Goal: Information Seeking & Learning: Learn about a topic

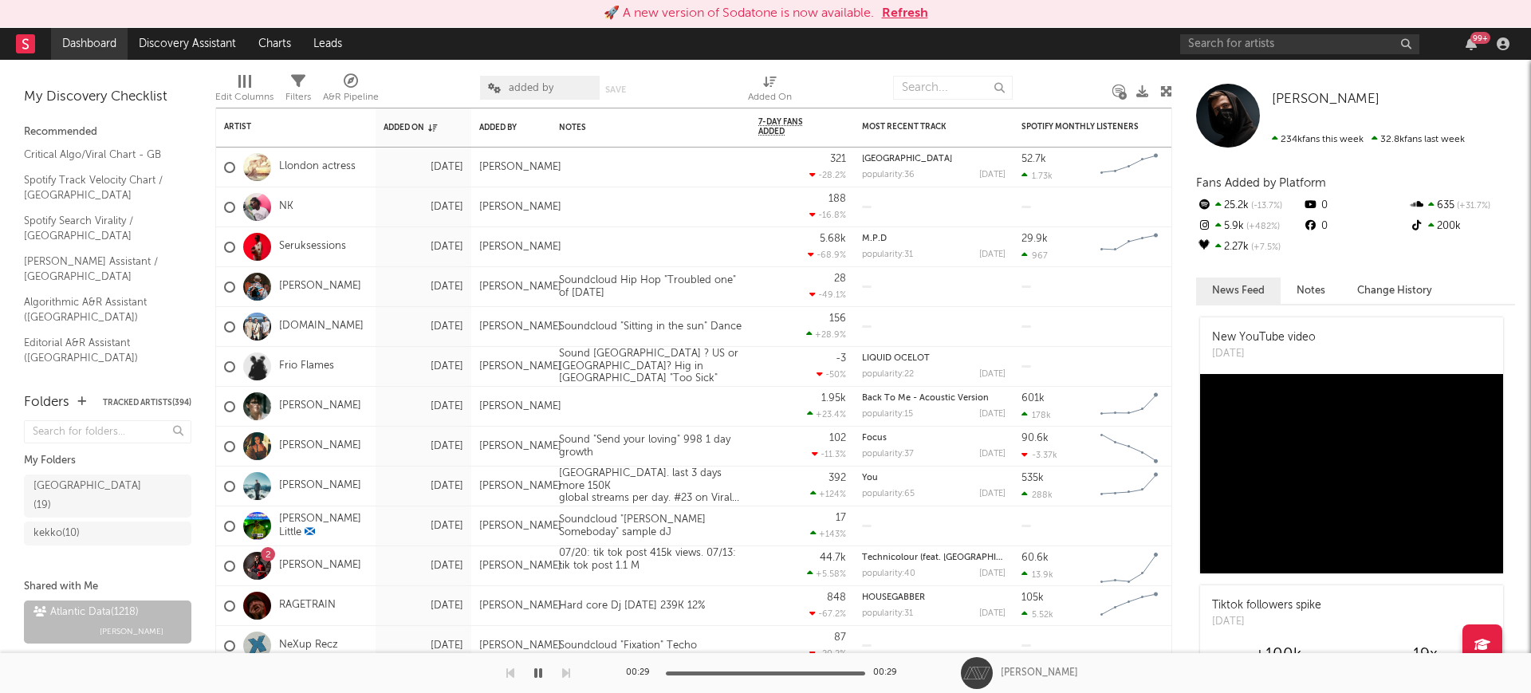
scroll to position [41, 0]
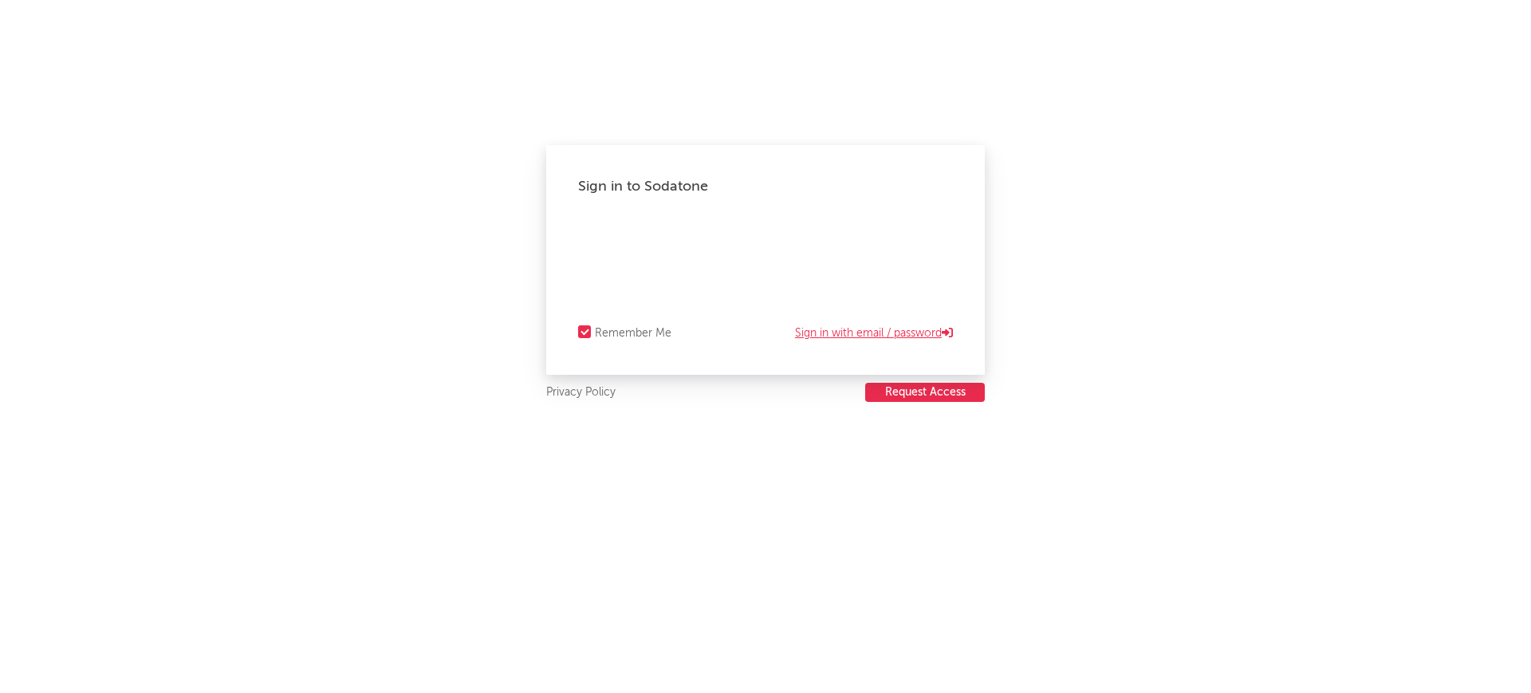
click at [857, 338] on link "Sign in with email / password" at bounding box center [874, 333] width 158 height 19
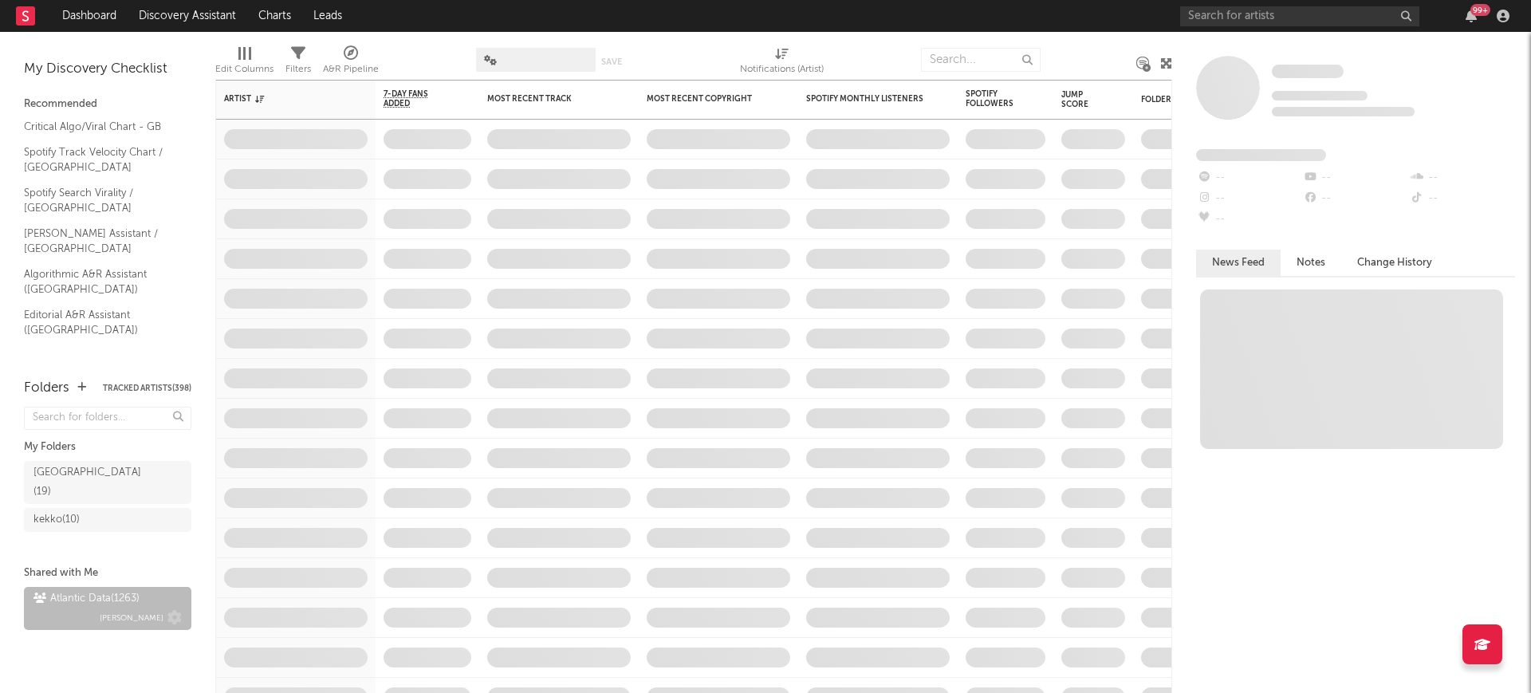
click at [101, 608] on span "Michele Valentini" at bounding box center [132, 617] width 64 height 19
click at [87, 593] on div "Atlantic Data ( 1263 ) Michele Valentini" at bounding box center [107, 608] width 148 height 38
click at [73, 589] on div "Atlantic Data ( 1263 )" at bounding box center [86, 598] width 106 height 19
click at [567, 51] on span at bounding box center [536, 60] width 120 height 24
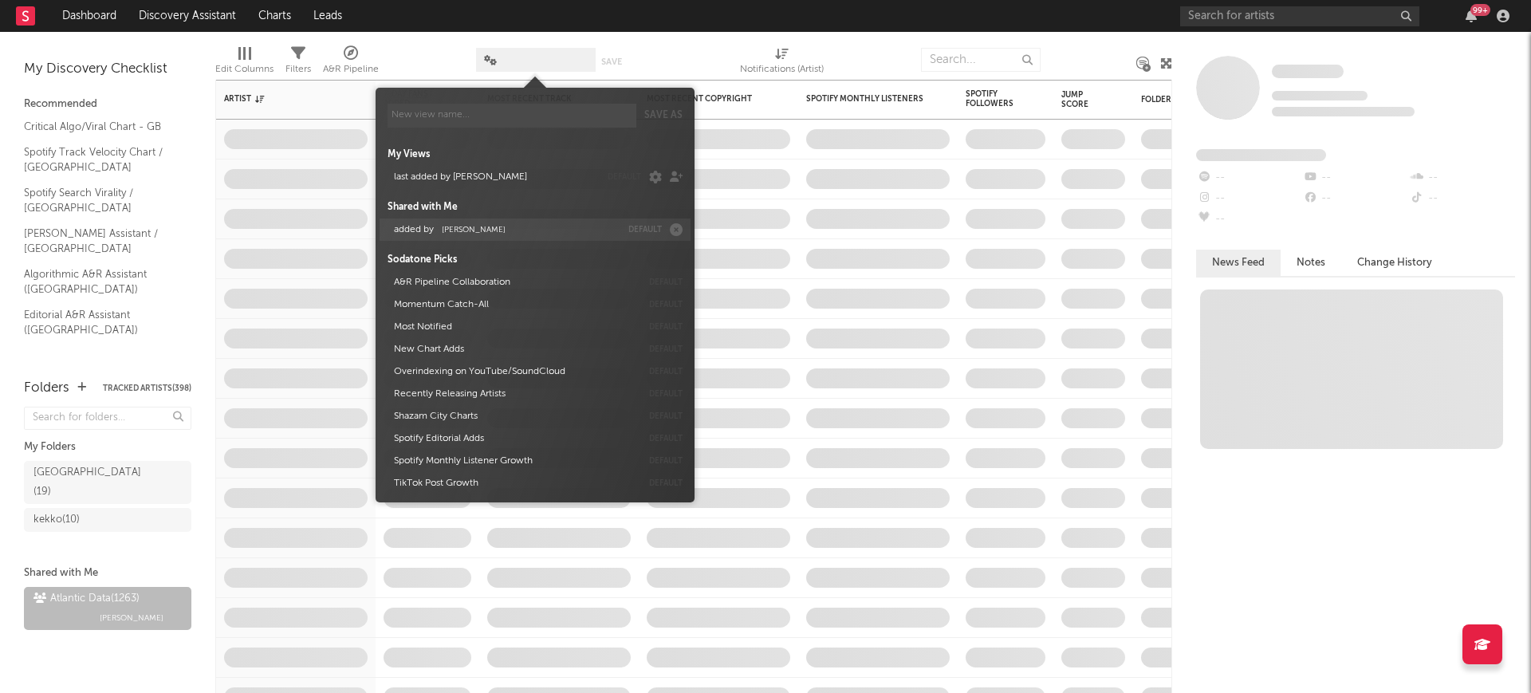
click at [474, 235] on button "added by Michele Valentini" at bounding box center [504, 229] width 232 height 22
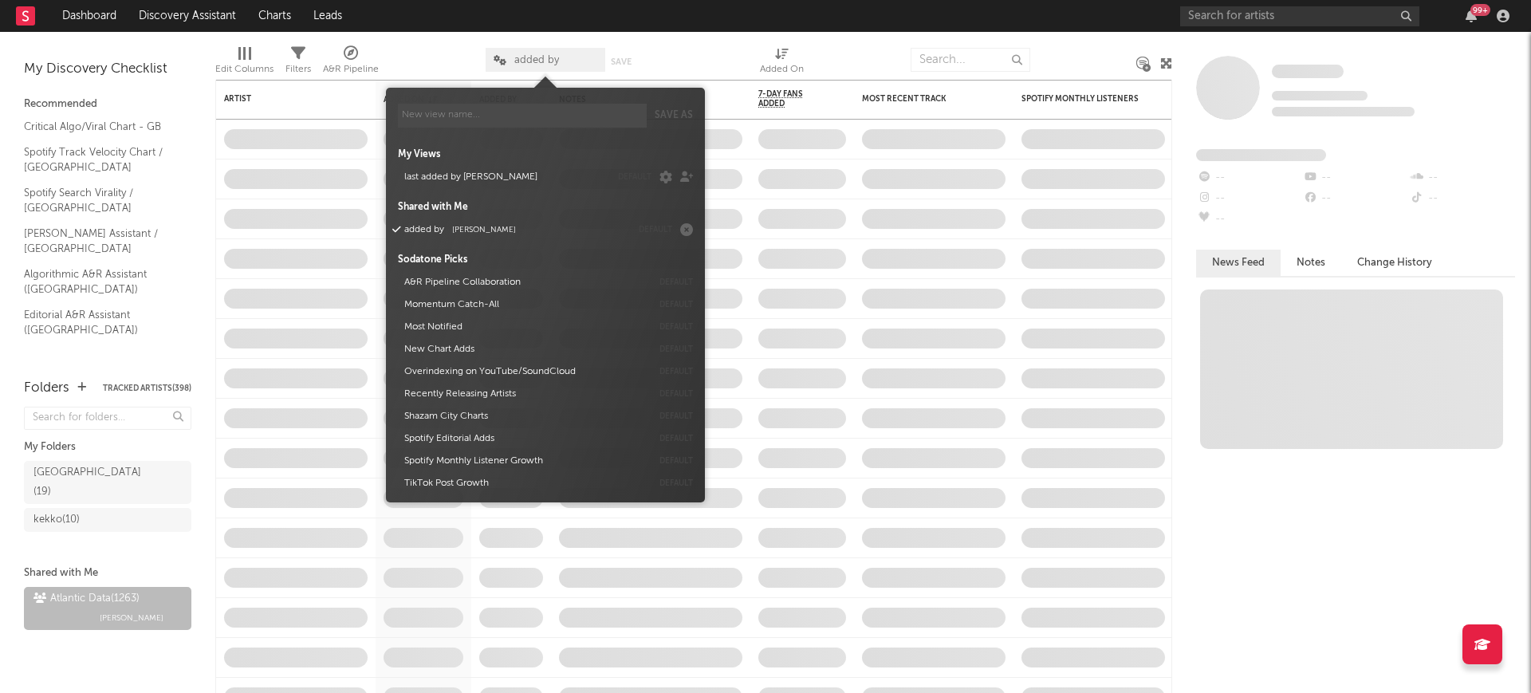
drag, startPoint x: 438, startPoint y: 41, endPoint x: 432, endPoint y: 47, distance: 8.5
click at [438, 45] on div at bounding box center [432, 60] width 83 height 40
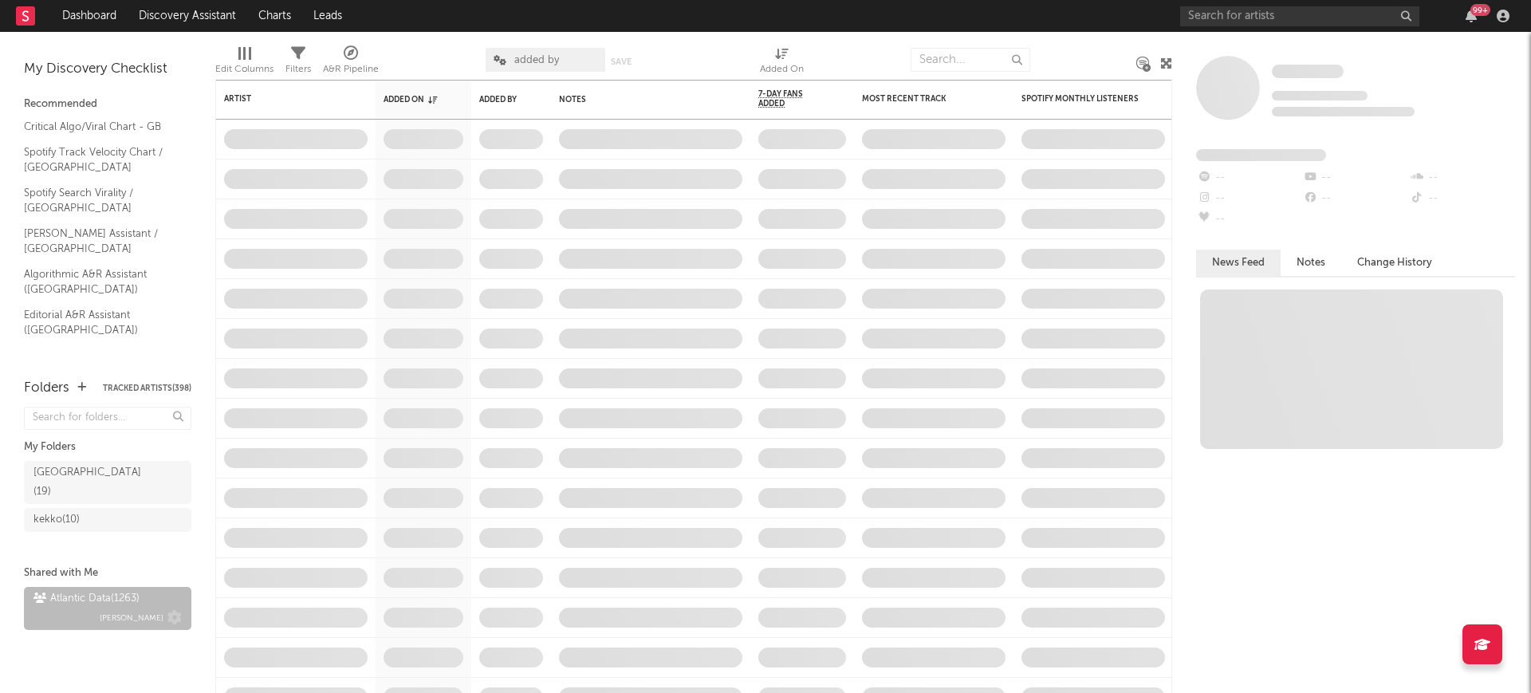
click at [78, 589] on div "Atlantic Data ( 1263 )" at bounding box center [86, 598] width 106 height 19
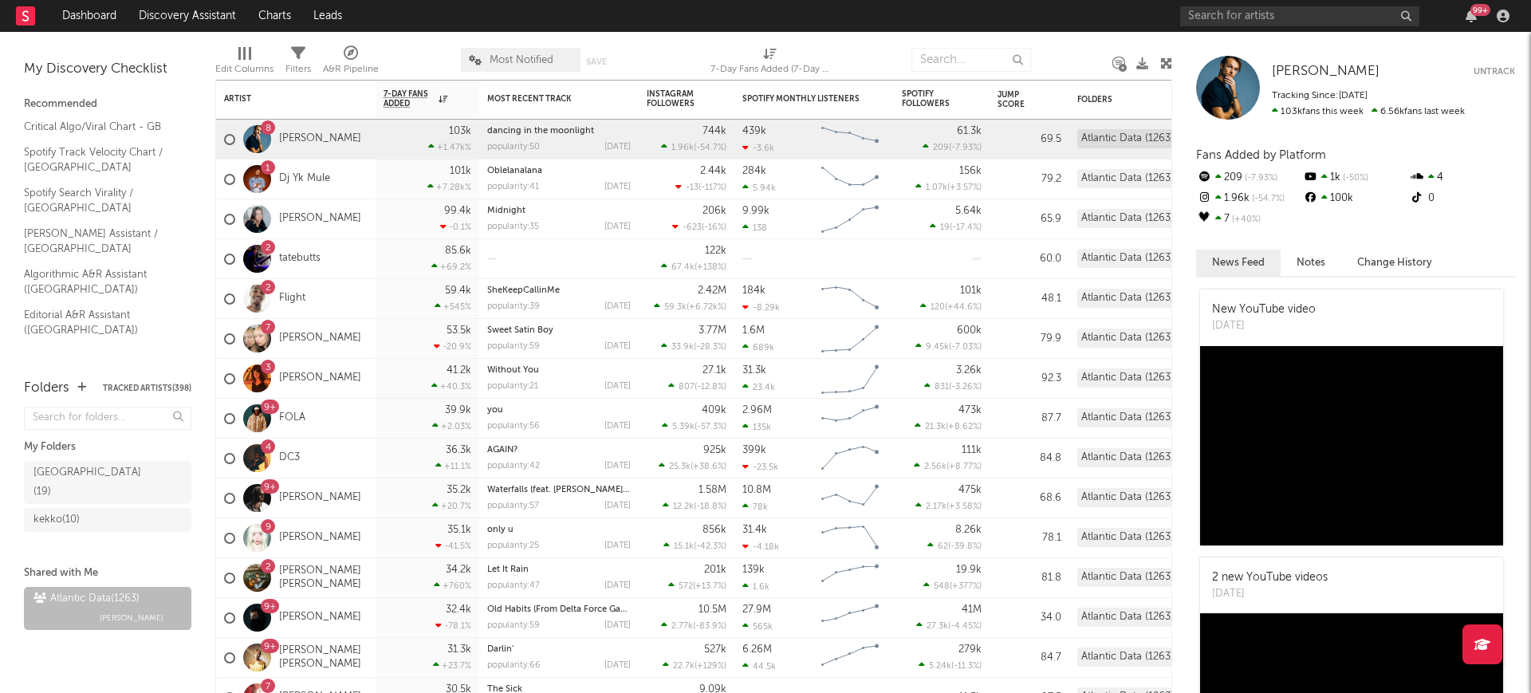
click at [427, 53] on div at bounding box center [420, 60] width 58 height 40
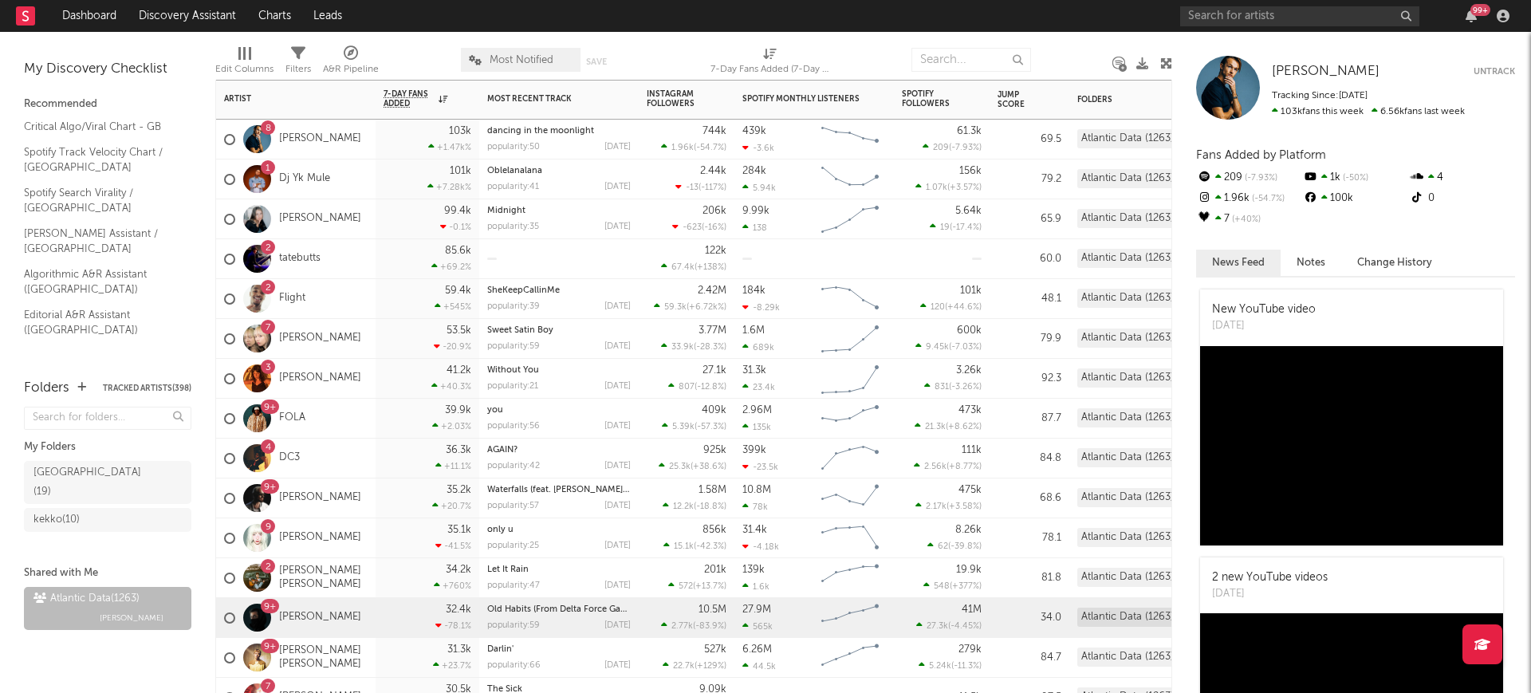
click at [392, 610] on div "32.4k -78.1 %" at bounding box center [427, 617] width 88 height 39
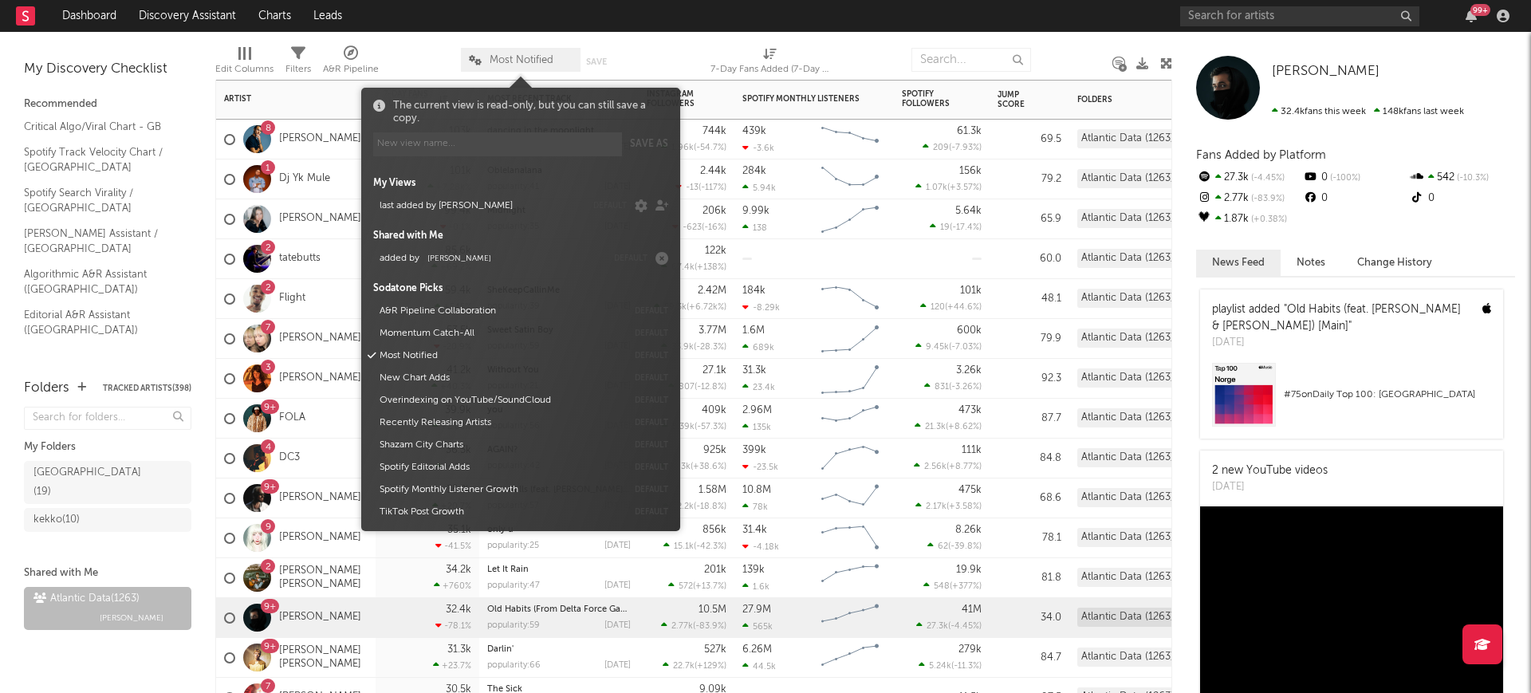
click at [502, 60] on span "Most Notified" at bounding box center [521, 60] width 64 height 10
click at [482, 260] on span "Michele Valentini" at bounding box center [459, 258] width 64 height 8
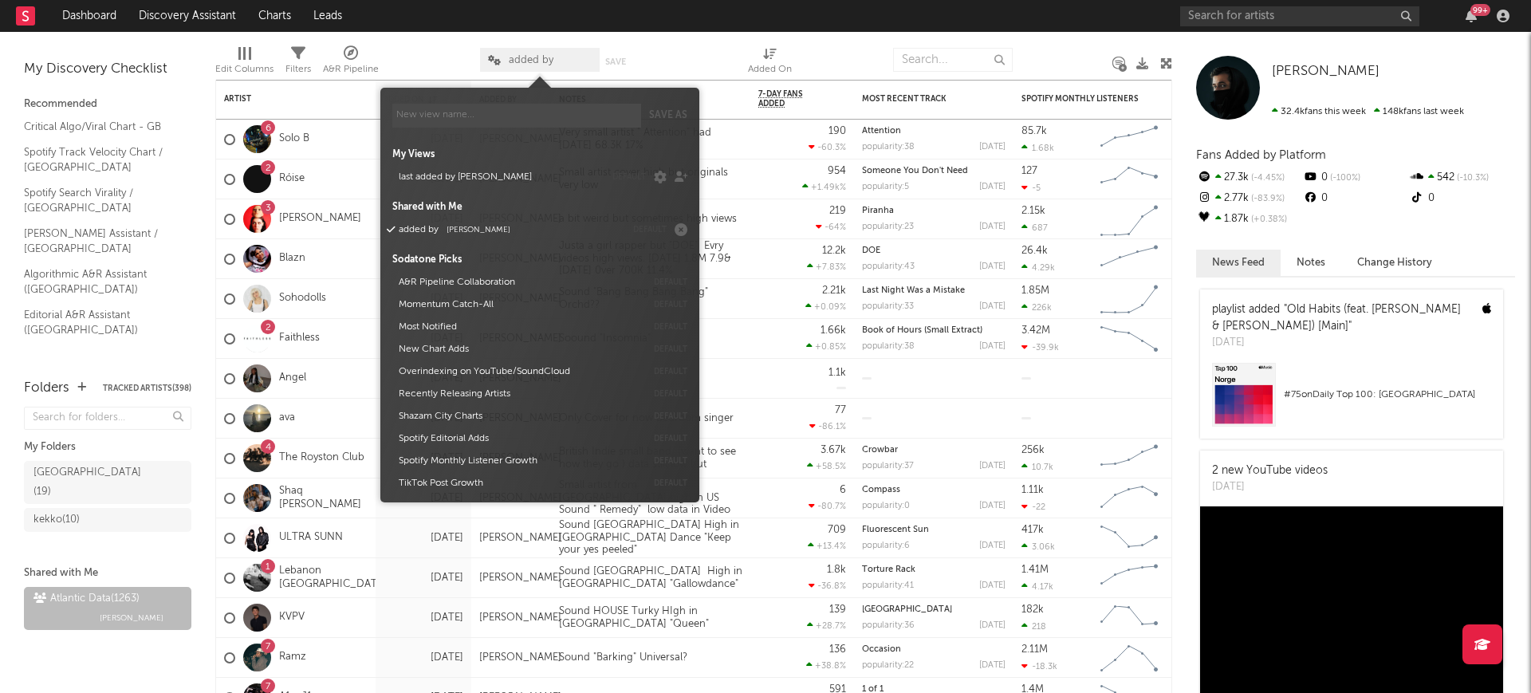
click at [425, 33] on div "Edit Columns Filters A&R Pipeline added by Save Save as Added On" at bounding box center [693, 56] width 957 height 48
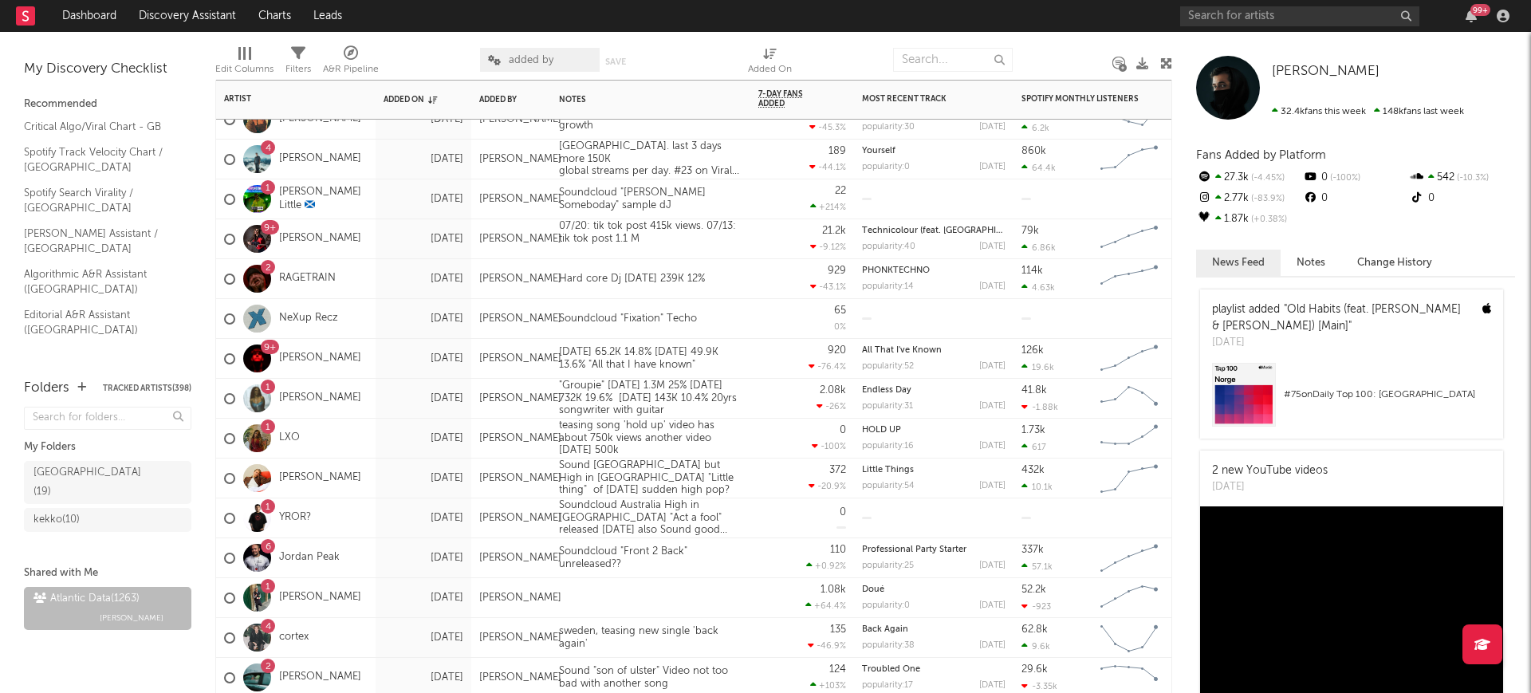
click at [374, 236] on div "9+ Stephani B" at bounding box center [295, 239] width 159 height 40
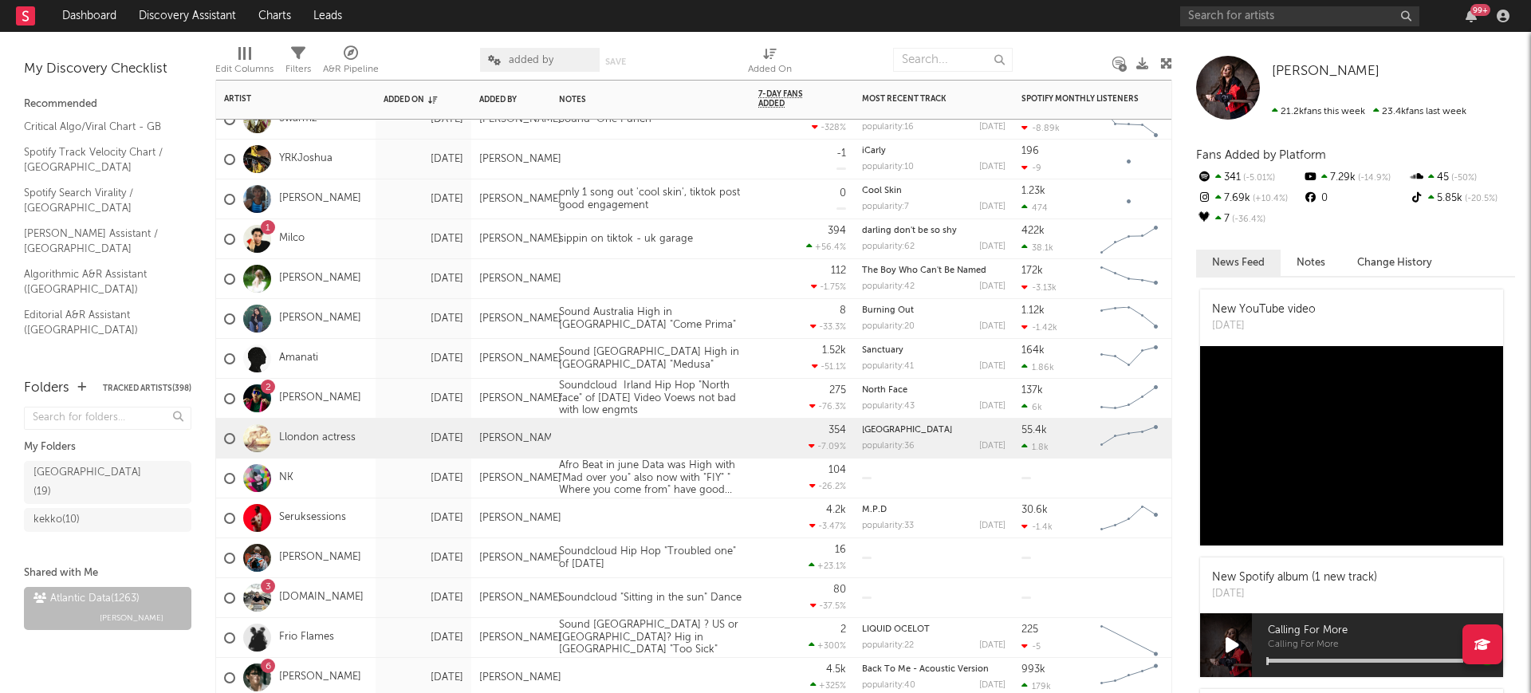
click at [375, 443] on div "Llondon actress" at bounding box center [295, 439] width 159 height 40
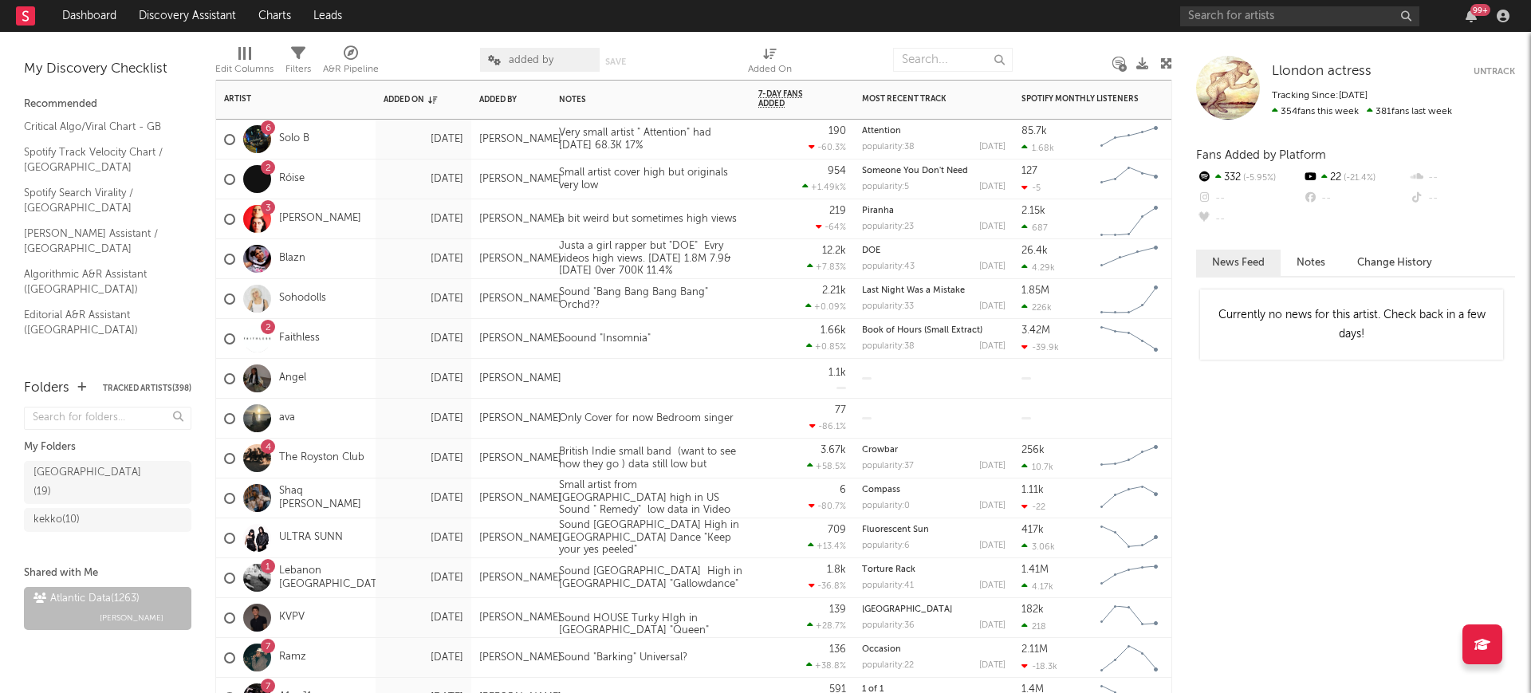
click at [384, 533] on div "Aug 5, 2025" at bounding box center [423, 538] width 80 height 19
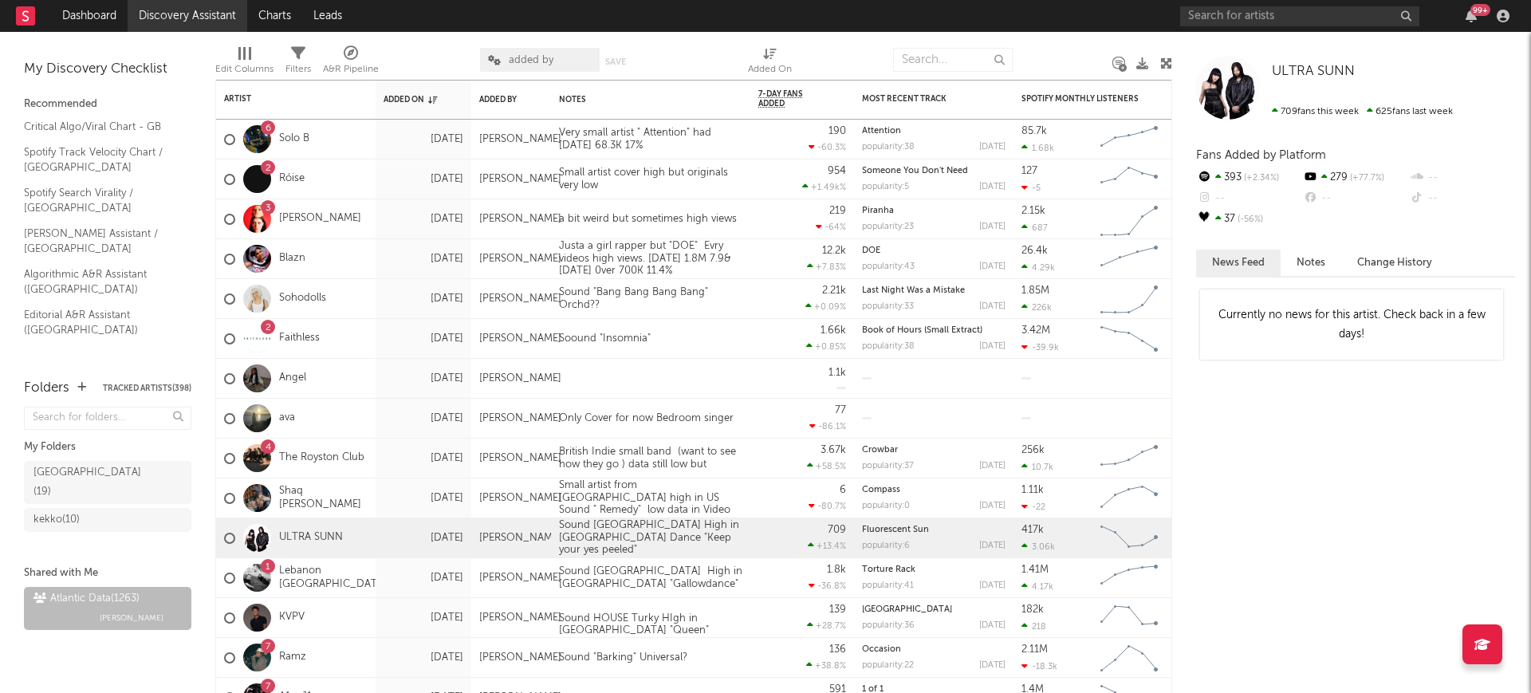
click at [176, 7] on link "Discovery Assistant" at bounding box center [188, 16] width 120 height 32
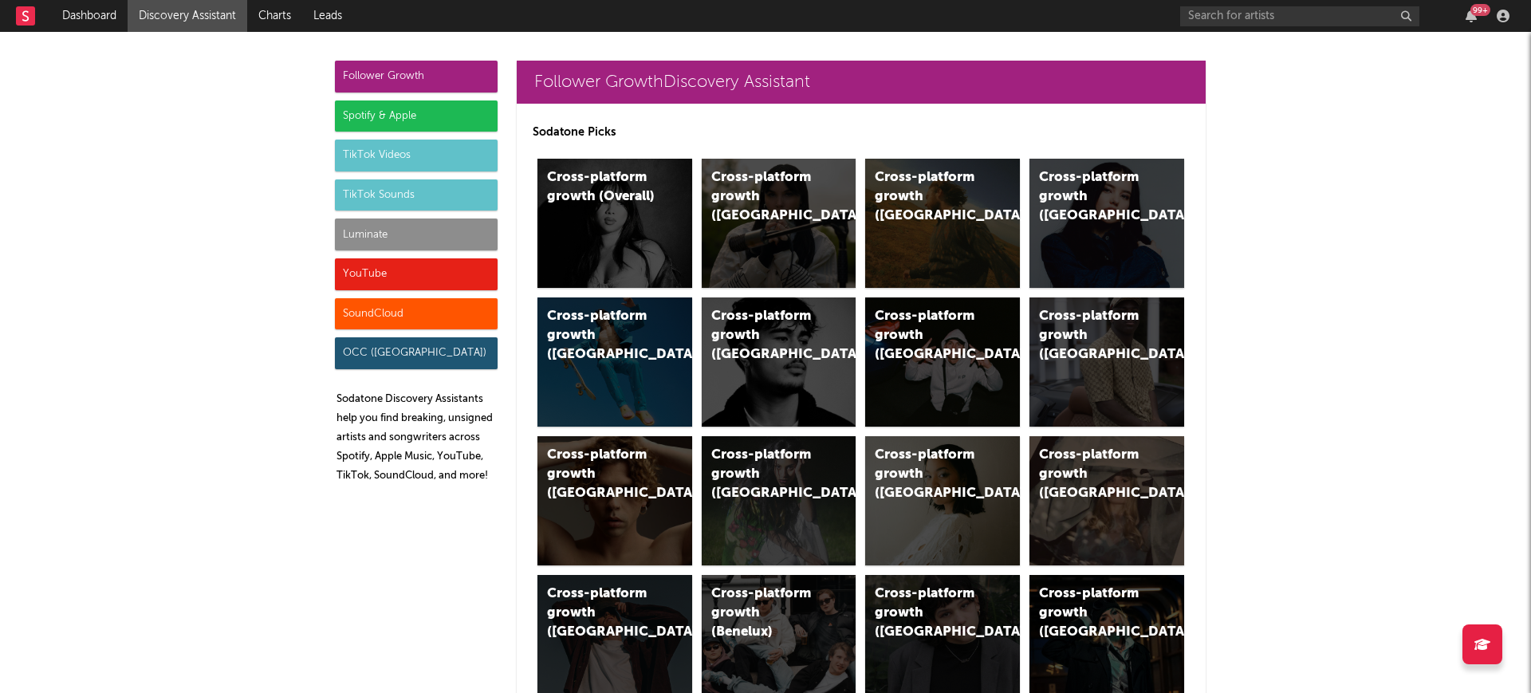
click at [466, 109] on div "Spotify & Apple" at bounding box center [416, 116] width 163 height 32
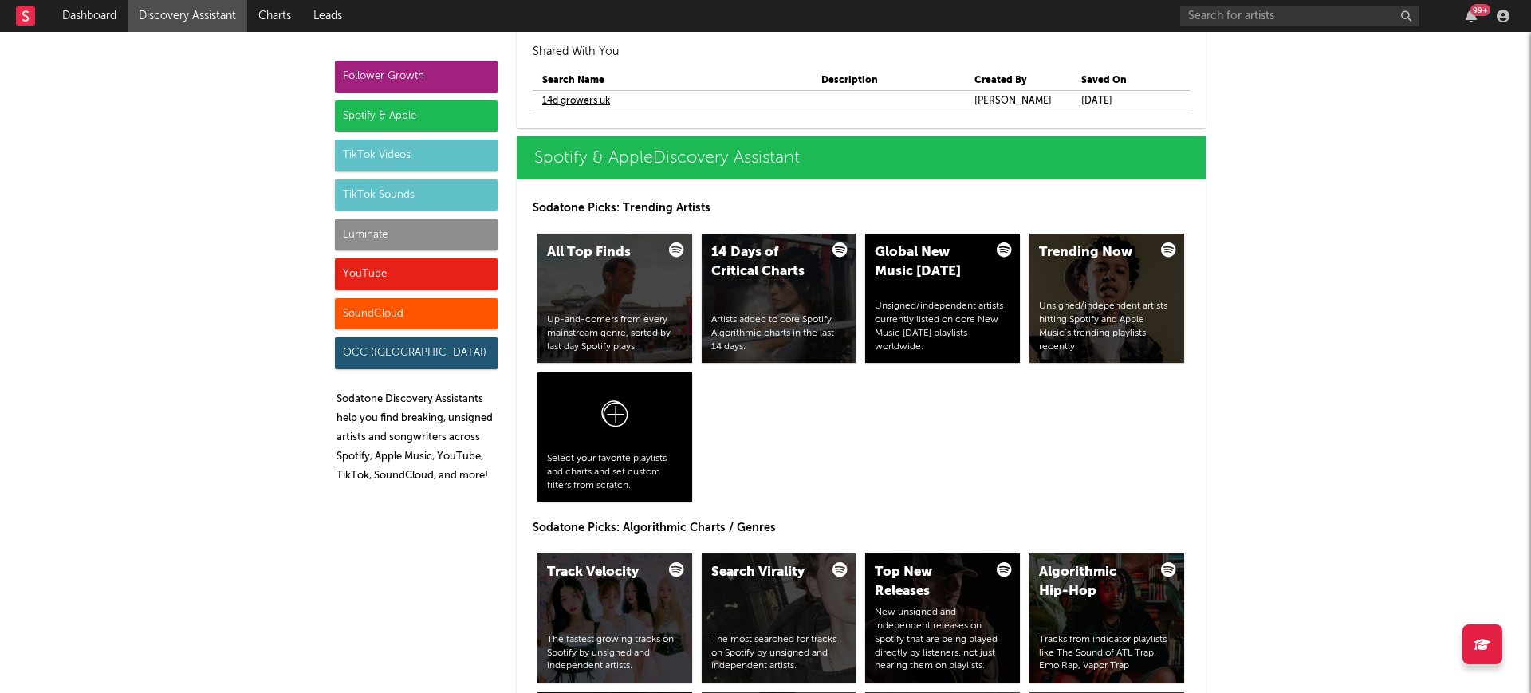
scroll to position [1688, 0]
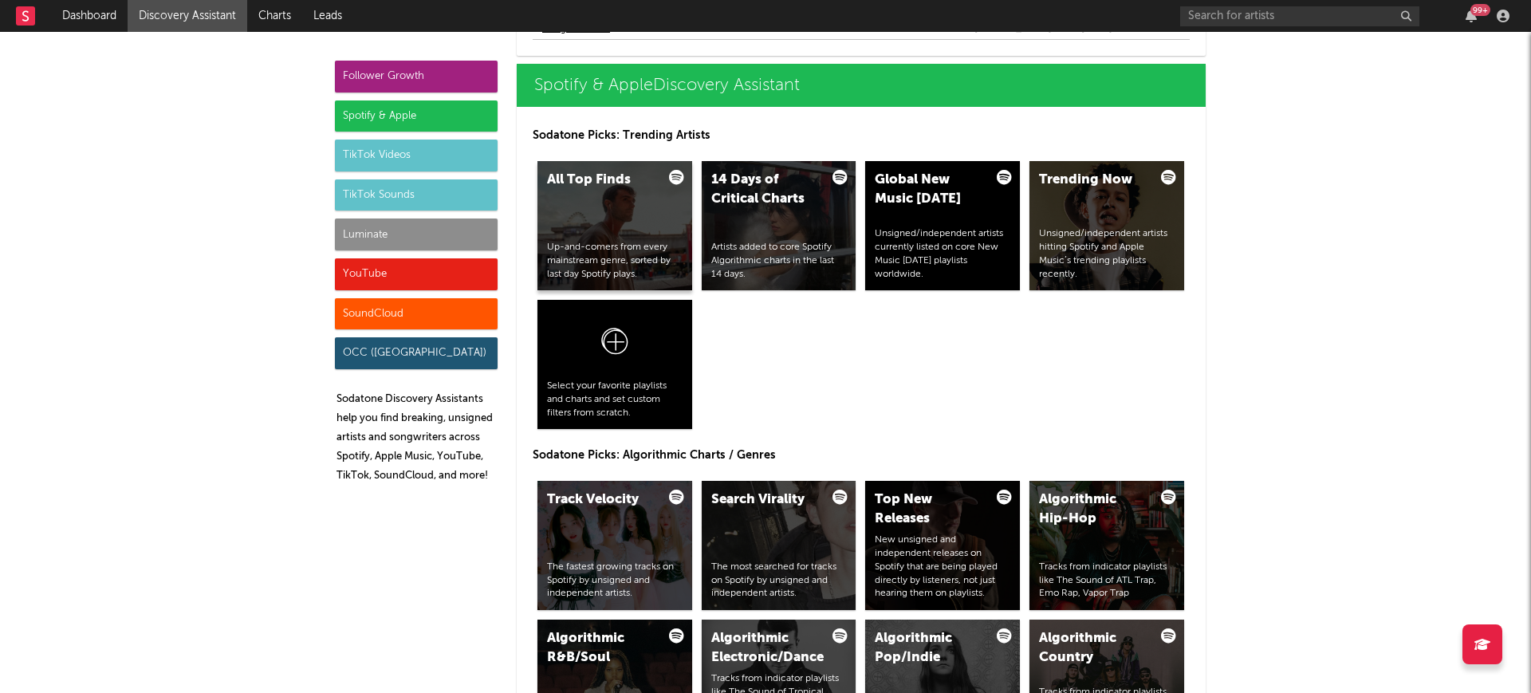
click at [601, 207] on div "All Top Finds Up-and-comers from every mainstream genre, sorted by last day Spo…" at bounding box center [614, 225] width 155 height 129
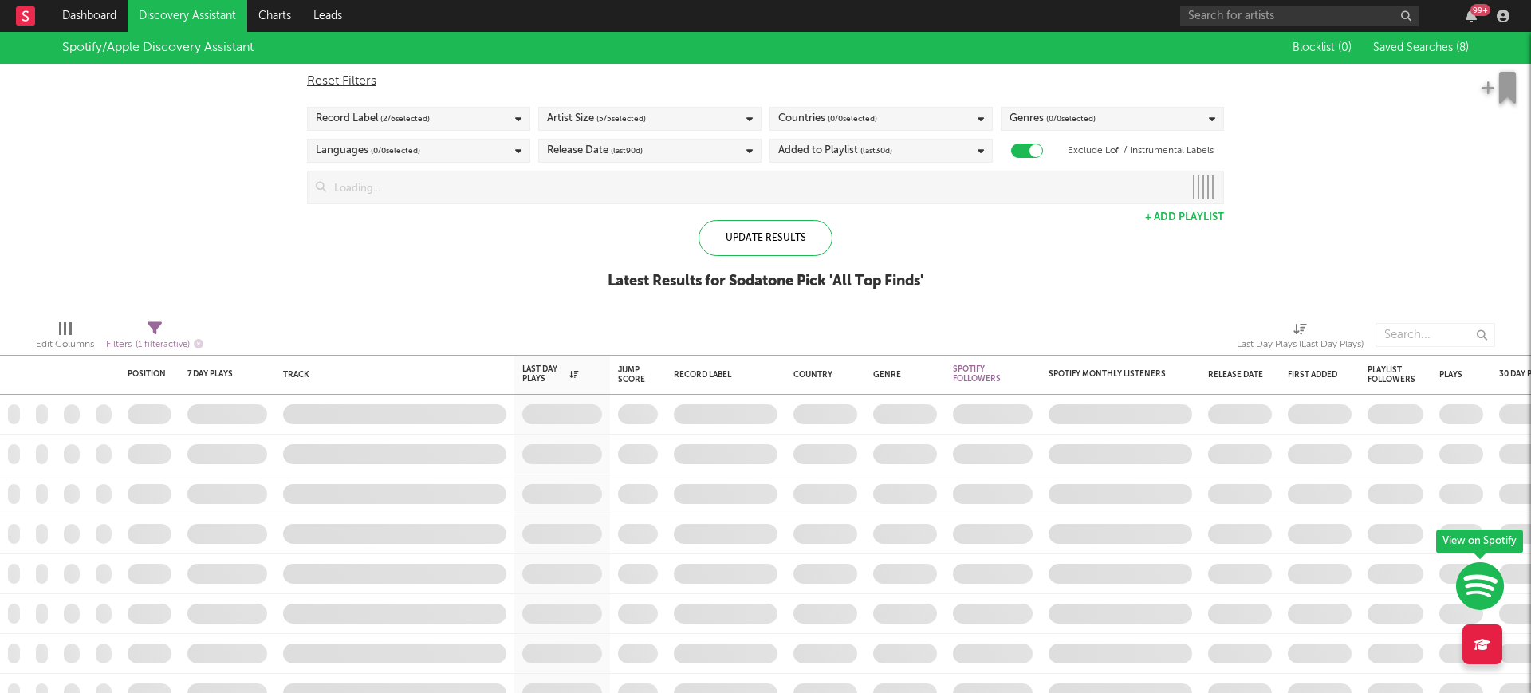
click at [1433, 36] on div "Blocklist ( 0 ) Saved Searches ( 8 )" at bounding box center [1368, 48] width 199 height 32
click at [1429, 42] on span "Saved Searches ( 8 )" at bounding box center [1421, 47] width 96 height 11
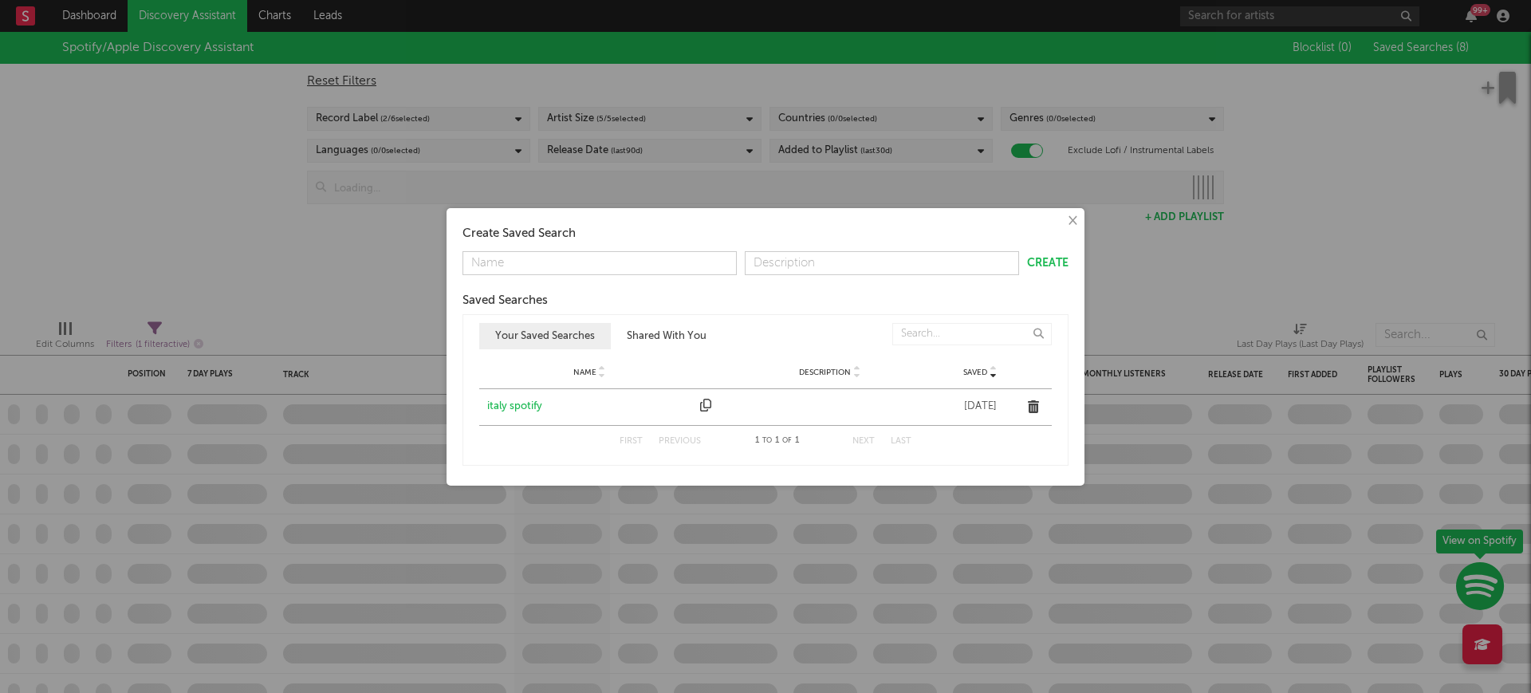
click at [629, 330] on button "Shared With You" at bounding box center [667, 336] width 112 height 26
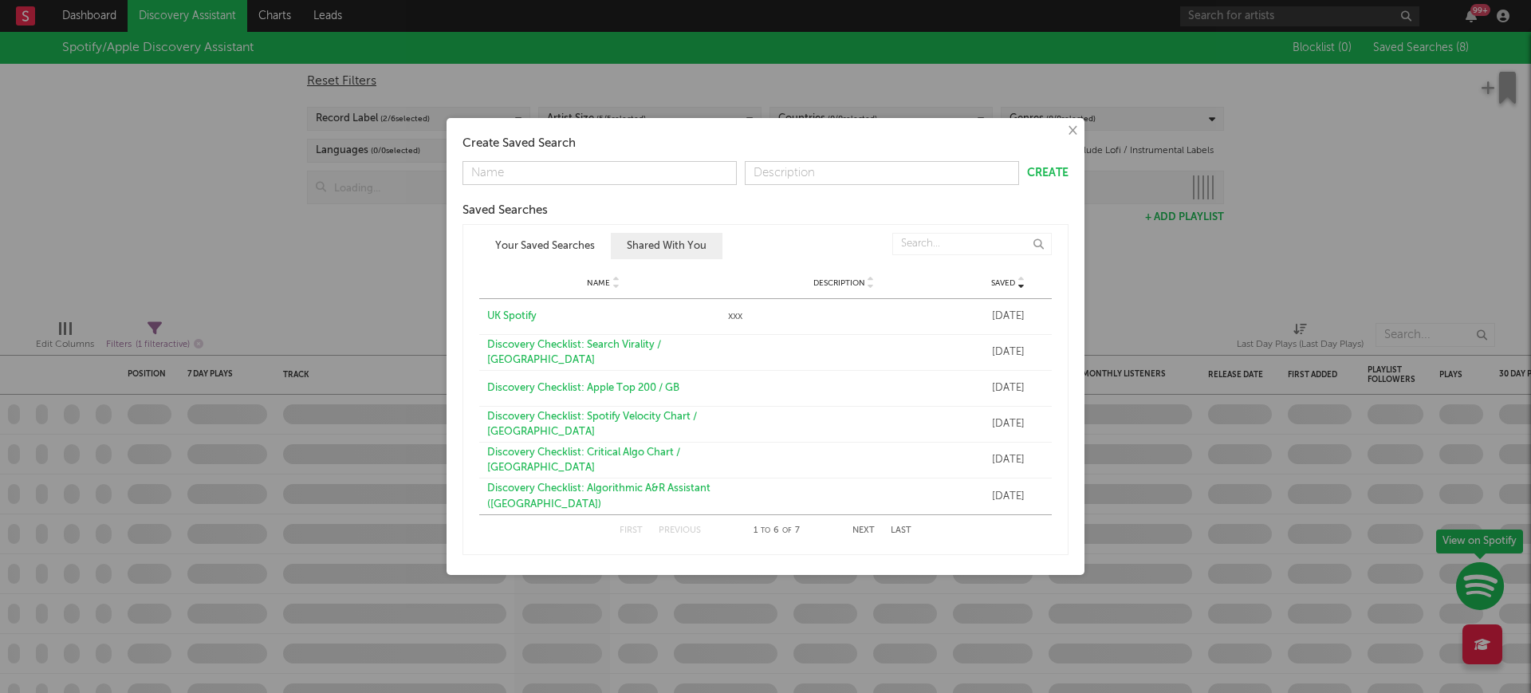
click at [519, 314] on div "UK Spotify" at bounding box center [603, 317] width 233 height 16
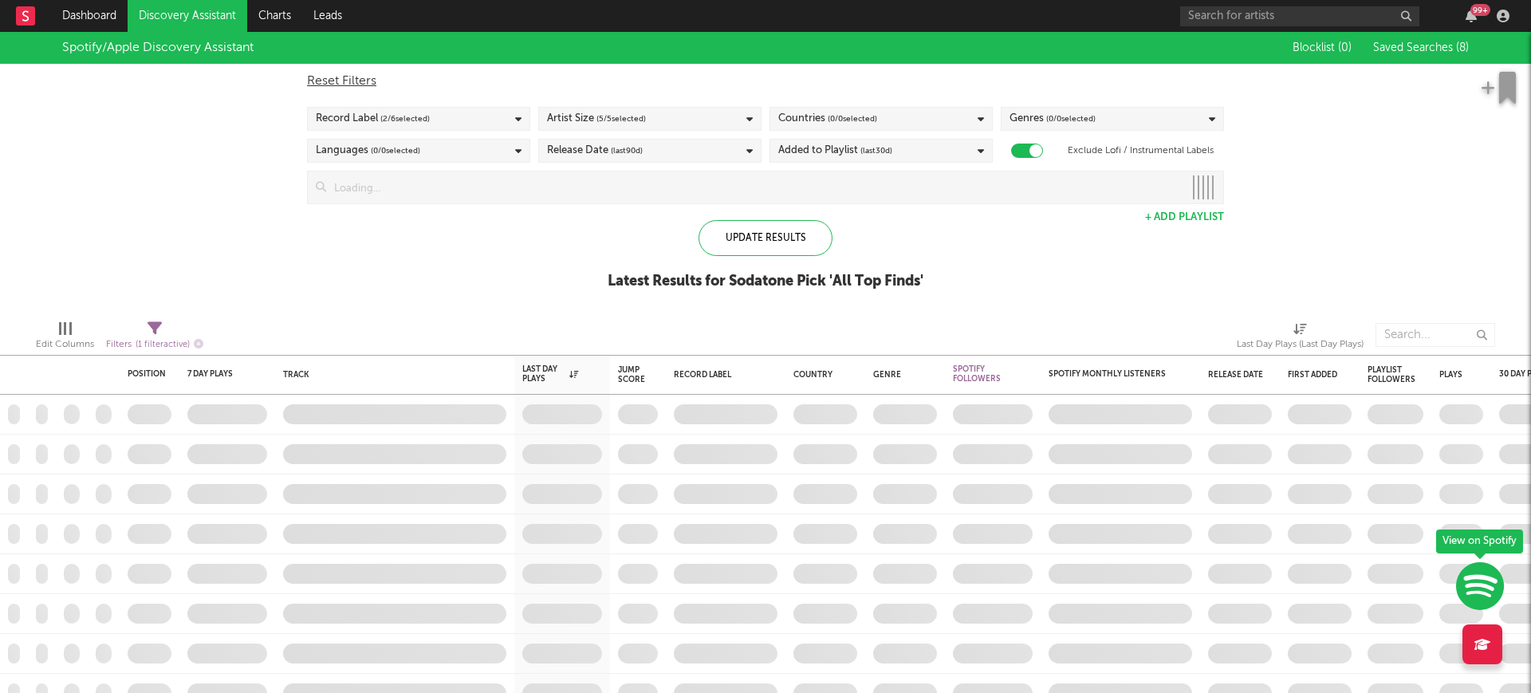
click at [211, 271] on div "Spotify/Apple Discovery Assistant Blocklist ( 0 ) Saved Searches ( 8 ) Reset Fi…" at bounding box center [765, 169] width 1531 height 275
checkbox input "false"
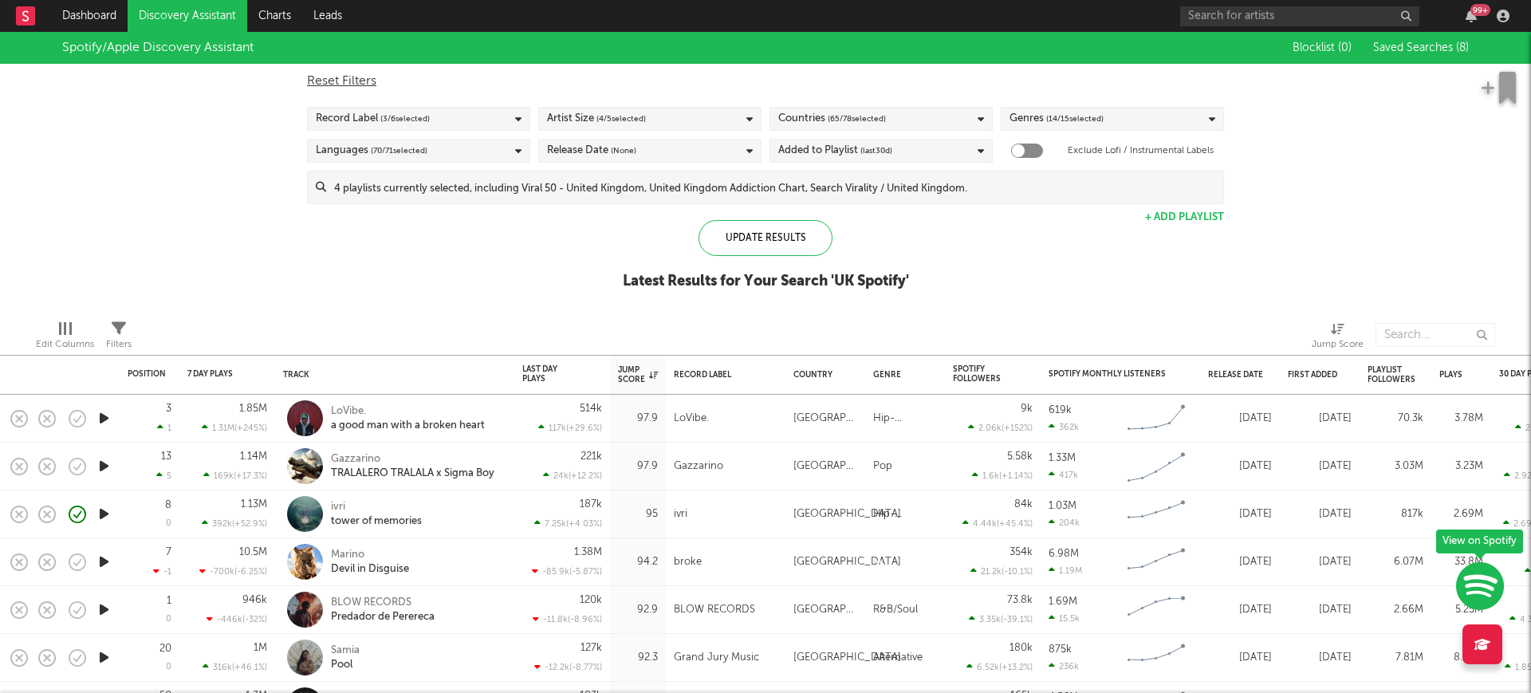
click at [104, 415] on icon "button" at bounding box center [104, 418] width 17 height 20
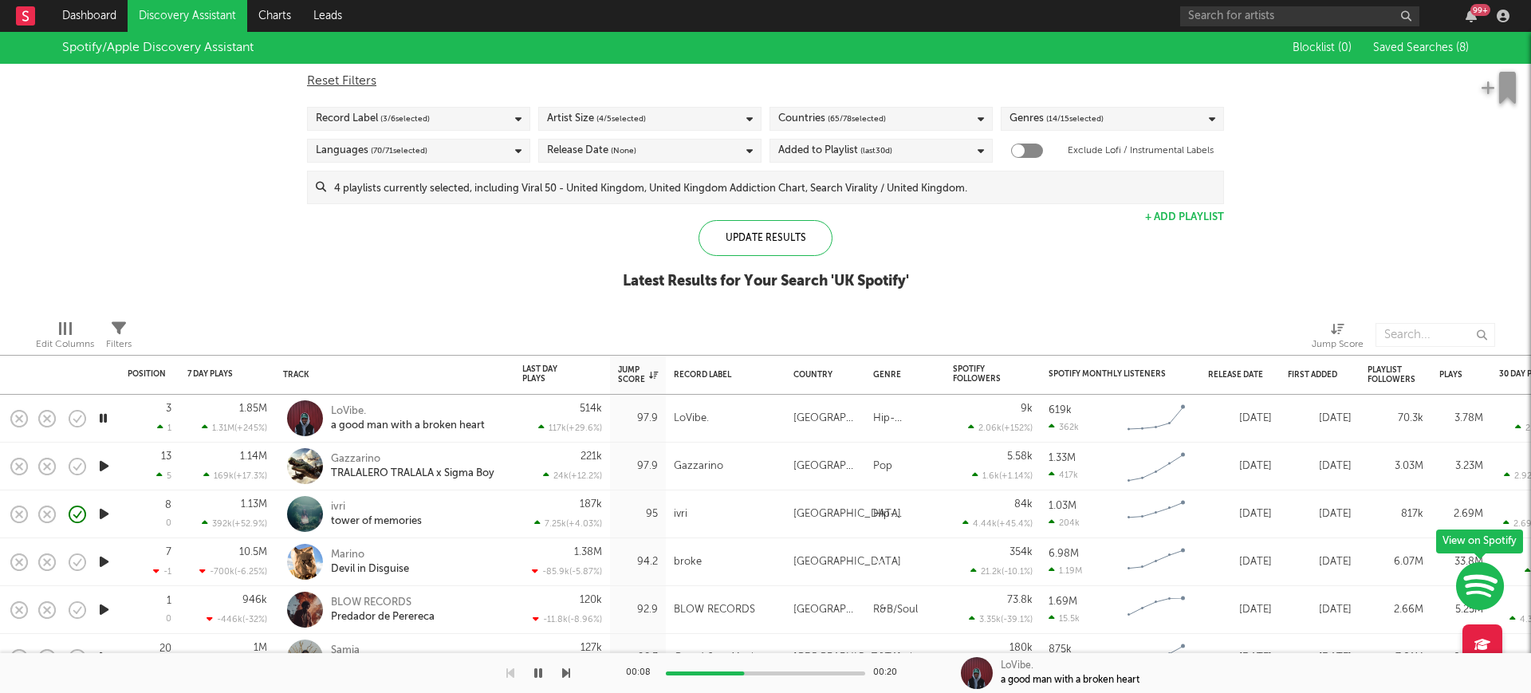
click at [778, 674] on div "00:08 00:20" at bounding box center [765, 673] width 279 height 40
click at [785, 668] on div "00:08 00:20" at bounding box center [765, 673] width 279 height 40
click at [791, 668] on div "00:09 00:20" at bounding box center [765, 673] width 279 height 40
click at [796, 671] on div at bounding box center [765, 673] width 199 height 4
click at [107, 510] on icon "button" at bounding box center [104, 514] width 17 height 20
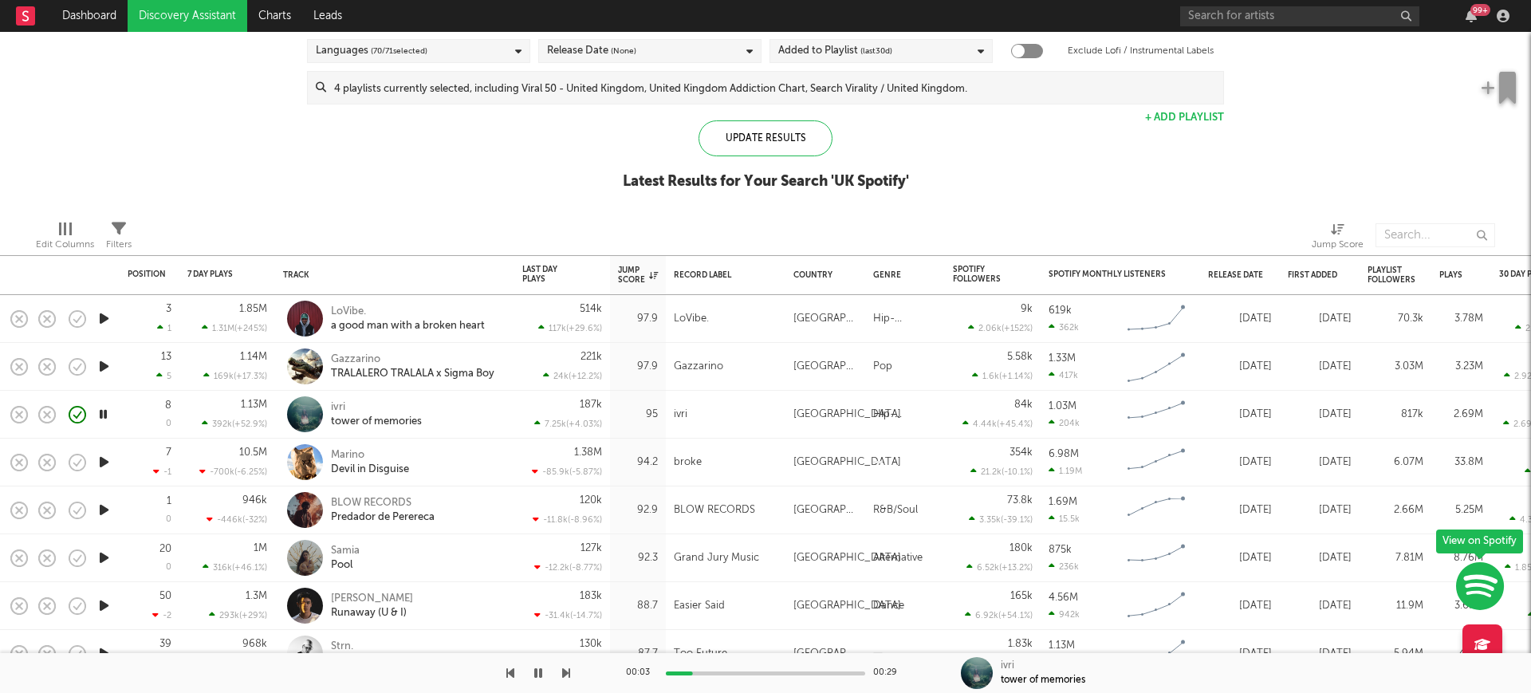
click at [106, 459] on icon "button" at bounding box center [104, 462] width 17 height 20
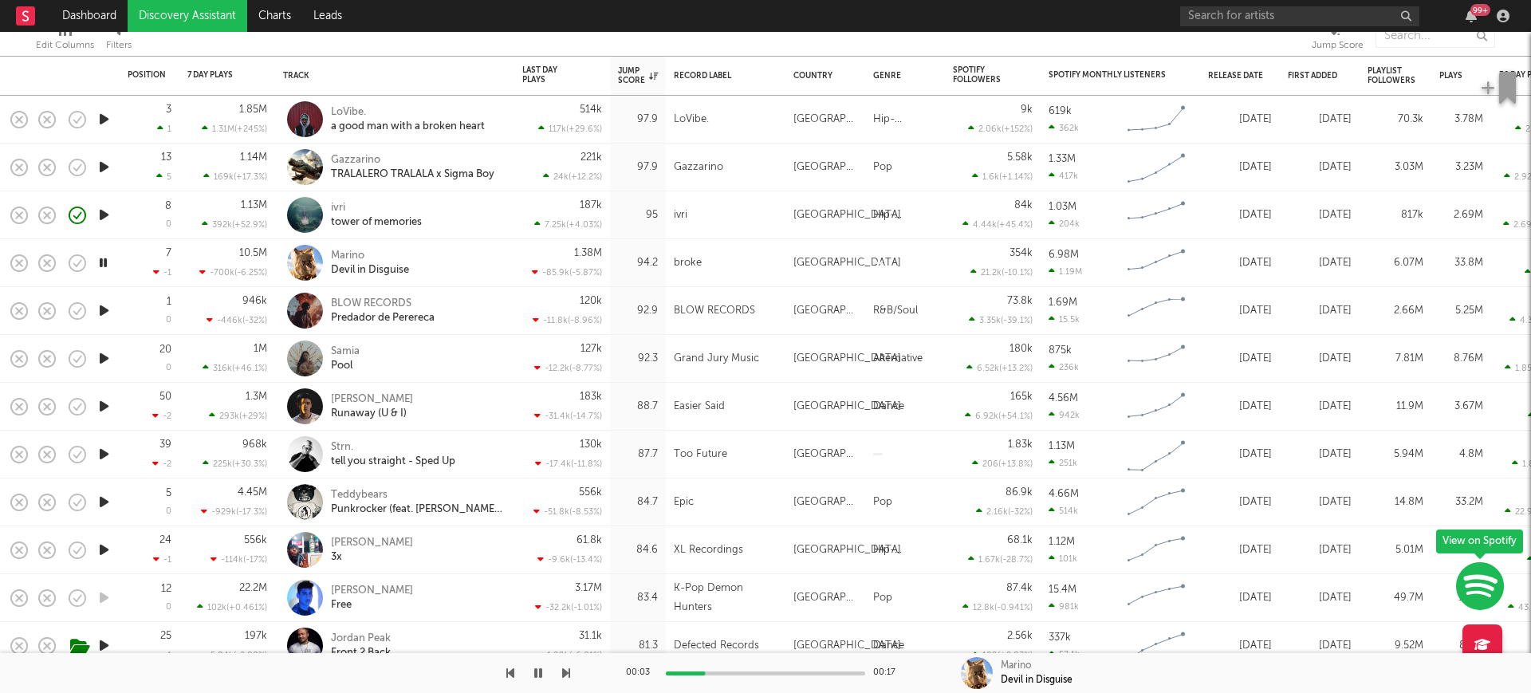
click at [96, 453] on icon "button" at bounding box center [104, 454] width 17 height 20
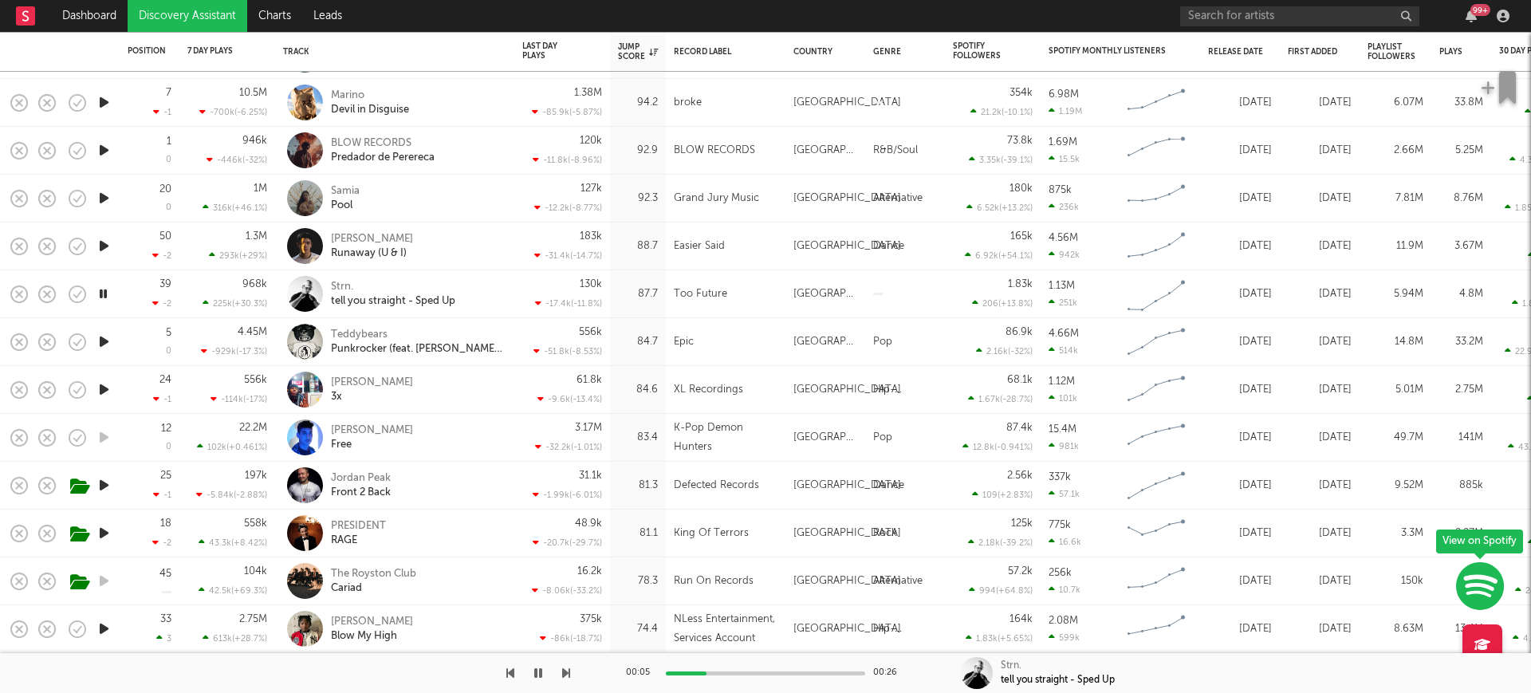
click at [114, 619] on div at bounding box center [104, 629] width 32 height 48
select select "6m"
select select "1w"
click at [108, 387] on icon "button" at bounding box center [104, 390] width 17 height 20
click at [109, 384] on icon "button" at bounding box center [103, 390] width 15 height 20
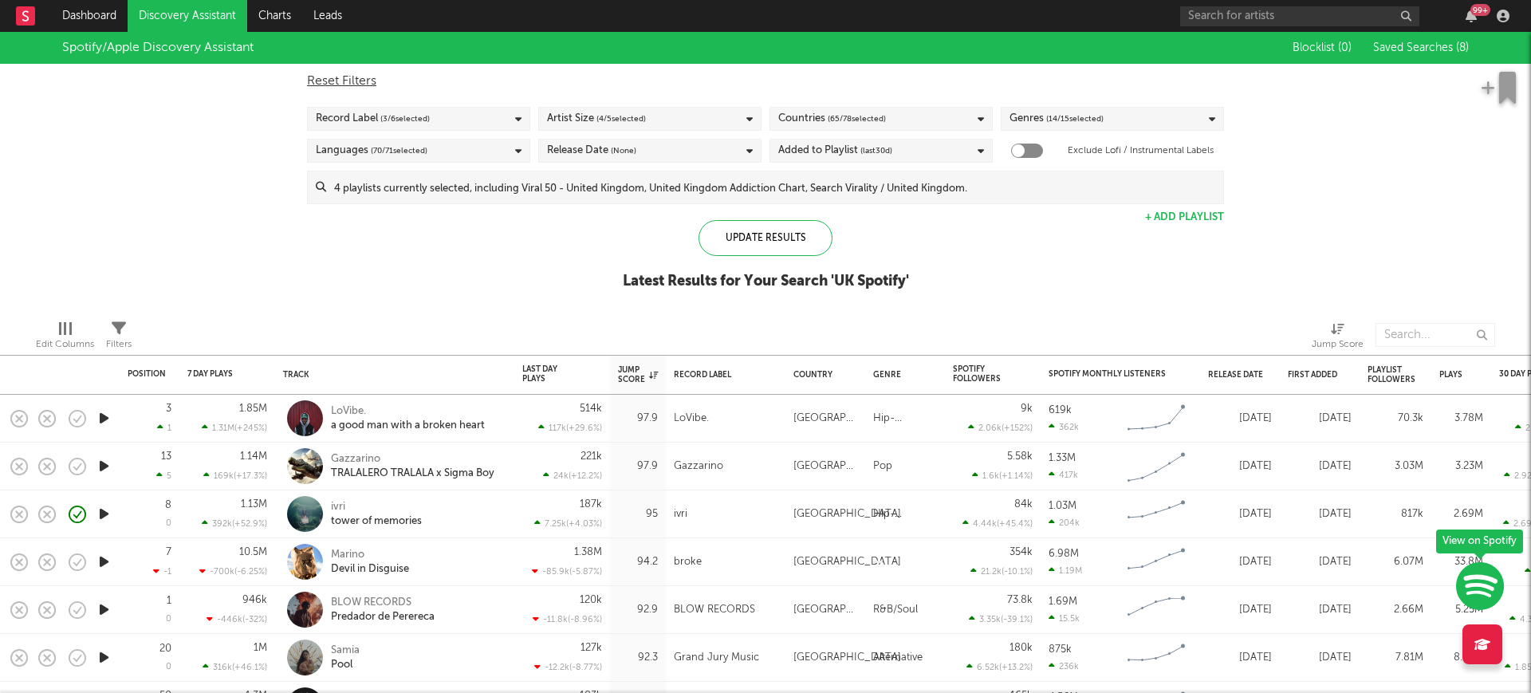
click at [211, 11] on link "Discovery Assistant" at bounding box center [188, 16] width 120 height 32
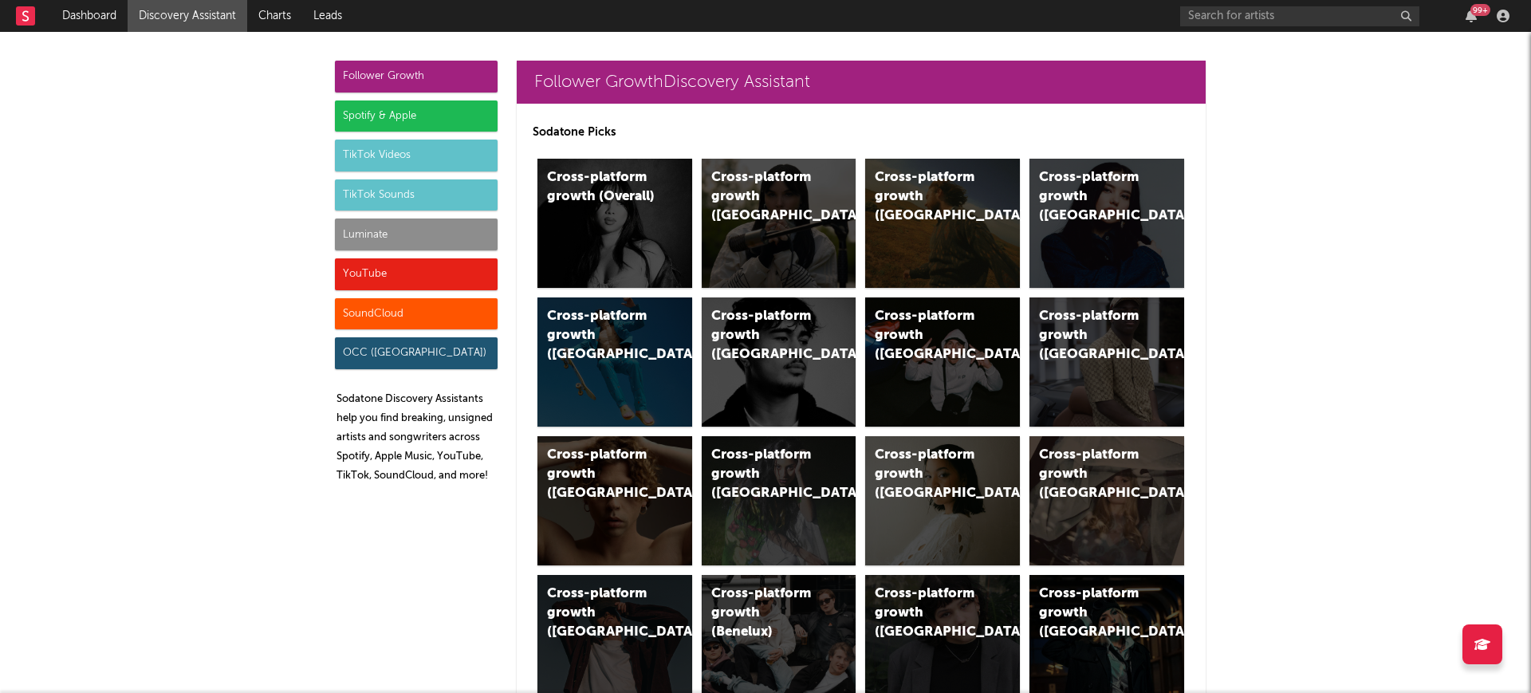
click at [411, 81] on div "Follower Growth" at bounding box center [416, 77] width 163 height 32
click at [748, 231] on div "Cross-platform growth (UK)" at bounding box center [779, 223] width 155 height 129
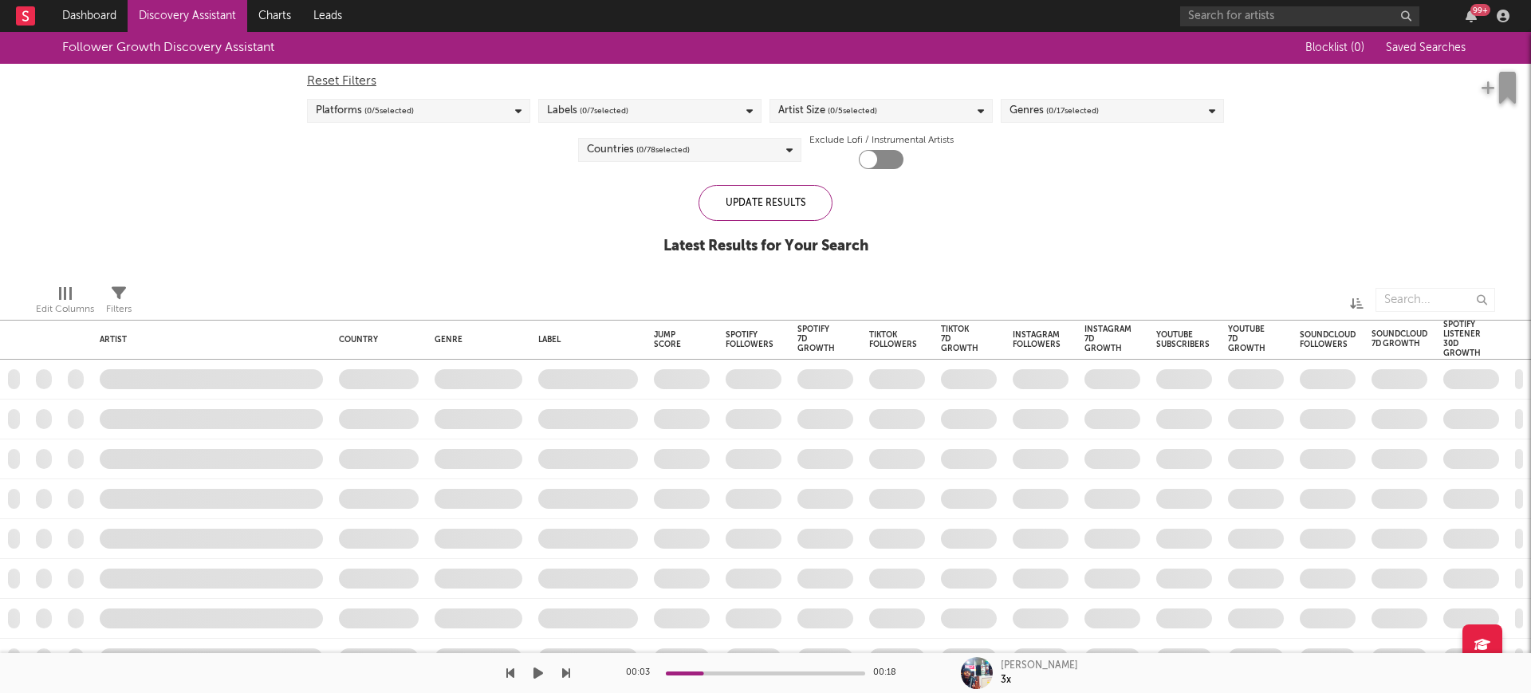
checkbox input "true"
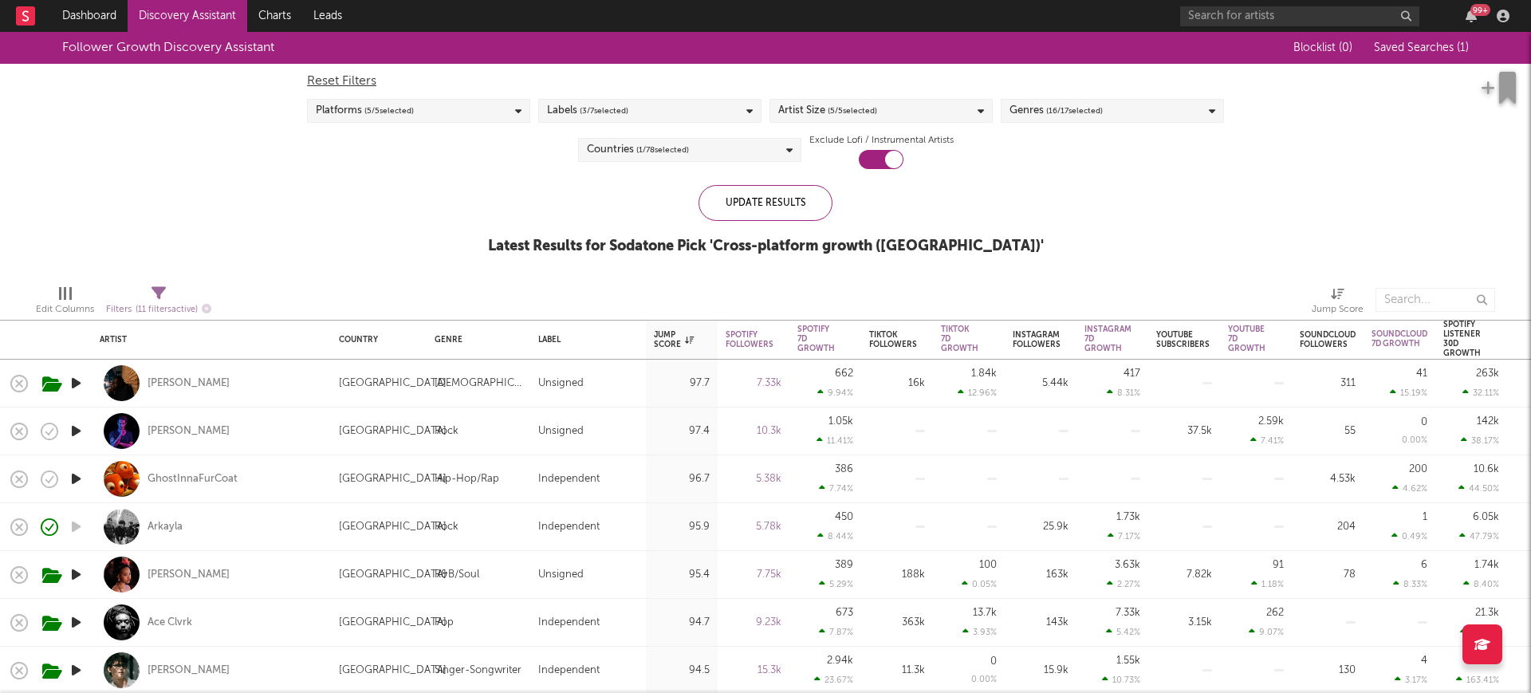
click at [74, 380] on icon "button" at bounding box center [76, 383] width 17 height 20
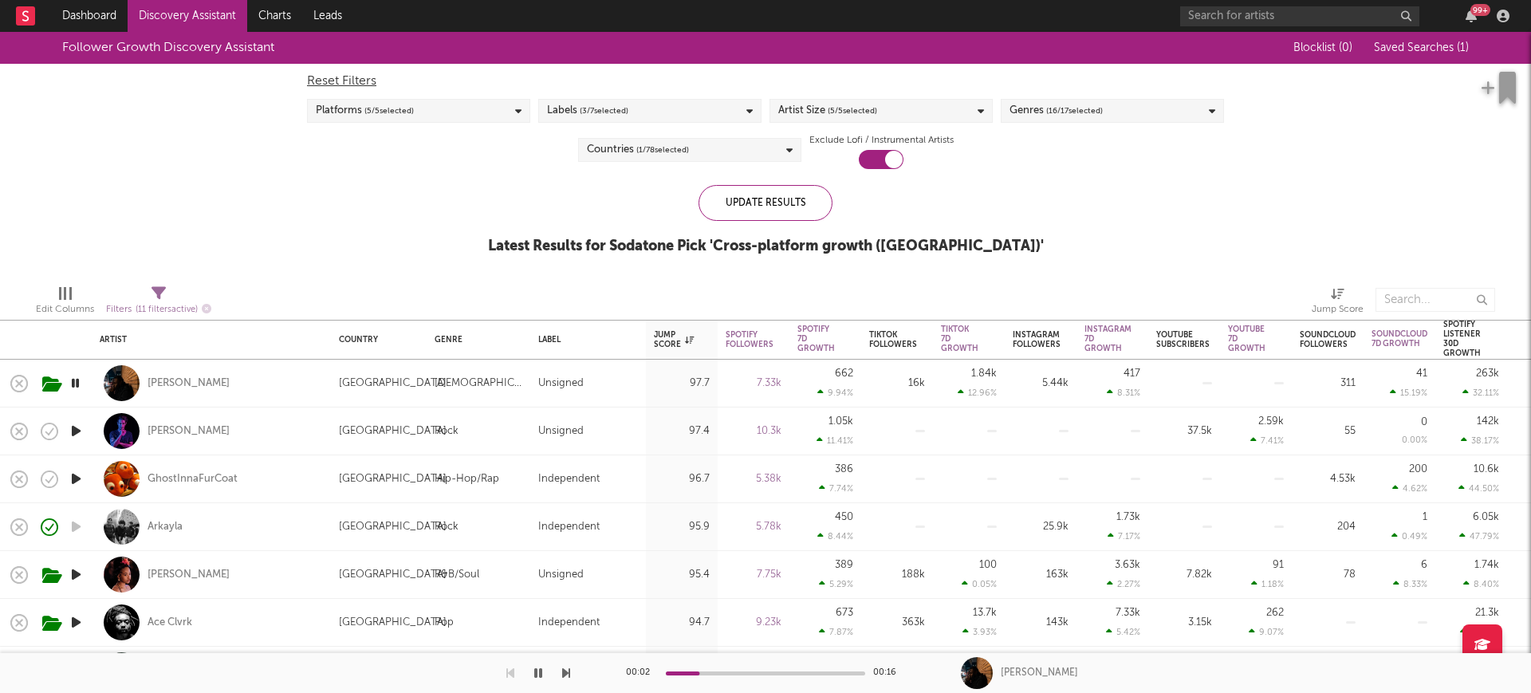
click at [80, 572] on icon "button" at bounding box center [76, 574] width 17 height 20
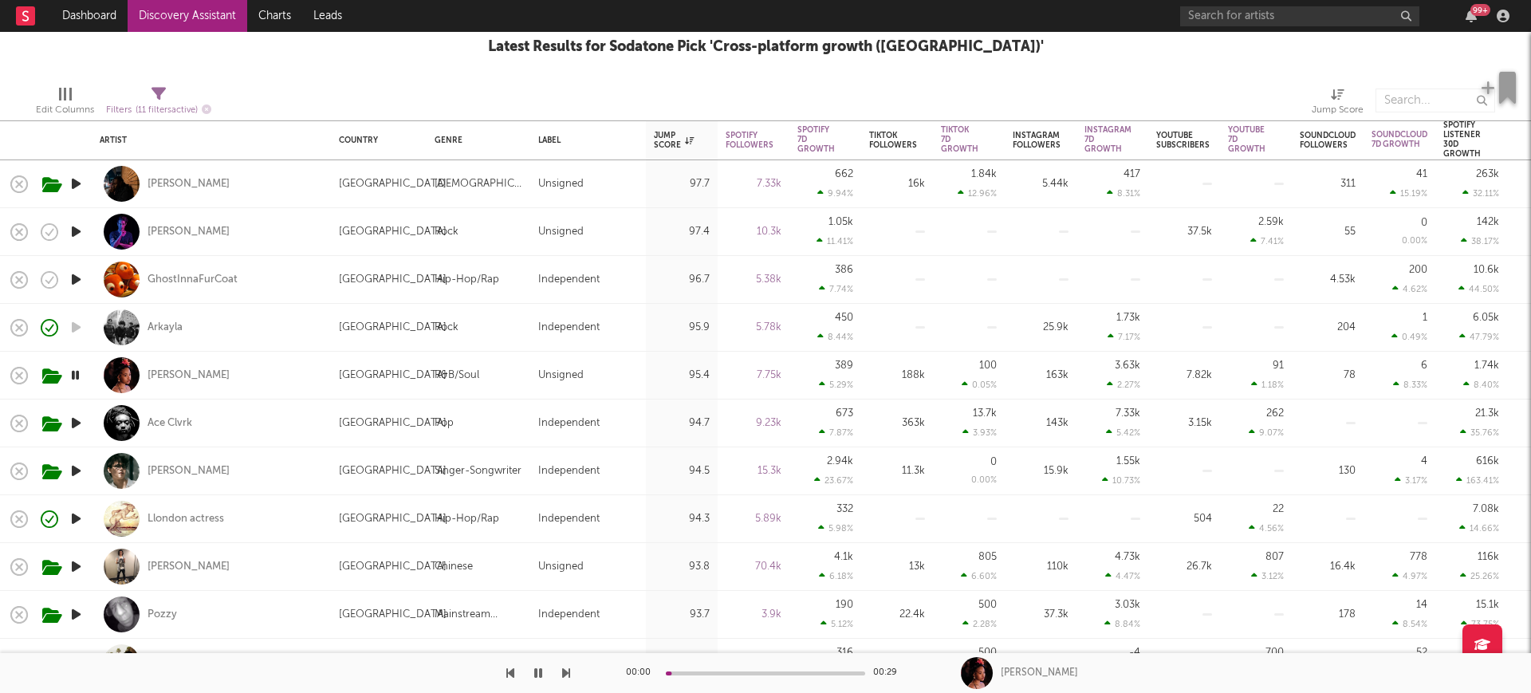
click at [75, 511] on icon "button" at bounding box center [76, 519] width 17 height 20
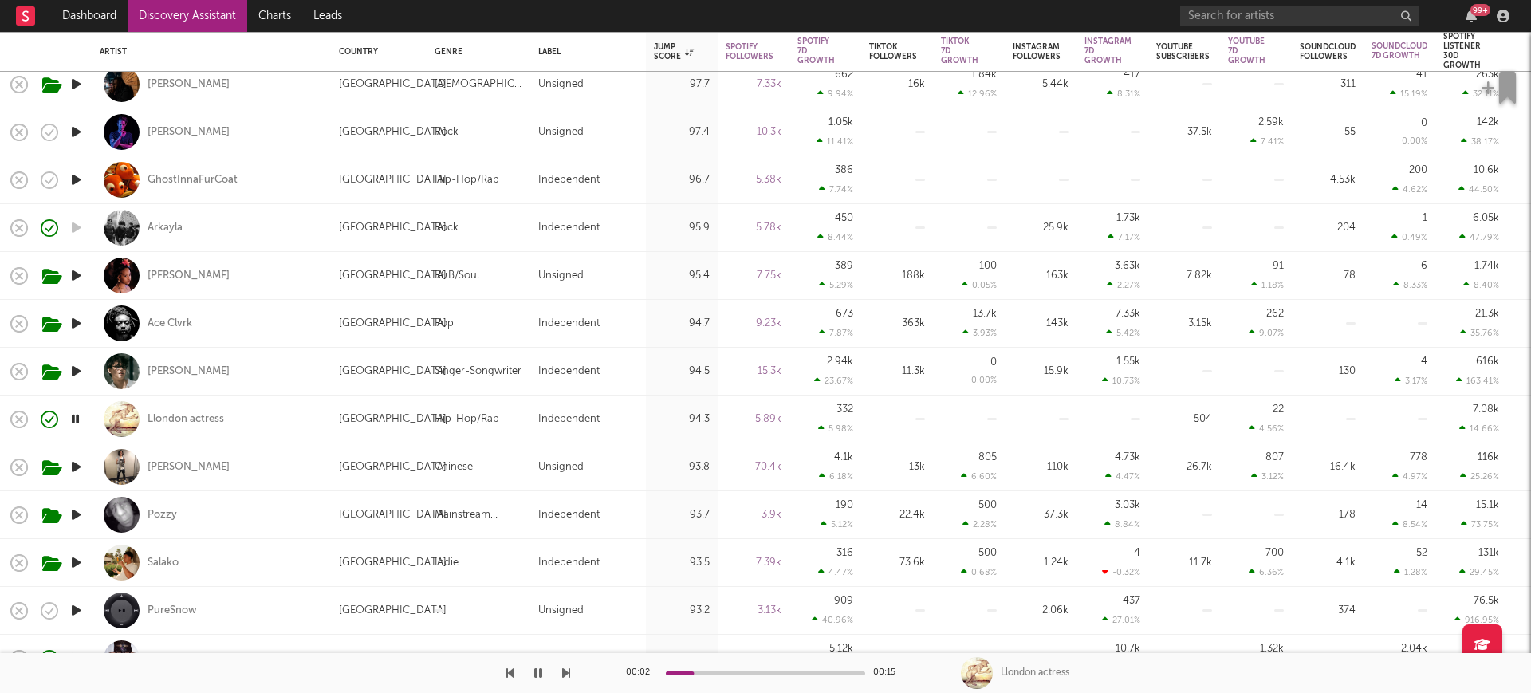
click at [75, 464] on icon "button" at bounding box center [76, 467] width 17 height 20
click at [77, 174] on icon "button" at bounding box center [76, 180] width 17 height 20
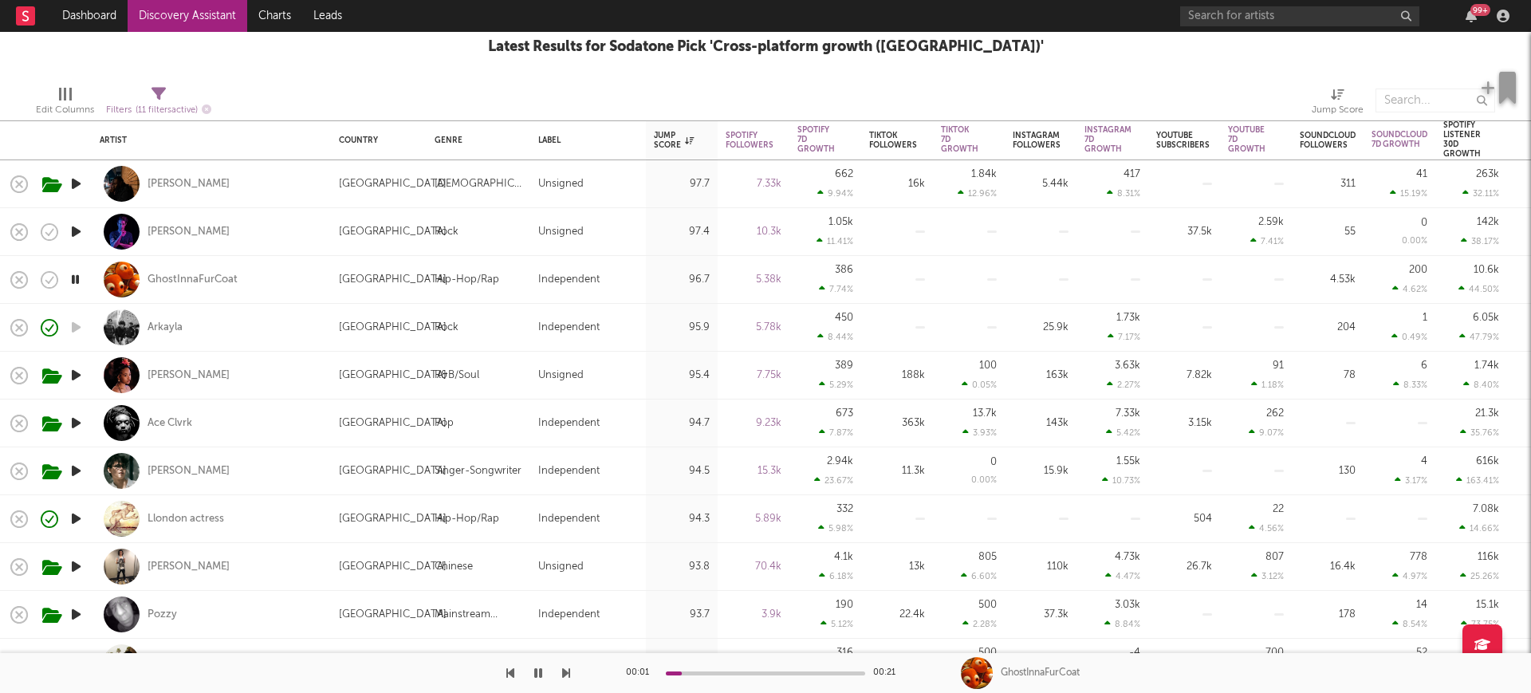
click at [71, 236] on icon "button" at bounding box center [76, 232] width 17 height 20
click at [77, 281] on icon "button" at bounding box center [76, 279] width 17 height 20
click at [192, 273] on div "GhostInnaFurCoat" at bounding box center [192, 280] width 90 height 14
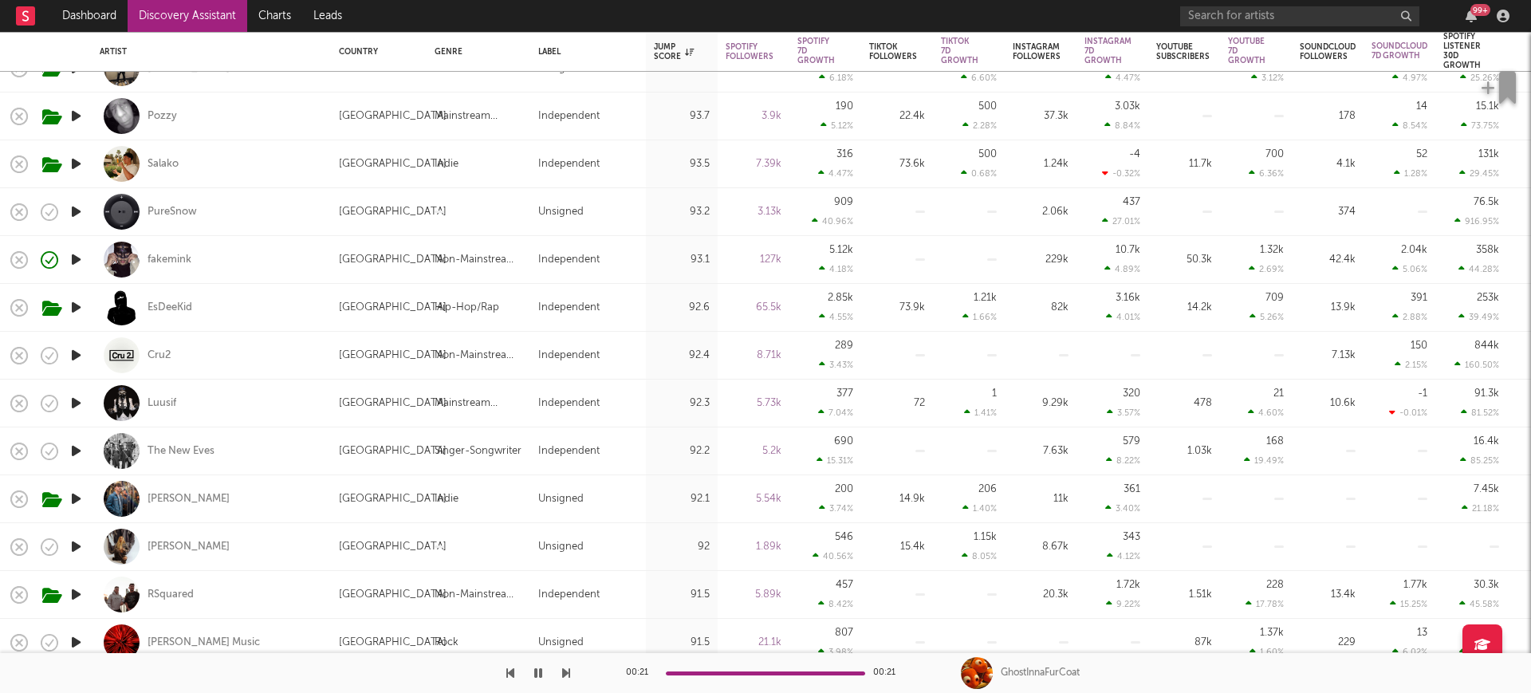
click at [71, 544] on icon "button" at bounding box center [76, 547] width 17 height 20
click at [75, 400] on icon "button" at bounding box center [76, 403] width 17 height 20
click at [73, 453] on icon "button" at bounding box center [76, 451] width 17 height 20
click at [183, 444] on div "The New Eves" at bounding box center [180, 451] width 67 height 14
click at [49, 444] on icon "button" at bounding box center [49, 451] width 22 height 22
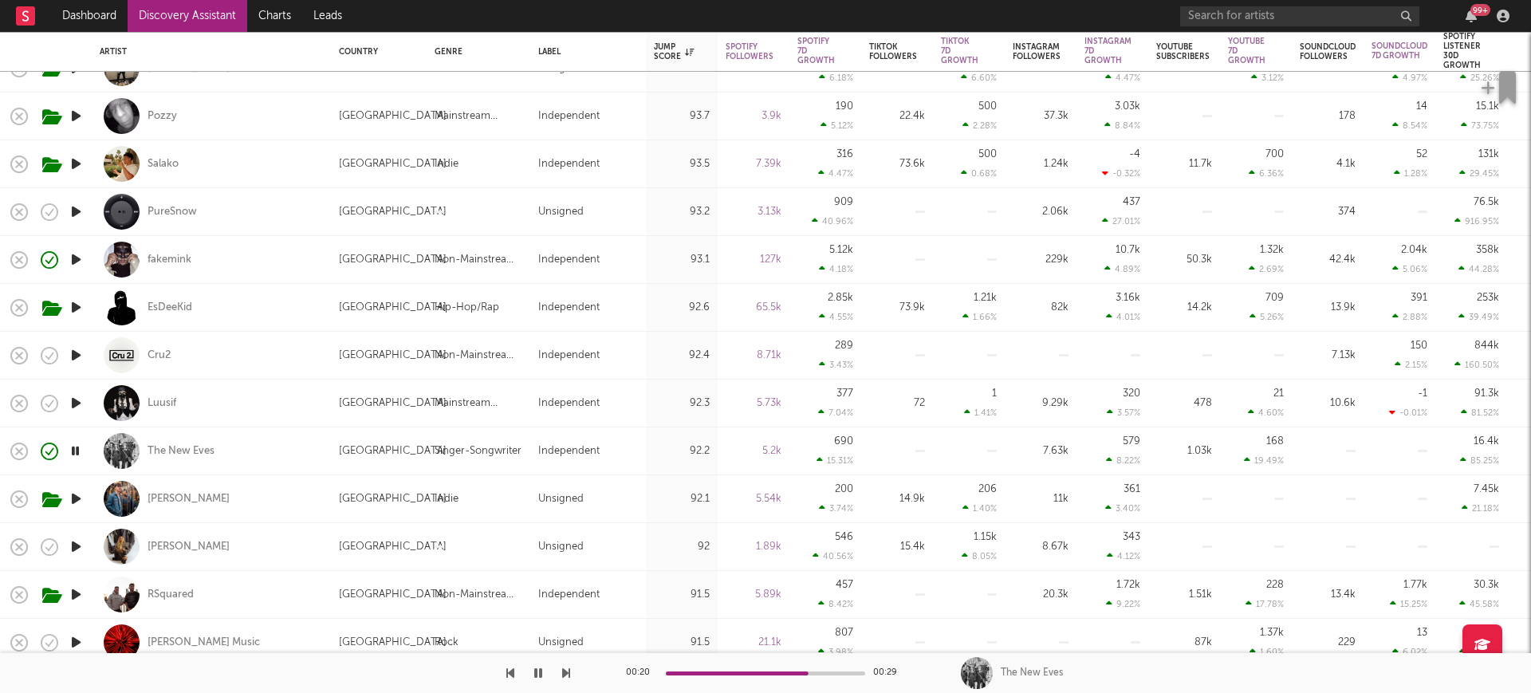
click at [77, 441] on icon "button" at bounding box center [75, 451] width 15 height 20
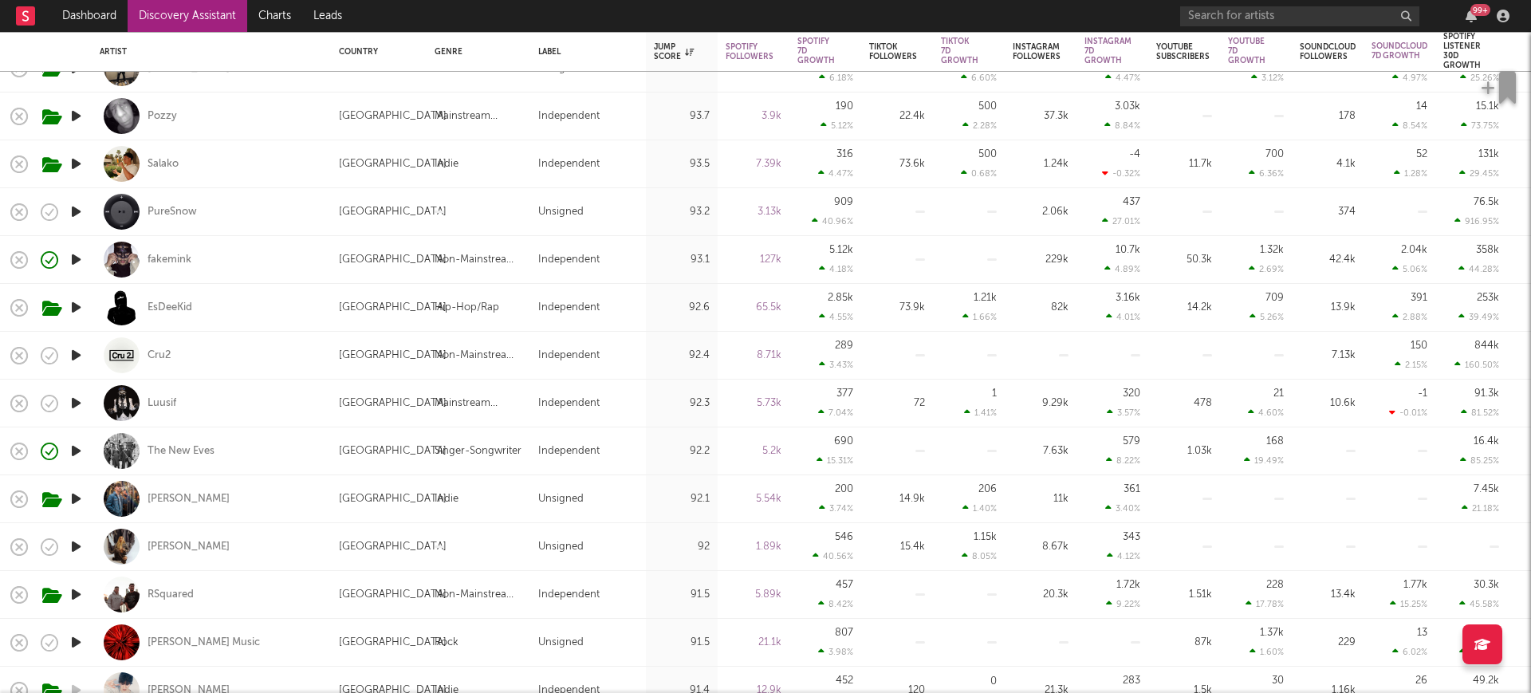
click at [80, 541] on icon "button" at bounding box center [76, 547] width 17 height 20
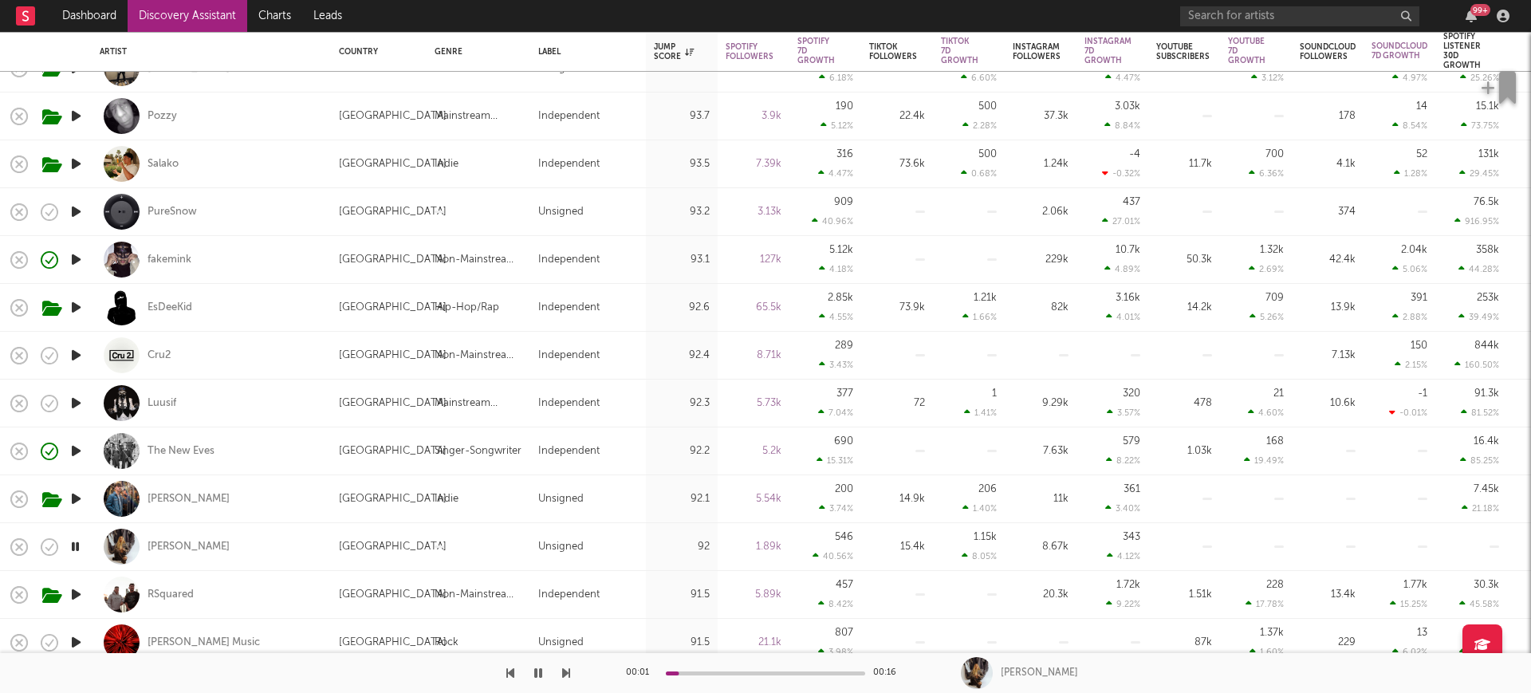
click at [168, 548] on div "fliss" at bounding box center [211, 546] width 223 height 47
select select "1w"
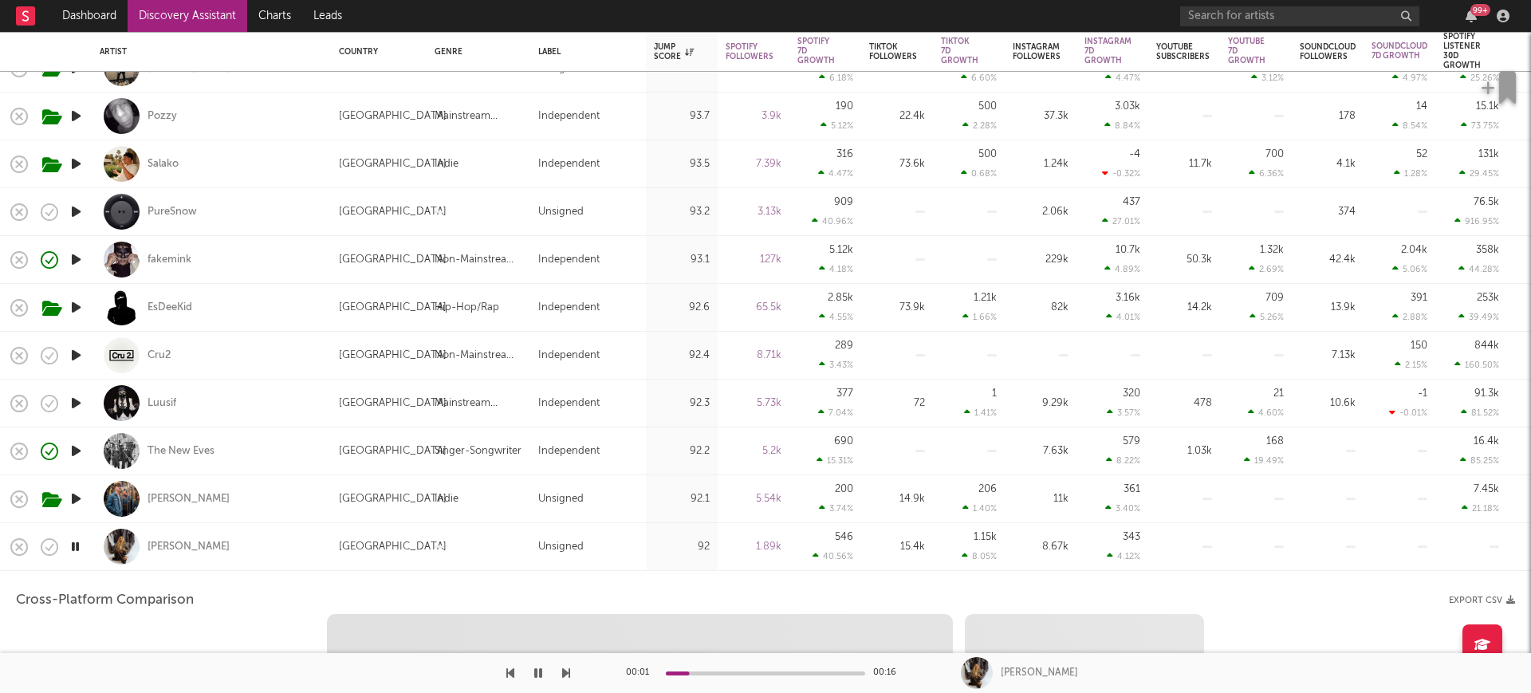
click at [145, 538] on div "fliss" at bounding box center [211, 546] width 223 height 47
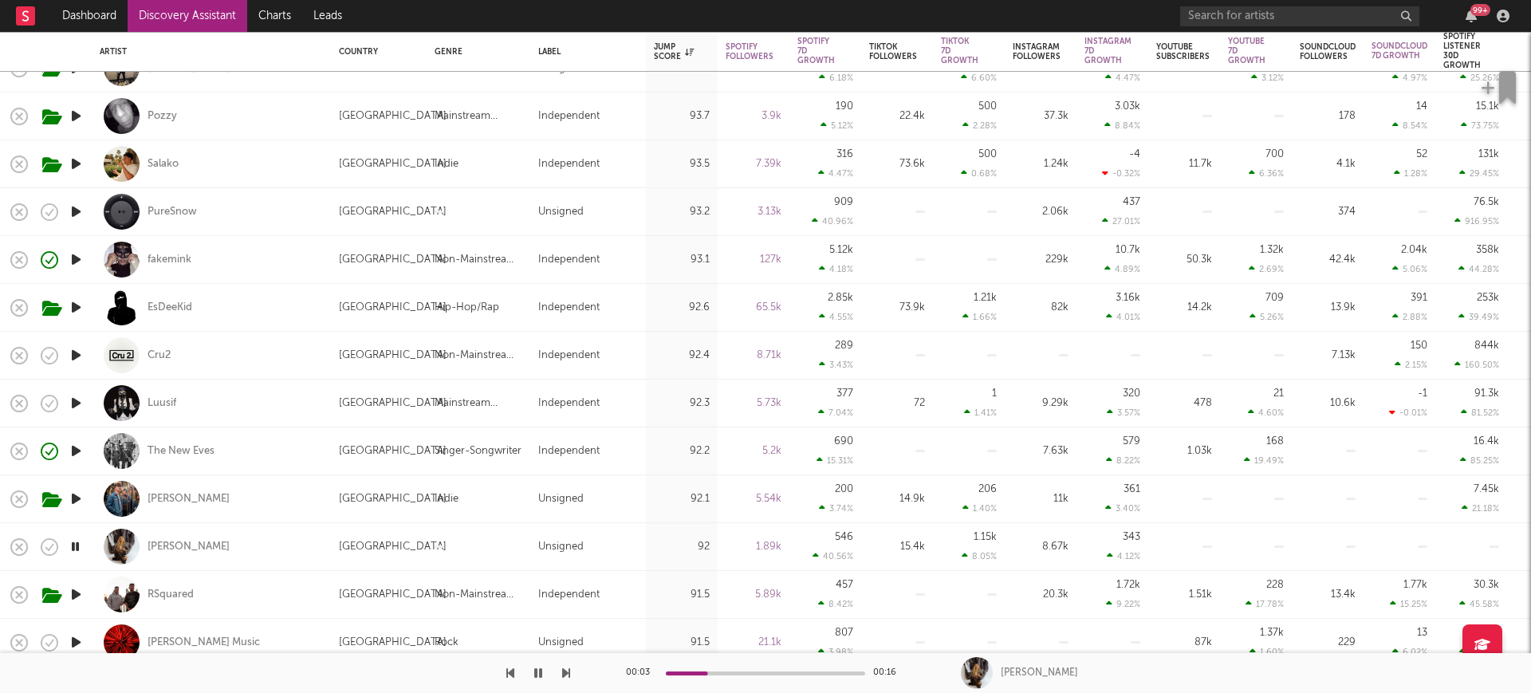
click at [140, 545] on div "fliss" at bounding box center [211, 546] width 223 height 47
select select "1m"
select select "1w"
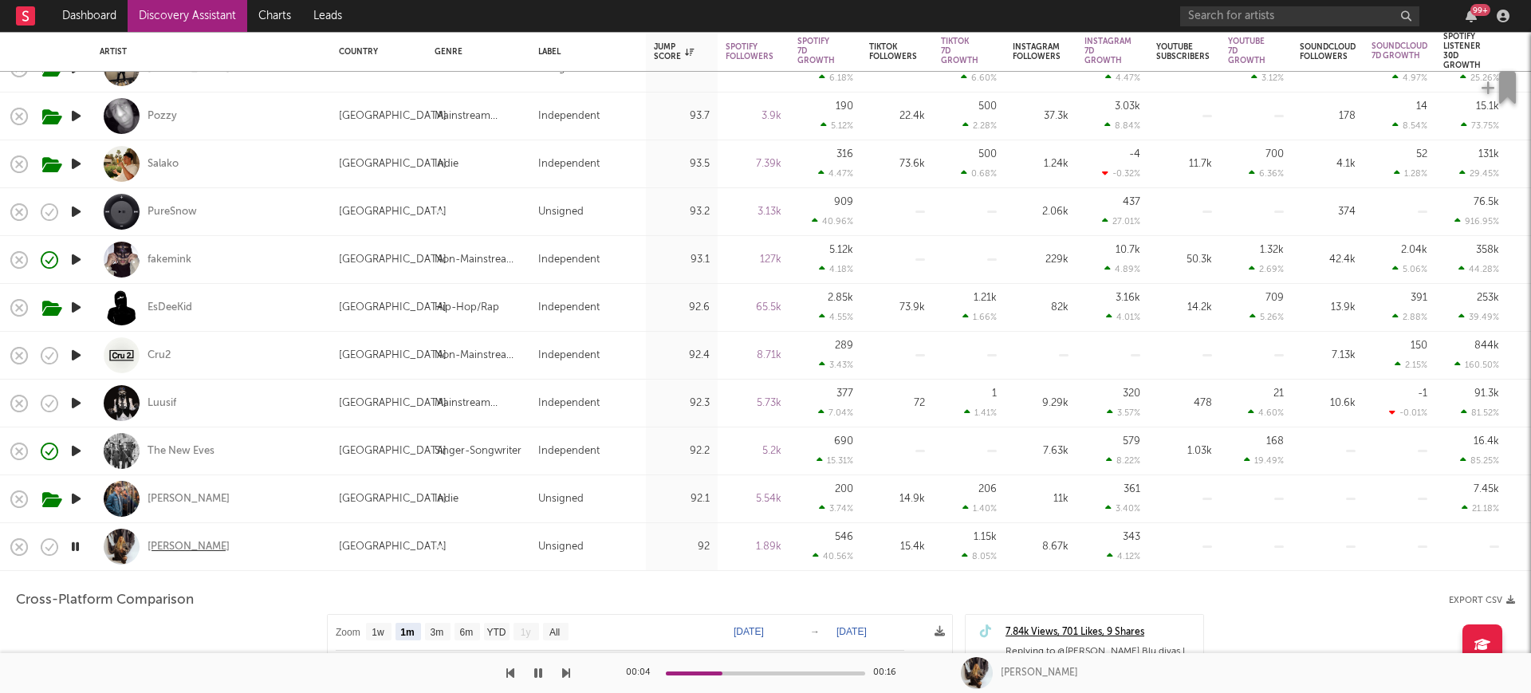
click at [151, 548] on div "fliss" at bounding box center [188, 547] width 82 height 14
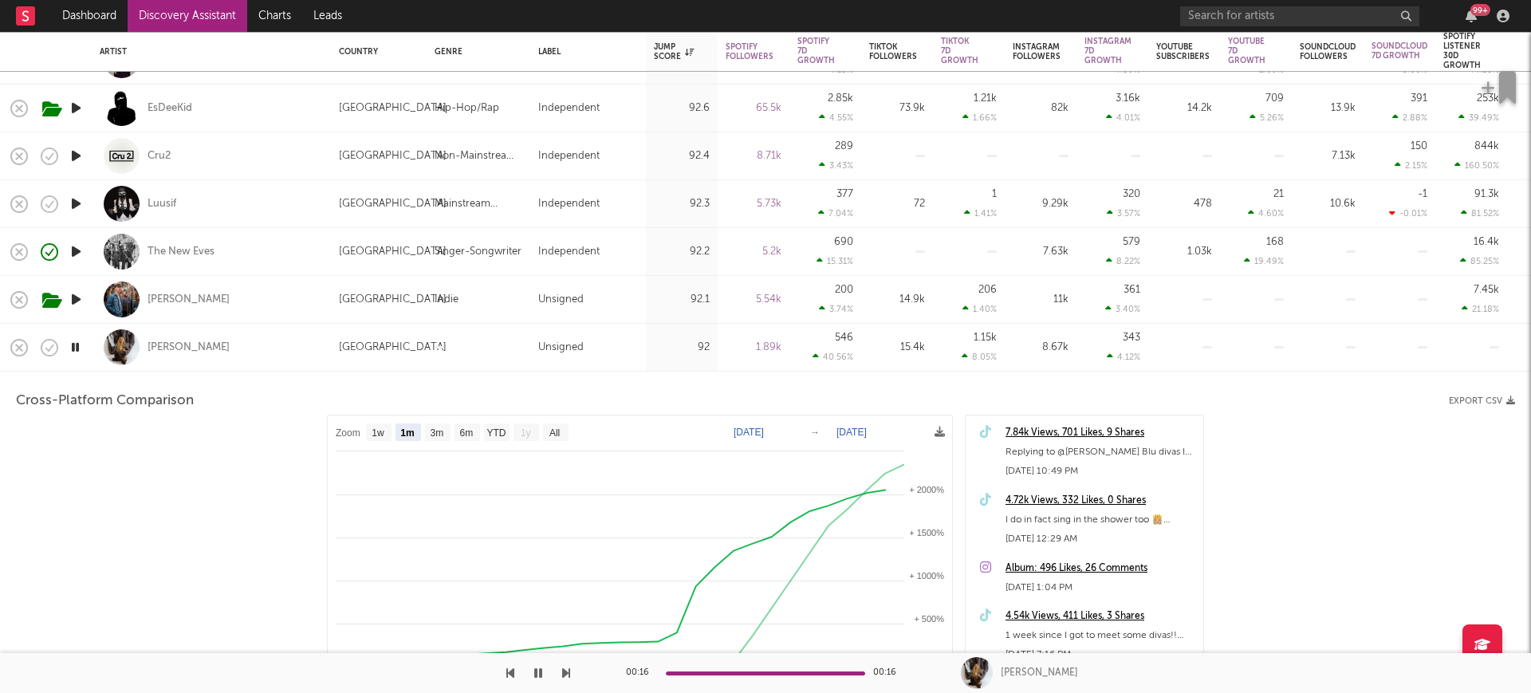
click at [252, 333] on div "fliss" at bounding box center [211, 347] width 223 height 47
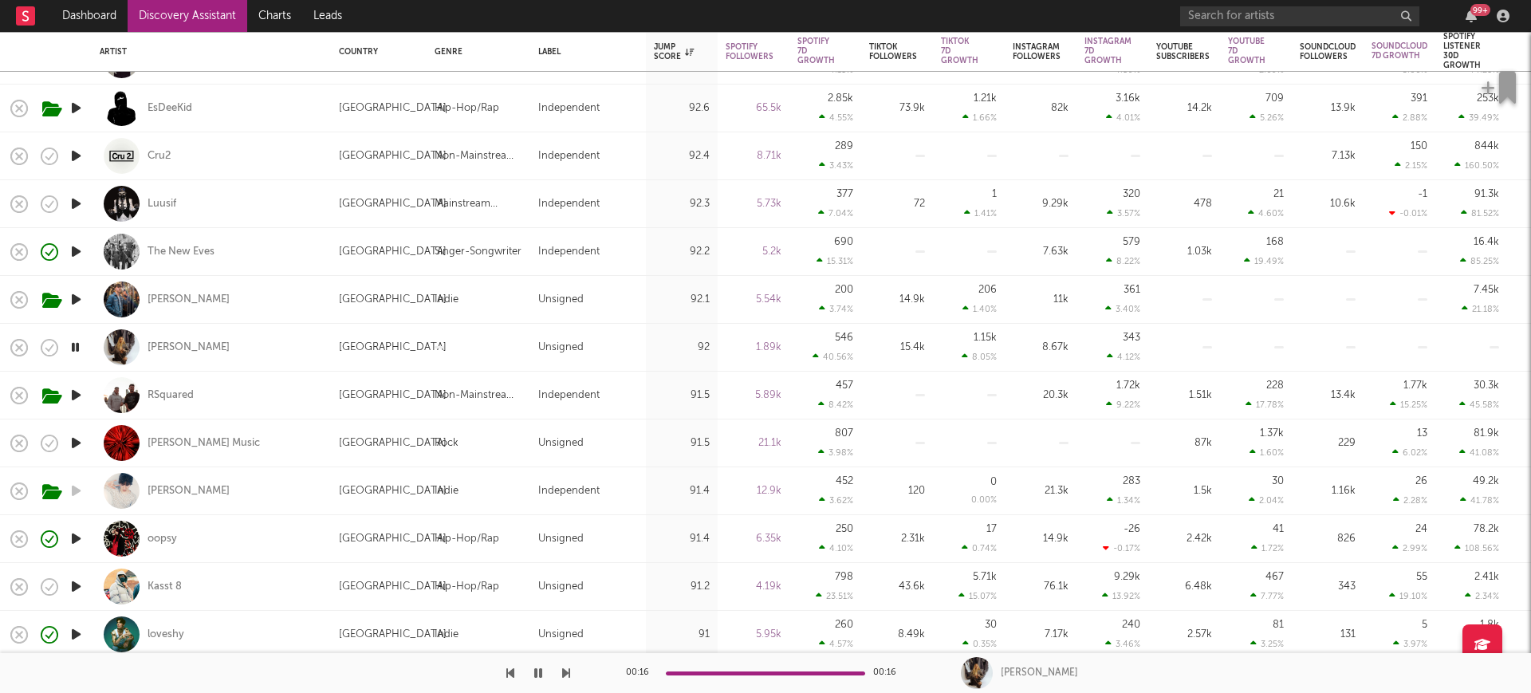
click at [84, 445] on icon "button" at bounding box center [76, 443] width 17 height 20
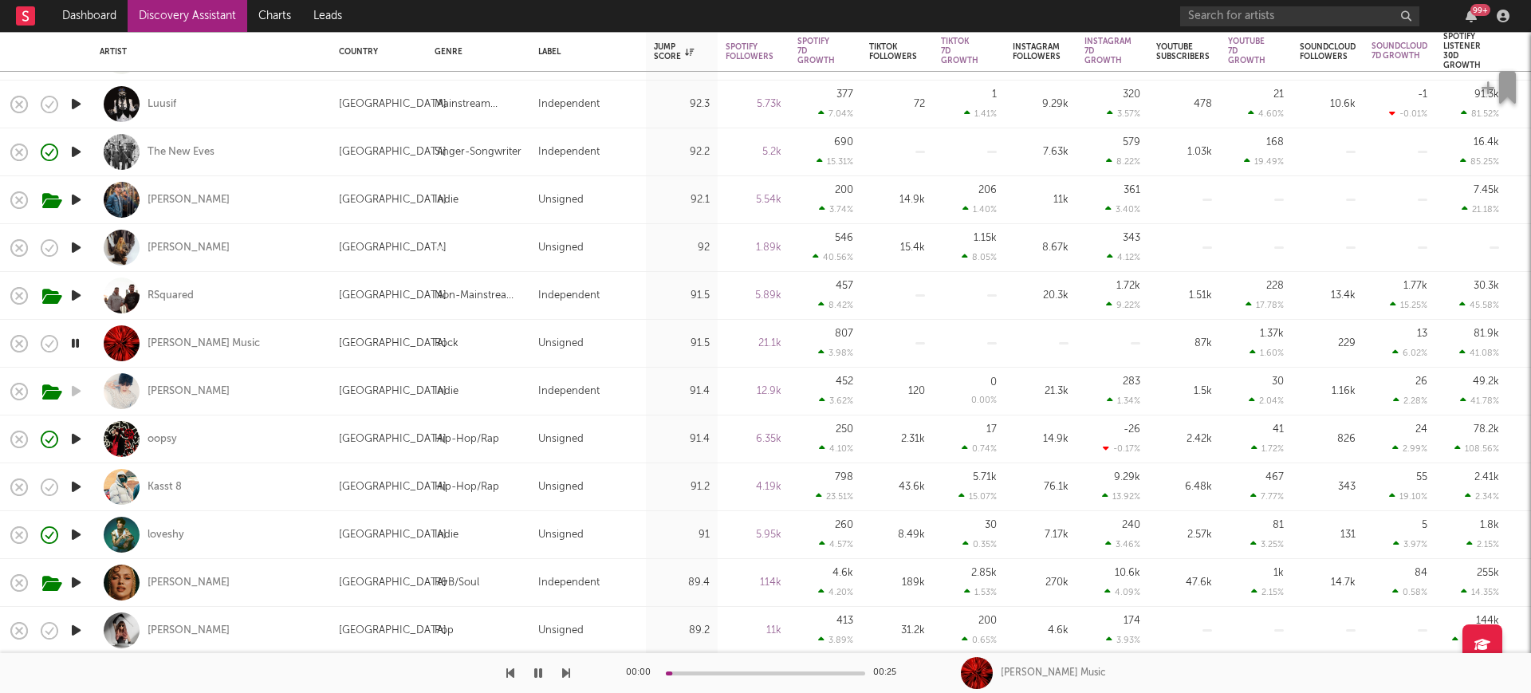
click at [76, 487] on icon "button" at bounding box center [76, 487] width 17 height 20
click at [76, 529] on icon "button" at bounding box center [76, 535] width 17 height 20
click at [81, 623] on icon "button" at bounding box center [76, 630] width 17 height 20
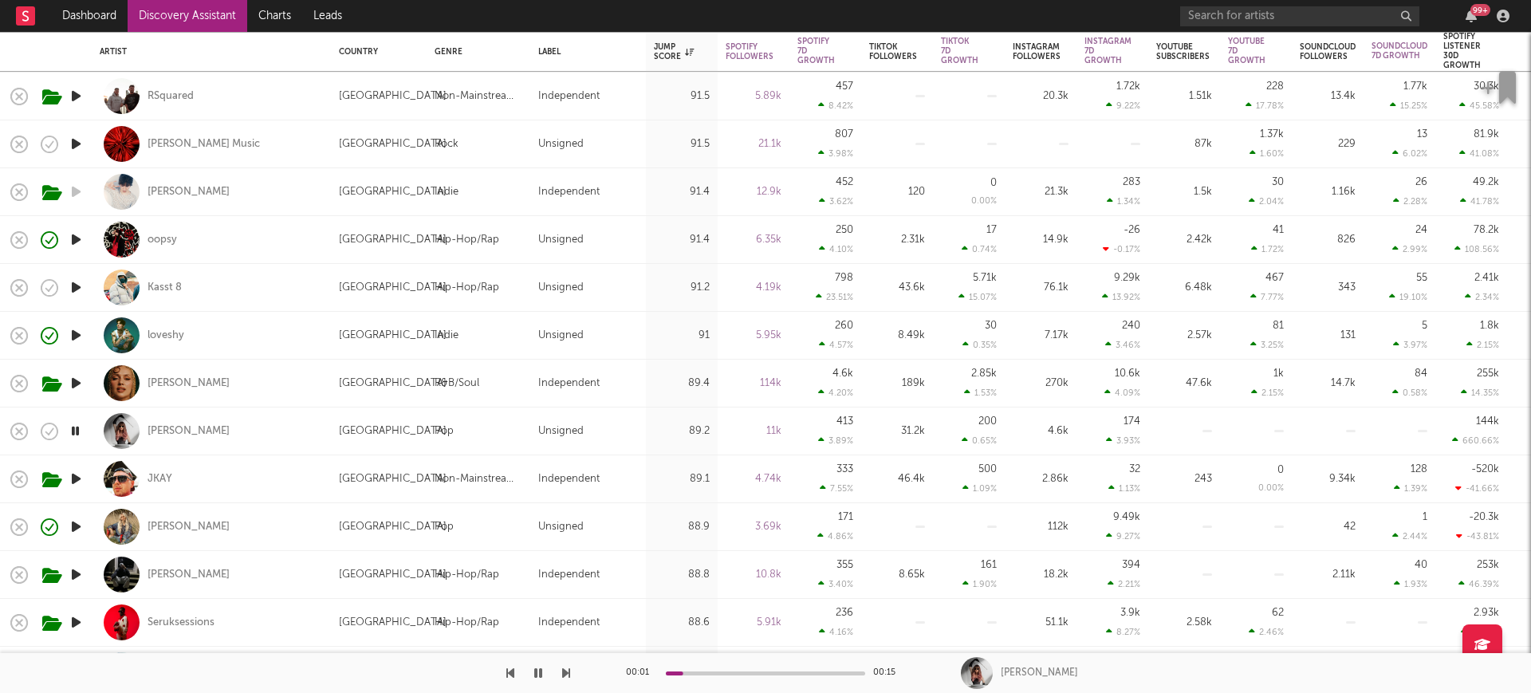
click at [74, 523] on icon "button" at bounding box center [76, 527] width 17 height 20
click at [197, 525] on div "Juno James" at bounding box center [188, 527] width 82 height 14
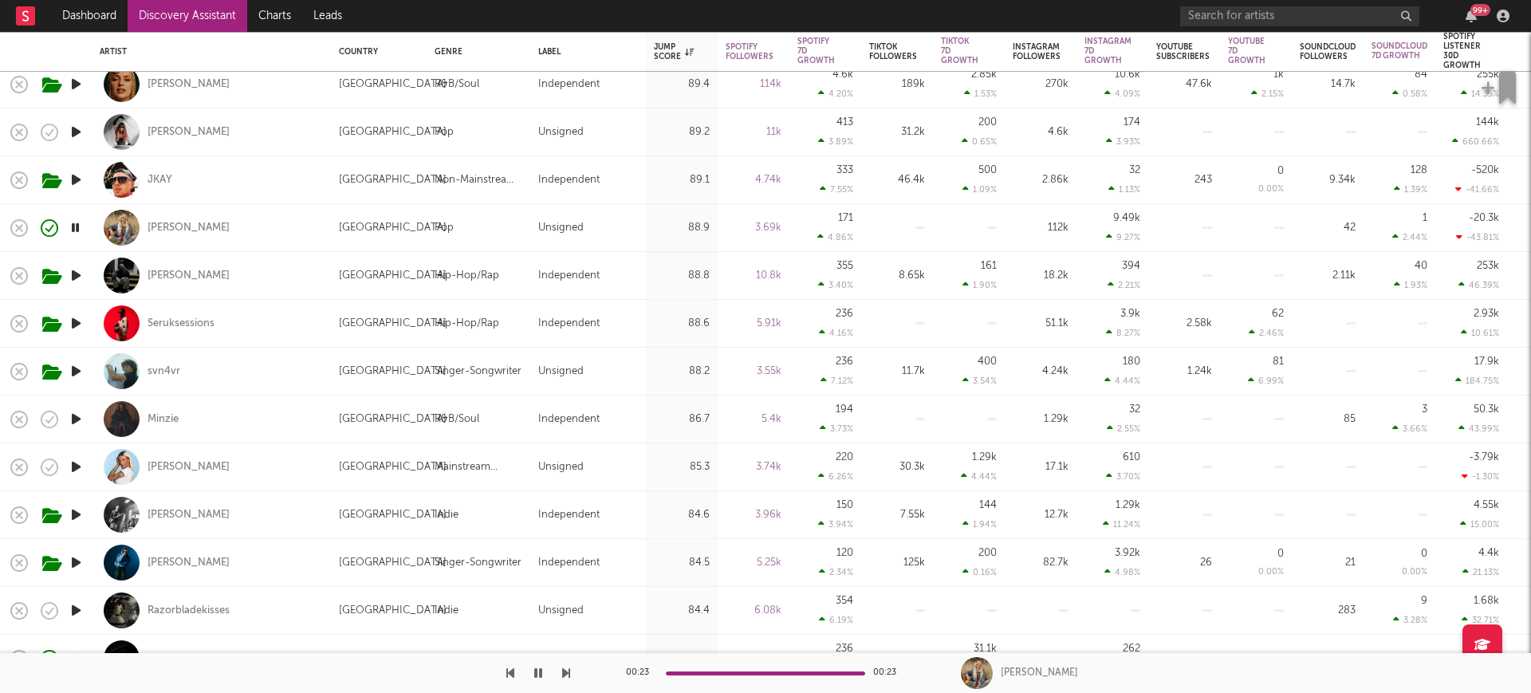
click at [81, 559] on icon "button" at bounding box center [76, 562] width 17 height 20
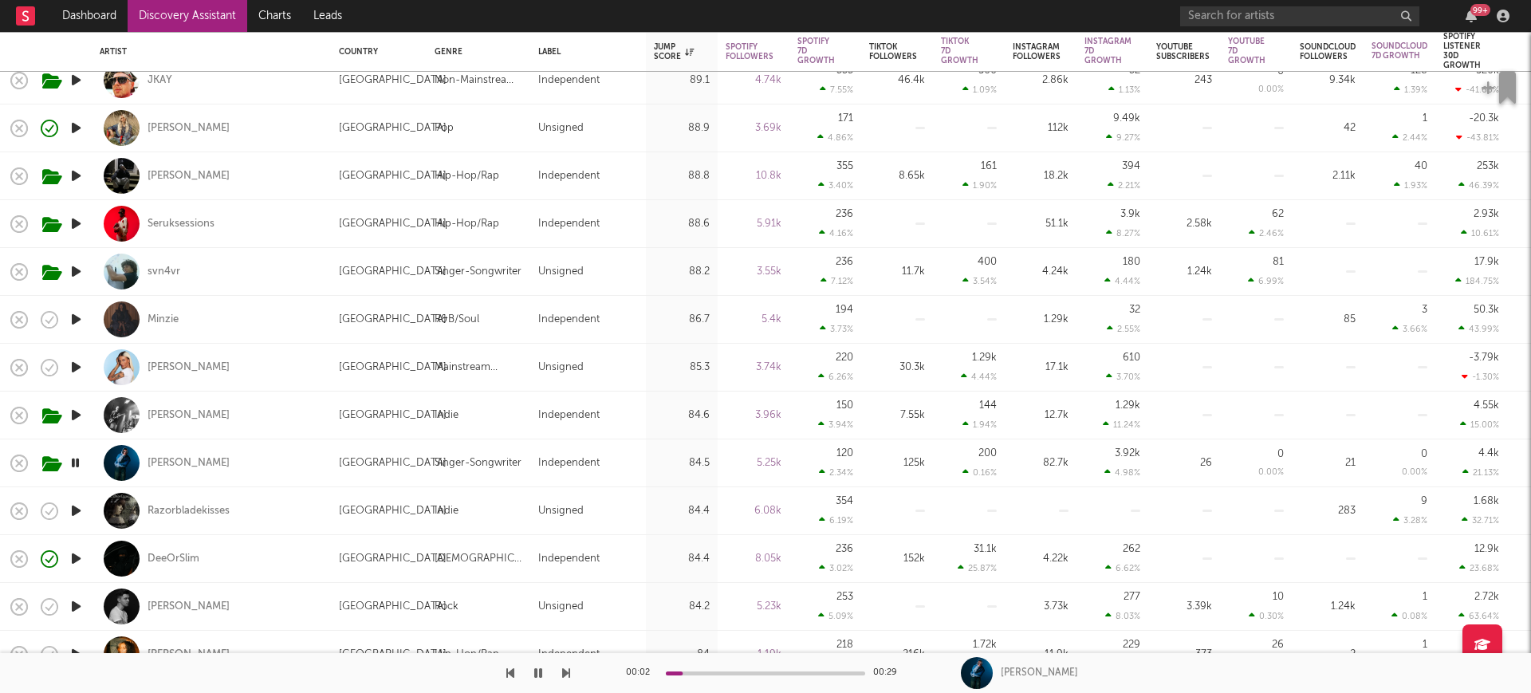
click at [74, 507] on icon "button" at bounding box center [76, 511] width 17 height 20
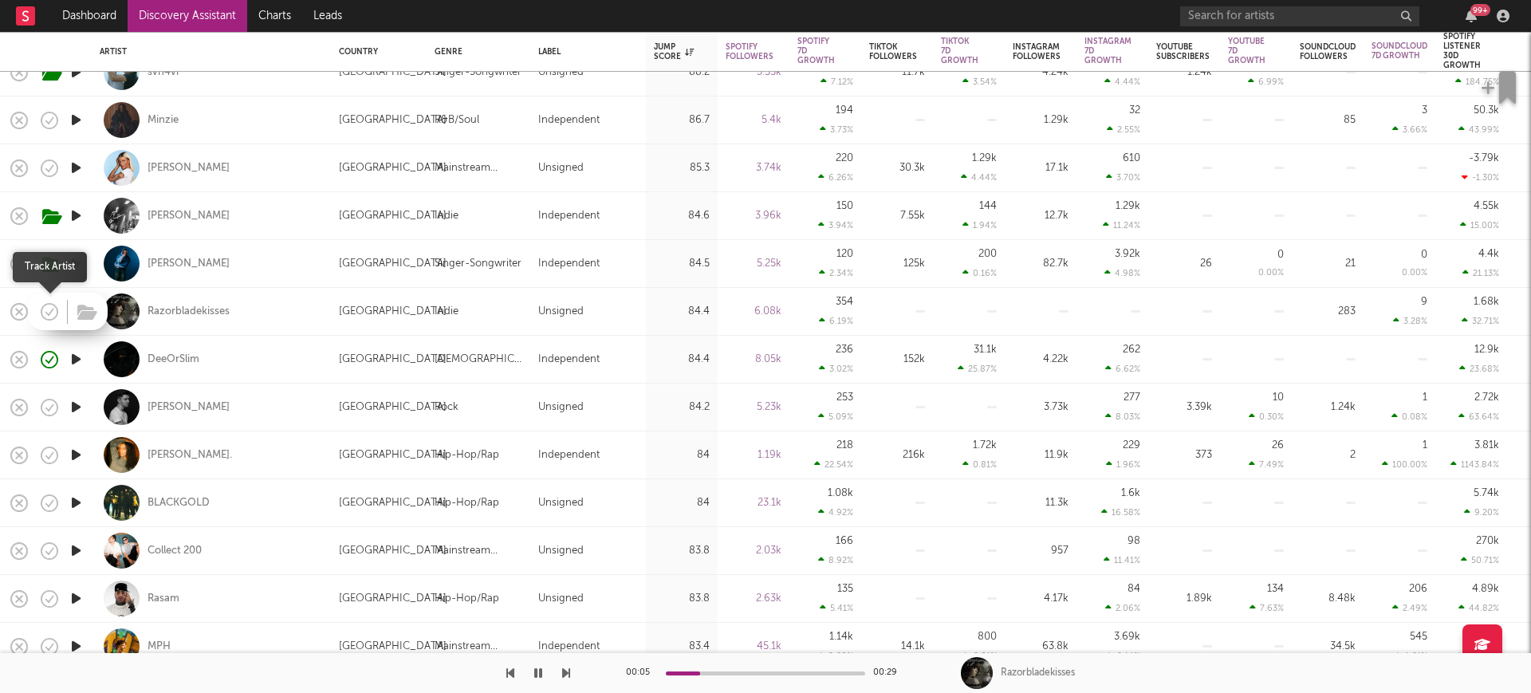
click at [52, 309] on icon "button" at bounding box center [51, 312] width 5 height 6
click at [196, 311] on div "Razorbladekisses" at bounding box center [188, 312] width 82 height 14
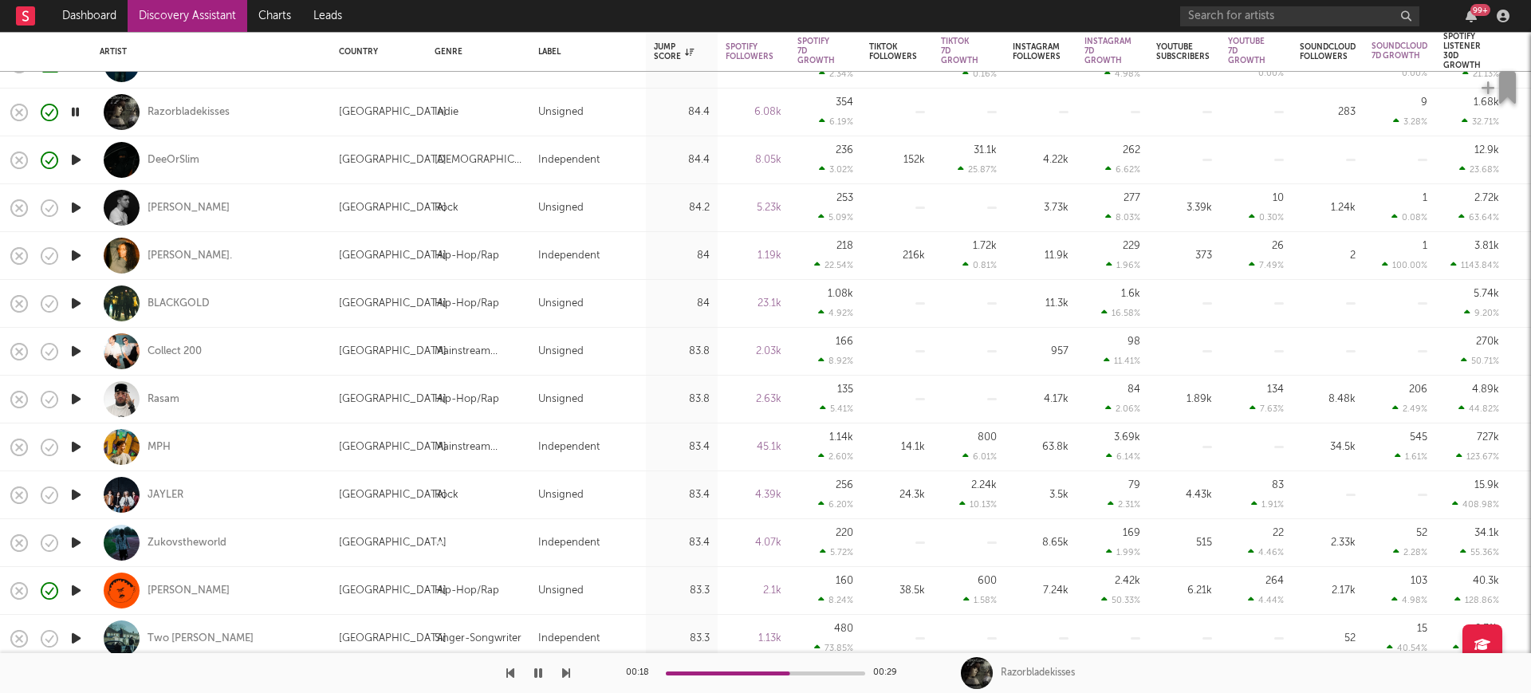
click at [81, 396] on icon "button" at bounding box center [76, 399] width 17 height 20
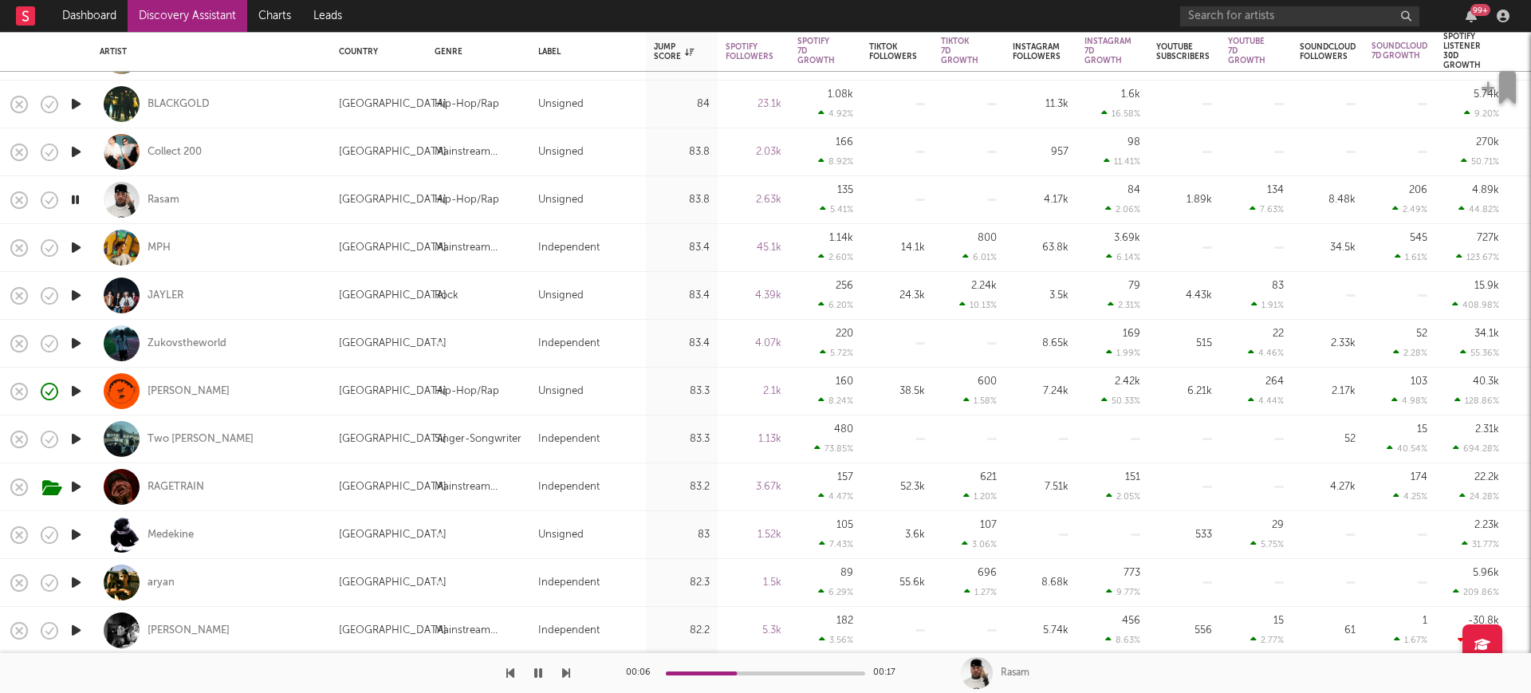
click at [78, 151] on icon "button" at bounding box center [76, 152] width 17 height 20
click at [171, 149] on div "Collect 200" at bounding box center [174, 152] width 54 height 14
click at [74, 566] on div at bounding box center [76, 583] width 32 height 48
select select "1w"
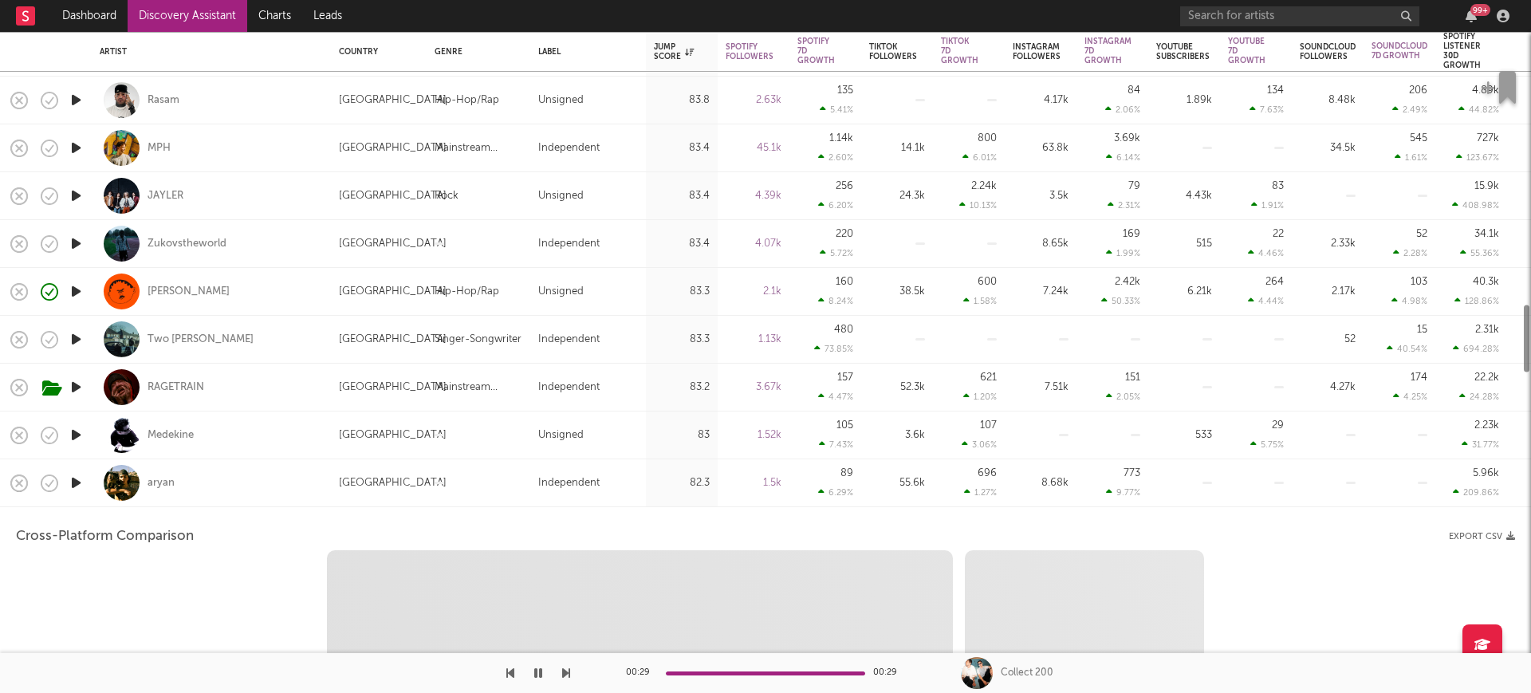
select select "1w"
select select "1m"
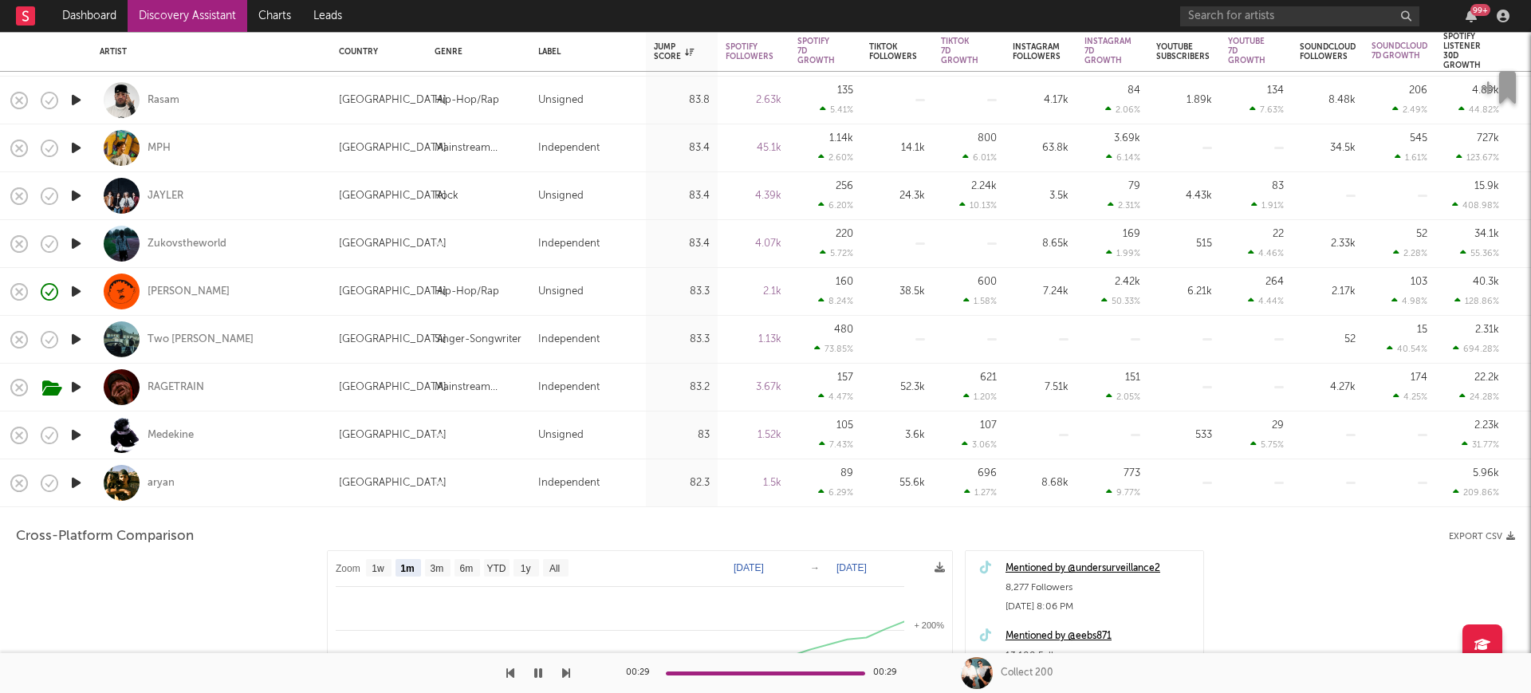
click at [76, 482] on icon "button" at bounding box center [76, 483] width 17 height 20
click at [223, 489] on div "aryan" at bounding box center [211, 482] width 223 height 47
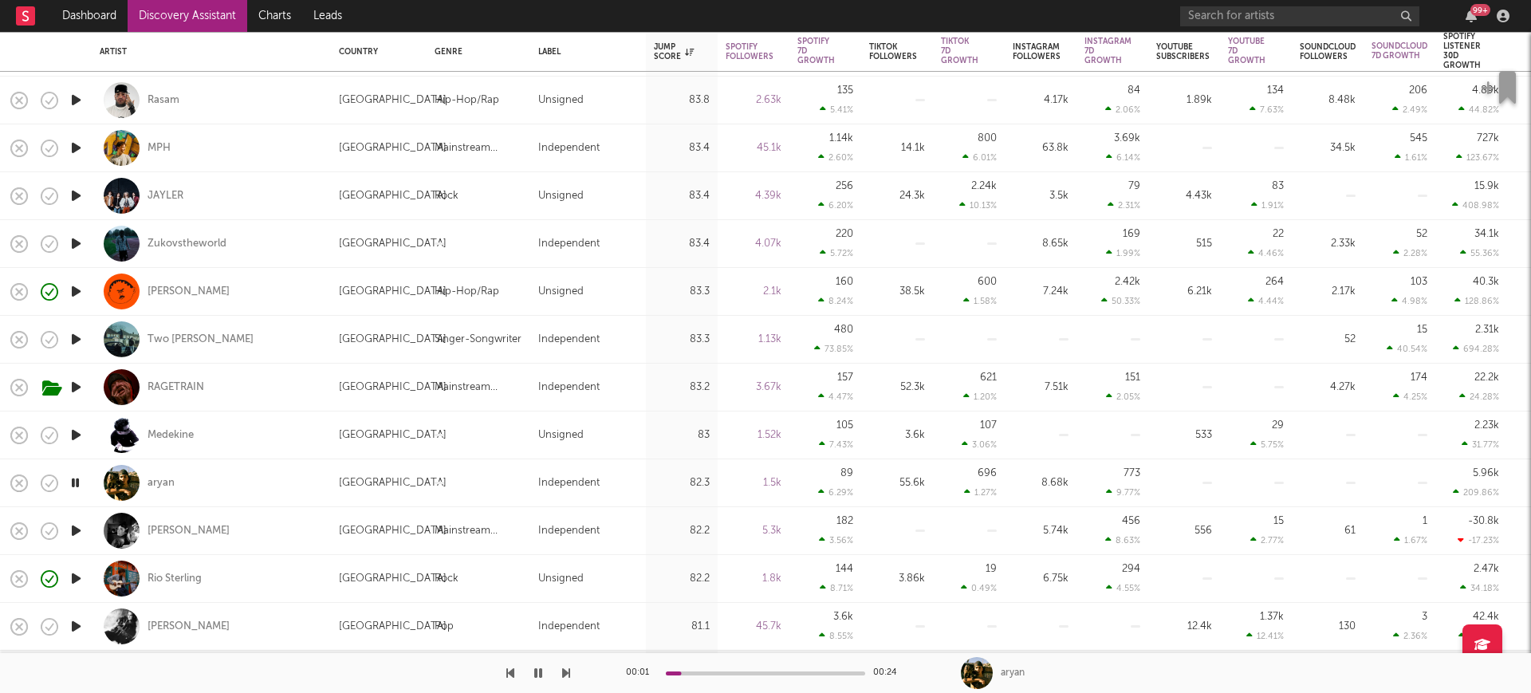
click at [69, 291] on icon "button" at bounding box center [76, 291] width 17 height 20
click at [176, 296] on div "Frank Medley" at bounding box center [188, 292] width 82 height 14
click at [79, 428] on icon "button" at bounding box center [76, 435] width 17 height 20
click at [211, 16] on link "Discovery Assistant" at bounding box center [188, 16] width 120 height 32
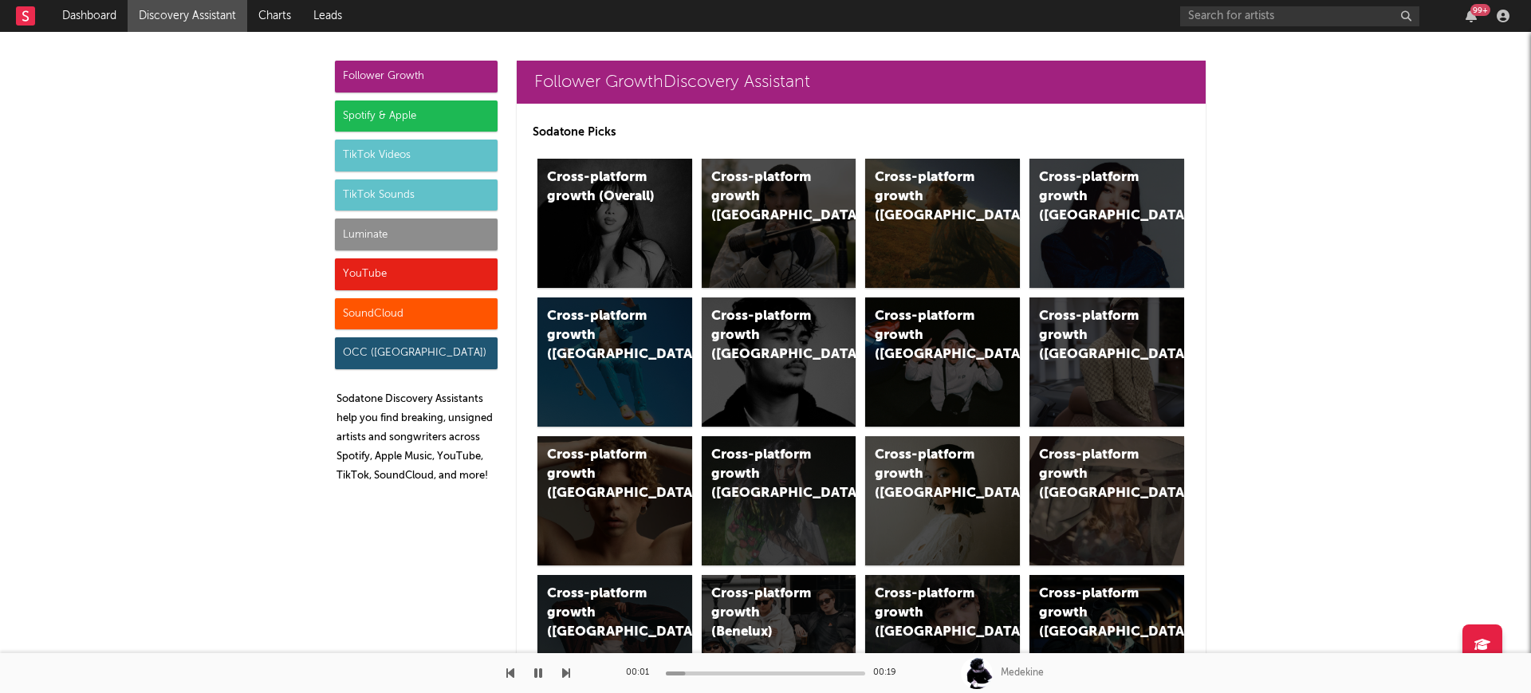
click at [381, 151] on div "TikTok Videos" at bounding box center [416, 156] width 163 height 32
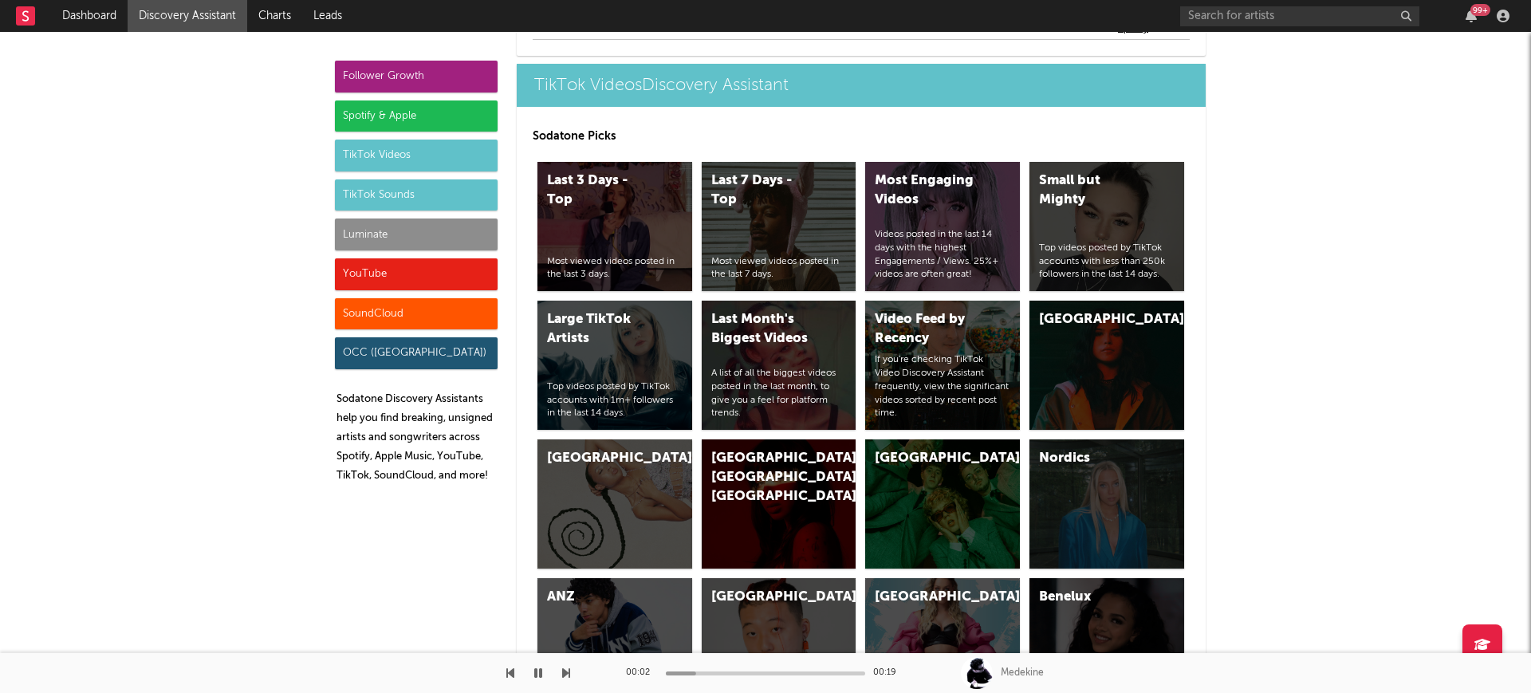
click at [426, 200] on div "TikTok Sounds" at bounding box center [416, 195] width 163 height 32
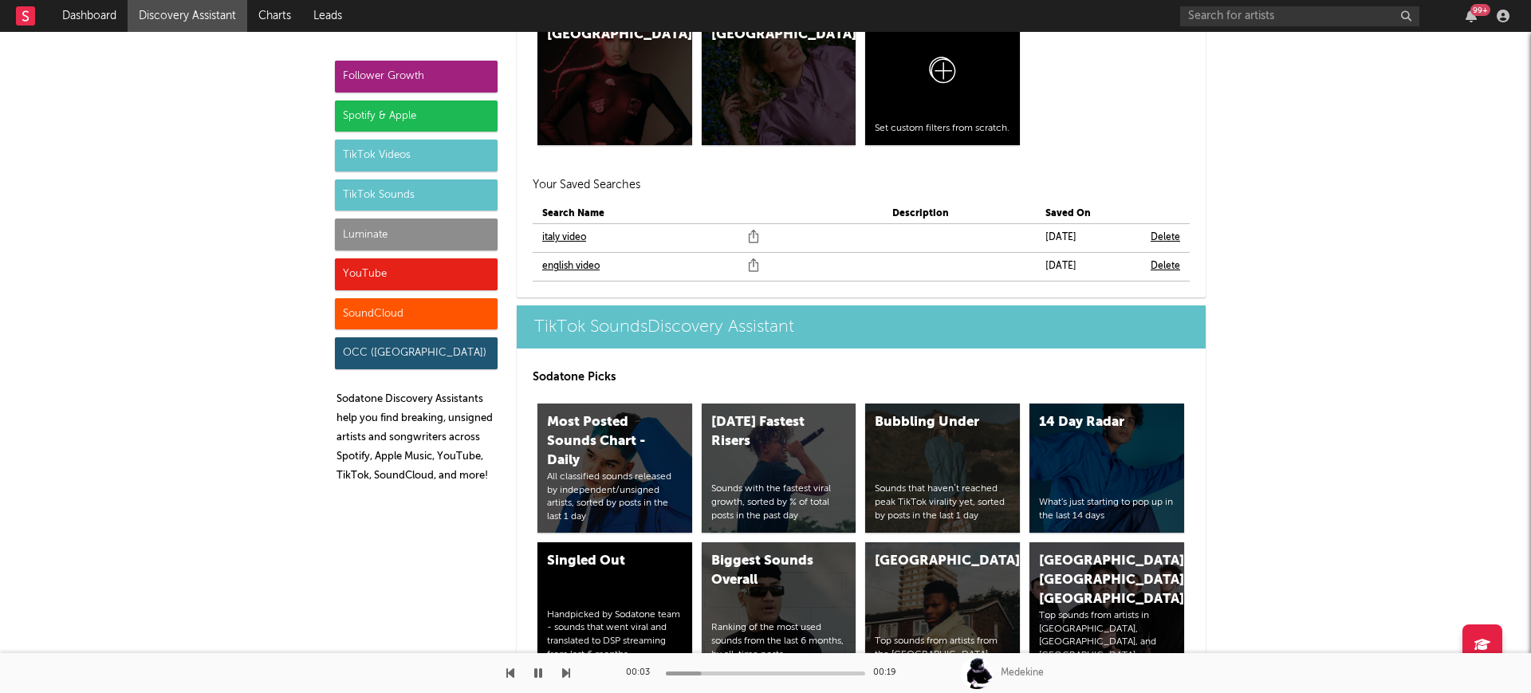
scroll to position [5752, 0]
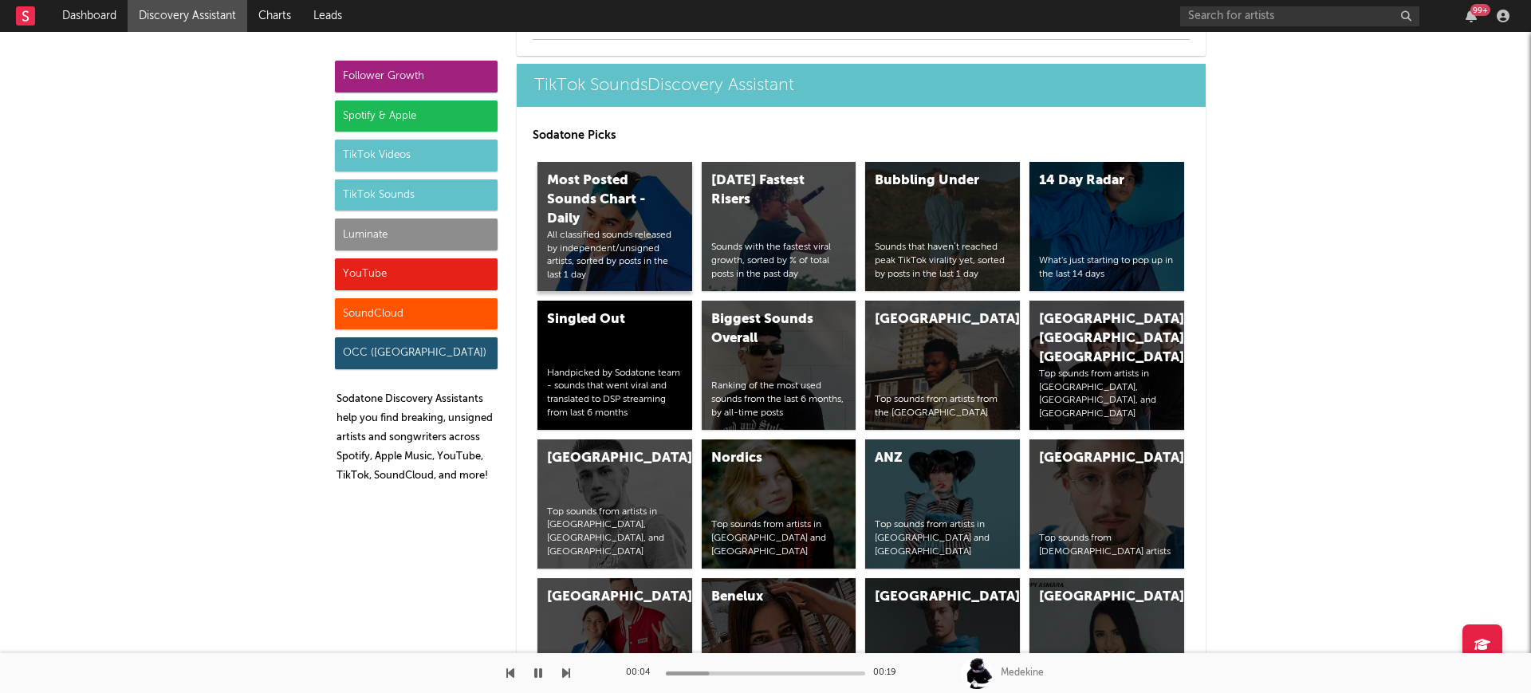
click at [639, 265] on div "All classified sounds released by independent/unsigned artists, sorted by posts…" at bounding box center [615, 255] width 136 height 53
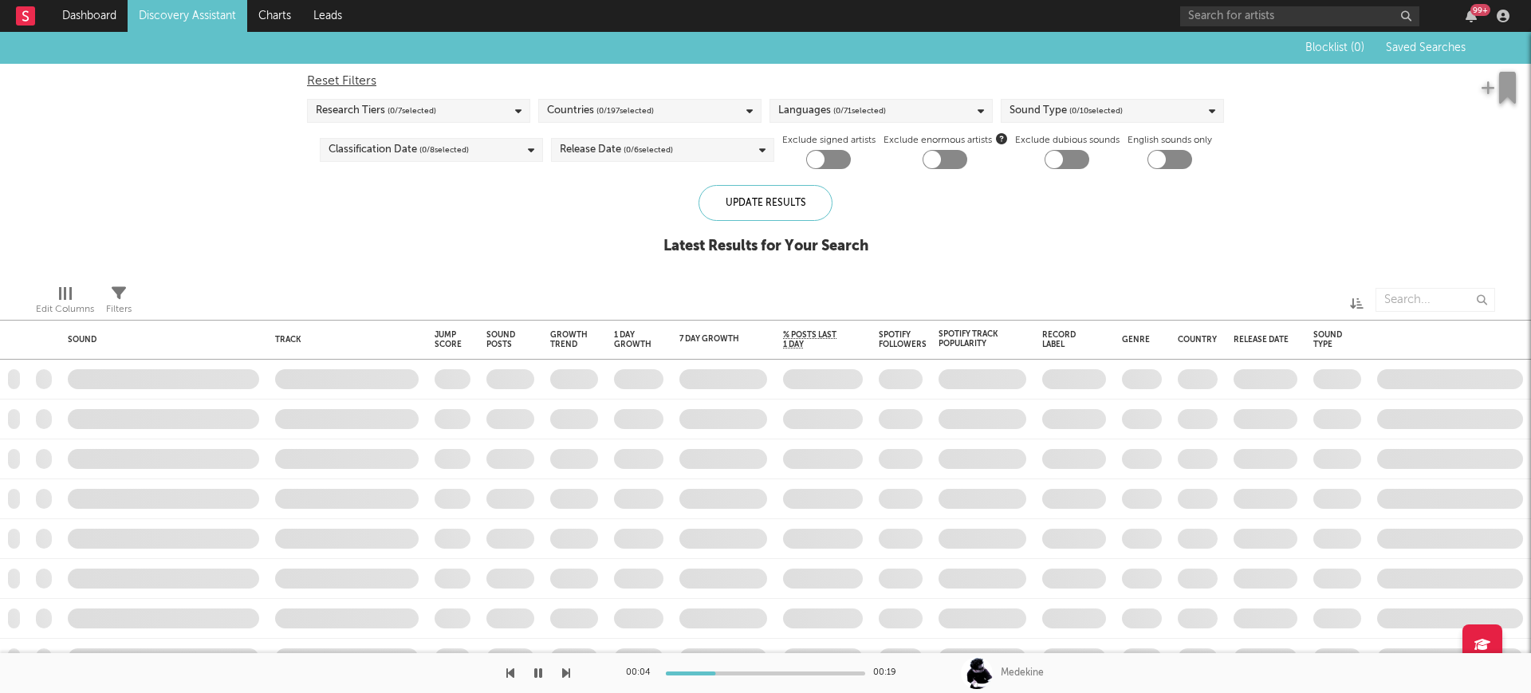
checkbox input "true"
click at [544, 671] on button "button" at bounding box center [538, 673] width 16 height 40
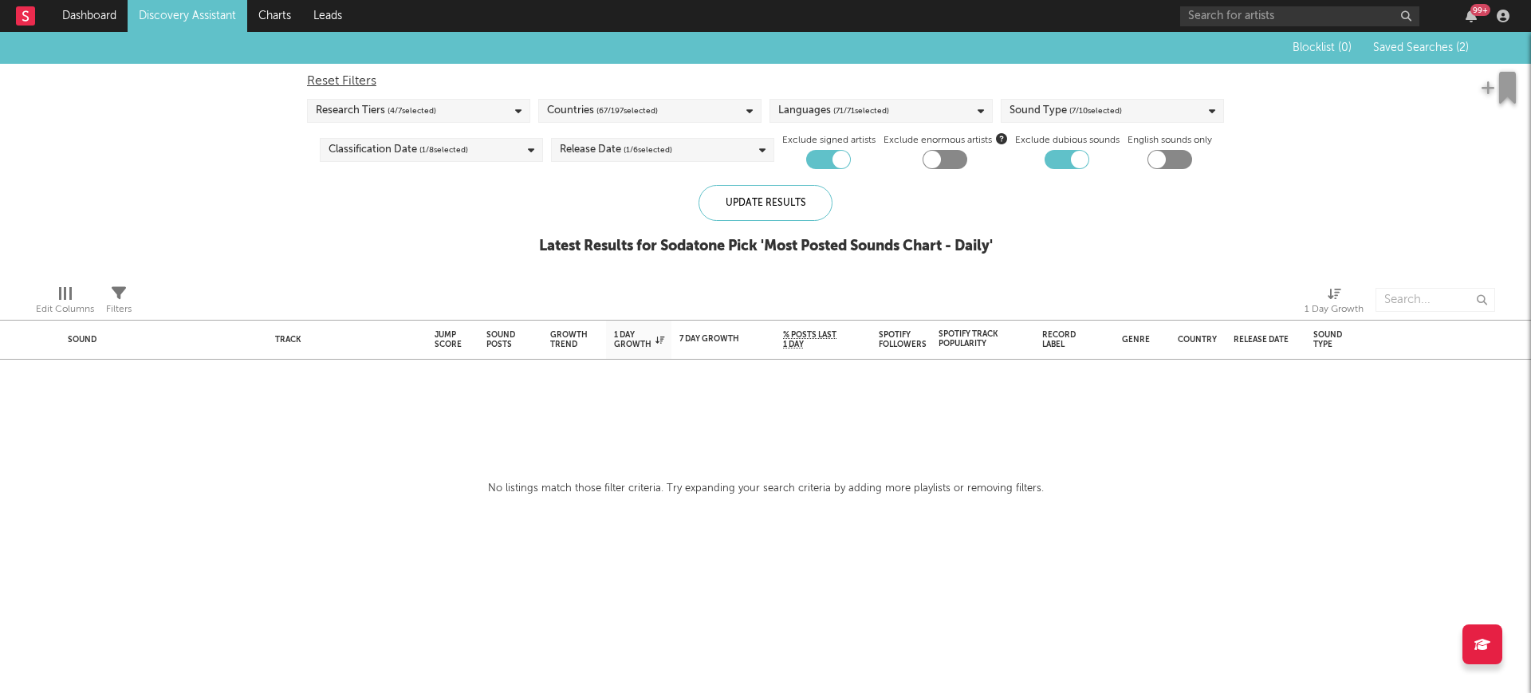
drag, startPoint x: 1472, startPoint y: 41, endPoint x: 1451, endPoint y: 51, distance: 22.8
click at [1469, 41] on div "Blocklist ( 0 ) Saved Searches ( 2 )" at bounding box center [765, 48] width 1531 height 32
click at [1420, 36] on div "Blocklist ( 0 ) Saved Searches ( 2 )" at bounding box center [1368, 48] width 199 height 32
click at [1417, 45] on span "Saved Searches ( 2 )" at bounding box center [1421, 47] width 96 height 11
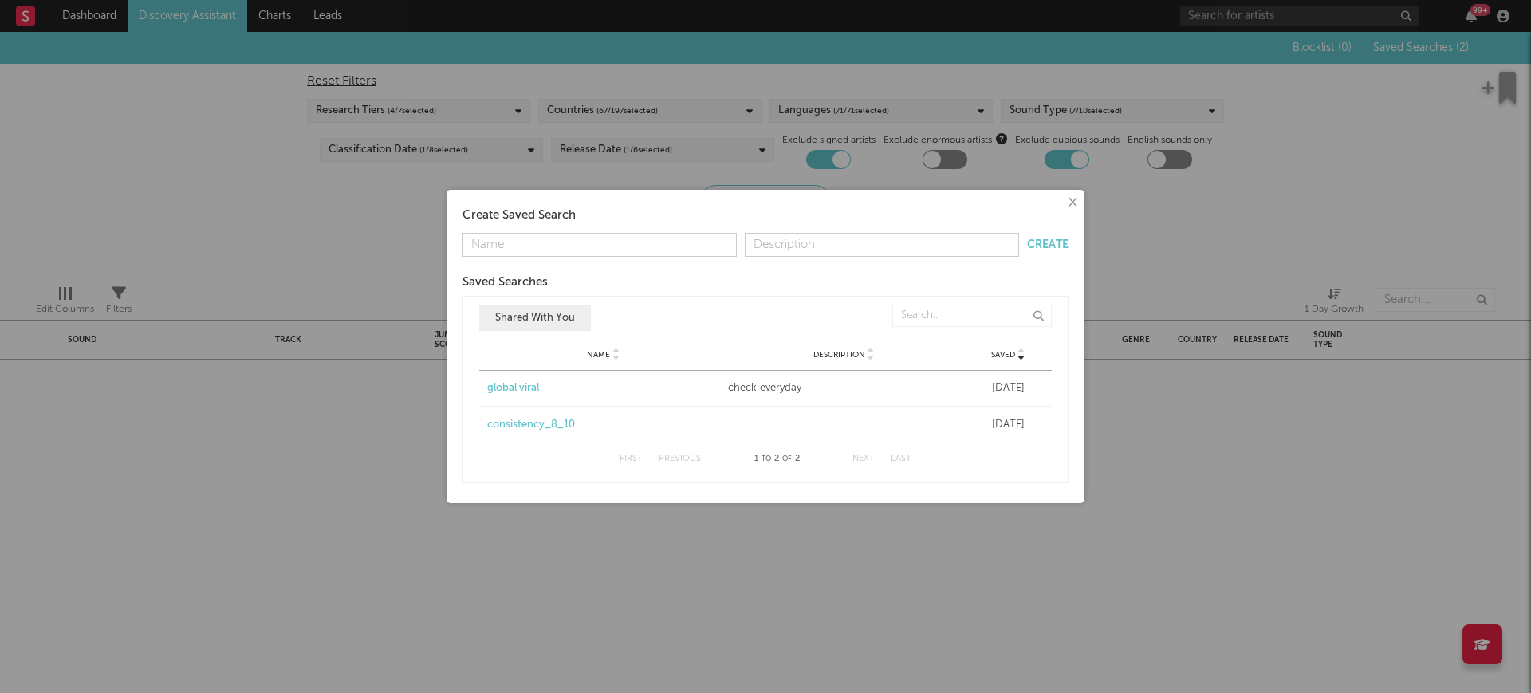
click at [555, 423] on div "consistency_8_10" at bounding box center [603, 425] width 233 height 16
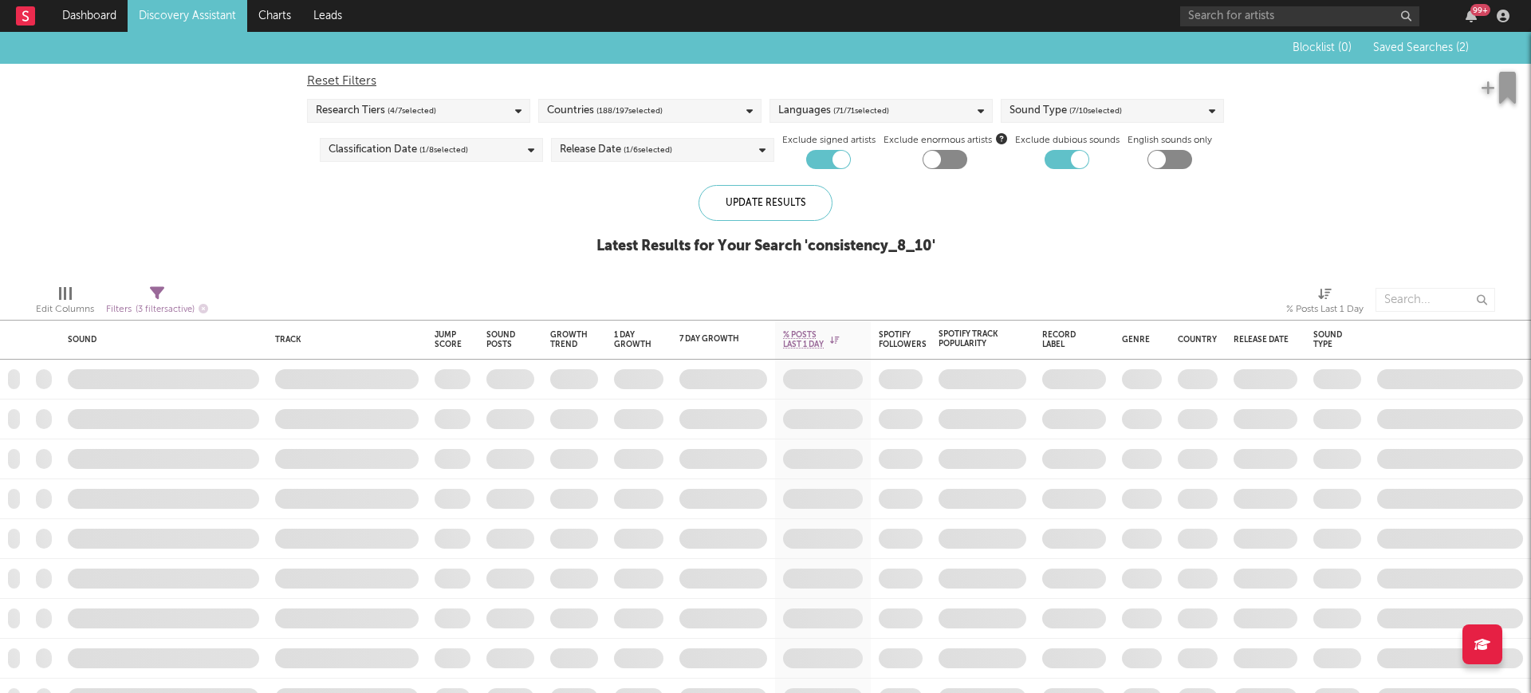
click at [1401, 45] on span "Saved Searches ( 2 )" at bounding box center [1421, 47] width 96 height 11
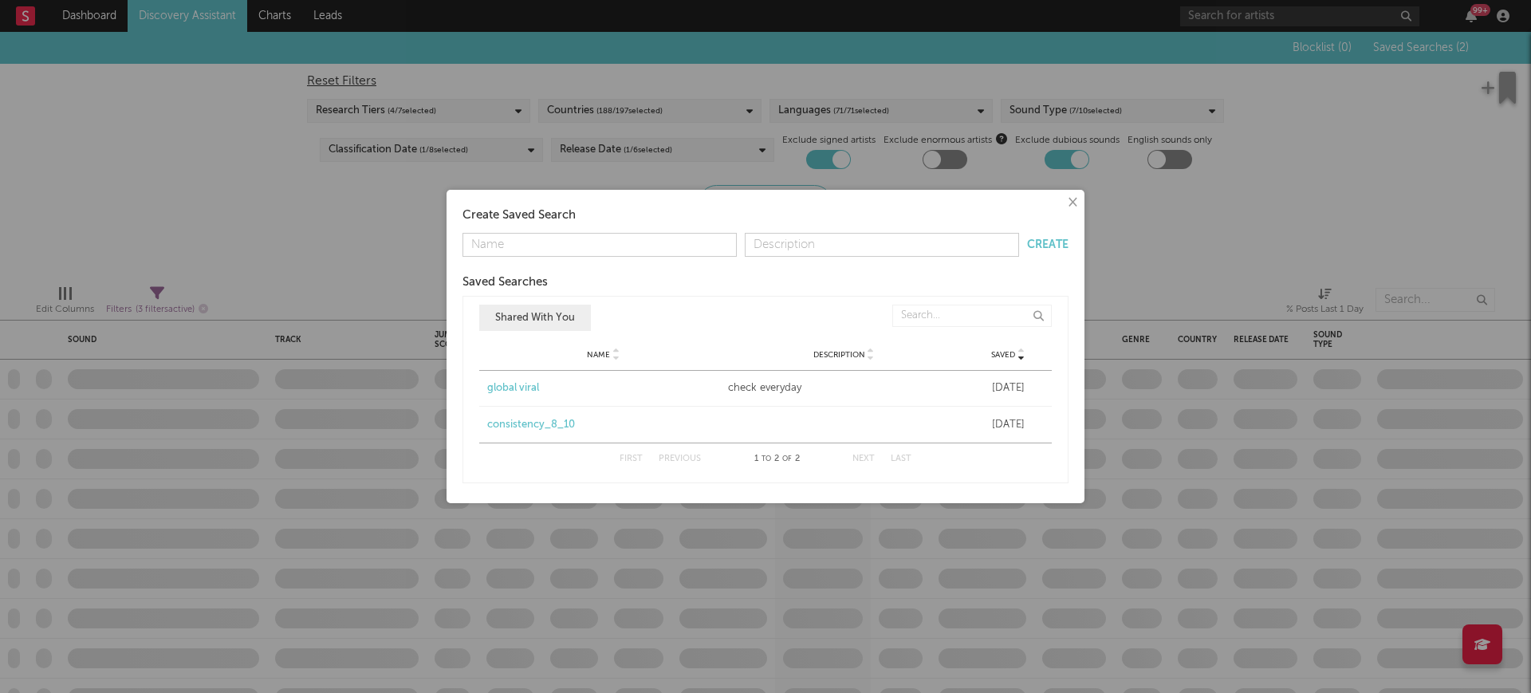
click at [302, 204] on div "× Create Saved Search Create Saved Searches Saved Name Description Saved Shared…" at bounding box center [765, 346] width 1531 height 693
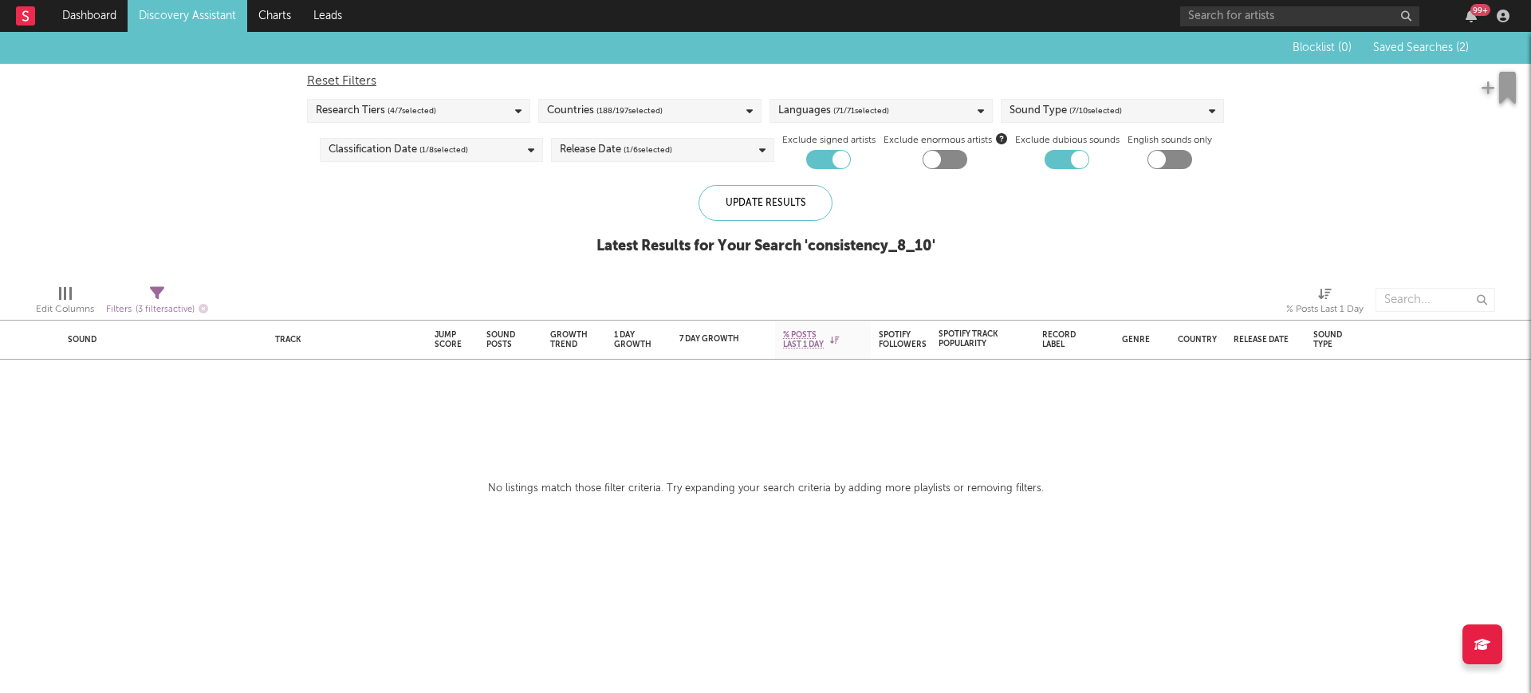
click at [1399, 48] on span "Saved Searches ( 2 )" at bounding box center [1421, 47] width 96 height 11
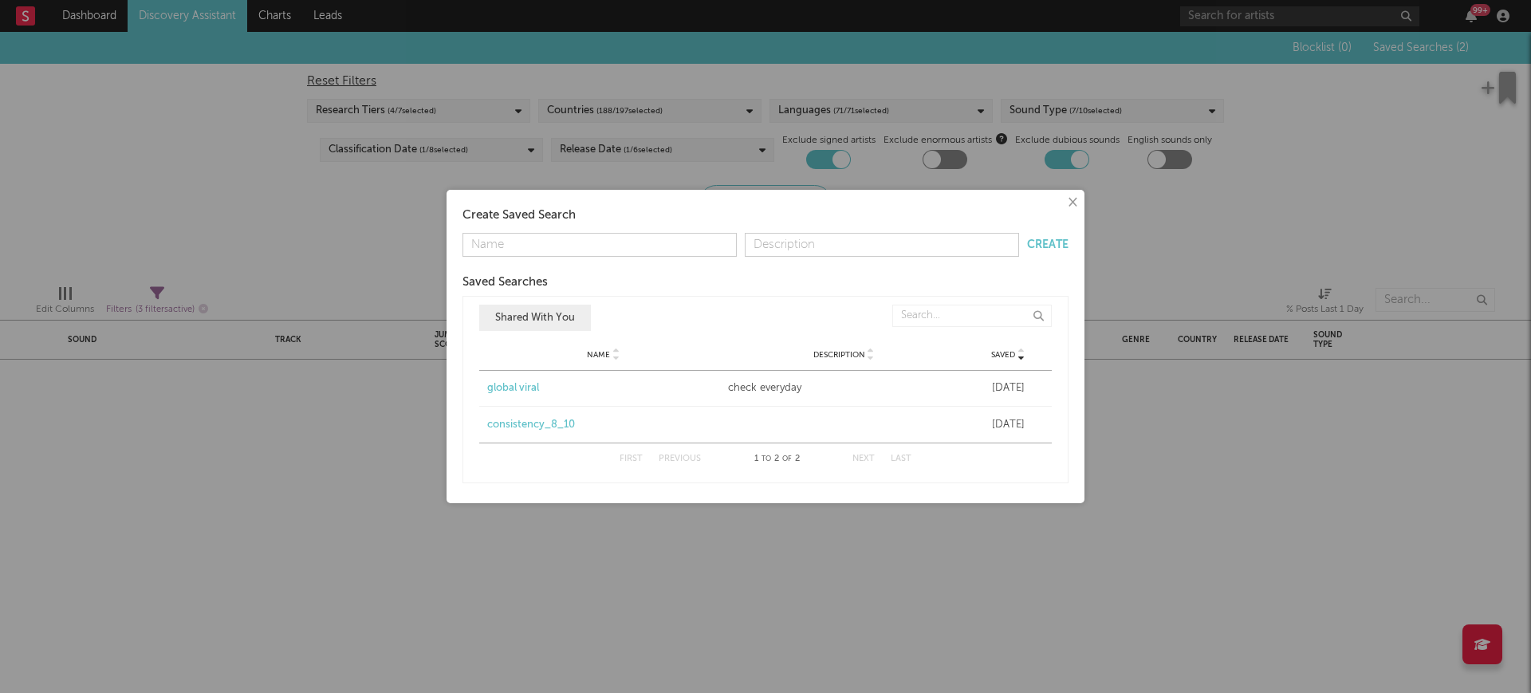
click at [513, 387] on div "global viral" at bounding box center [603, 388] width 233 height 16
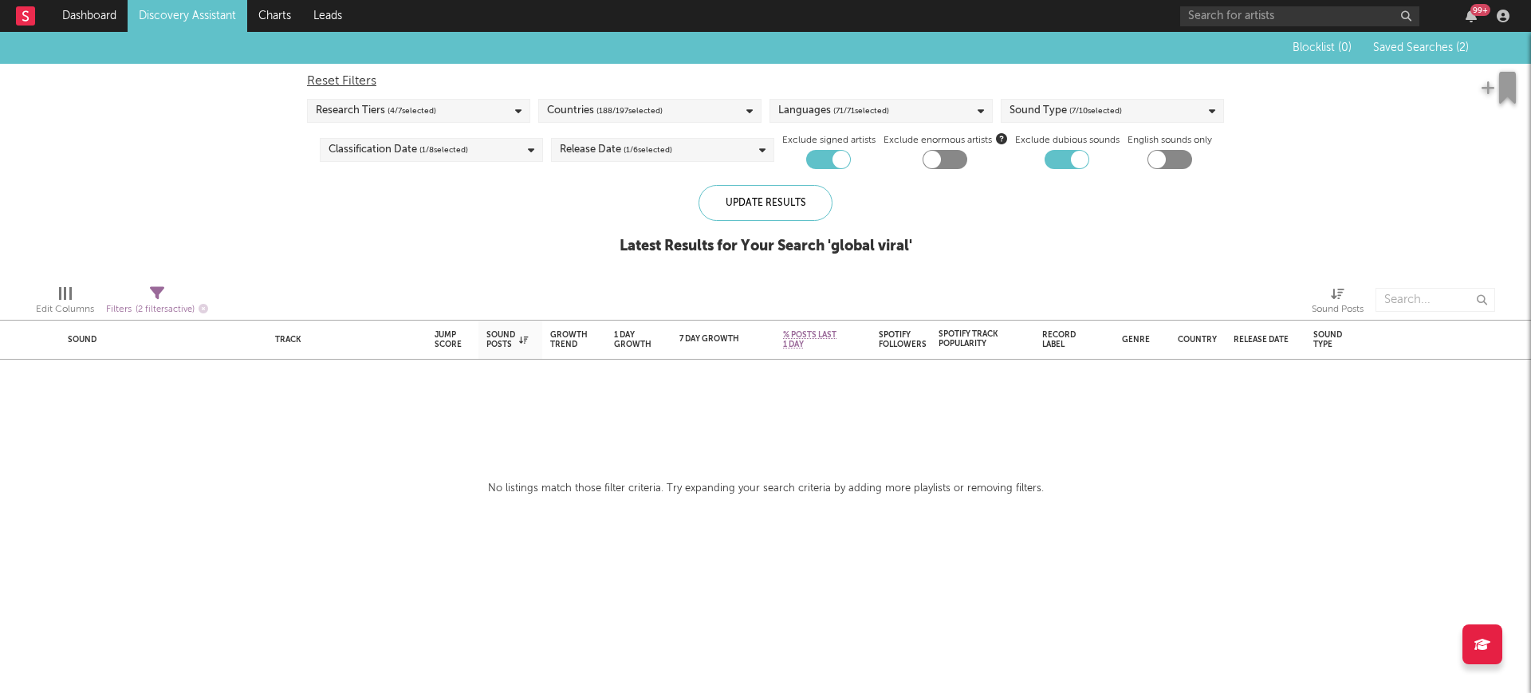
click at [155, 297] on icon at bounding box center [157, 293] width 14 height 14
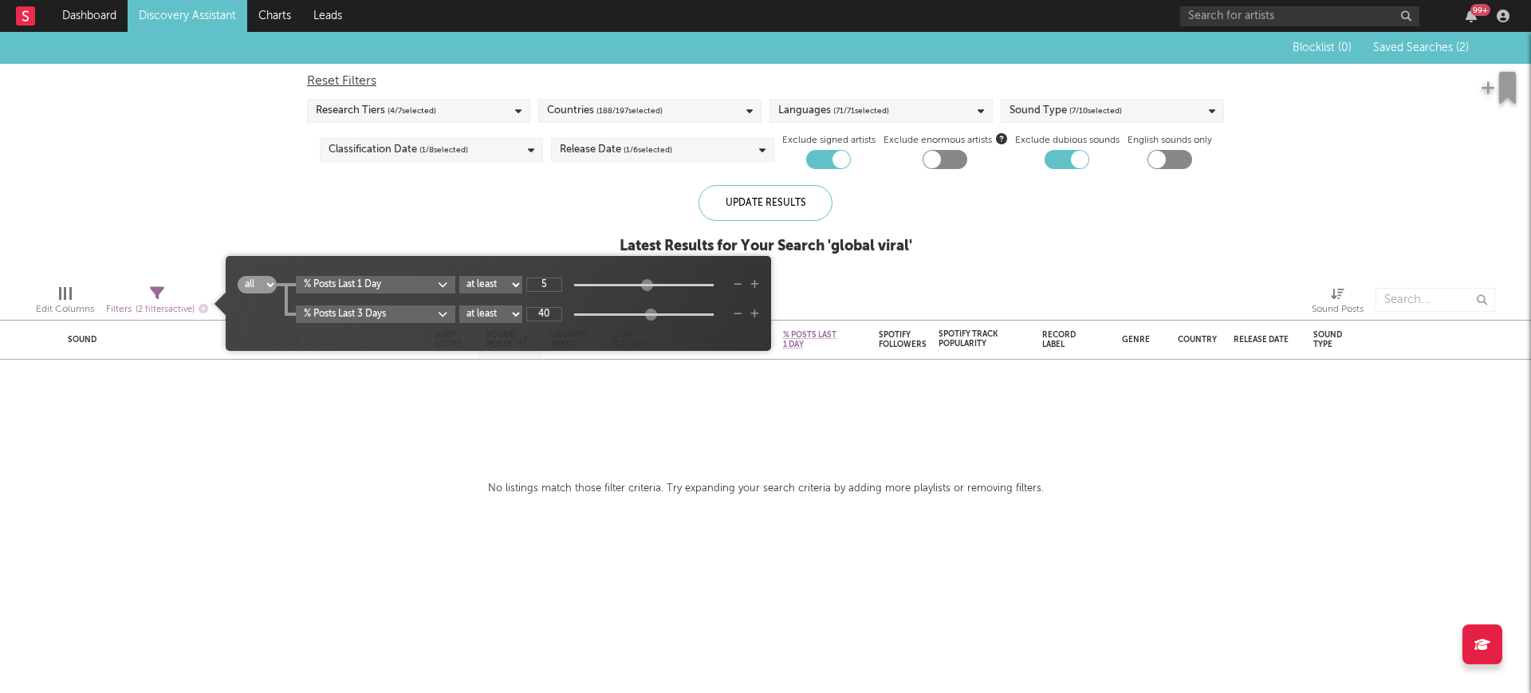
click at [737, 312] on div "% Posts Last 3 Days at least at most between 40" at bounding box center [527, 314] width 463 height 18
click at [739, 309] on icon "button" at bounding box center [737, 314] width 9 height 10
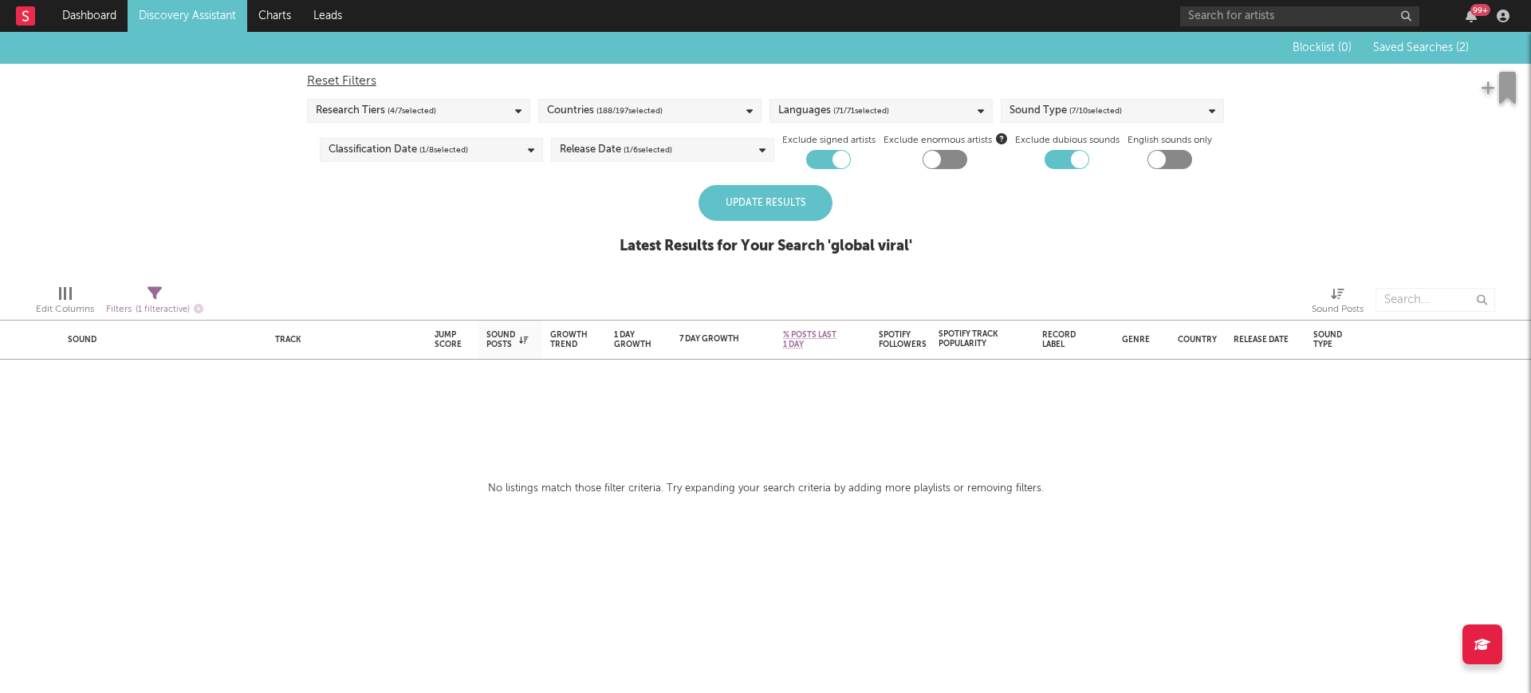
click at [1389, 47] on span "Saved Searches ( 2 )" at bounding box center [1421, 47] width 96 height 11
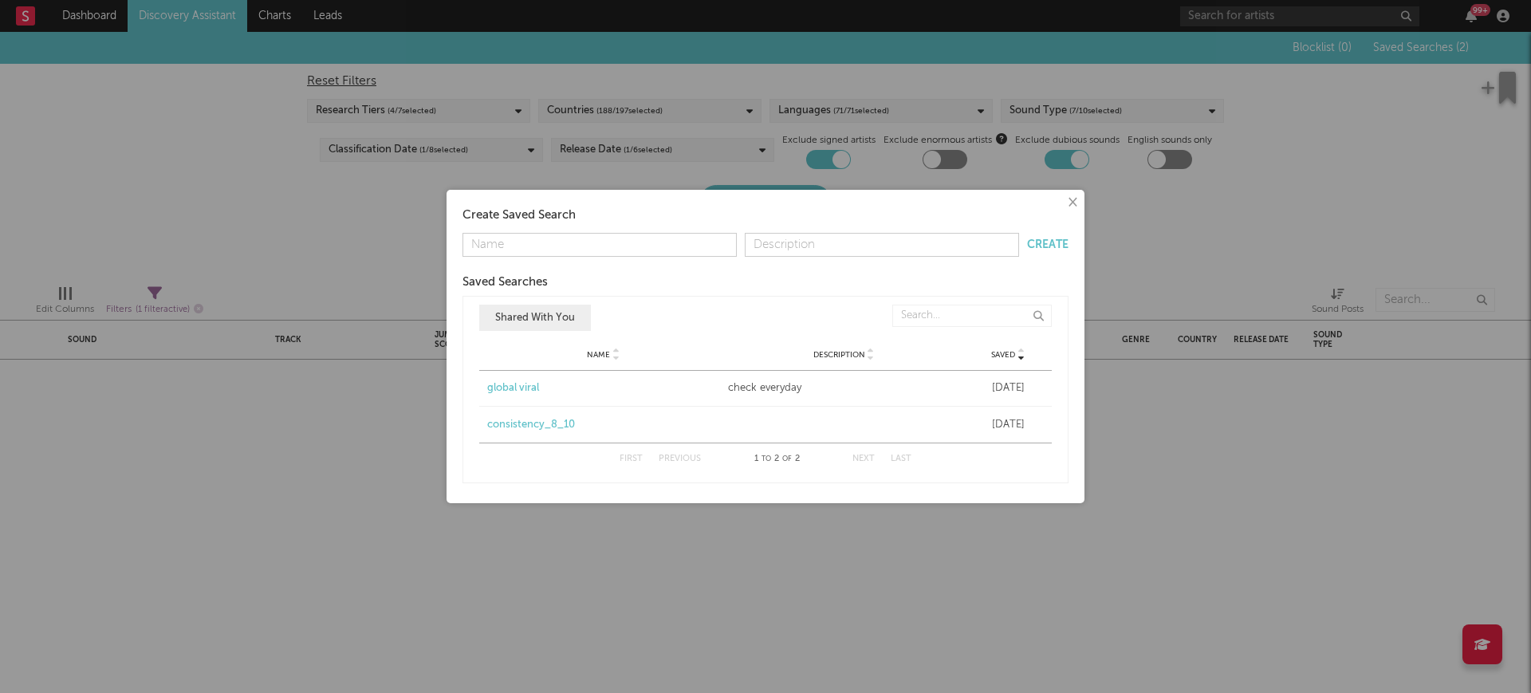
click at [553, 426] on div "consistency_8_10" at bounding box center [603, 425] width 233 height 16
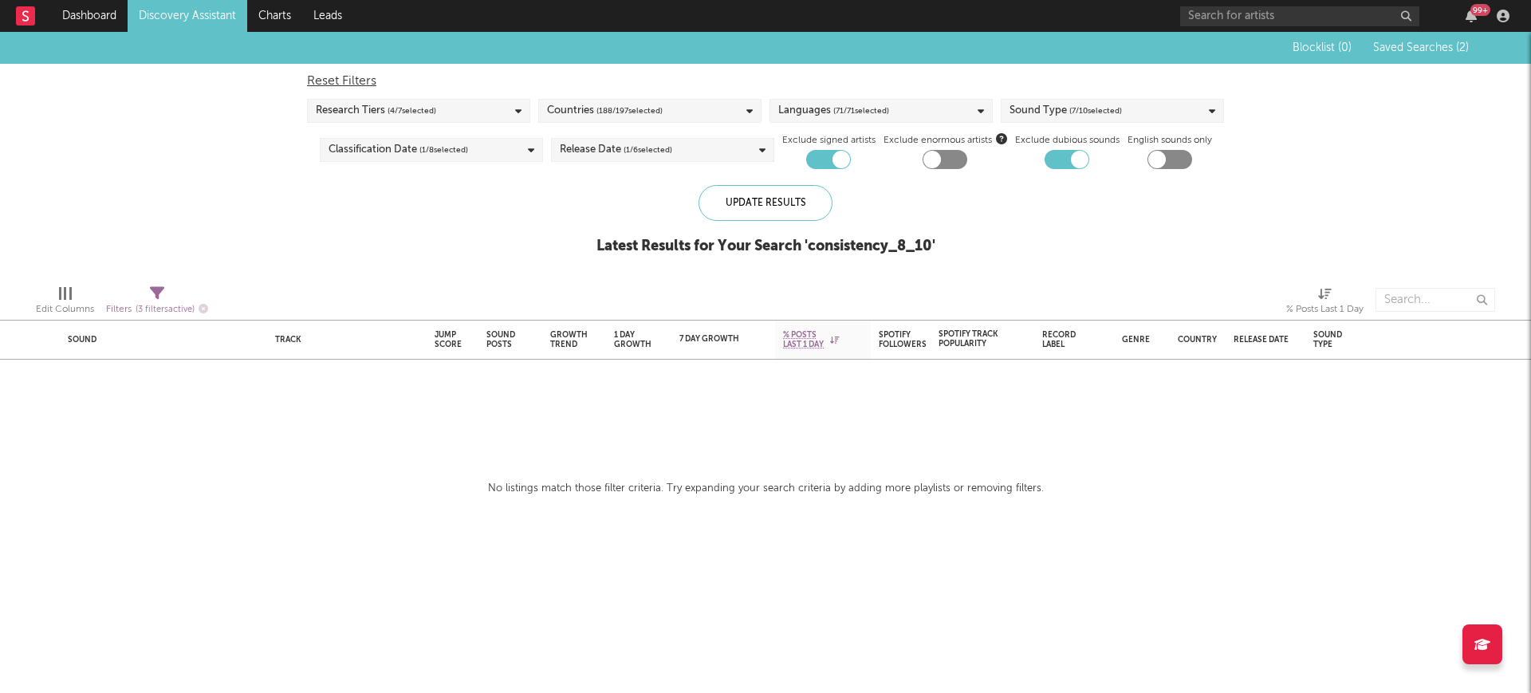
click at [163, 294] on icon at bounding box center [157, 293] width 14 height 14
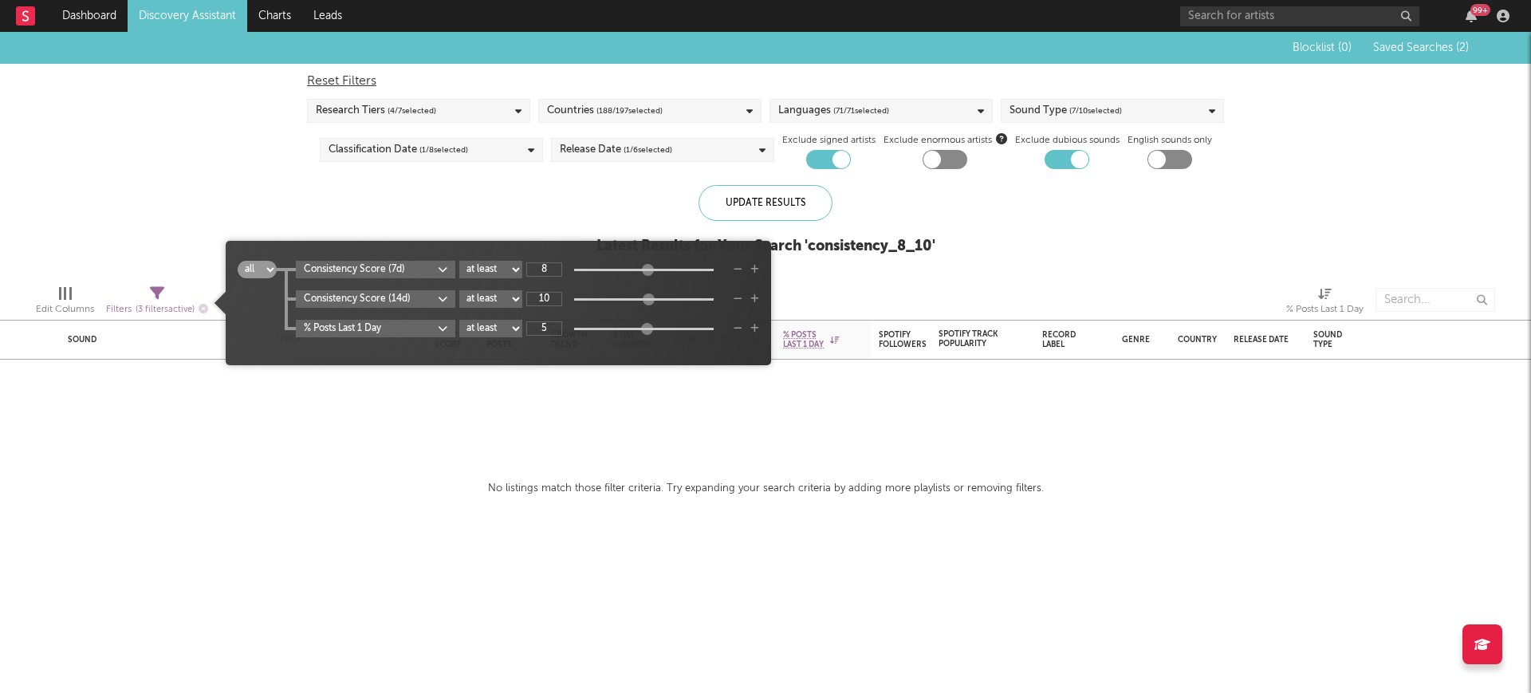
click at [515, 323] on select "at least at most between" at bounding box center [490, 329] width 63 height 18
click at [462, 320] on select "at least at most between" at bounding box center [490, 329] width 63 height 18
click at [512, 324] on select "at least at most between" at bounding box center [490, 329] width 63 height 18
click at [462, 320] on select "at least at most between" at bounding box center [490, 329] width 63 height 18
click at [553, 295] on input "10" at bounding box center [544, 299] width 36 height 14
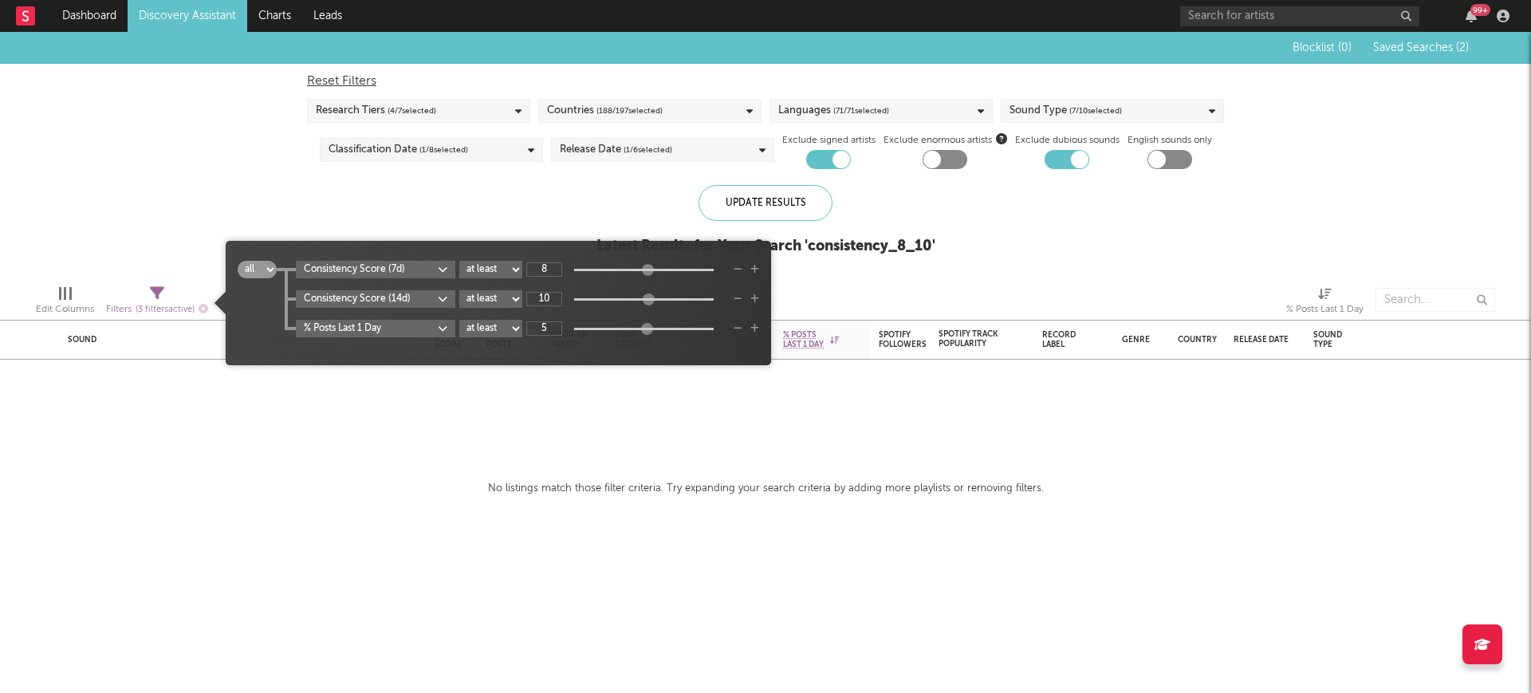
click at [478, 300] on select "at least at most between" at bounding box center [490, 299] width 63 height 18
click at [558, 295] on input "10" at bounding box center [544, 299] width 36 height 14
type input "1"
click at [550, 261] on div "Consistency Score (7d) at least at most between 8" at bounding box center [527, 270] width 463 height 18
type input "5"
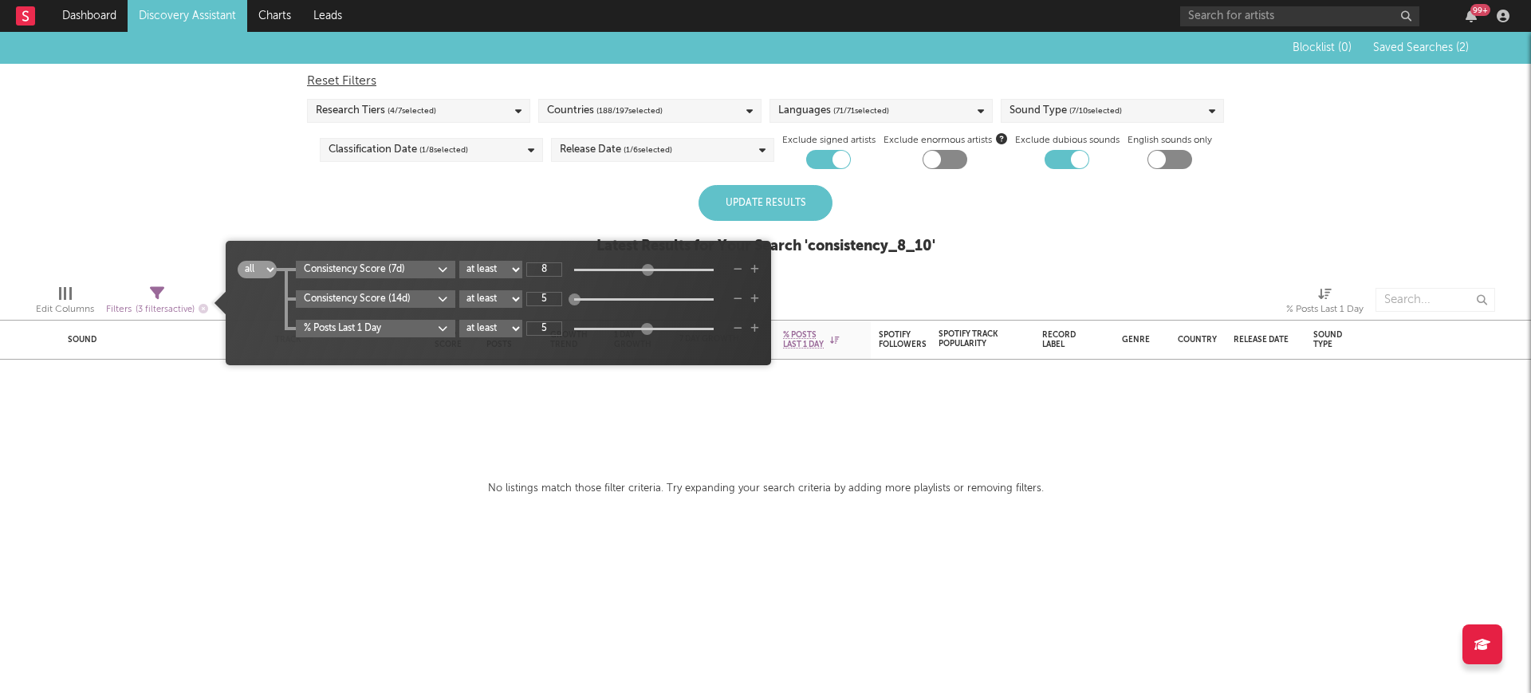
click at [555, 261] on div "Consistency Score (7d) at least at most between 8" at bounding box center [527, 270] width 463 height 18
click at [753, 198] on div "Update Results" at bounding box center [765, 203] width 134 height 36
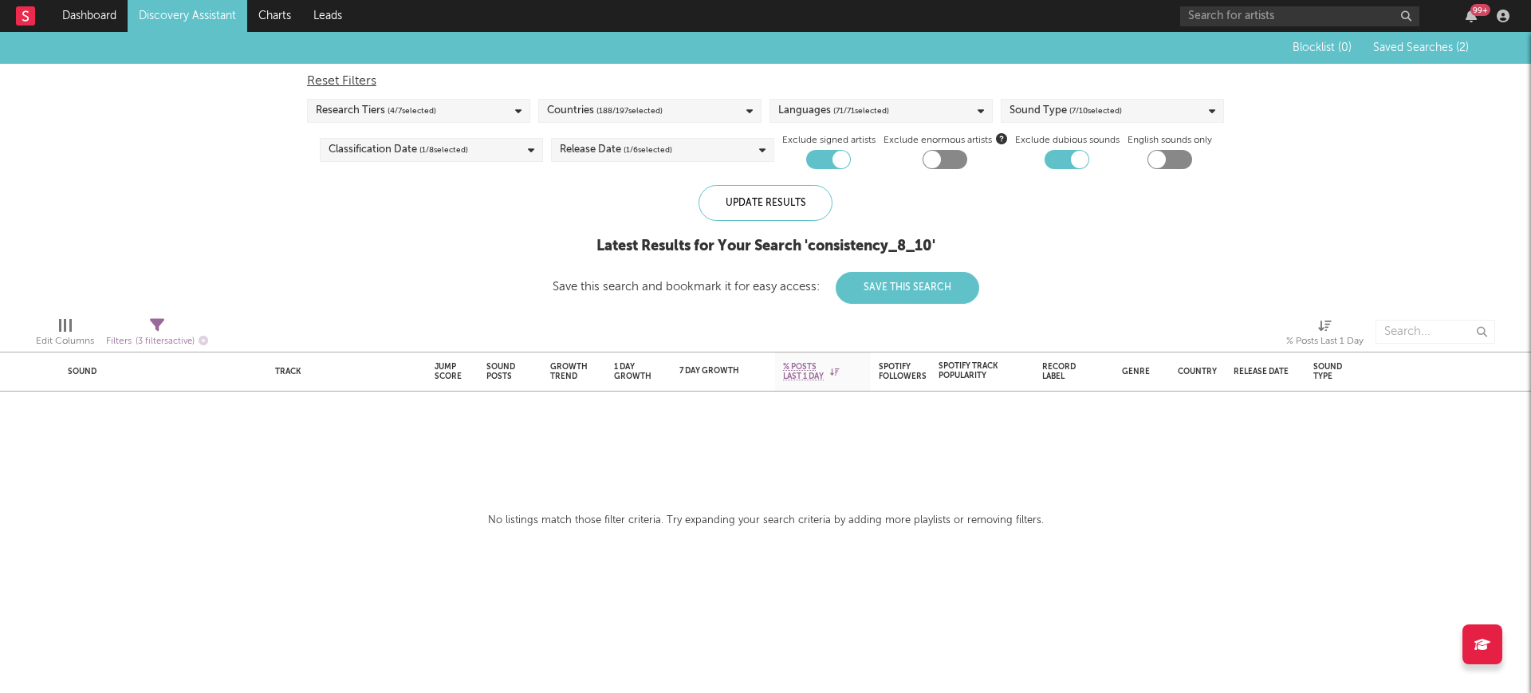
click at [935, 163] on div at bounding box center [932, 160] width 18 height 18
checkbox input "true"
drag, startPoint x: 1156, startPoint y: 159, endPoint x: 1169, endPoint y: 154, distance: 14.7
click at [1165, 155] on div at bounding box center [1157, 160] width 18 height 18
checkbox input "true"
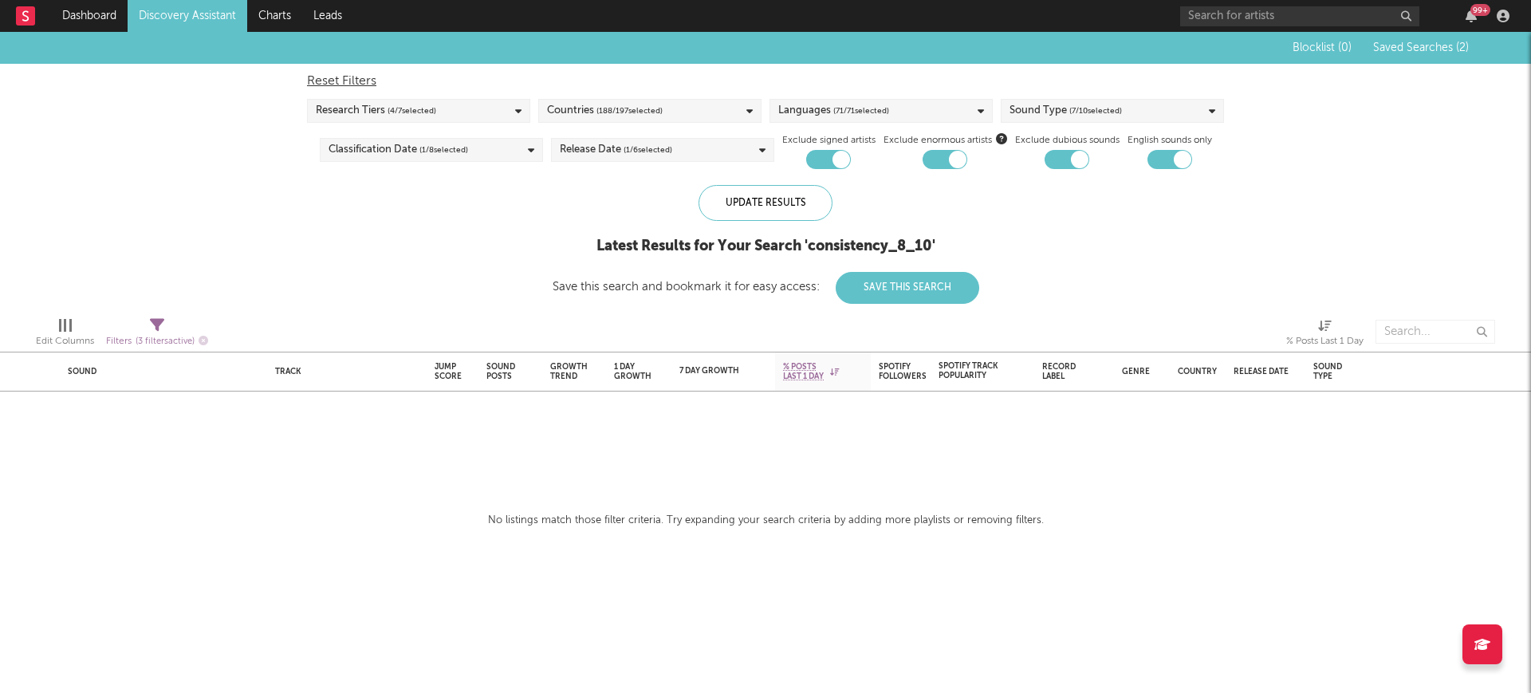
click at [1071, 152] on div at bounding box center [1066, 159] width 45 height 19
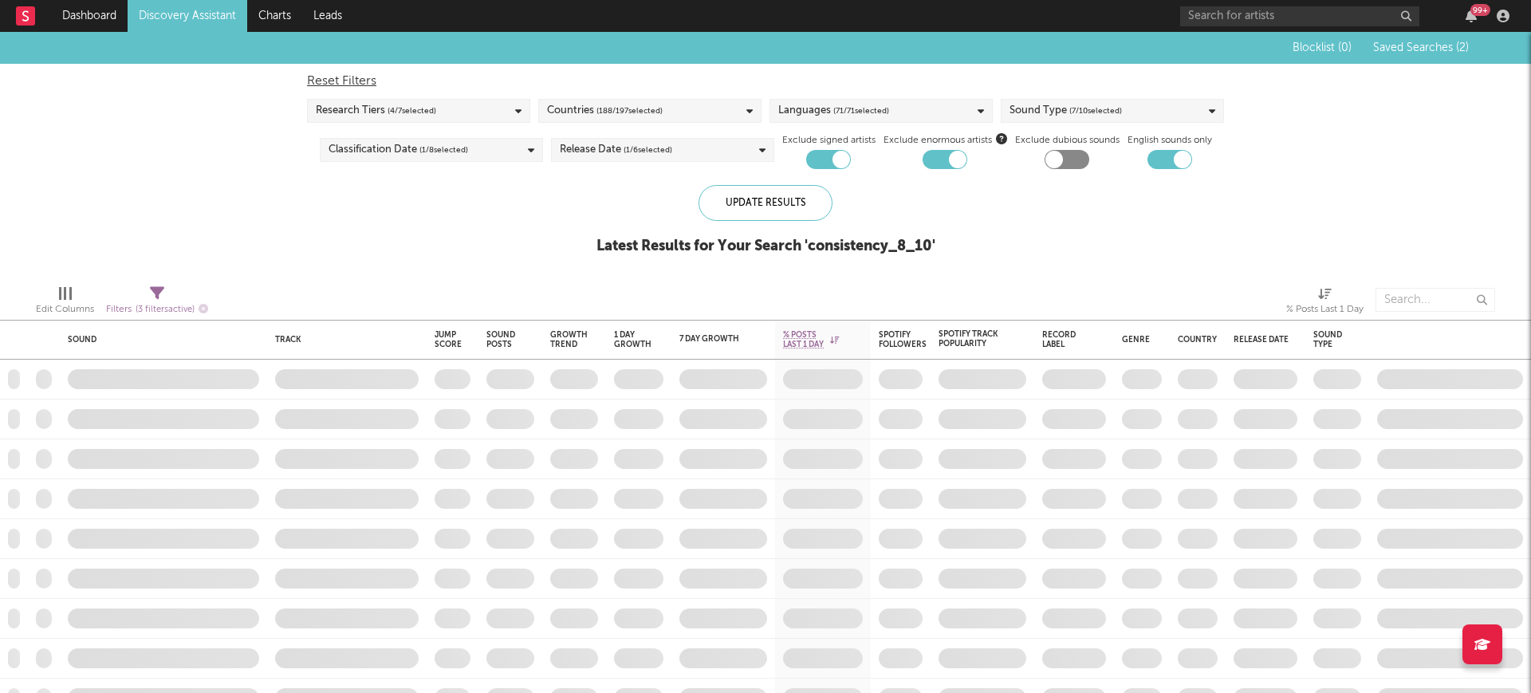
click at [1069, 153] on div at bounding box center [1066, 159] width 45 height 19
checkbox input "true"
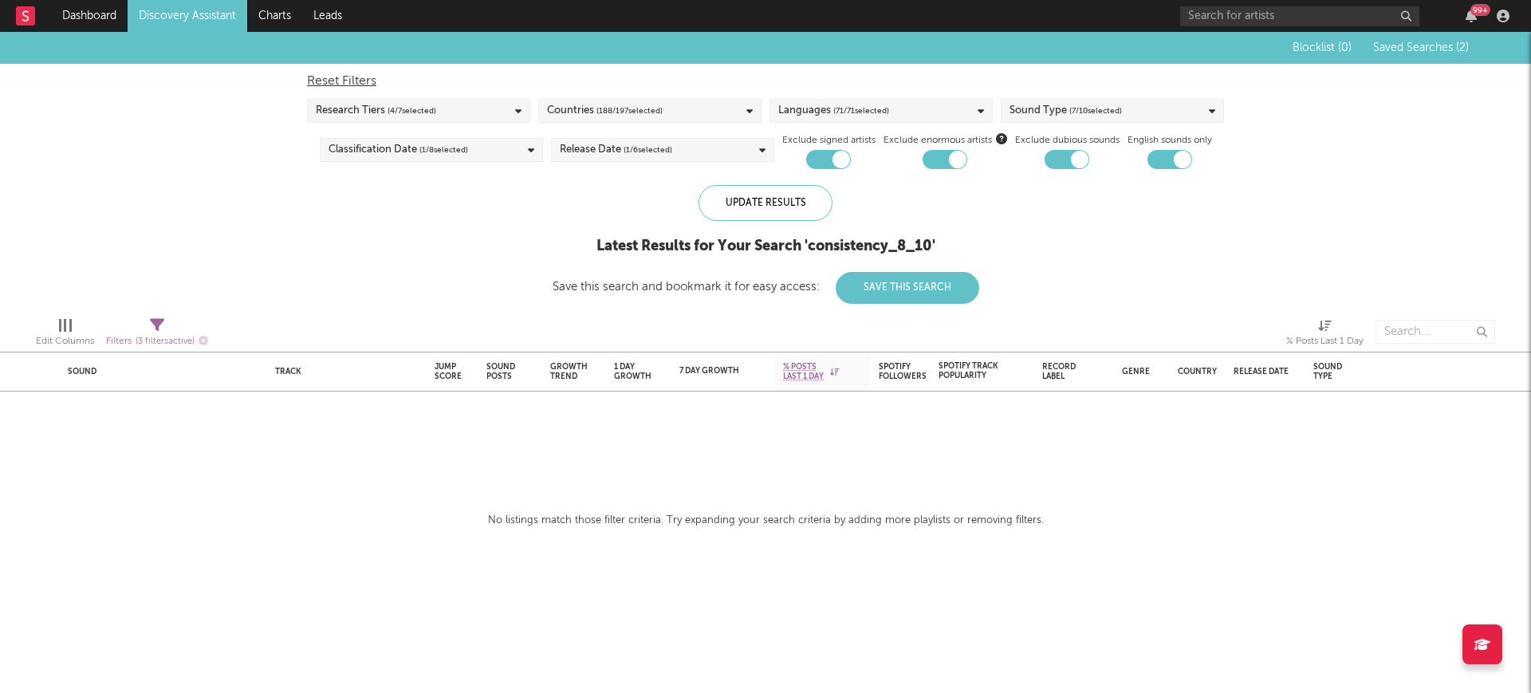
click at [828, 161] on div at bounding box center [828, 159] width 45 height 19
checkbox input "true"
click at [158, 335] on div "Filters ( 3 filters active)" at bounding box center [157, 342] width 102 height 20
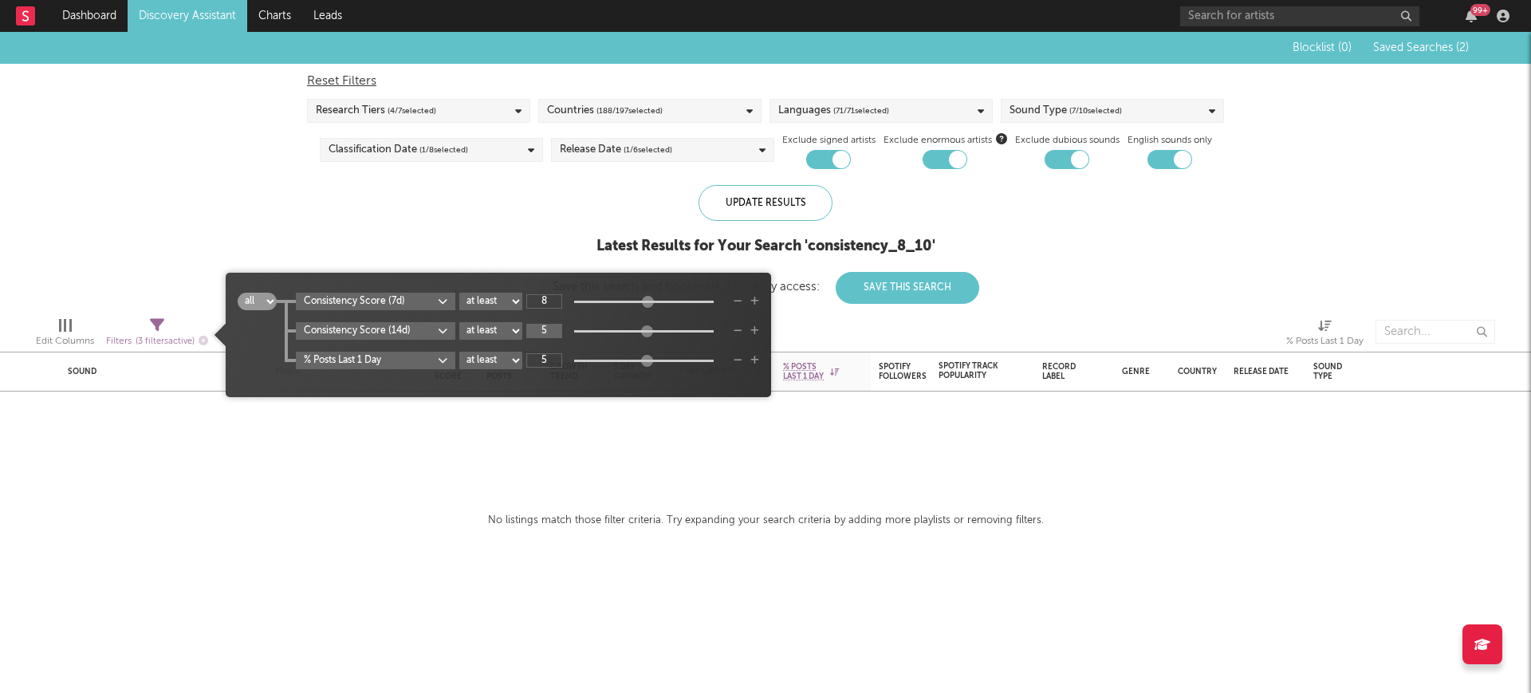
click at [555, 330] on input "5" at bounding box center [544, 331] width 36 height 14
click at [555, 294] on input "8" at bounding box center [544, 301] width 36 height 14
type input "5"
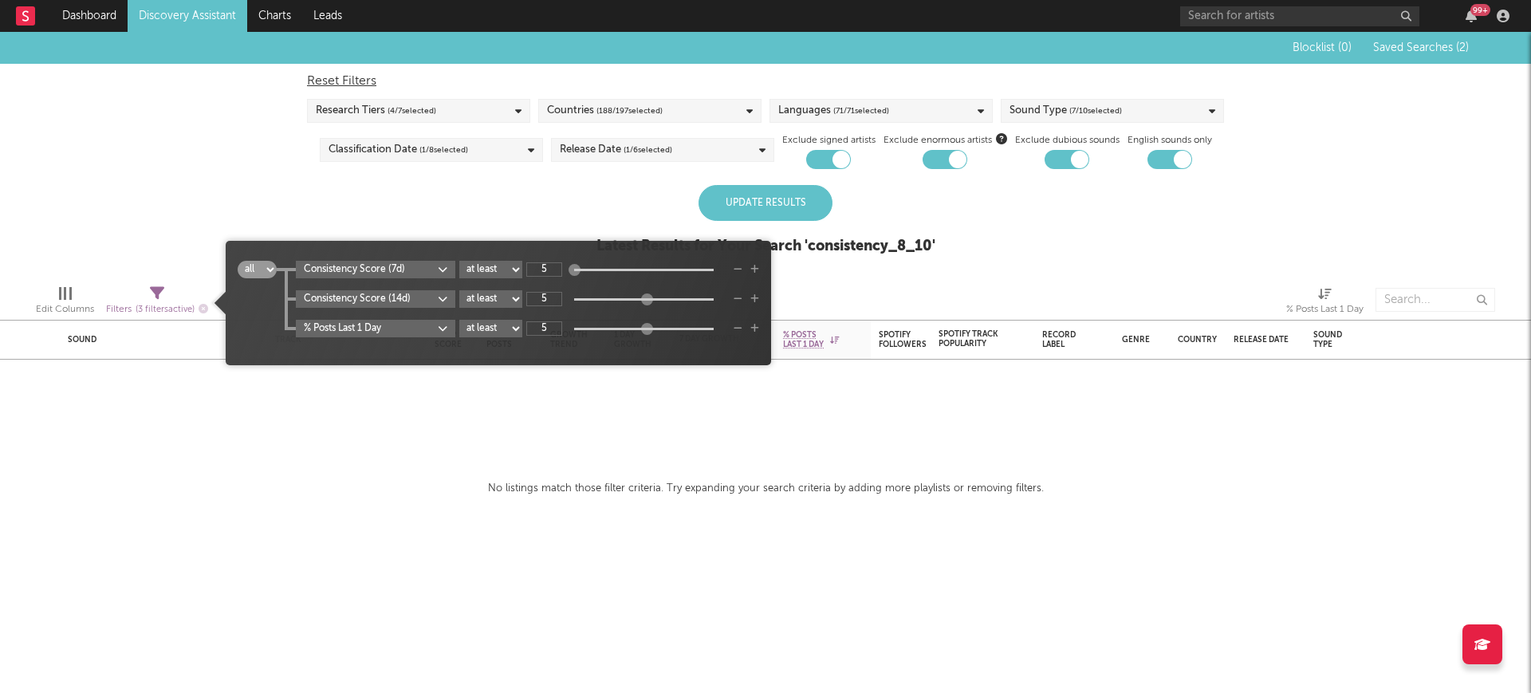
click at [559, 320] on div "% Posts Last 1 Day at least at most between 5" at bounding box center [527, 329] width 463 height 18
click at [554, 322] on input "5" at bounding box center [544, 328] width 36 height 14
type input "3"
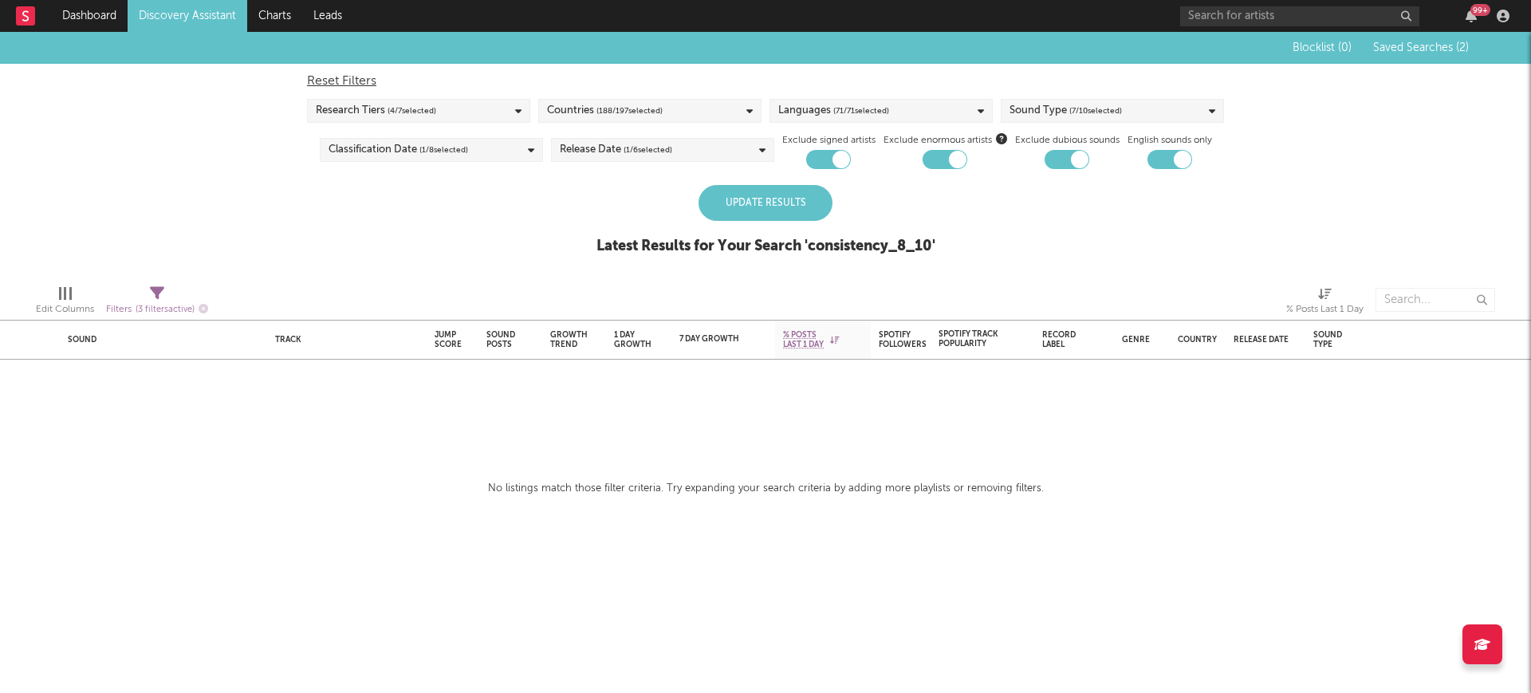
click at [800, 190] on div "Update Results" at bounding box center [765, 203] width 134 height 36
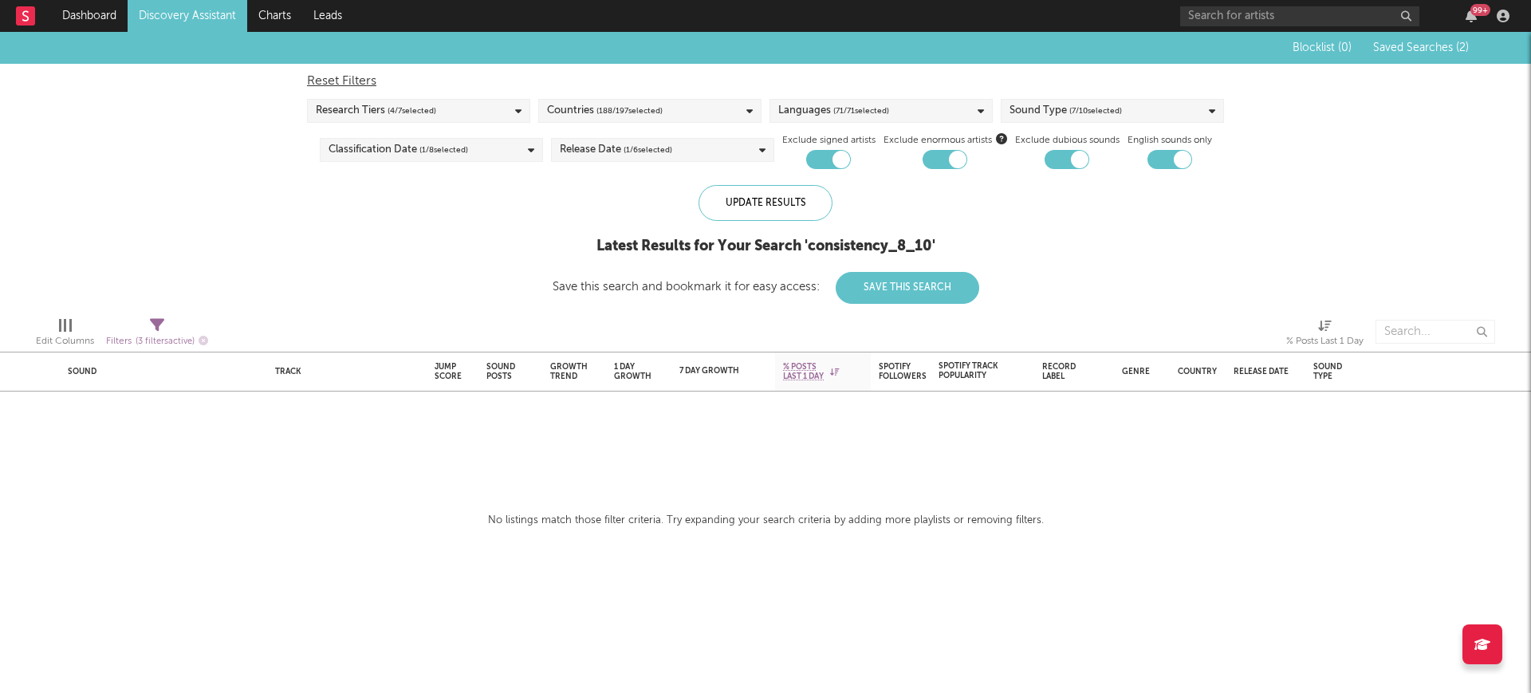
click at [70, 337] on div "Edit Columns" at bounding box center [65, 341] width 58 height 19
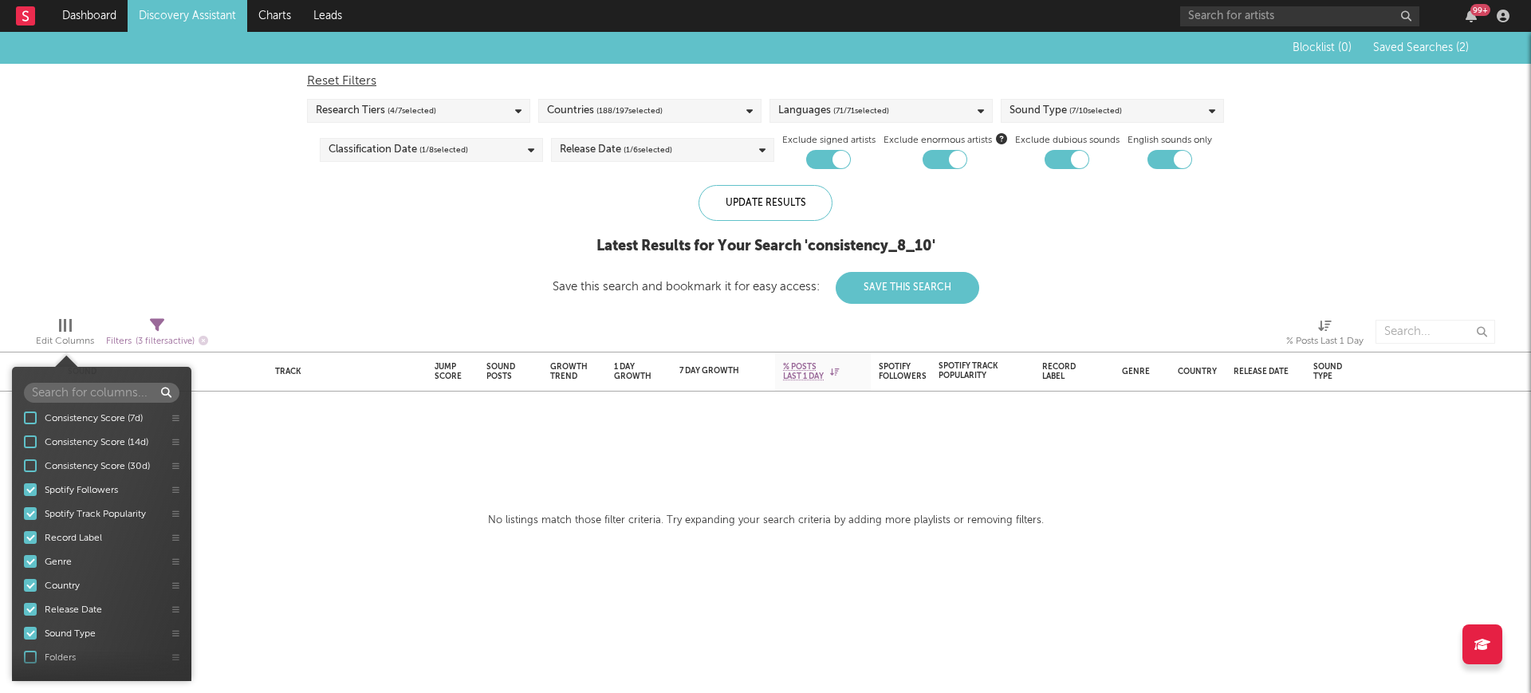
scroll to position [371, 0]
click at [293, 472] on div "Sound Track Jump Score Sound Posts Growth Trend 1 Day Growth 7 Day Growth WoW %…" at bounding box center [765, 362] width 1531 height 661
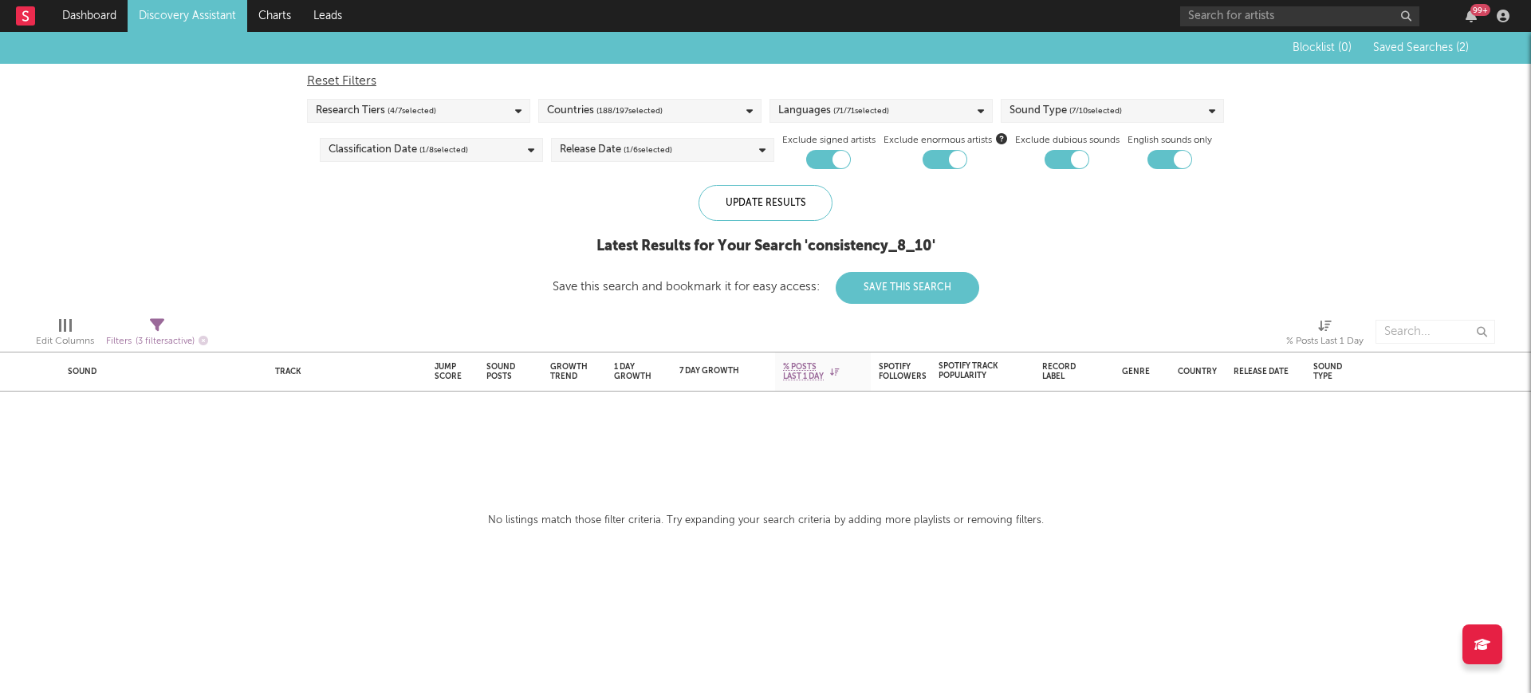
click at [1466, 44] on span "( 2 )" at bounding box center [1462, 47] width 13 height 11
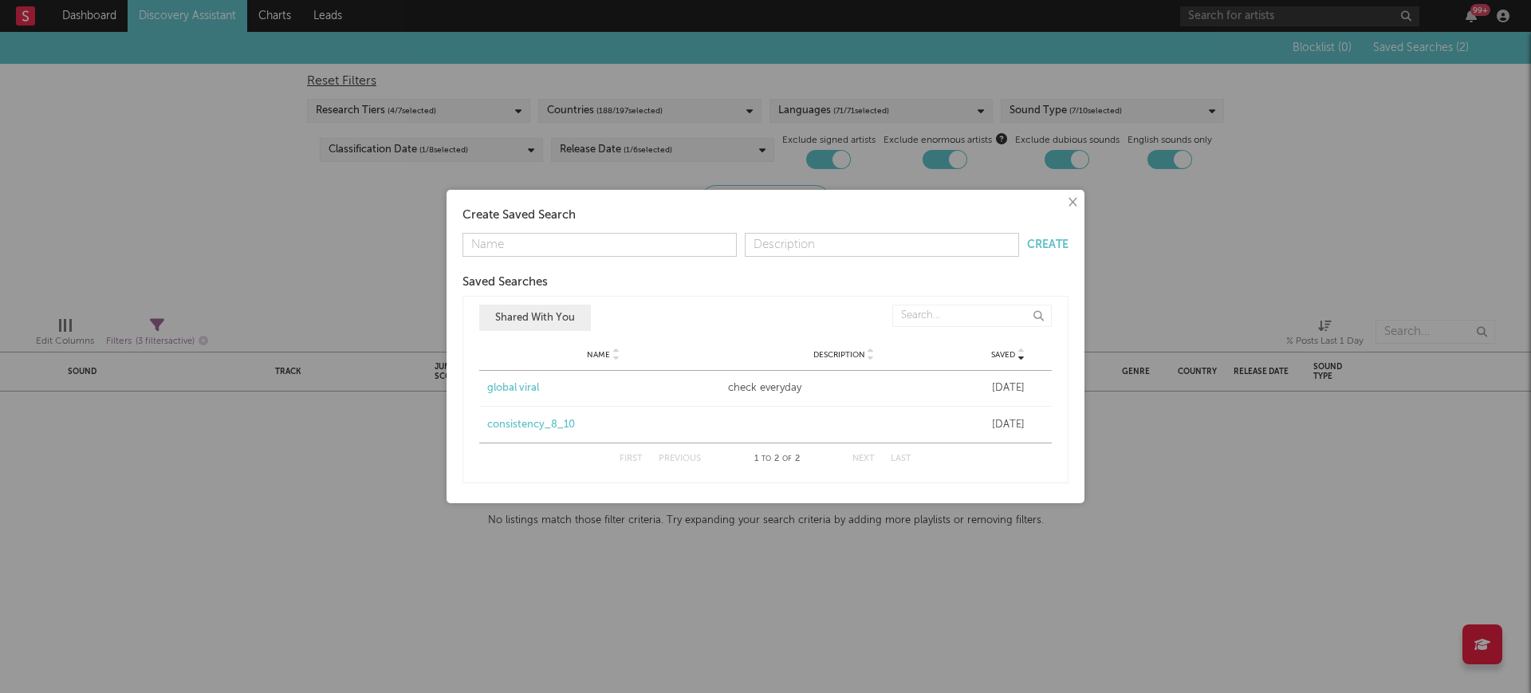
click at [540, 315] on button "Shared With You" at bounding box center [535, 318] width 112 height 26
click at [316, 223] on div "× Create Saved Search Create Saved Searches Saved Name Description Saved Shared…" at bounding box center [765, 346] width 1531 height 693
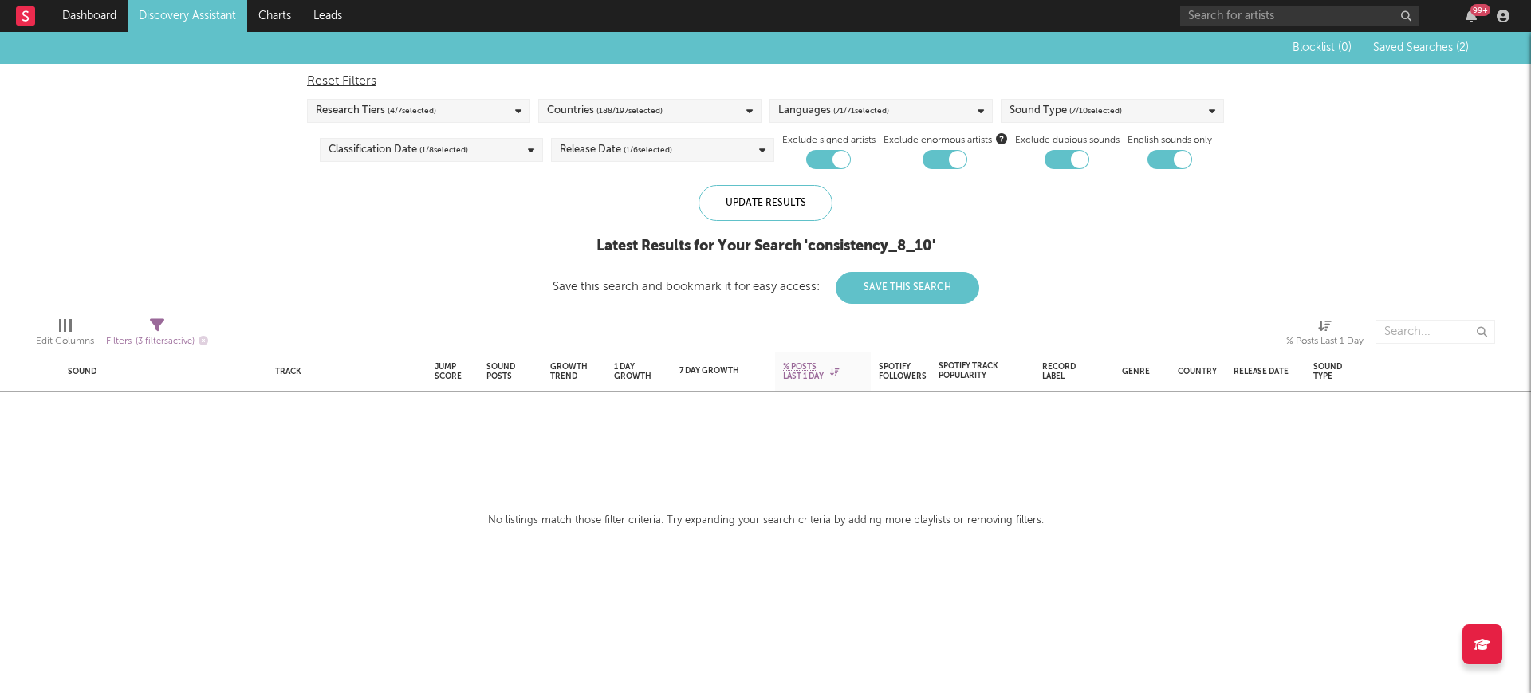
click at [432, 115] on span "( 4 / 7 selected)" at bounding box center [411, 110] width 49 height 19
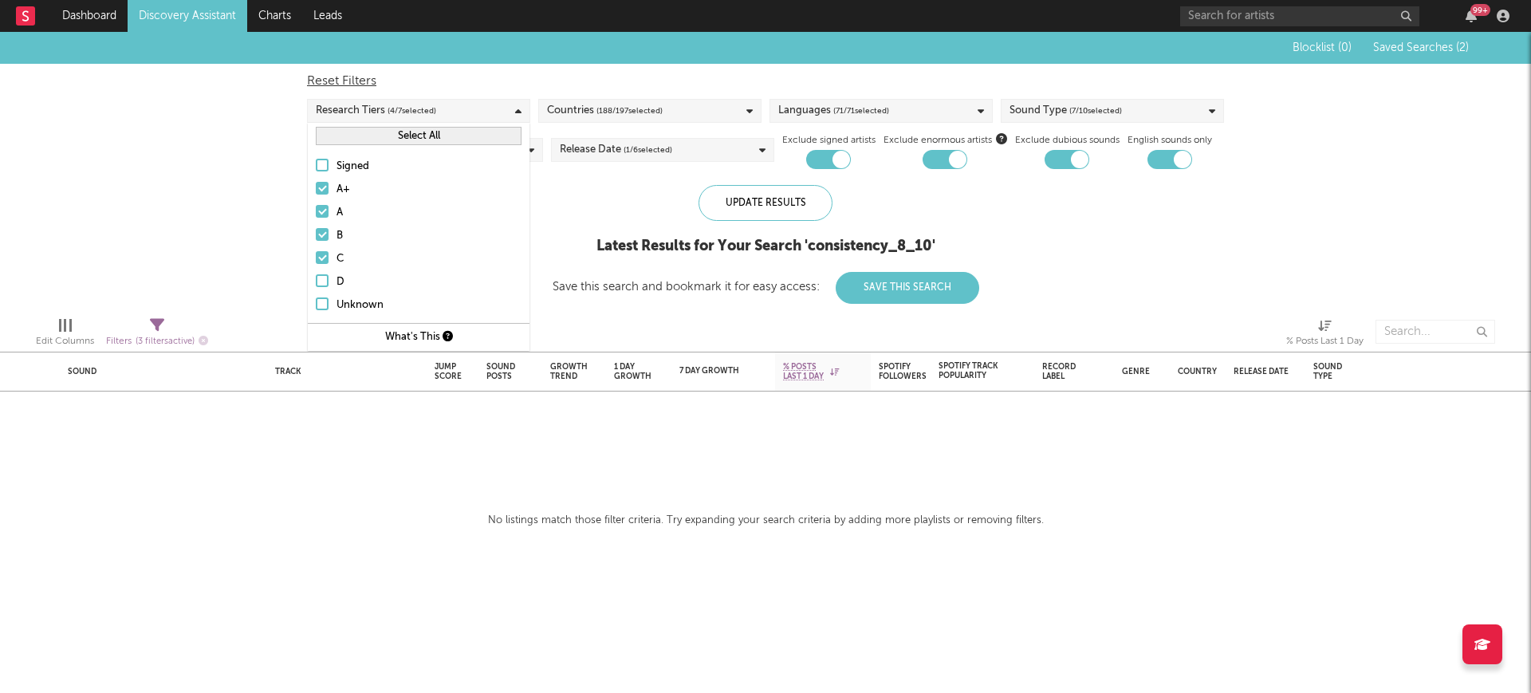
click at [331, 283] on label "D" at bounding box center [419, 282] width 206 height 19
click at [316, 283] on input "D" at bounding box center [316, 282] width 0 height 19
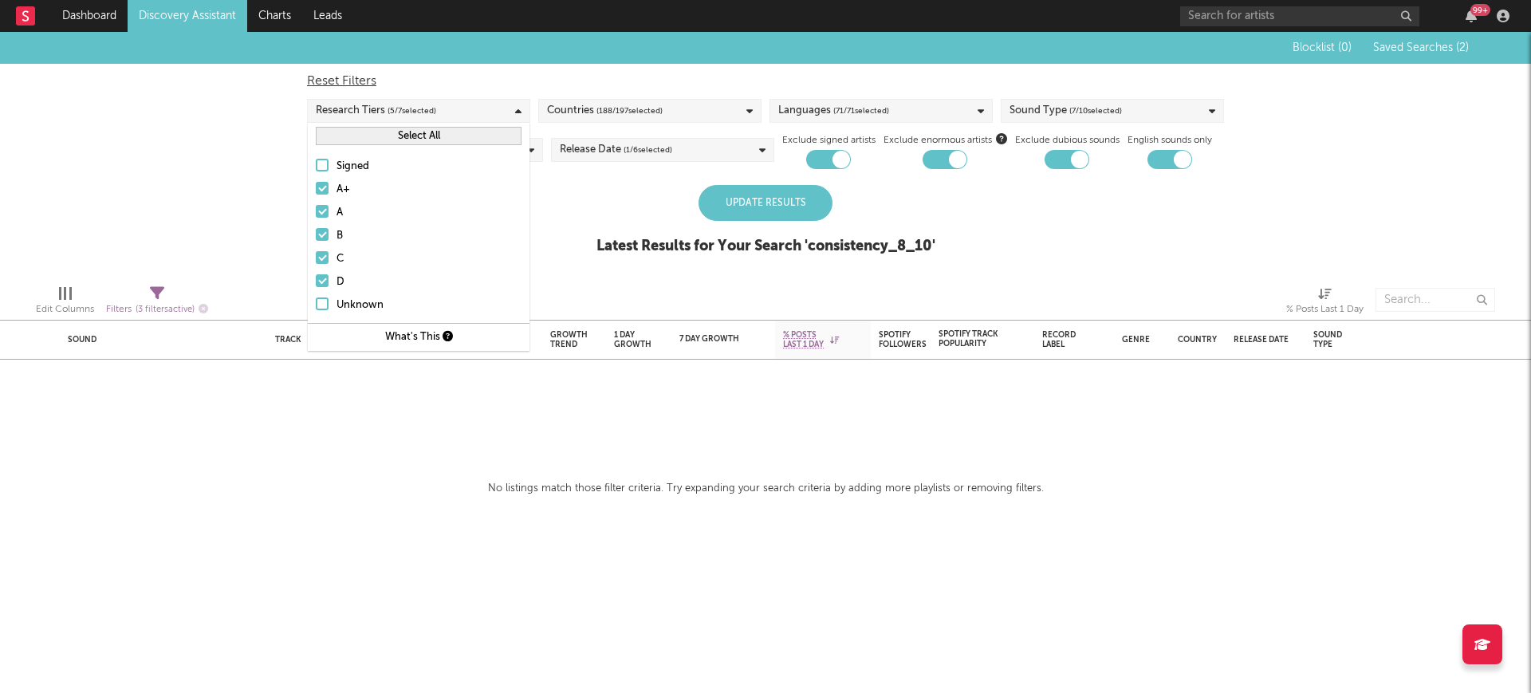
click at [327, 165] on div at bounding box center [322, 165] width 13 height 13
click at [316, 165] on input "Signed" at bounding box center [316, 166] width 0 height 19
click at [328, 166] on div at bounding box center [322, 165] width 13 height 13
click at [316, 166] on input "Signed" at bounding box center [316, 166] width 0 height 19
click at [330, 279] on label "D" at bounding box center [419, 282] width 206 height 19
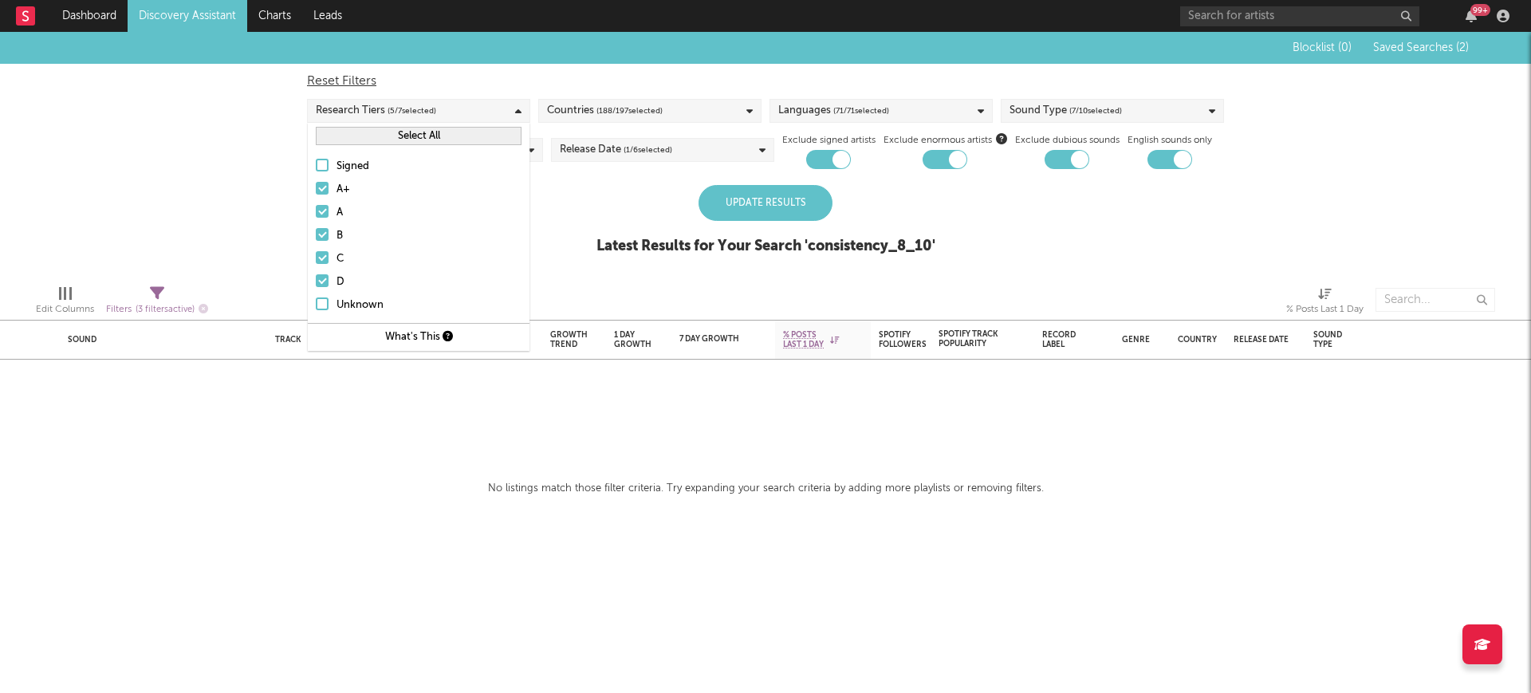
click at [316, 279] on input "D" at bounding box center [316, 282] width 0 height 19
click at [238, 218] on div "Blocklist ( 0 ) Saved Searches ( 2 ) Reset Filters Research Tiers ( 4 / 7 selec…" at bounding box center [765, 152] width 1531 height 240
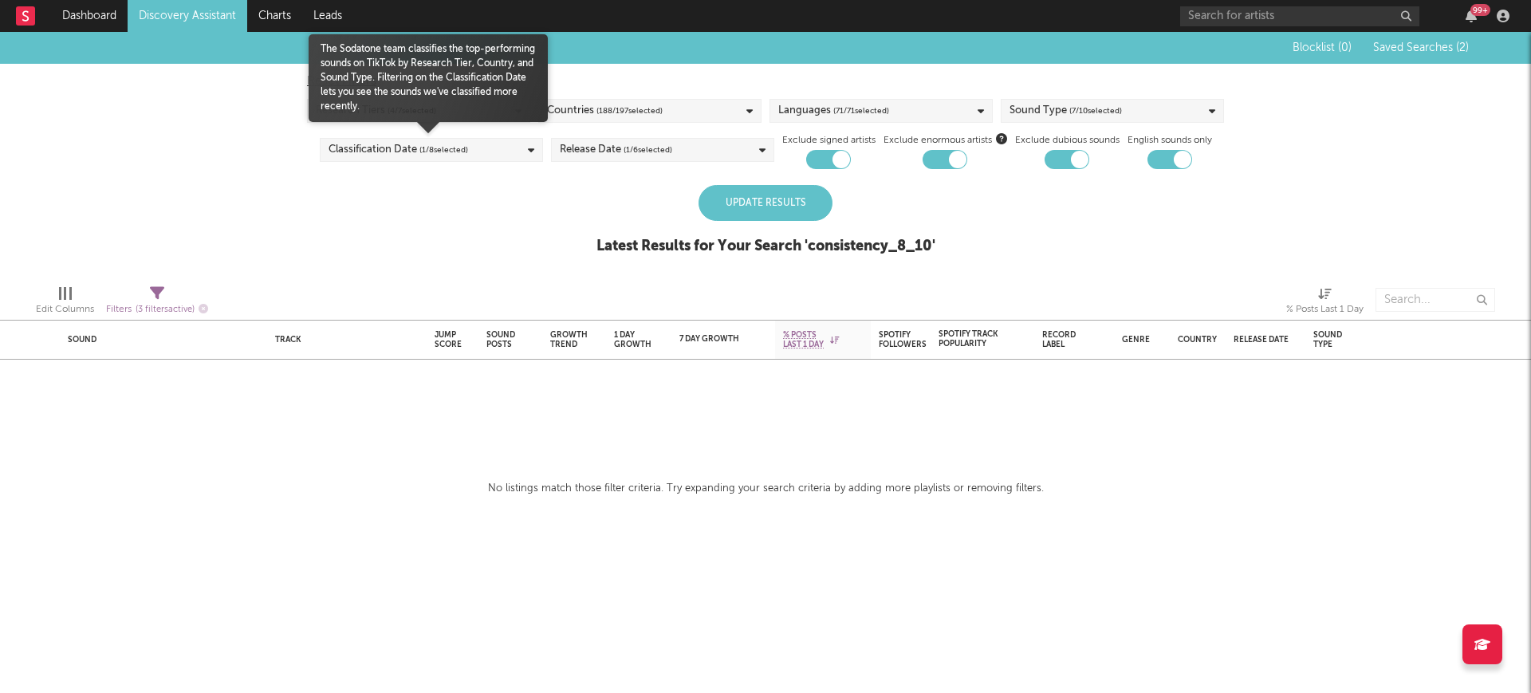
click at [419, 149] on span "( 1 / 8 selected)" at bounding box center [443, 149] width 49 height 19
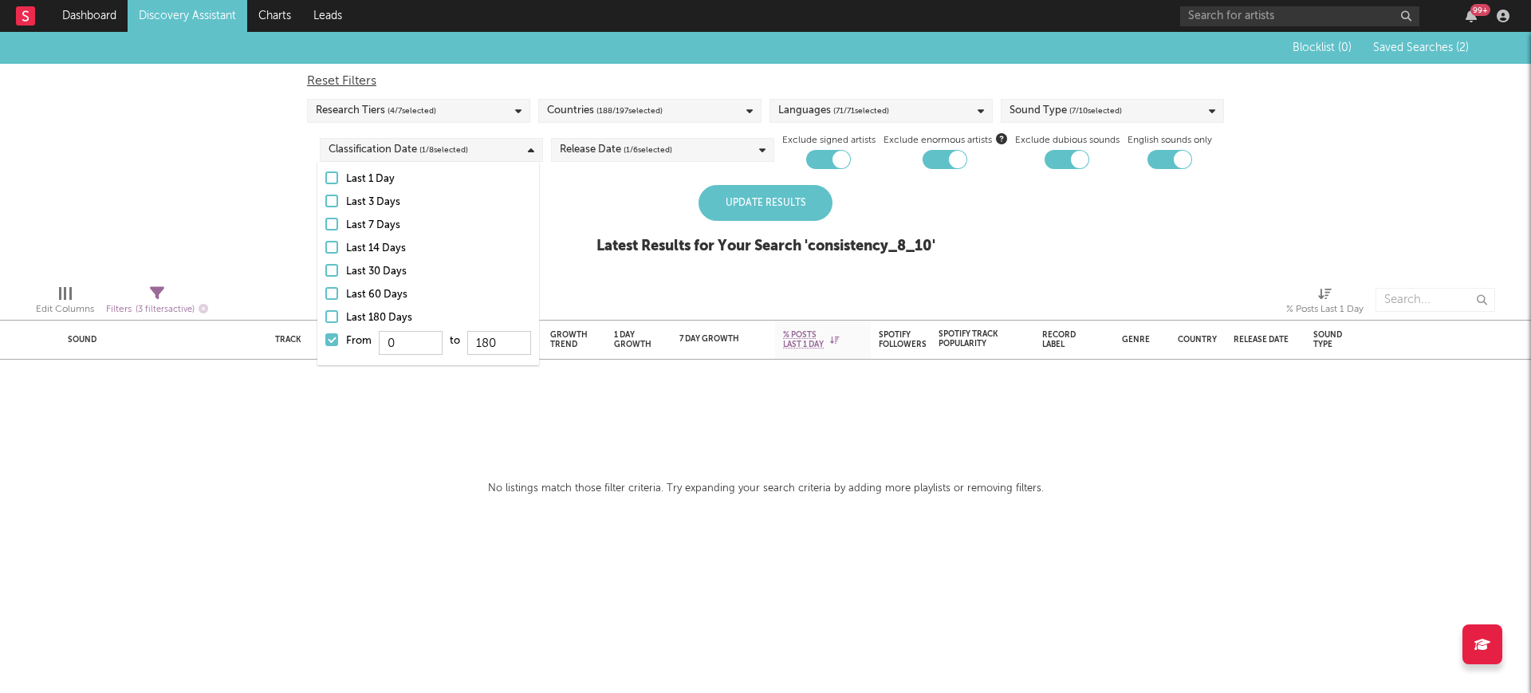
click at [252, 199] on div "Blocklist ( 0 ) Saved Searches ( 2 ) Reset Filters Research Tiers ( 4 / 7 selec…" at bounding box center [765, 152] width 1531 height 240
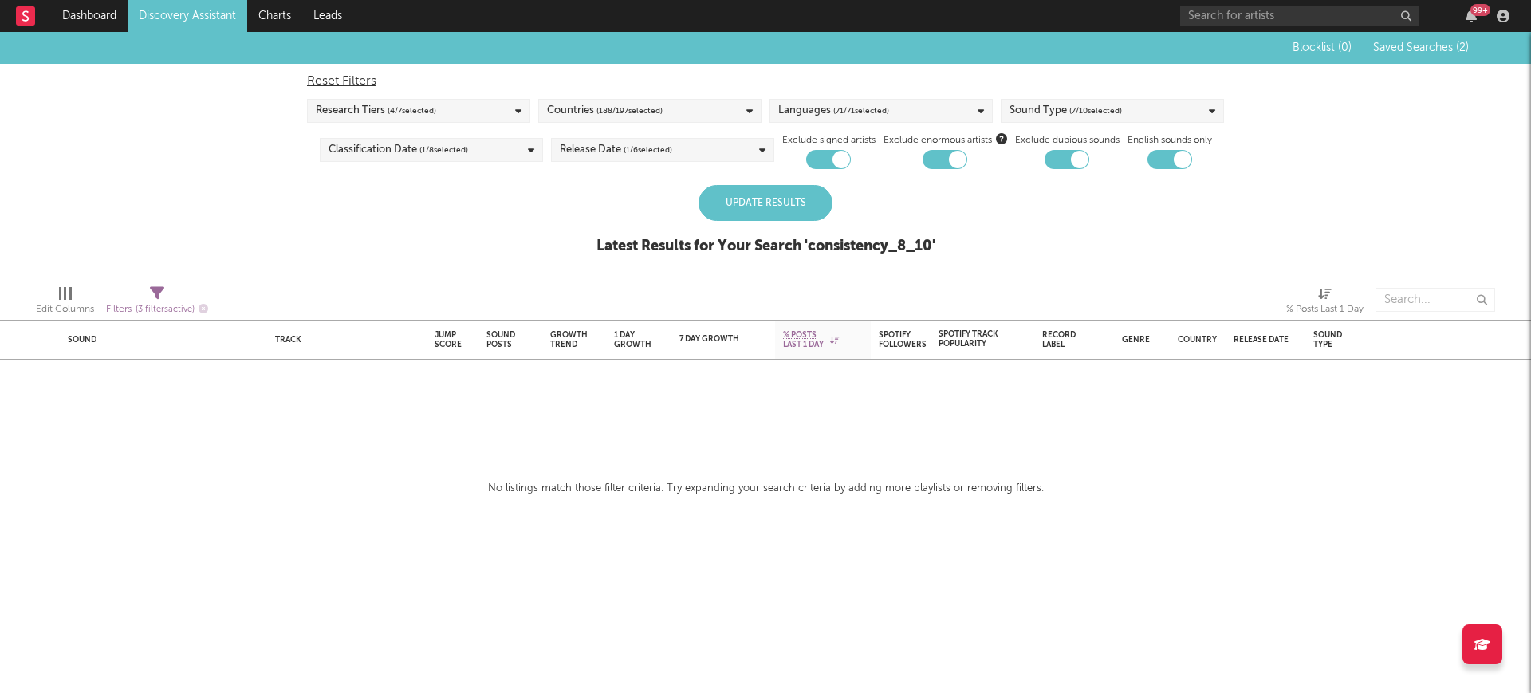
click at [592, 109] on div "Countries ( 188 / 197 selected)" at bounding box center [605, 110] width 116 height 19
click at [520, 216] on div "Blocklist ( 0 ) Saved Searches ( 2 ) Reset Filters Research Tiers ( 4 / 7 selec…" at bounding box center [765, 152] width 1531 height 240
click at [590, 146] on div "Release Date ( 1 / 6 selected)" at bounding box center [616, 149] width 112 height 19
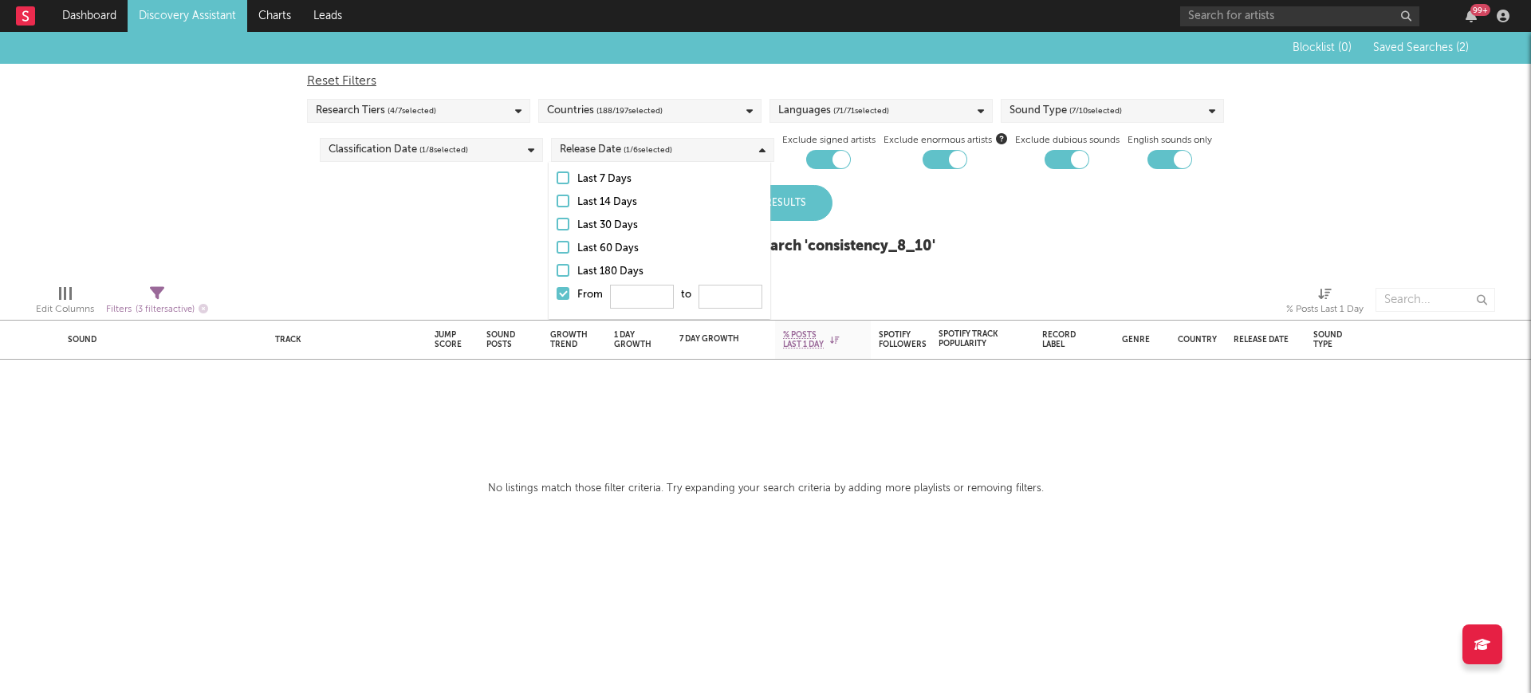
click at [560, 206] on div at bounding box center [562, 201] width 13 height 13
click at [556, 206] on input "Last 14 Days" at bounding box center [556, 202] width 0 height 19
drag, startPoint x: 562, startPoint y: 223, endPoint x: 770, endPoint y: 245, distance: 209.2
click at [563, 223] on div at bounding box center [562, 224] width 13 height 13
click at [556, 223] on input "Last 30 Days" at bounding box center [556, 225] width 0 height 19
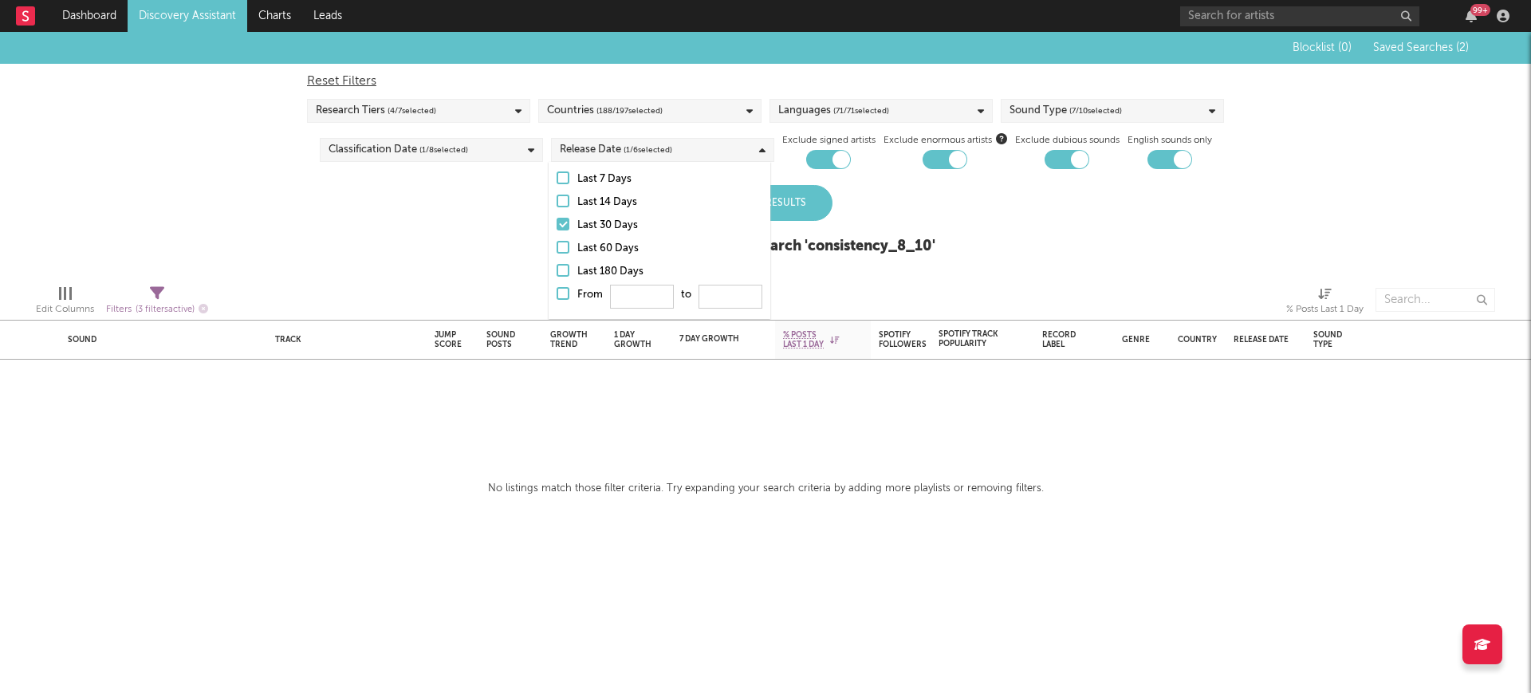
click at [813, 204] on div "Update Results" at bounding box center [765, 203] width 134 height 36
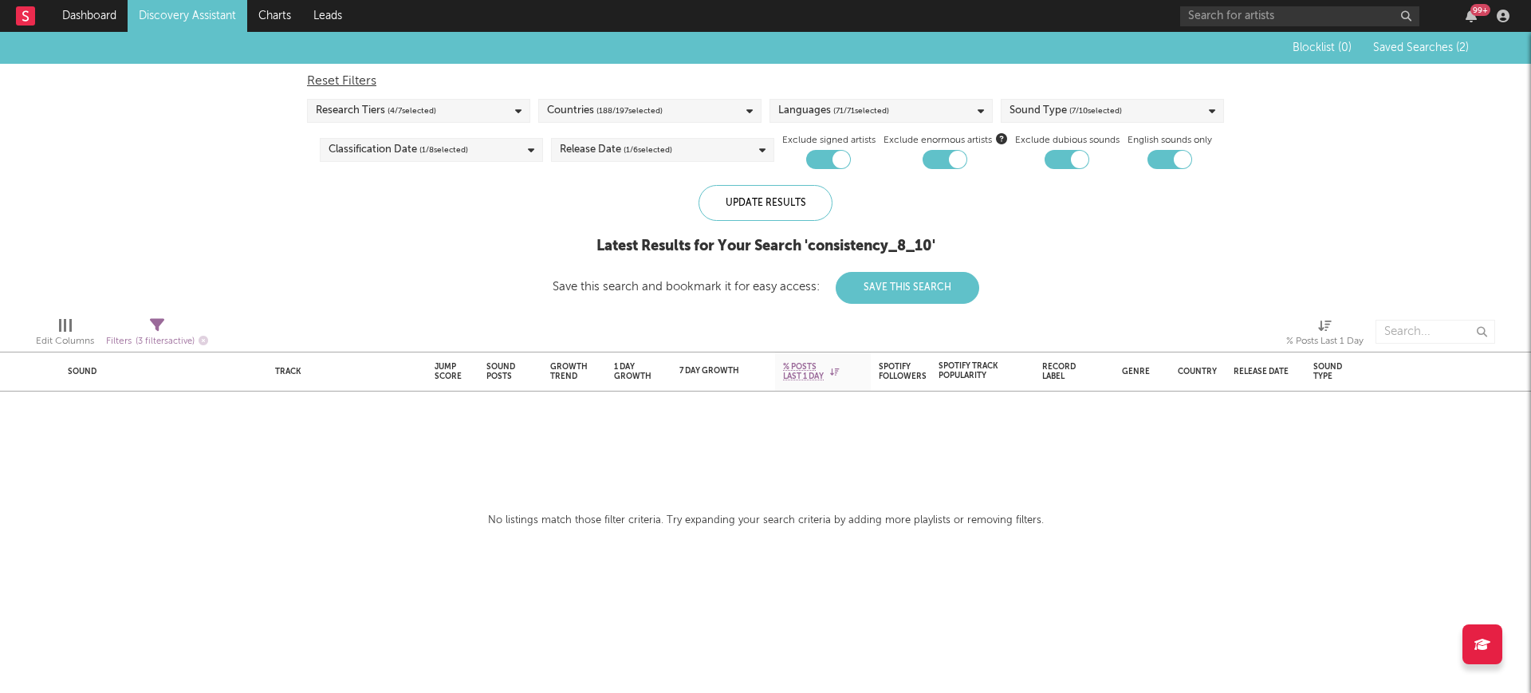
click at [647, 147] on span "( 1 / 6 selected)" at bounding box center [647, 149] width 49 height 19
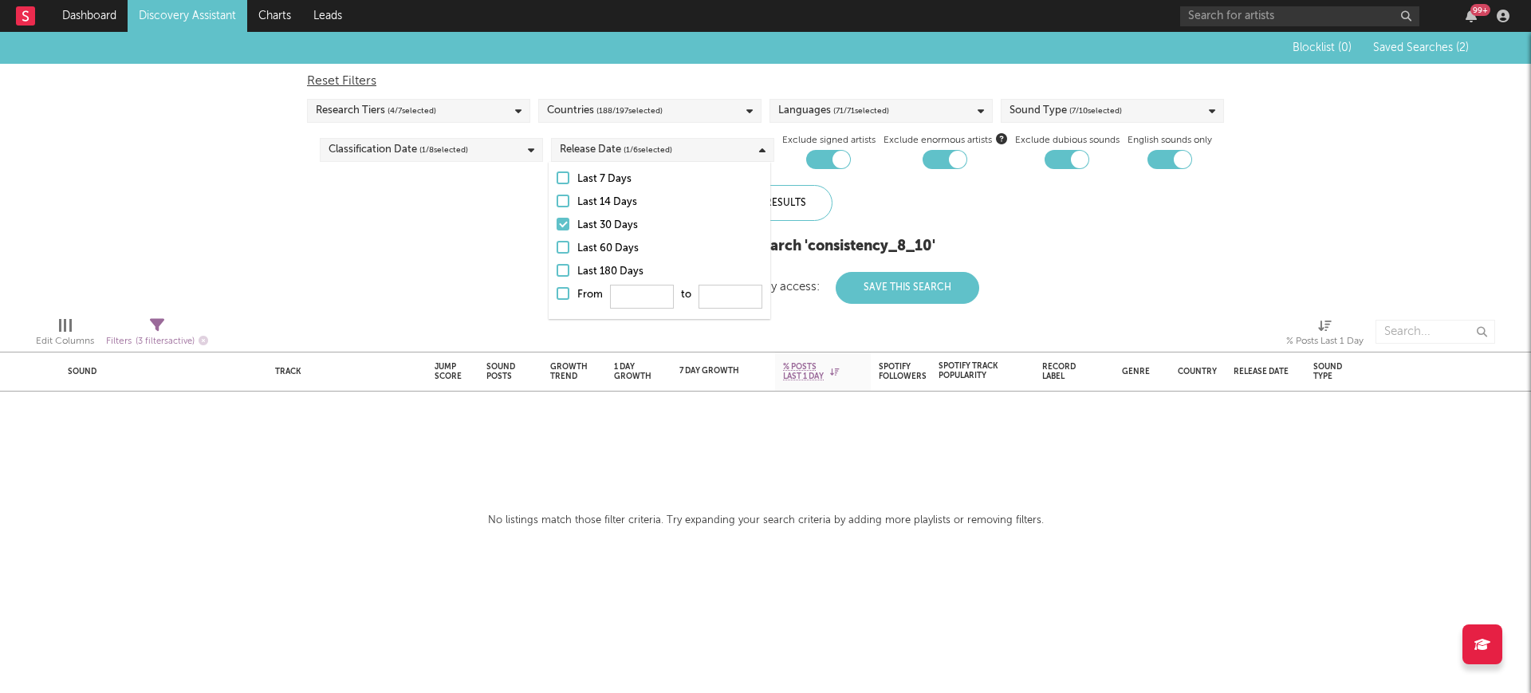
click at [566, 290] on div at bounding box center [562, 293] width 13 height 13
click at [556, 290] on input "From to" at bounding box center [556, 298] width 0 height 26
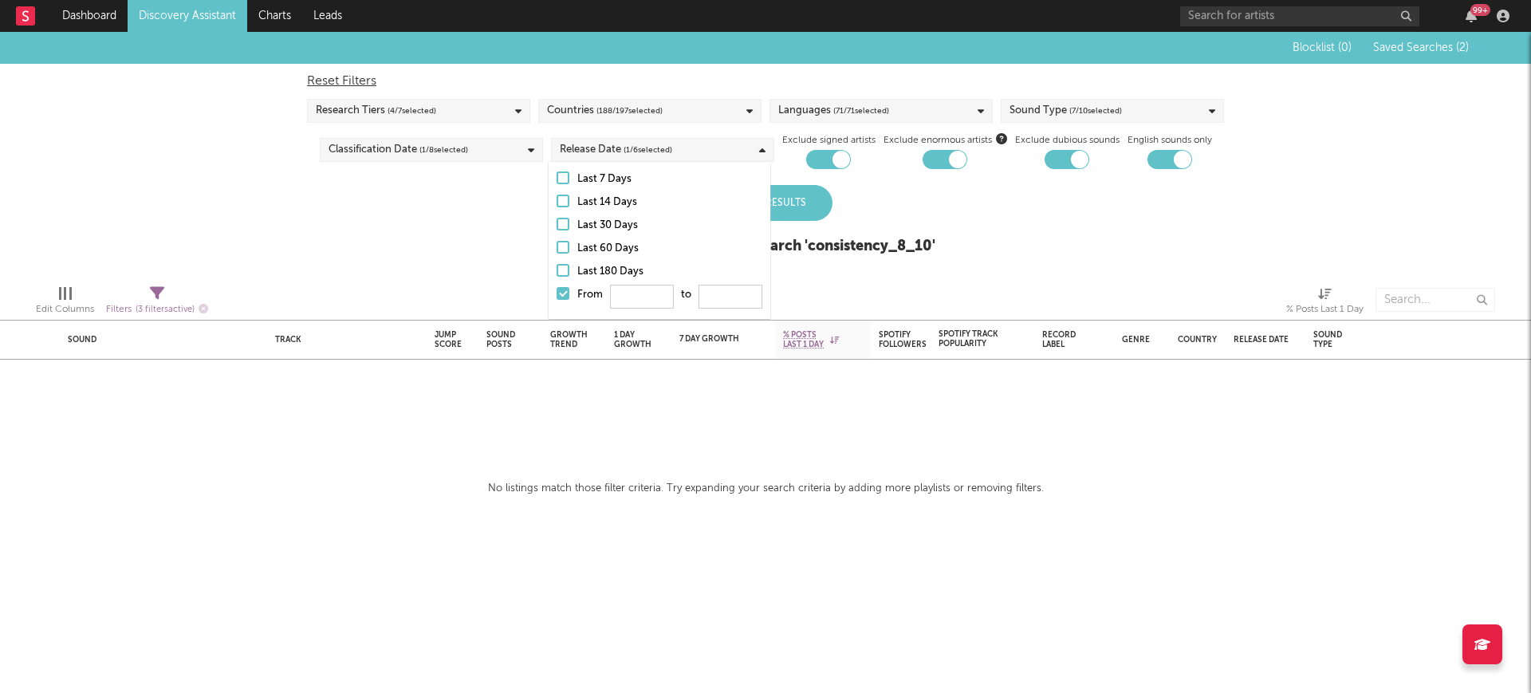
click at [863, 106] on span "( 71 / 71 selected)" at bounding box center [861, 110] width 56 height 19
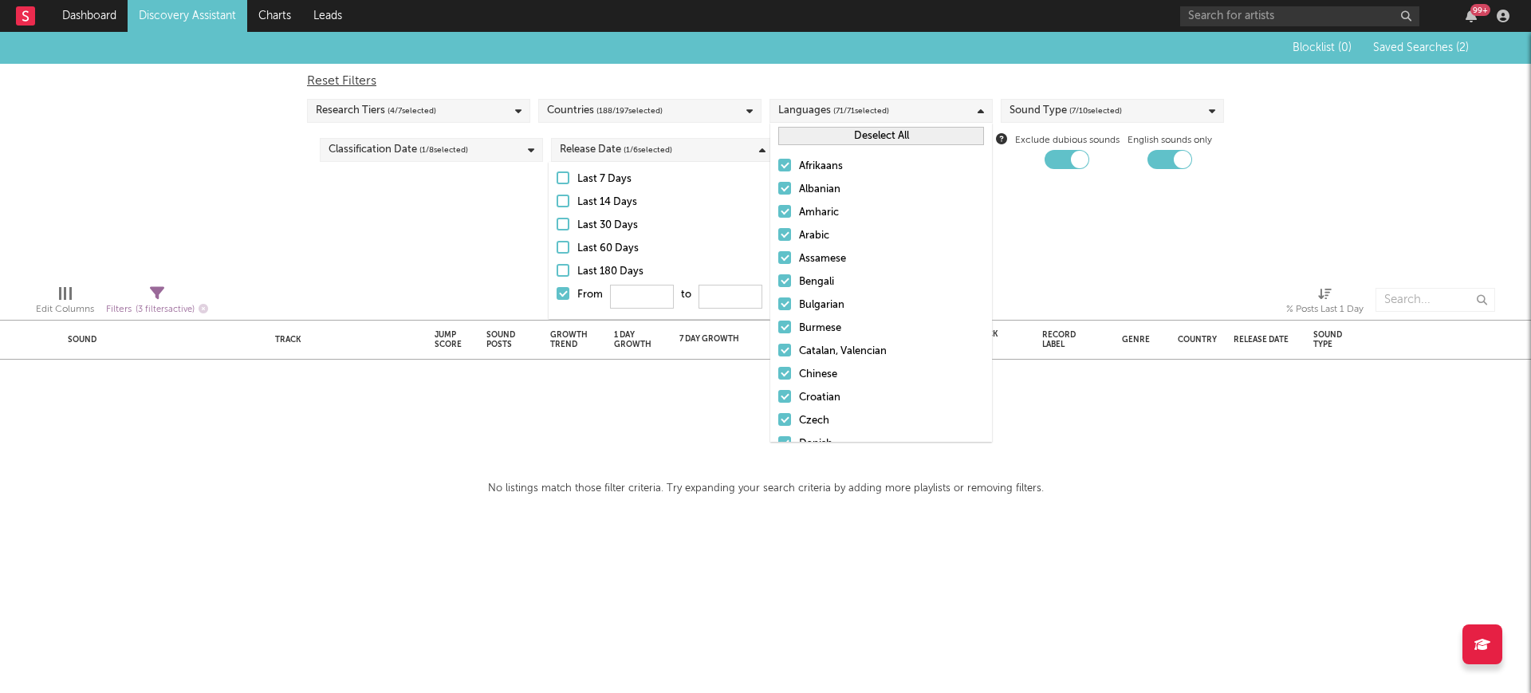
drag, startPoint x: 407, startPoint y: 198, endPoint x: 425, endPoint y: 198, distance: 17.5
click at [412, 198] on div "Blocklist ( 0 ) Saved Searches ( 2 ) Reset Filters Research Tiers ( 4 / 7 selec…" at bounding box center [765, 152] width 1531 height 240
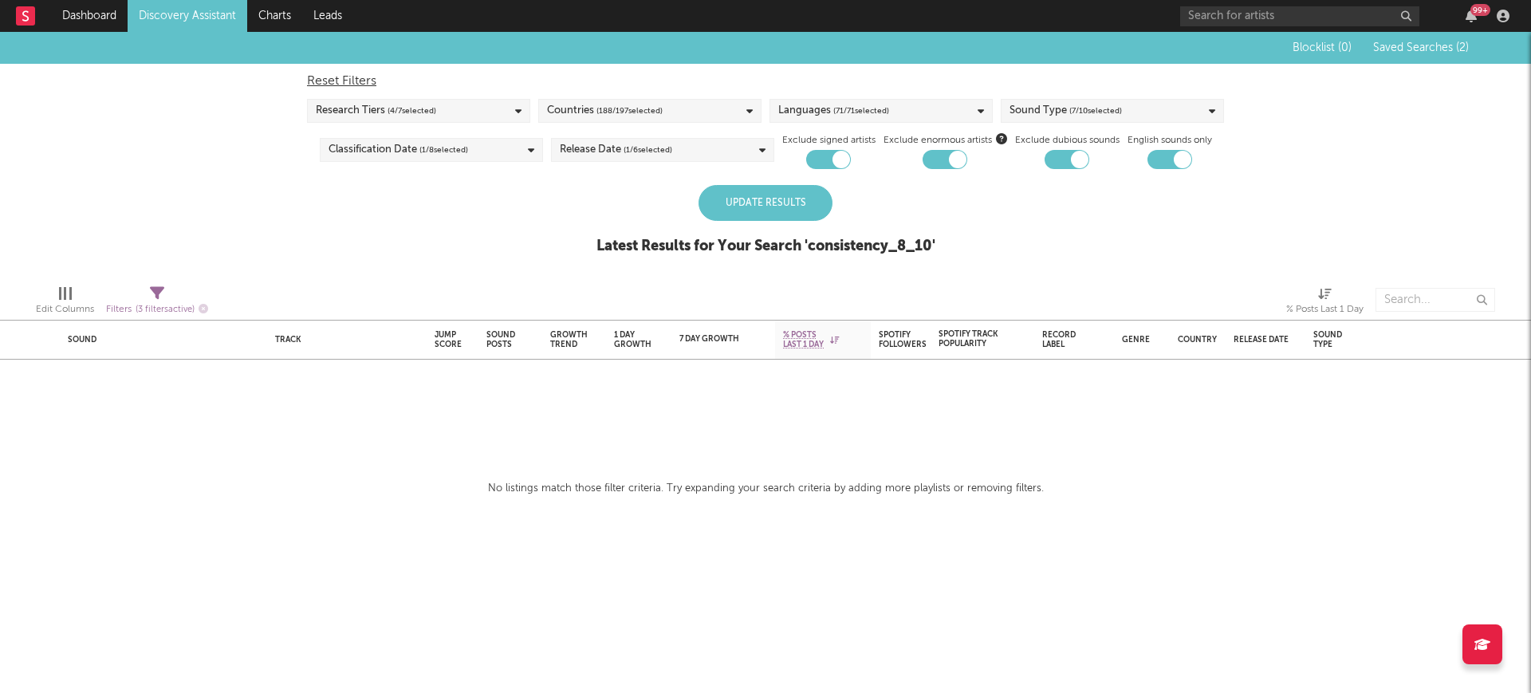
click at [1150, 104] on div "Sound Type ( 7 / 10 selected)" at bounding box center [1111, 111] width 223 height 24
click at [898, 267] on div "Update Results Latest Results for Your Search ' consistency_8_10 '" at bounding box center [765, 228] width 339 height 87
click at [741, 198] on div "Update Results" at bounding box center [765, 203] width 134 height 36
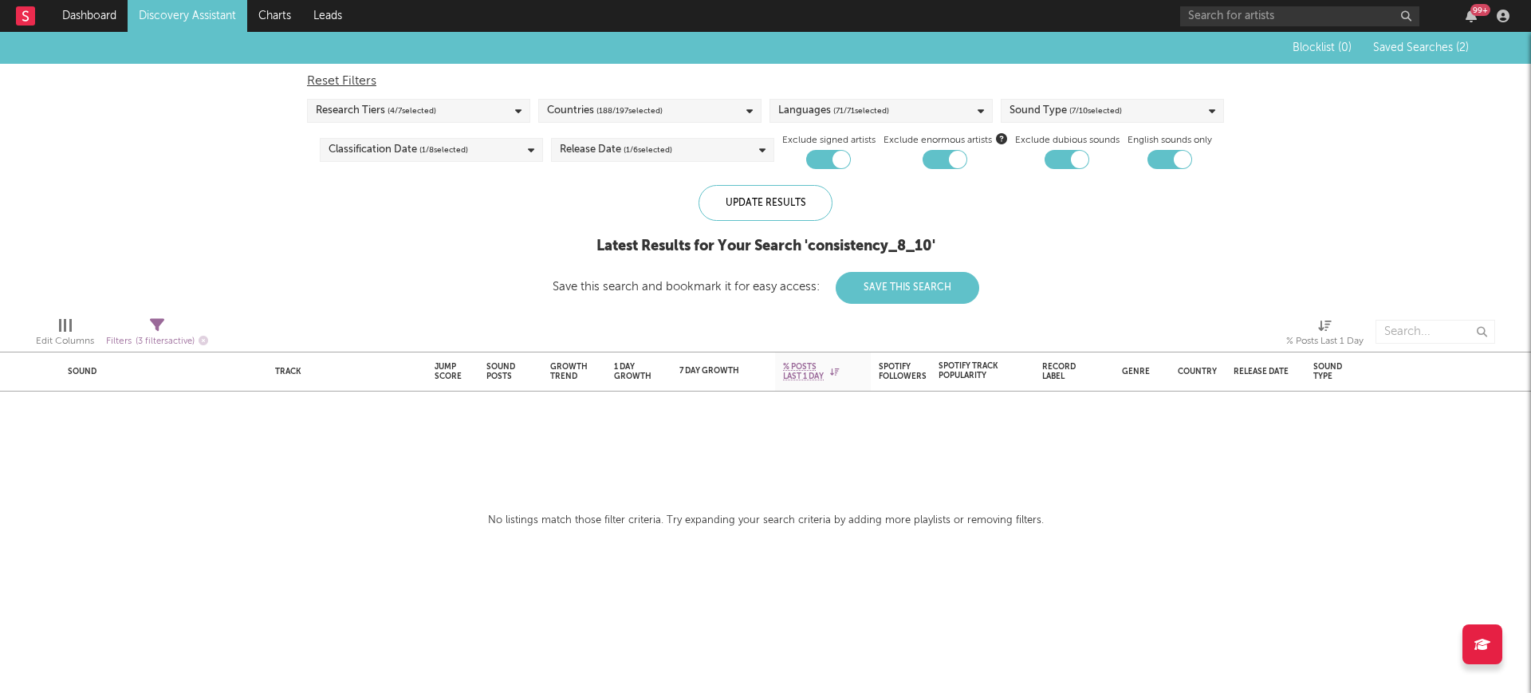
click at [164, 323] on icon at bounding box center [157, 325] width 14 height 14
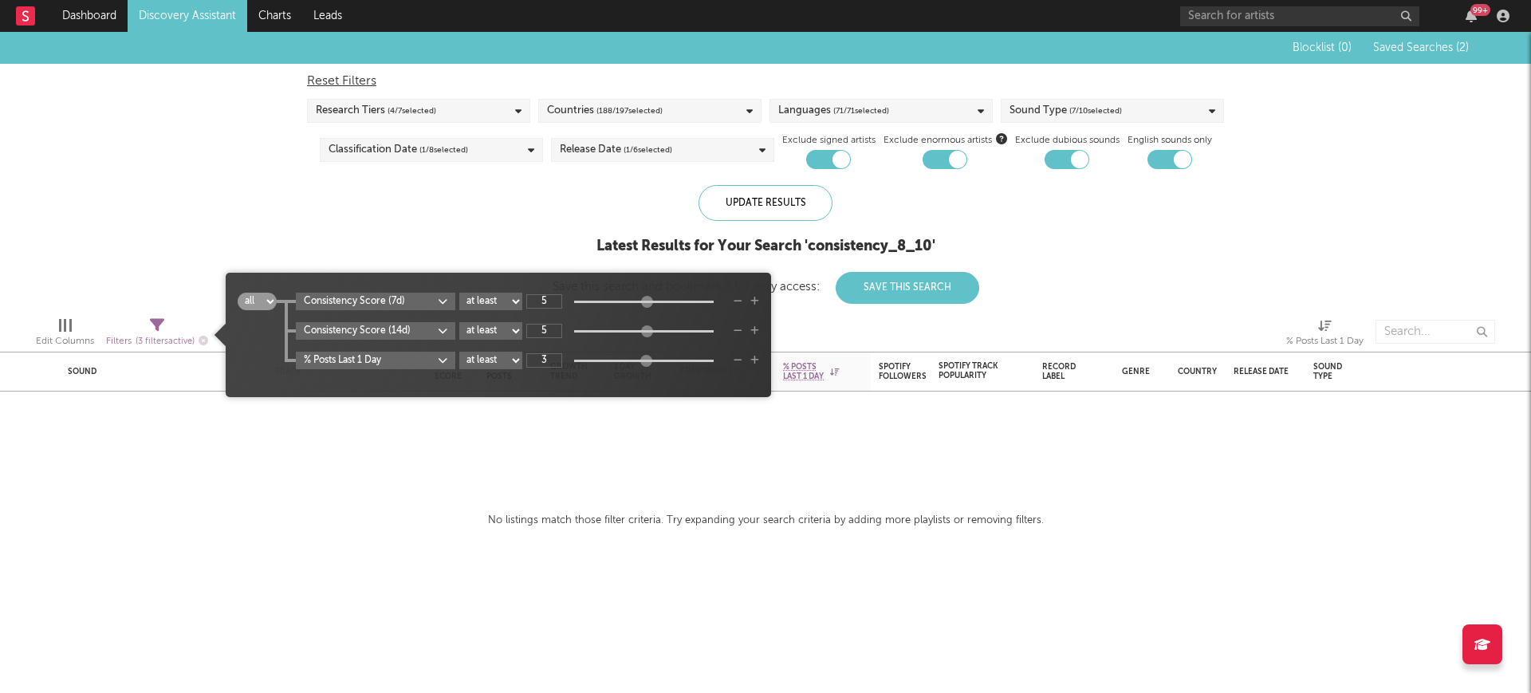
click at [758, 328] on icon "button" at bounding box center [754, 331] width 9 height 10
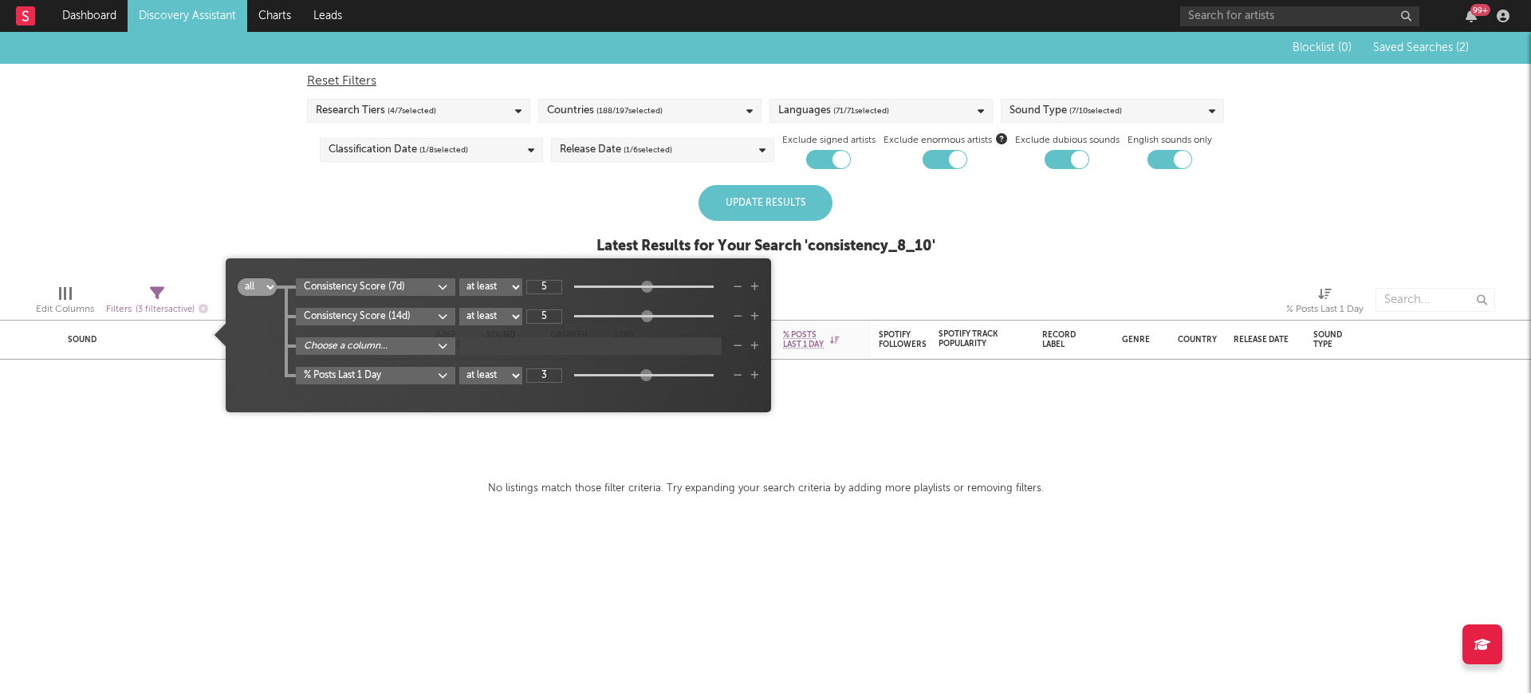
click at [748, 346] on div "Choose a column..." at bounding box center [527, 346] width 463 height 18
click at [742, 345] on icon "button" at bounding box center [737, 346] width 9 height 10
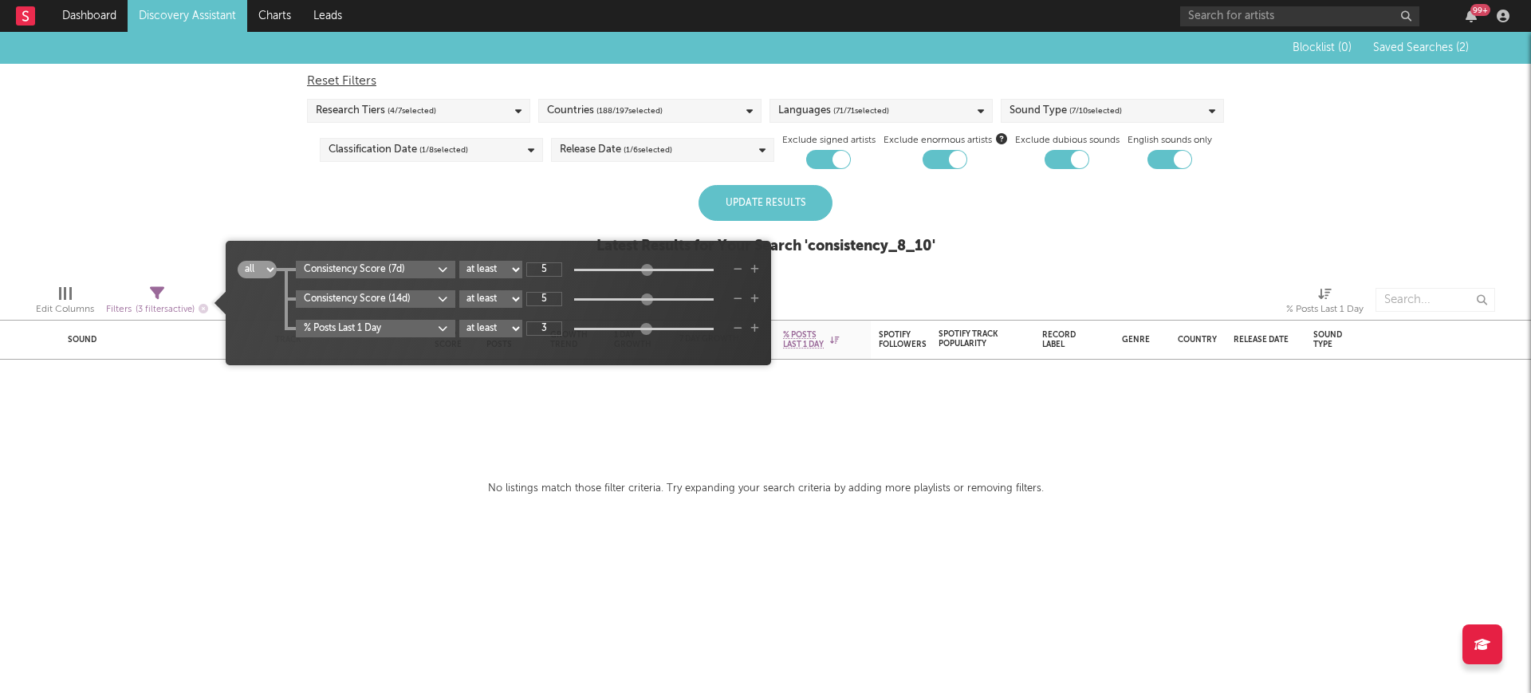
click at [517, 297] on select "at least at most between" at bounding box center [490, 299] width 63 height 18
drag, startPoint x: 740, startPoint y: 325, endPoint x: 738, endPoint y: 312, distance: 12.9
click at [740, 325] on icon "button" at bounding box center [737, 329] width 9 height 10
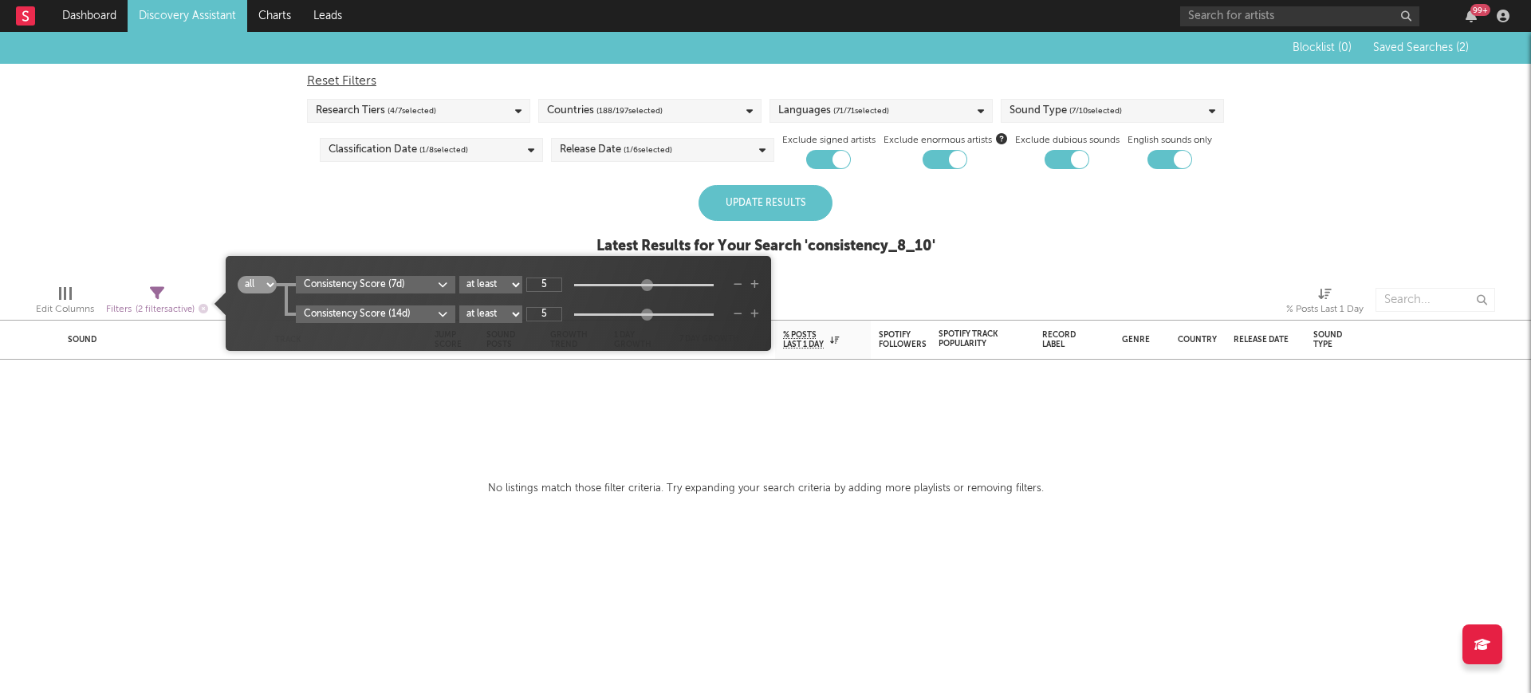
click at [742, 310] on icon "button" at bounding box center [737, 314] width 9 height 10
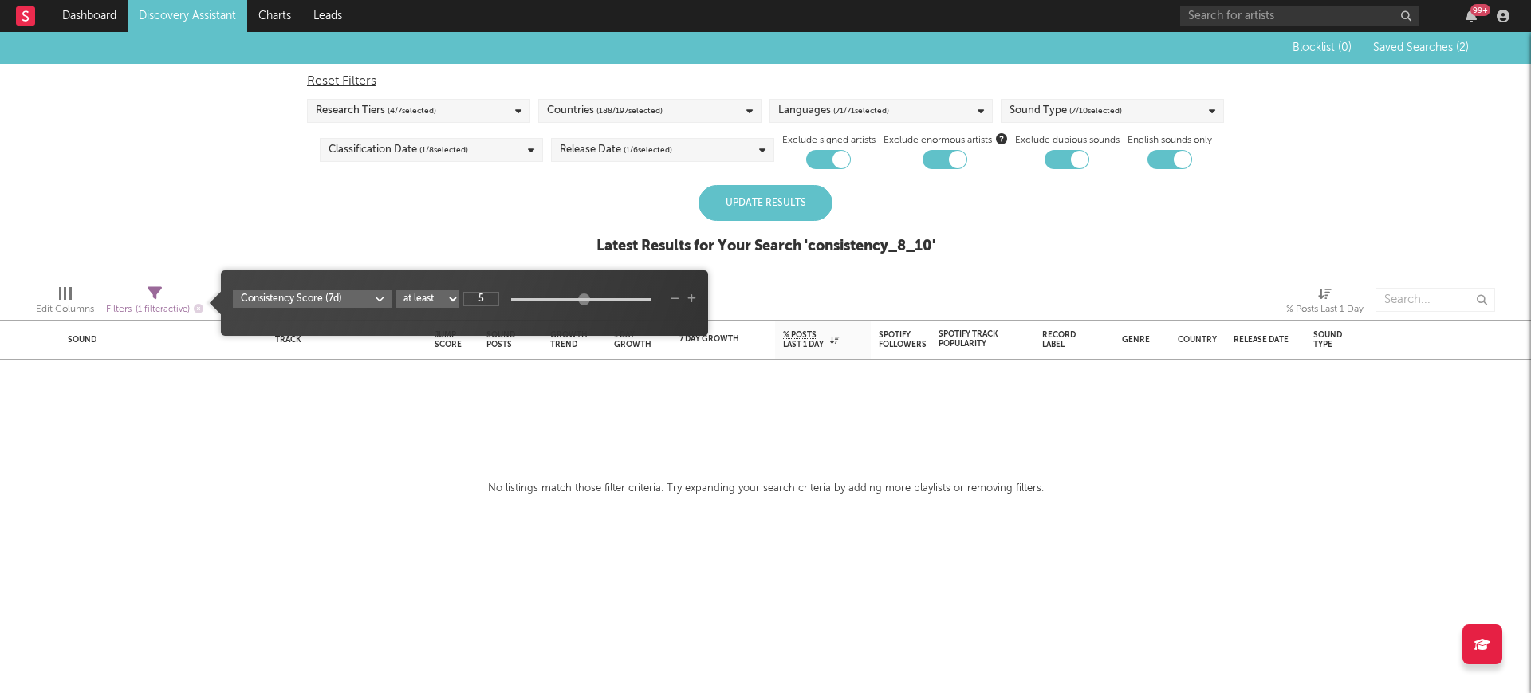
click at [765, 181] on div "Blocklist ( 0 ) Saved Searches ( 2 ) Reset Filters Research Tiers ( 4 / 7 selec…" at bounding box center [765, 152] width 1531 height 240
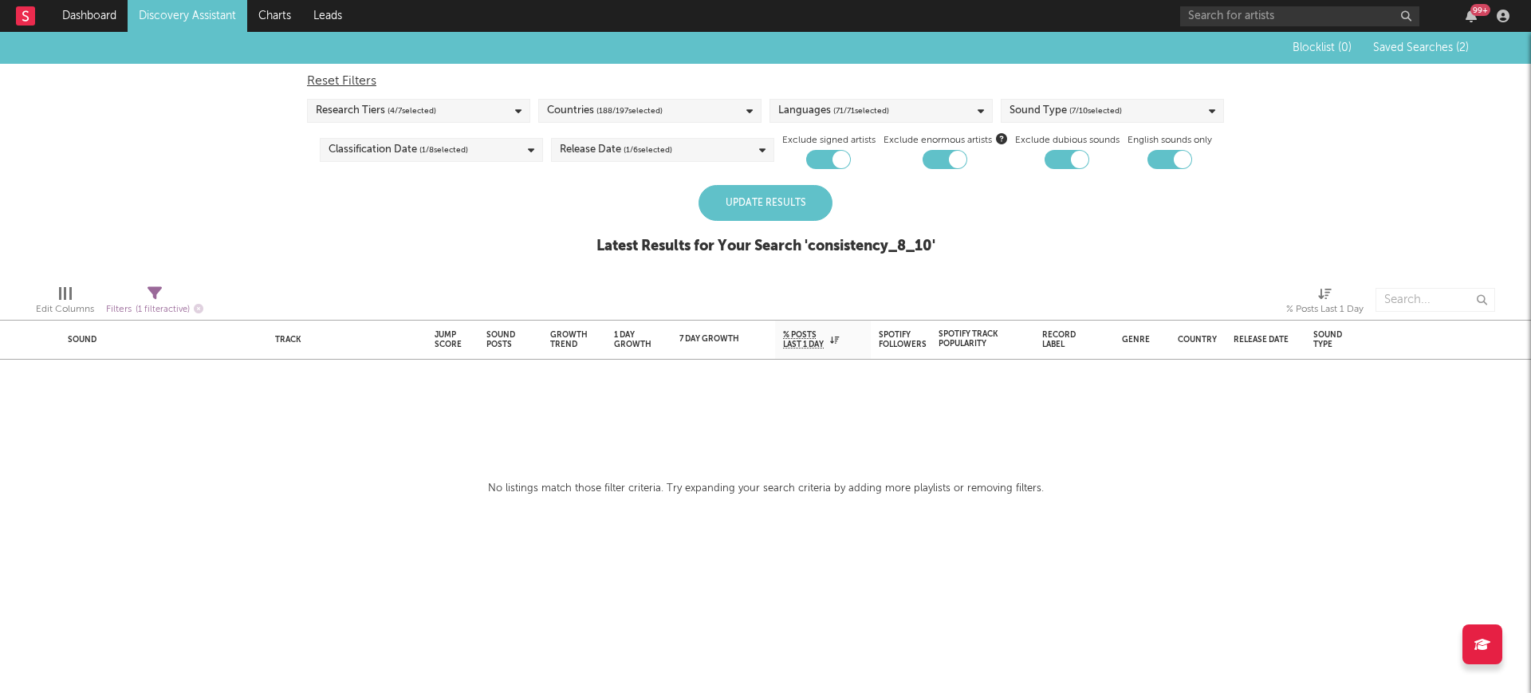
click at [762, 193] on div "Update Results" at bounding box center [765, 203] width 134 height 36
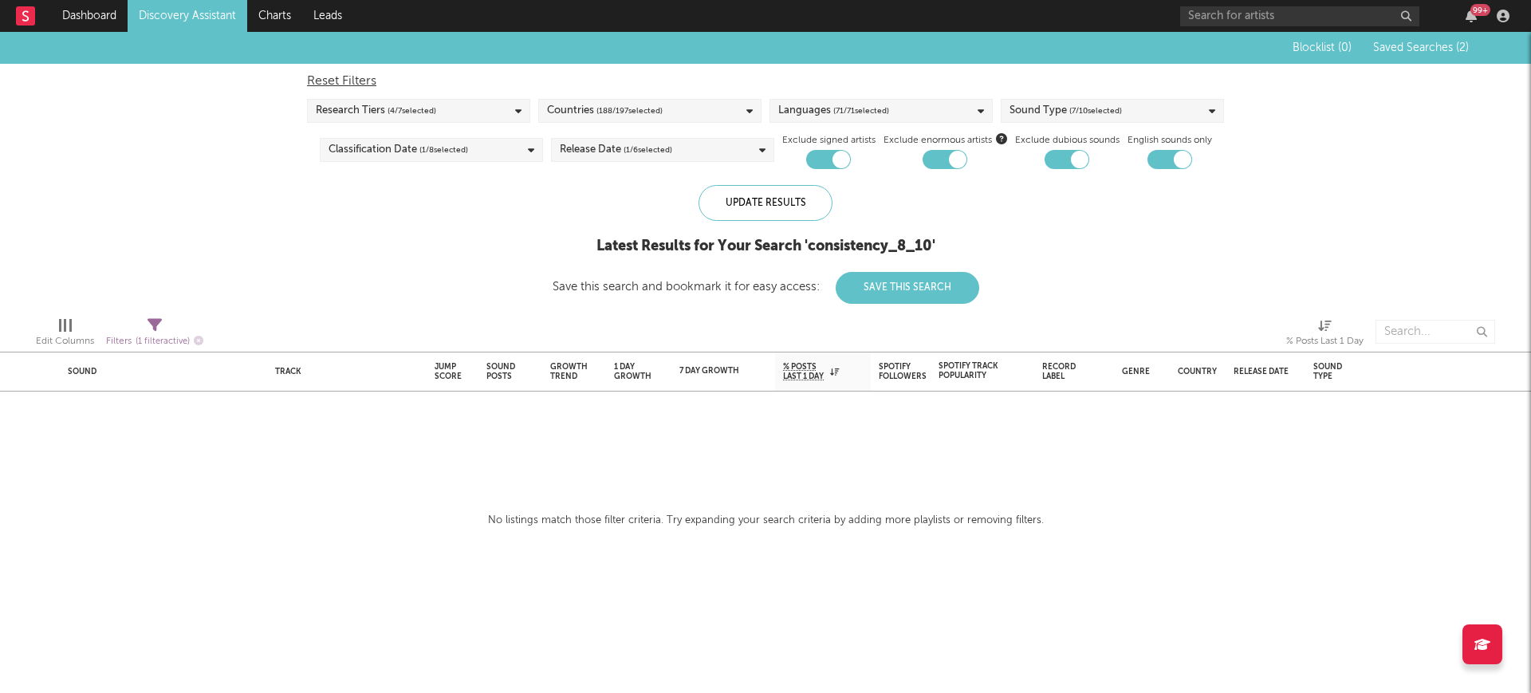
click at [147, 326] on span "Filters ( 1 filter active)" at bounding box center [154, 335] width 97 height 33
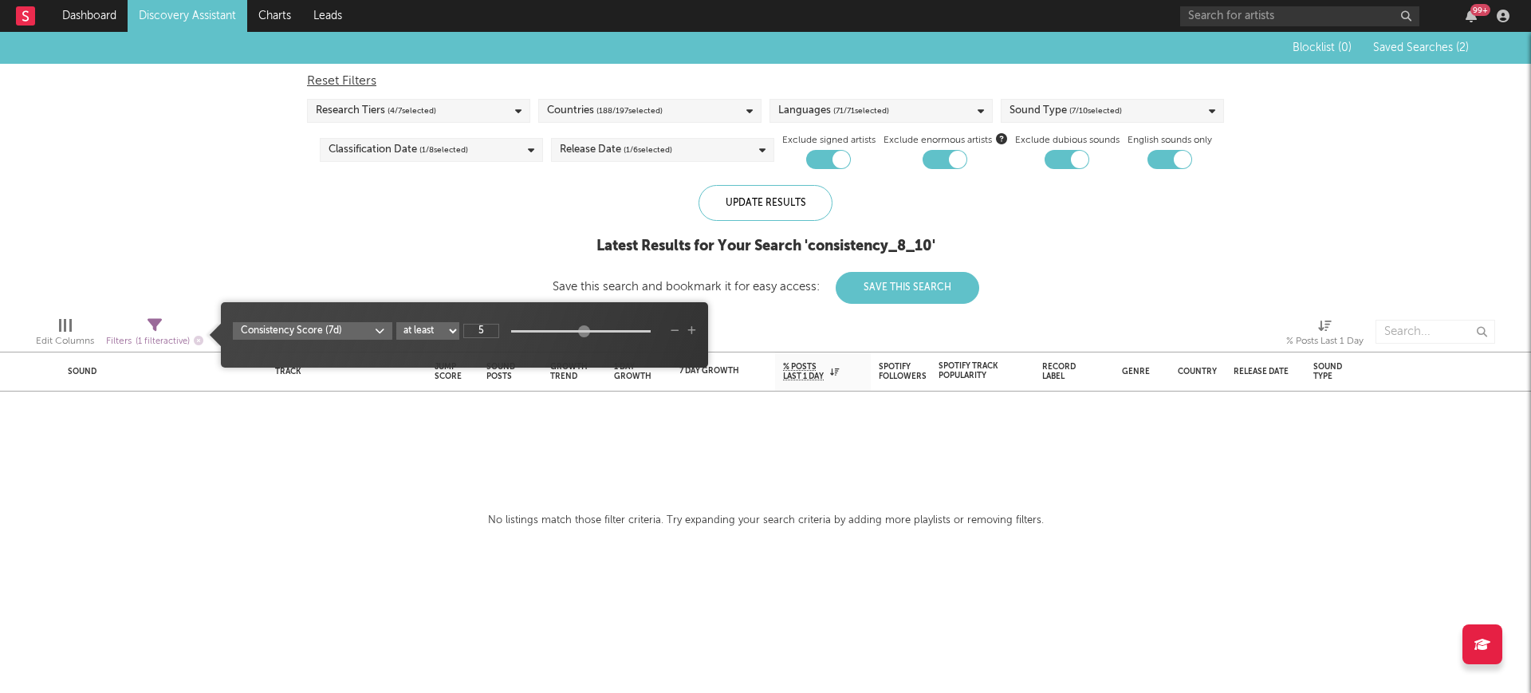
drag, startPoint x: 674, startPoint y: 331, endPoint x: 752, endPoint y: 318, distance: 79.2
click at [674, 330] on icon "button" at bounding box center [674, 331] width 9 height 10
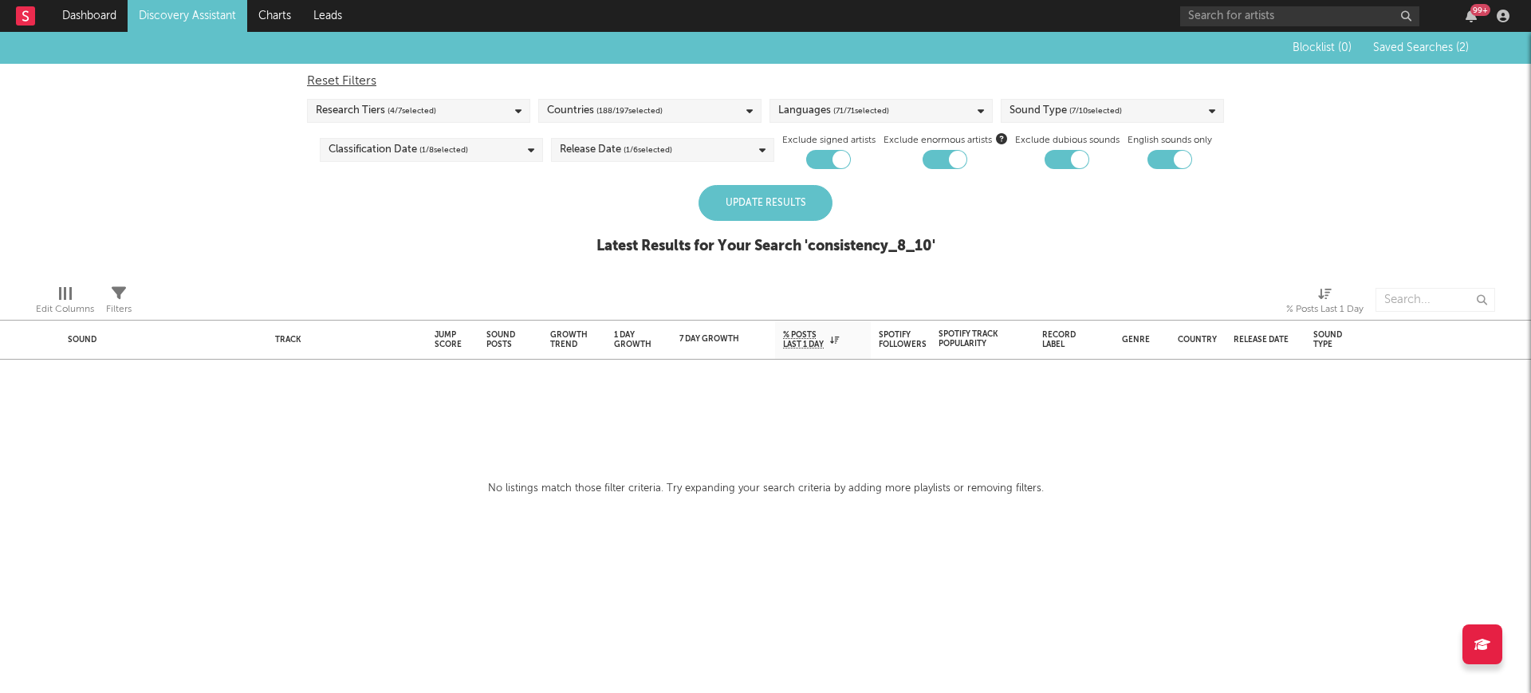
click at [480, 249] on div "Blocklist ( 0 ) Saved Searches ( 2 ) Reset Filters Research Tiers ( 4 / 7 selec…" at bounding box center [765, 152] width 1531 height 240
click at [726, 187] on div "Update Results" at bounding box center [765, 203] width 134 height 36
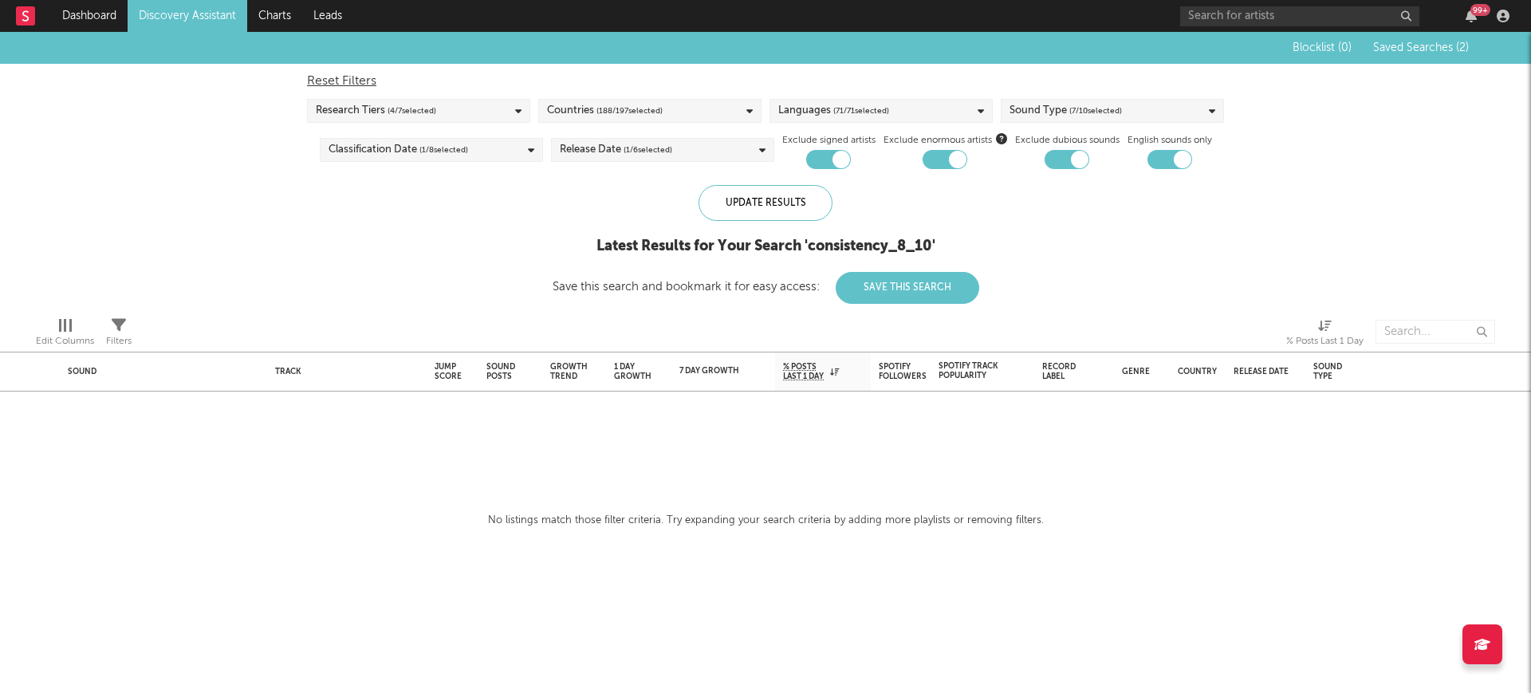
click at [666, 143] on span "( 1 / 6 selected)" at bounding box center [647, 149] width 49 height 19
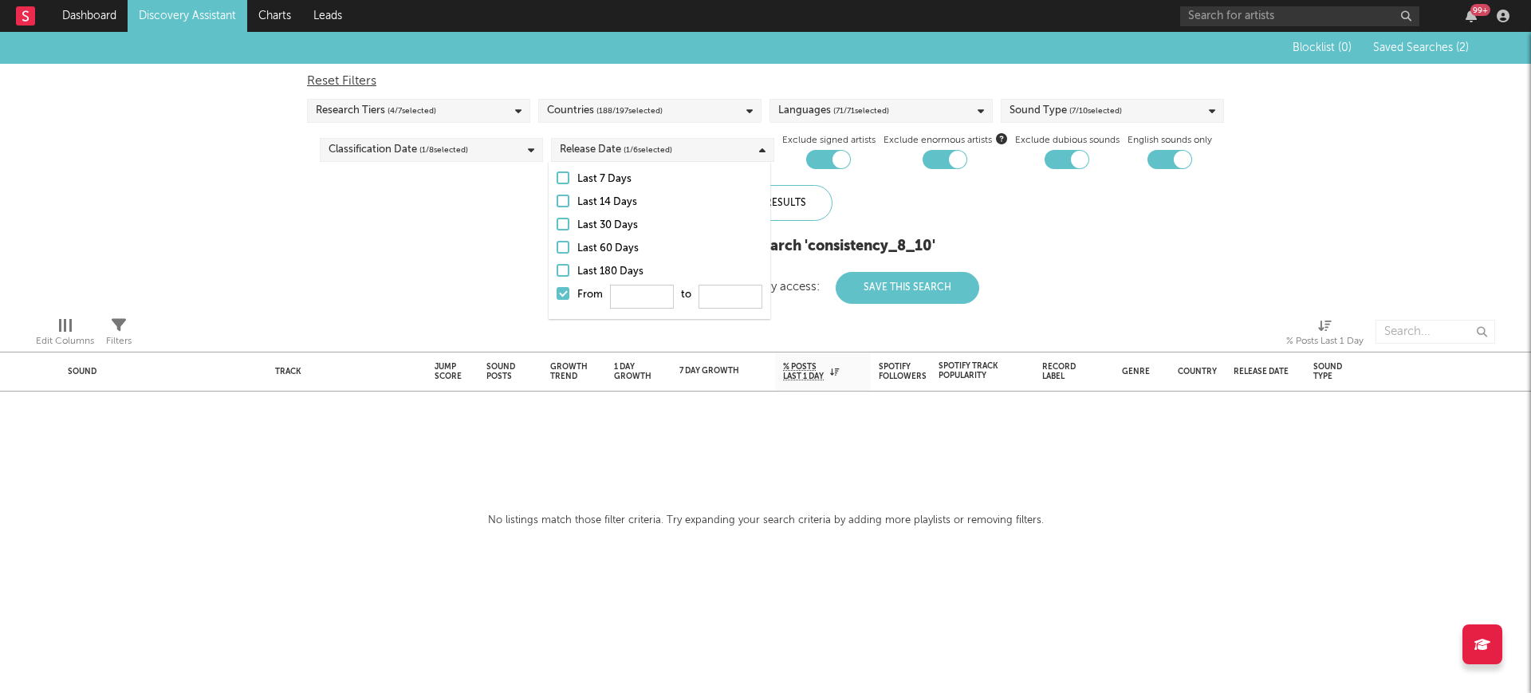
click at [491, 210] on div "Blocklist ( 0 ) Saved Searches ( 2 ) Reset Filters Research Tiers ( 4 / 7 selec…" at bounding box center [765, 168] width 1531 height 272
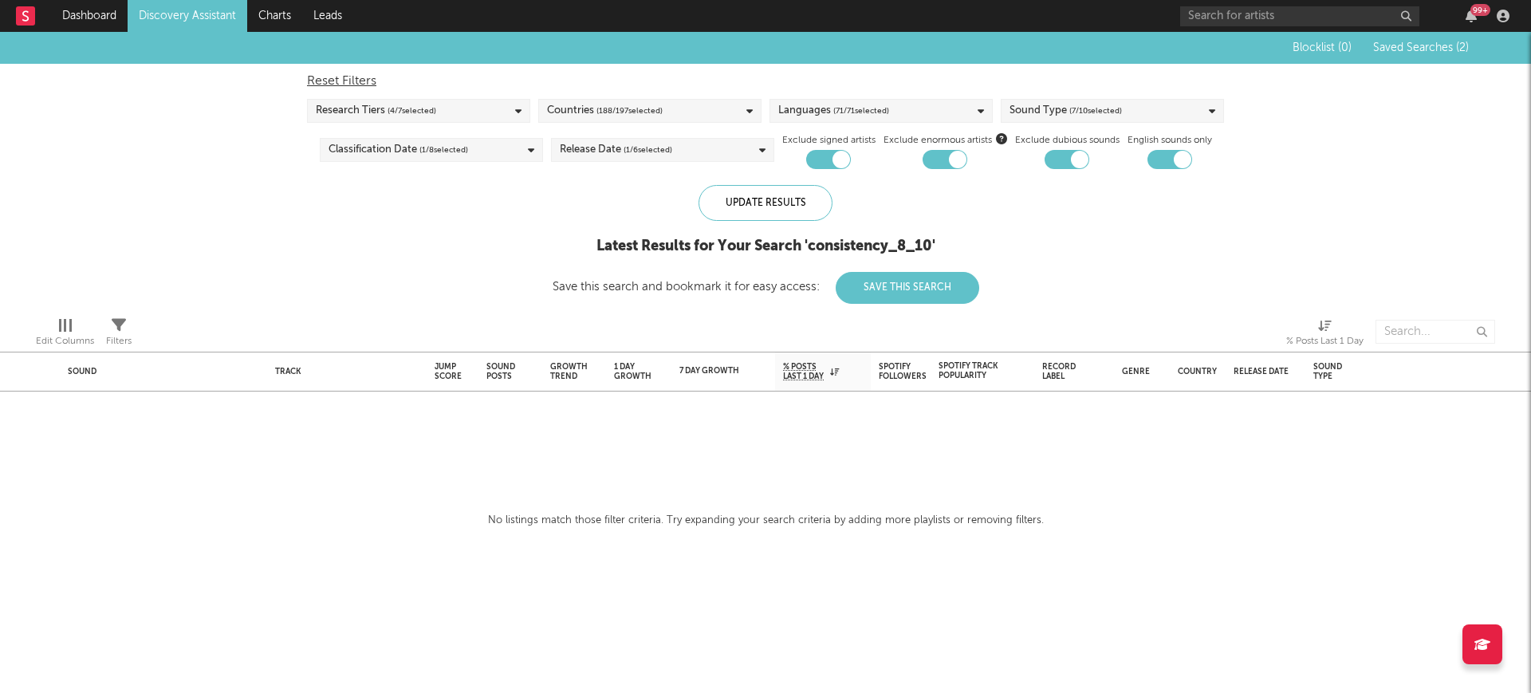
click at [580, 150] on div "Release Date ( 1 / 6 selected)" at bounding box center [616, 149] width 112 height 19
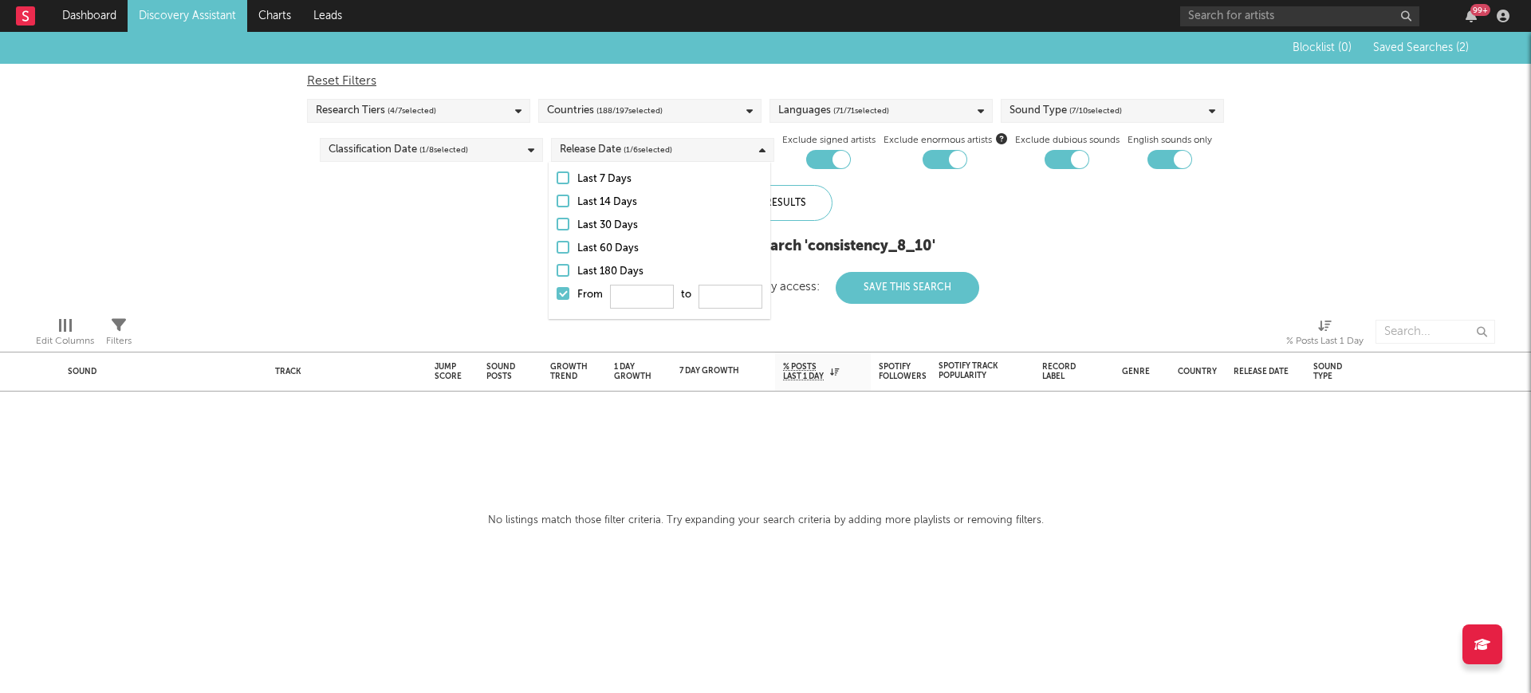
click at [599, 111] on span "( 188 / 197 selected)" at bounding box center [629, 110] width 66 height 19
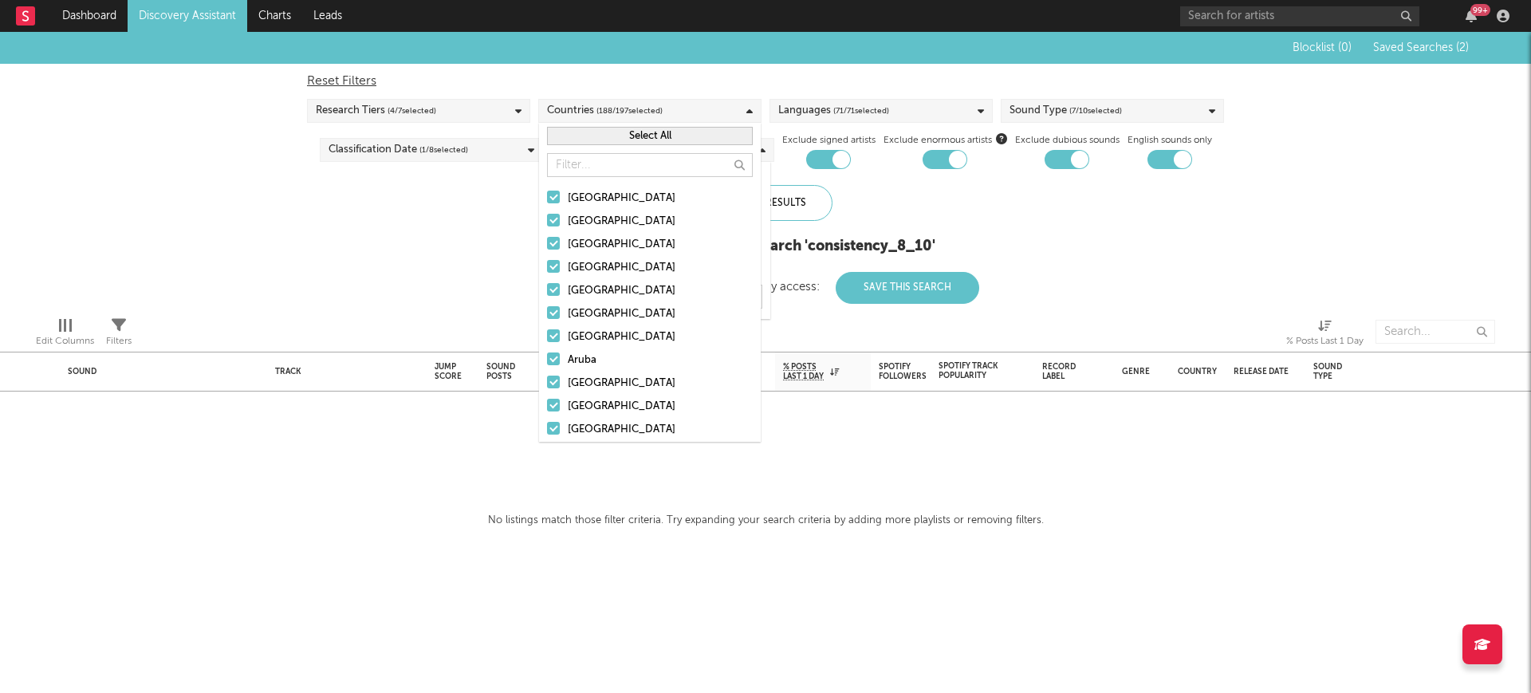
click at [459, 245] on div "Blocklist ( 0 ) Saved Searches ( 2 ) Reset Filters Research Tiers ( 4 / 7 selec…" at bounding box center [765, 168] width 1531 height 272
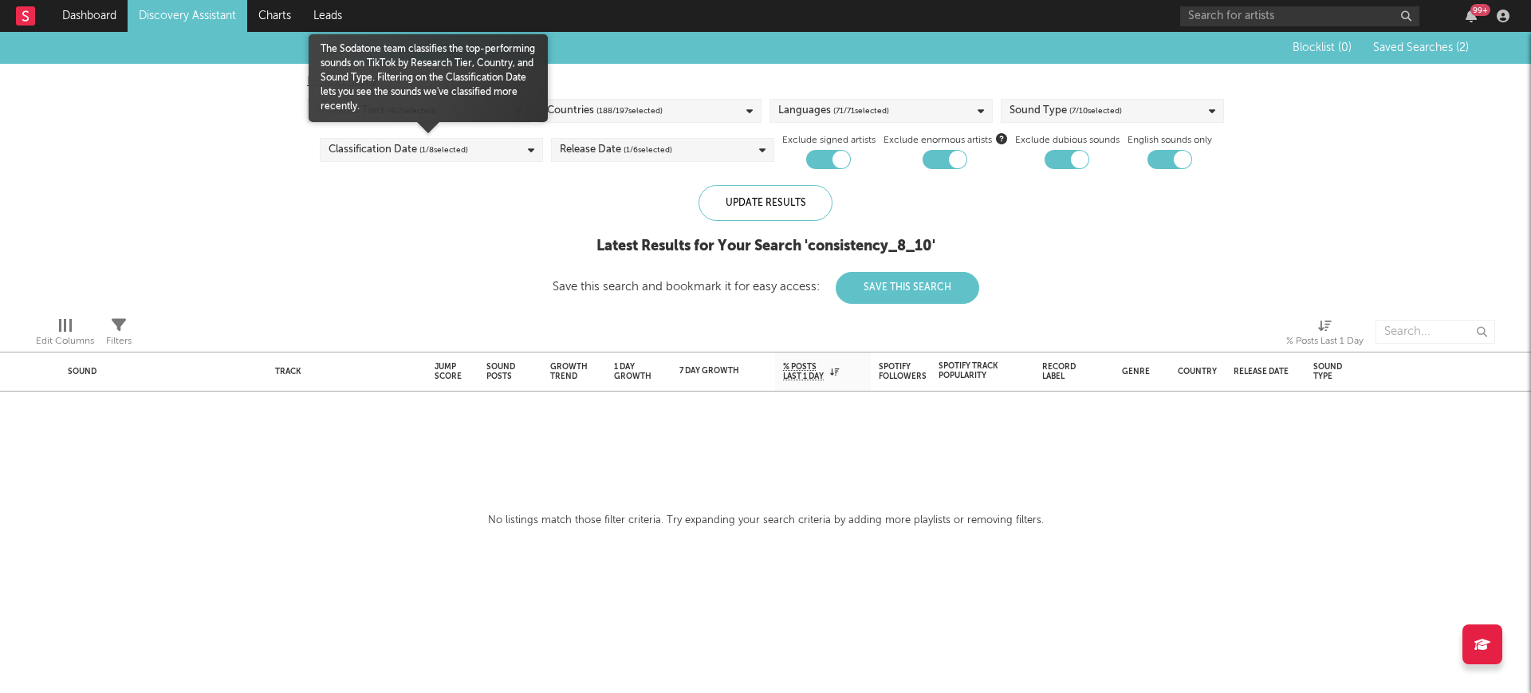
click at [438, 154] on span "( 1 / 8 selected)" at bounding box center [443, 149] width 49 height 19
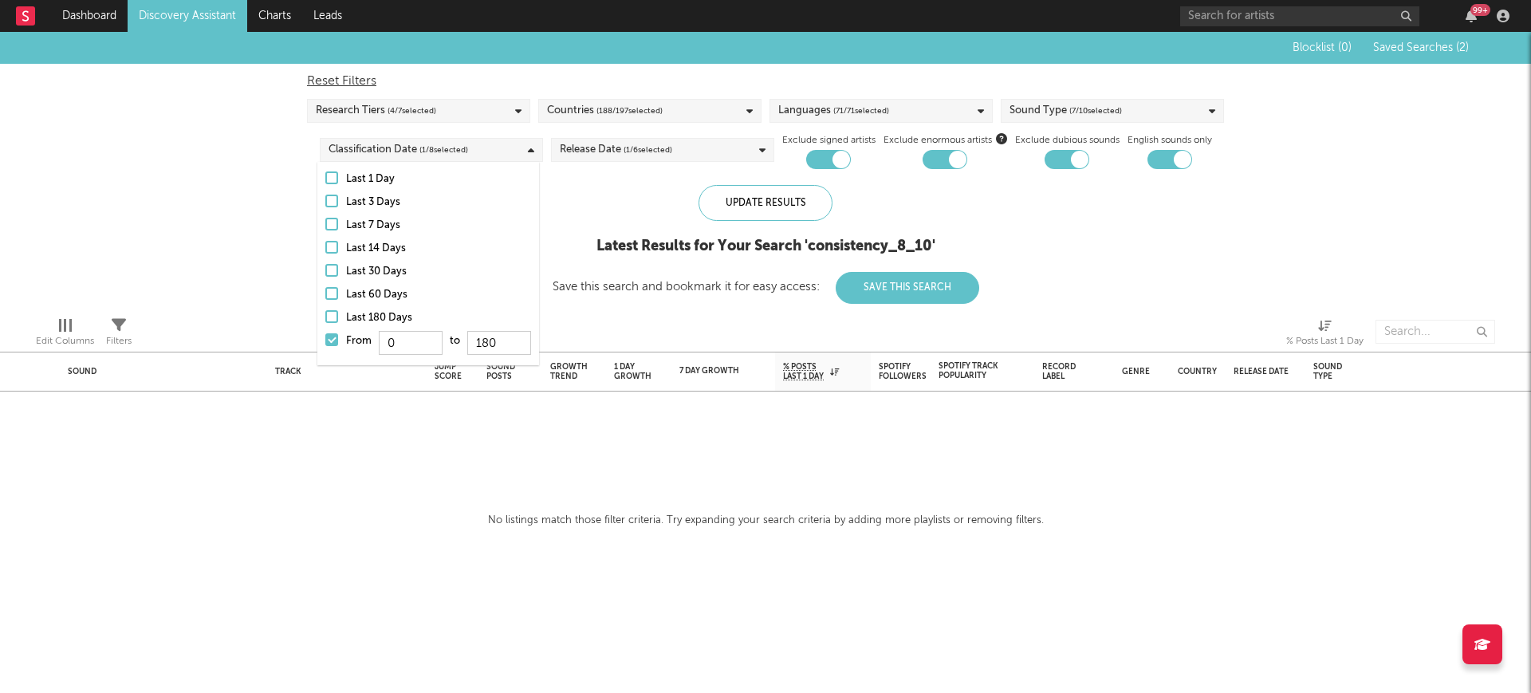
click at [197, 238] on div "Blocklist ( 0 ) Saved Searches ( 2 ) Reset Filters Research Tiers ( 4 / 7 selec…" at bounding box center [765, 168] width 1531 height 272
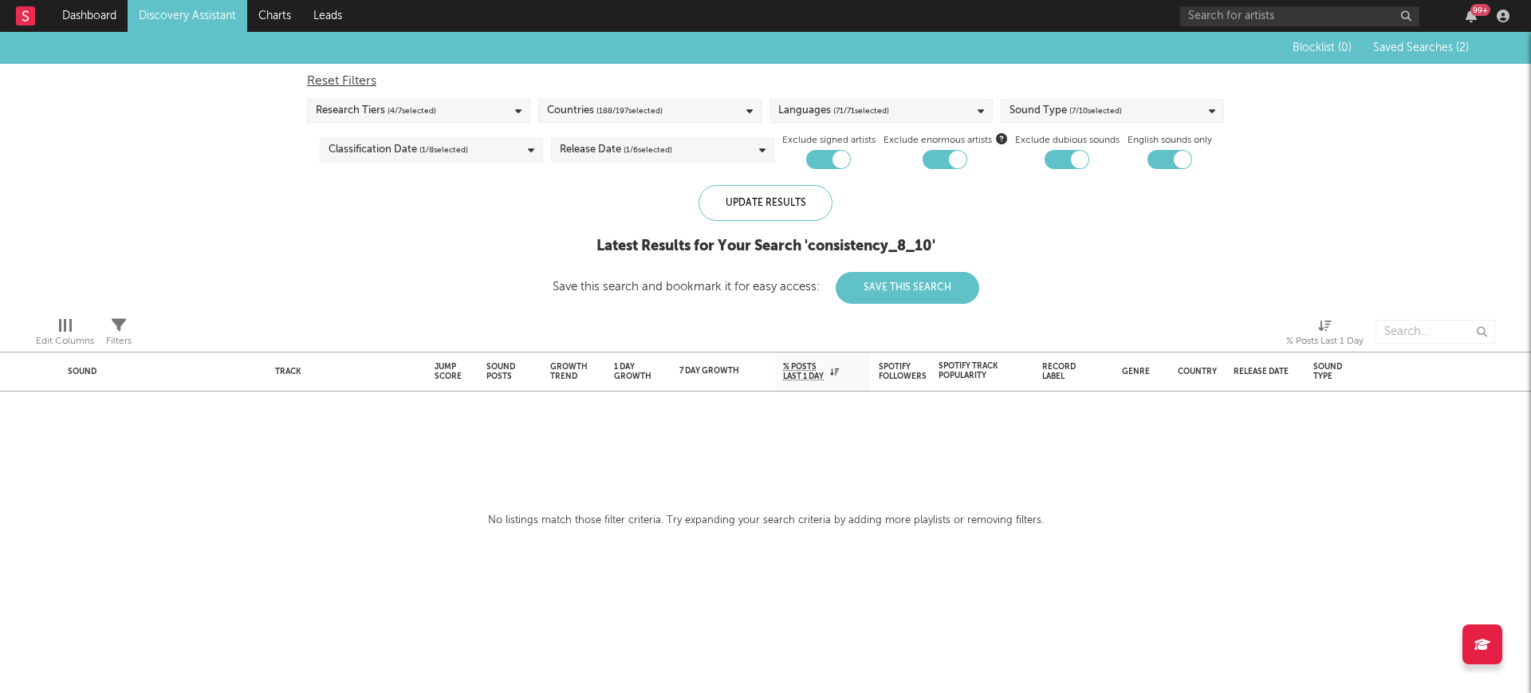
click at [1410, 51] on span "Saved Searches ( 2 )" at bounding box center [1421, 47] width 96 height 11
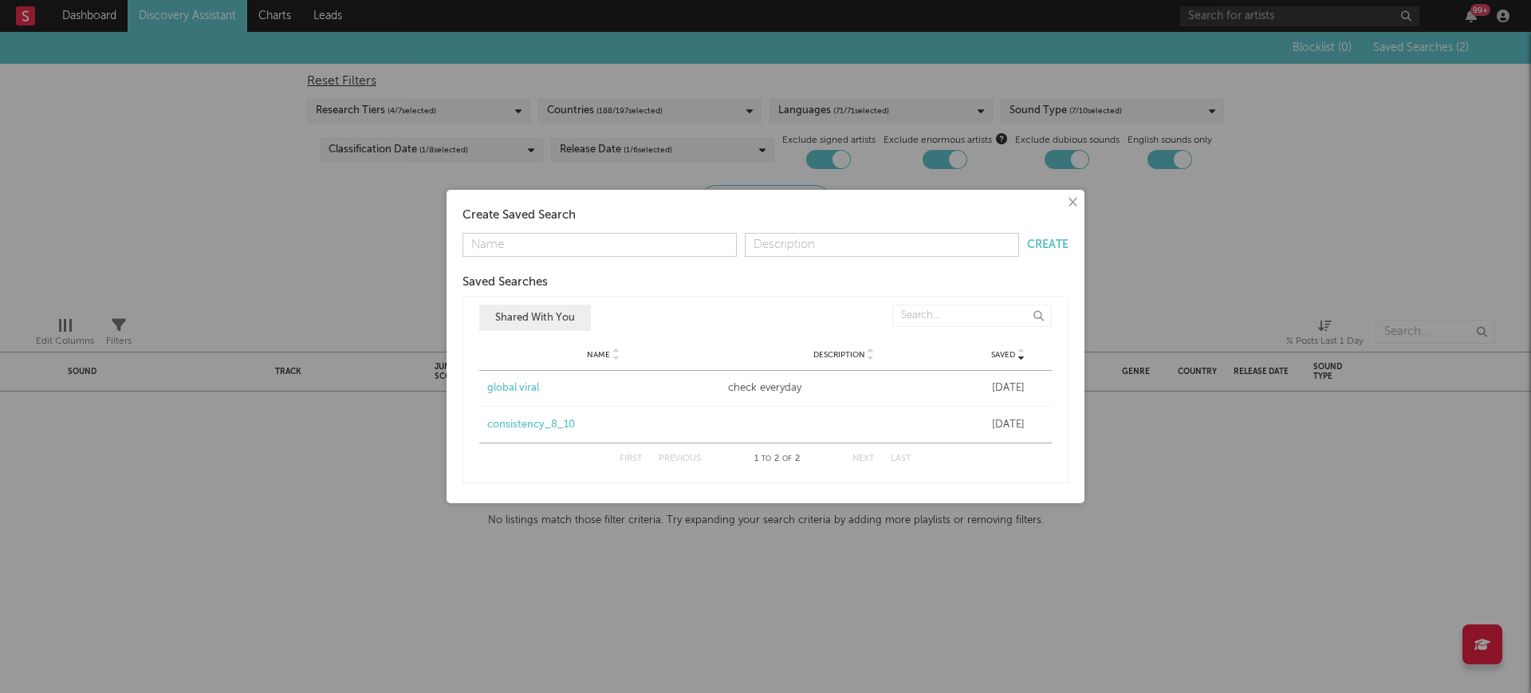
click at [516, 387] on div "global viral" at bounding box center [603, 388] width 233 height 16
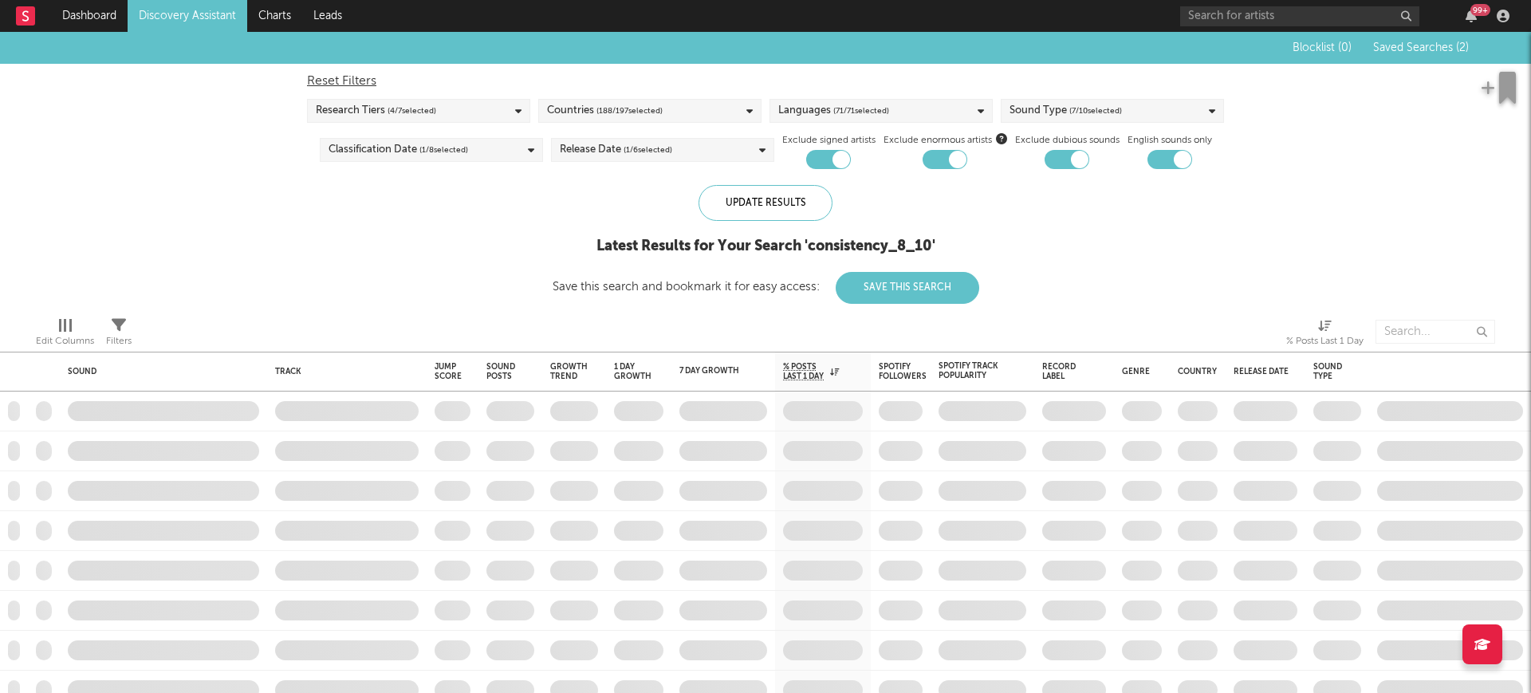
checkbox input "false"
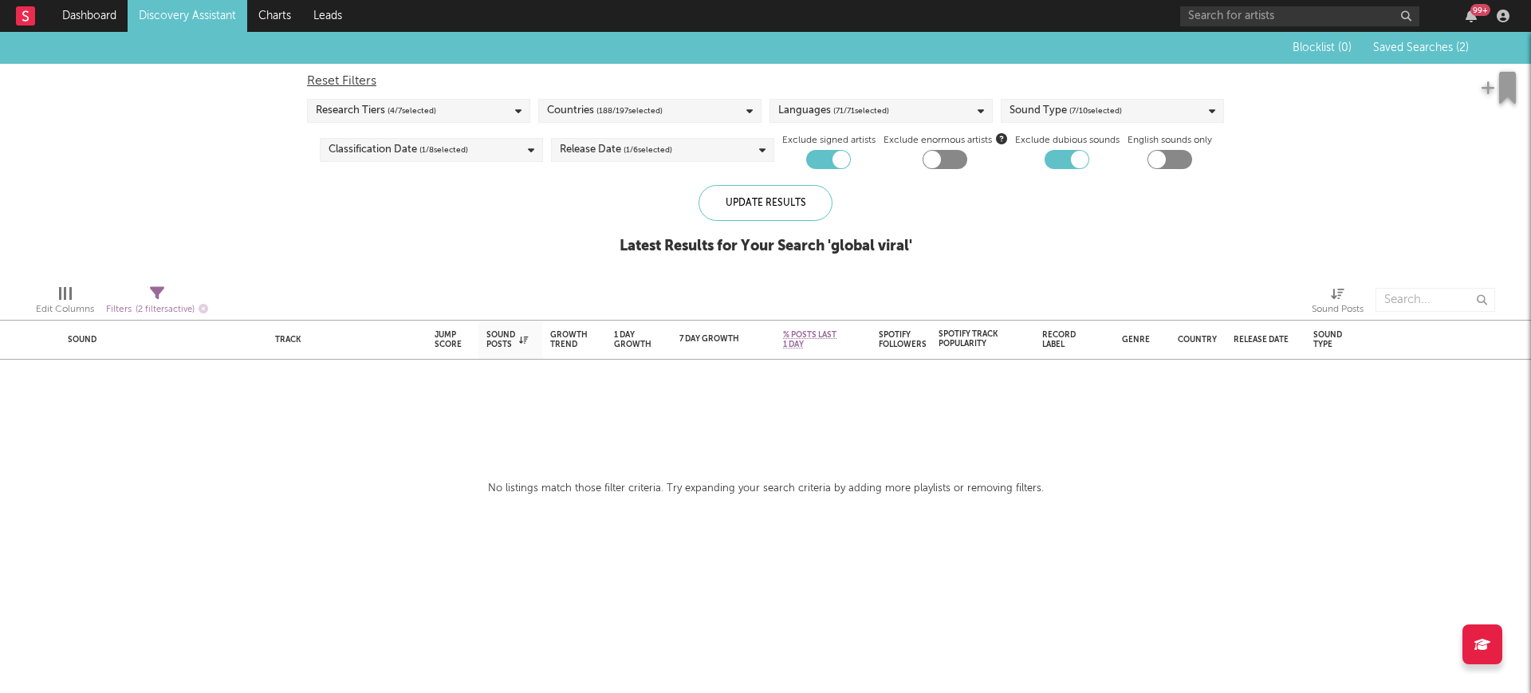
click at [196, 17] on link "Discovery Assistant" at bounding box center [188, 16] width 120 height 32
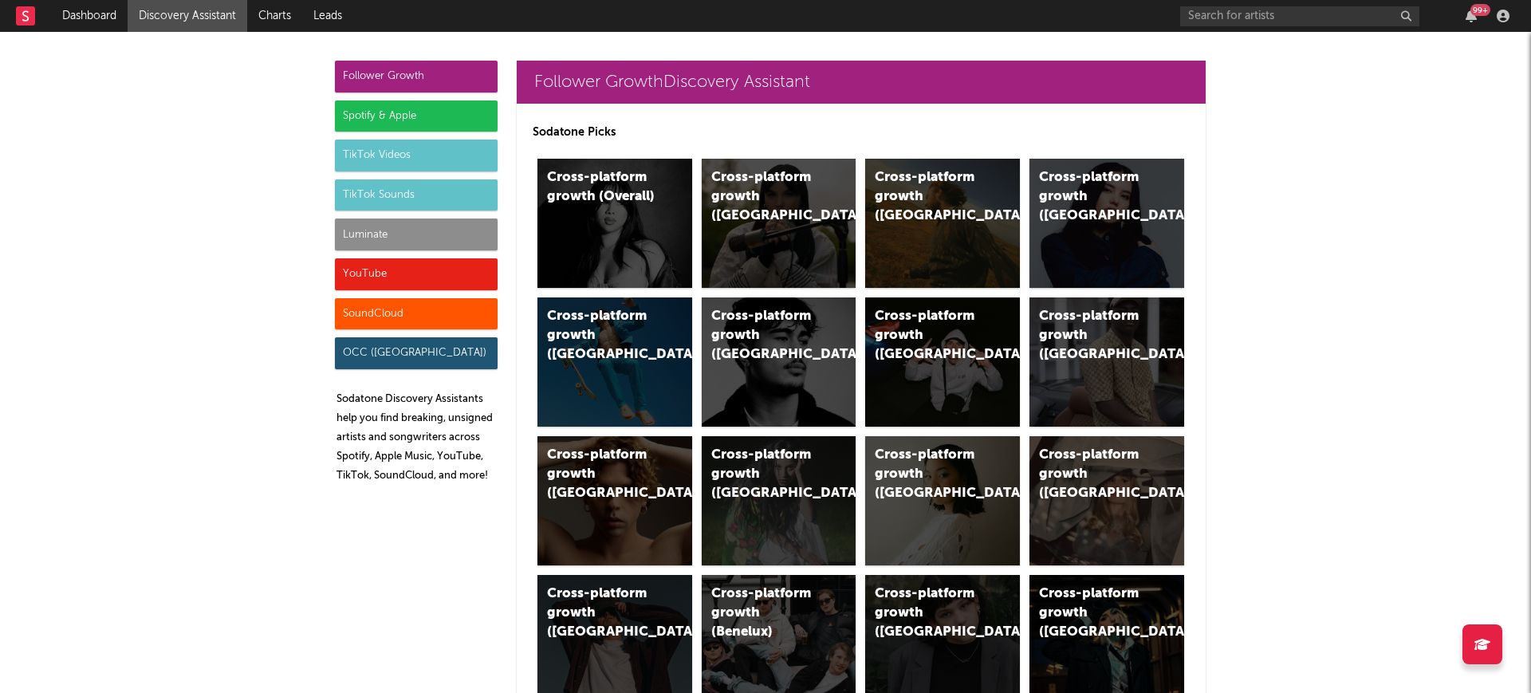
click at [431, 102] on div "Spotify & Apple" at bounding box center [416, 116] width 163 height 32
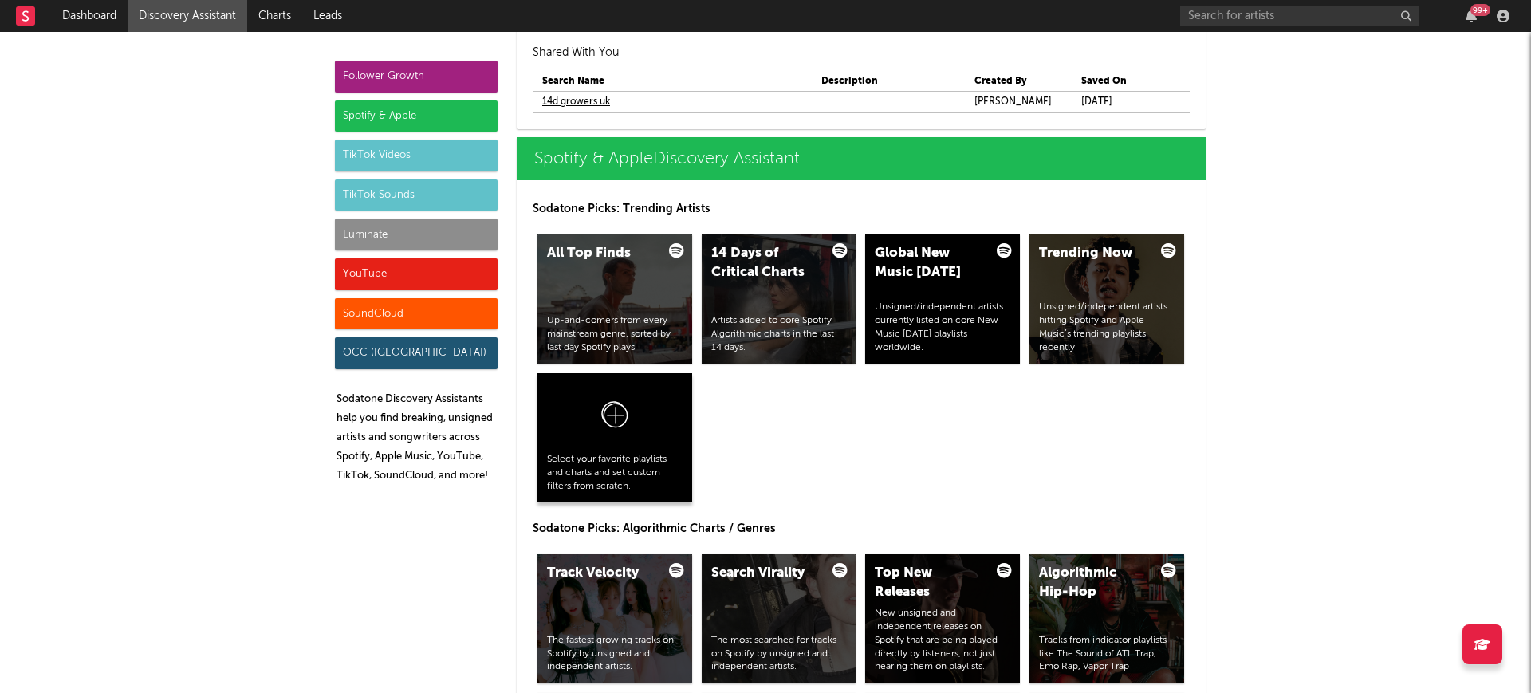
scroll to position [1688, 0]
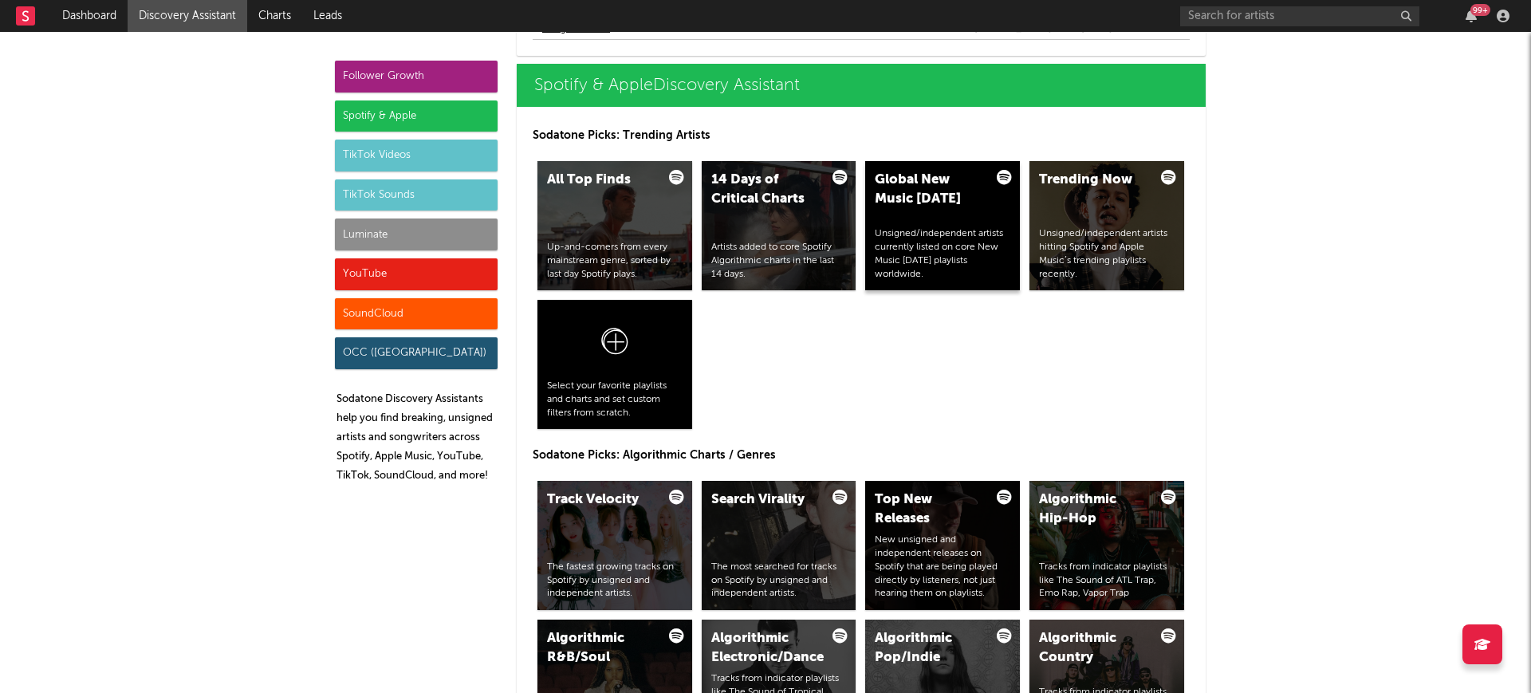
click at [914, 228] on div "Unsigned/independent artists currently listed on core New Music Friday playlist…" at bounding box center [943, 253] width 136 height 53
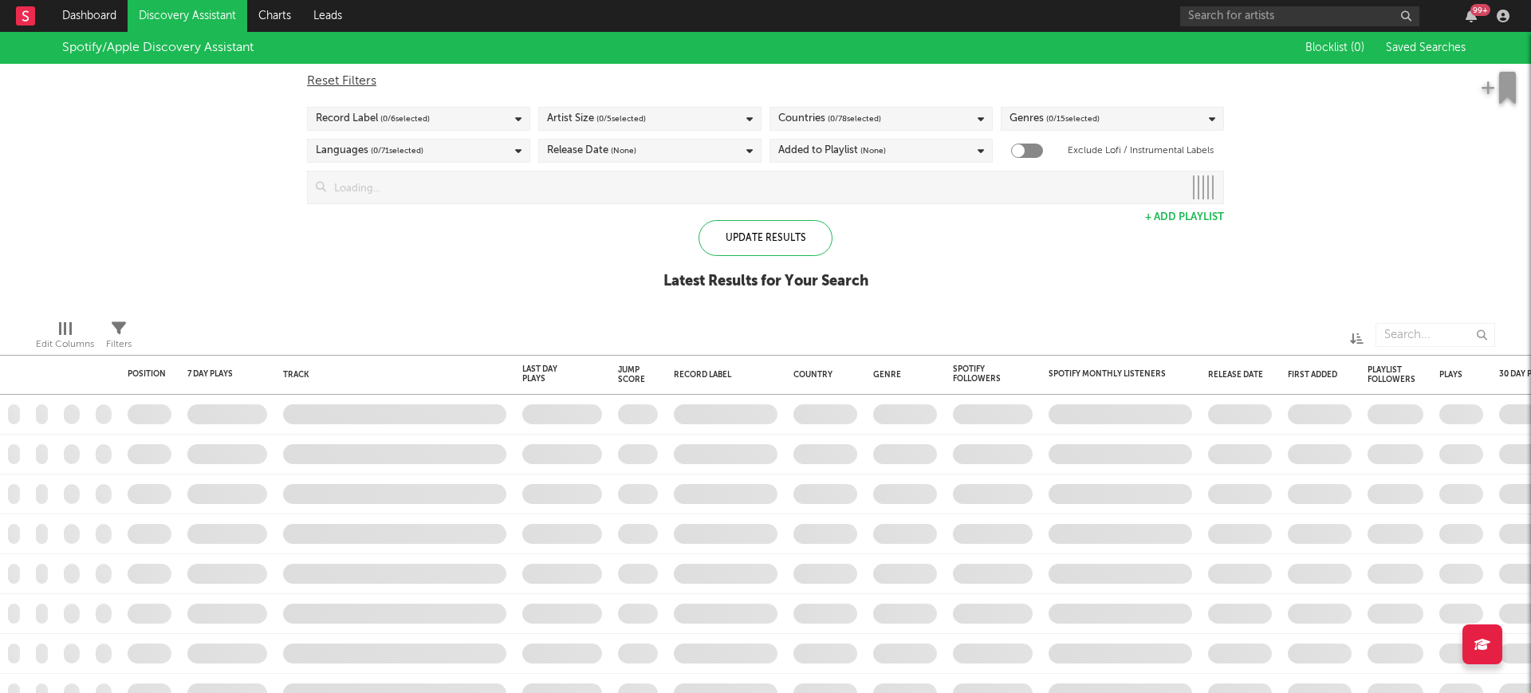
checkbox input "true"
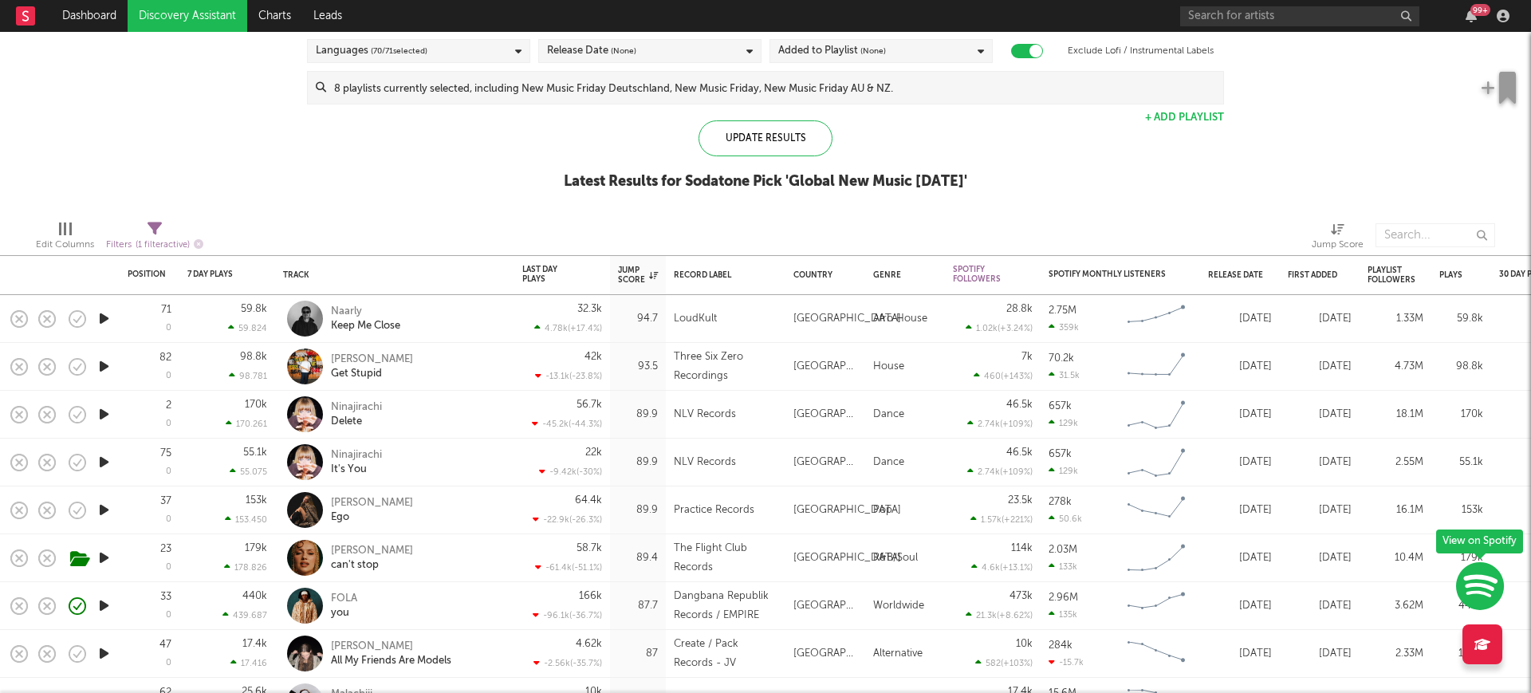
click at [104, 366] on icon "button" at bounding box center [104, 366] width 17 height 20
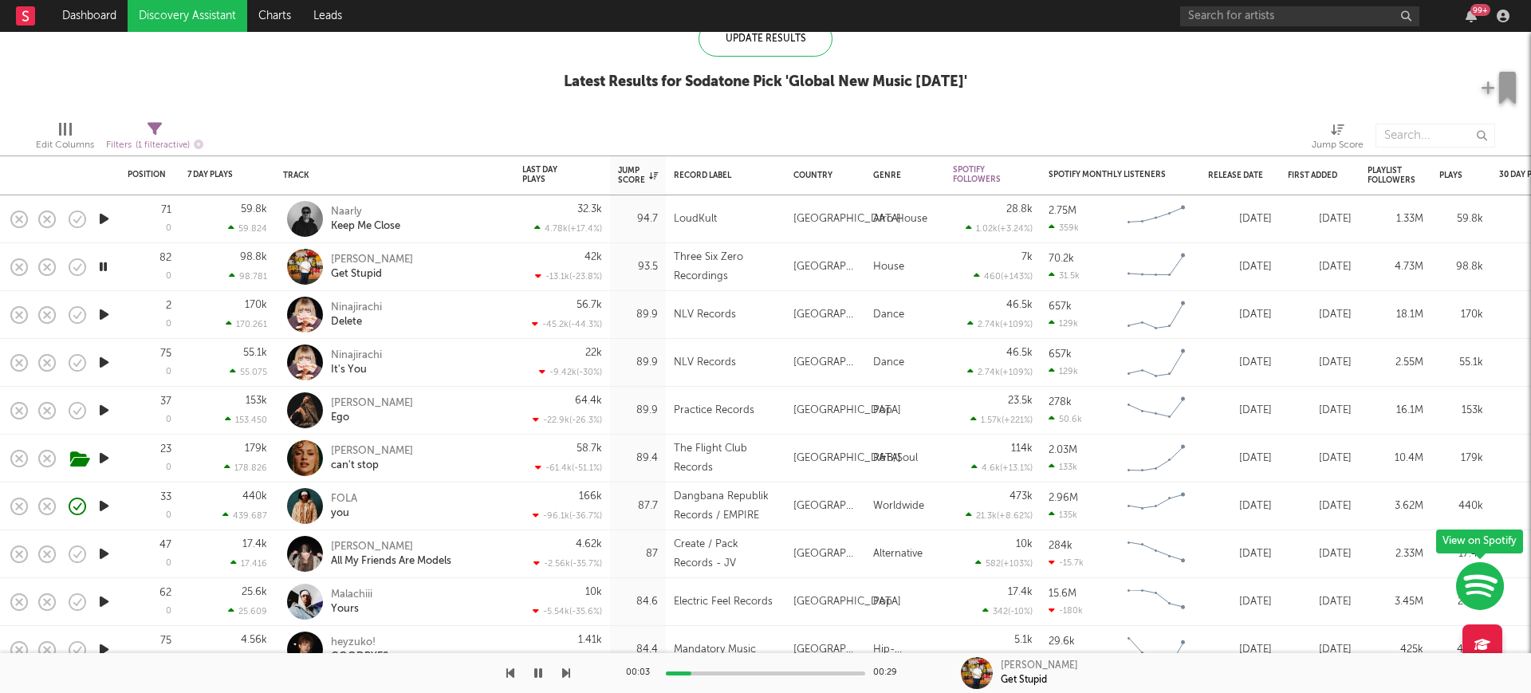
click at [109, 314] on icon "button" at bounding box center [104, 315] width 17 height 20
click at [101, 415] on icon "button" at bounding box center [104, 410] width 17 height 20
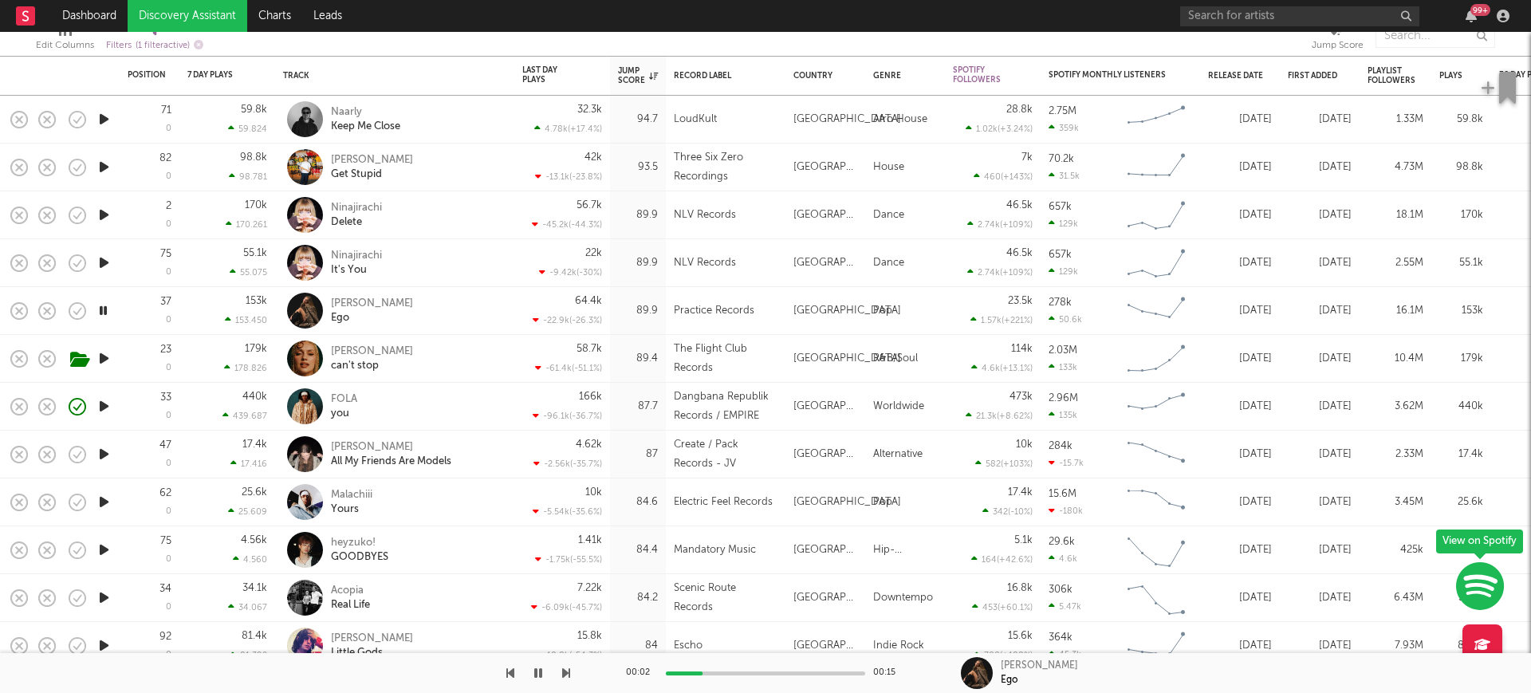
click at [102, 407] on icon "button" at bounding box center [104, 406] width 17 height 20
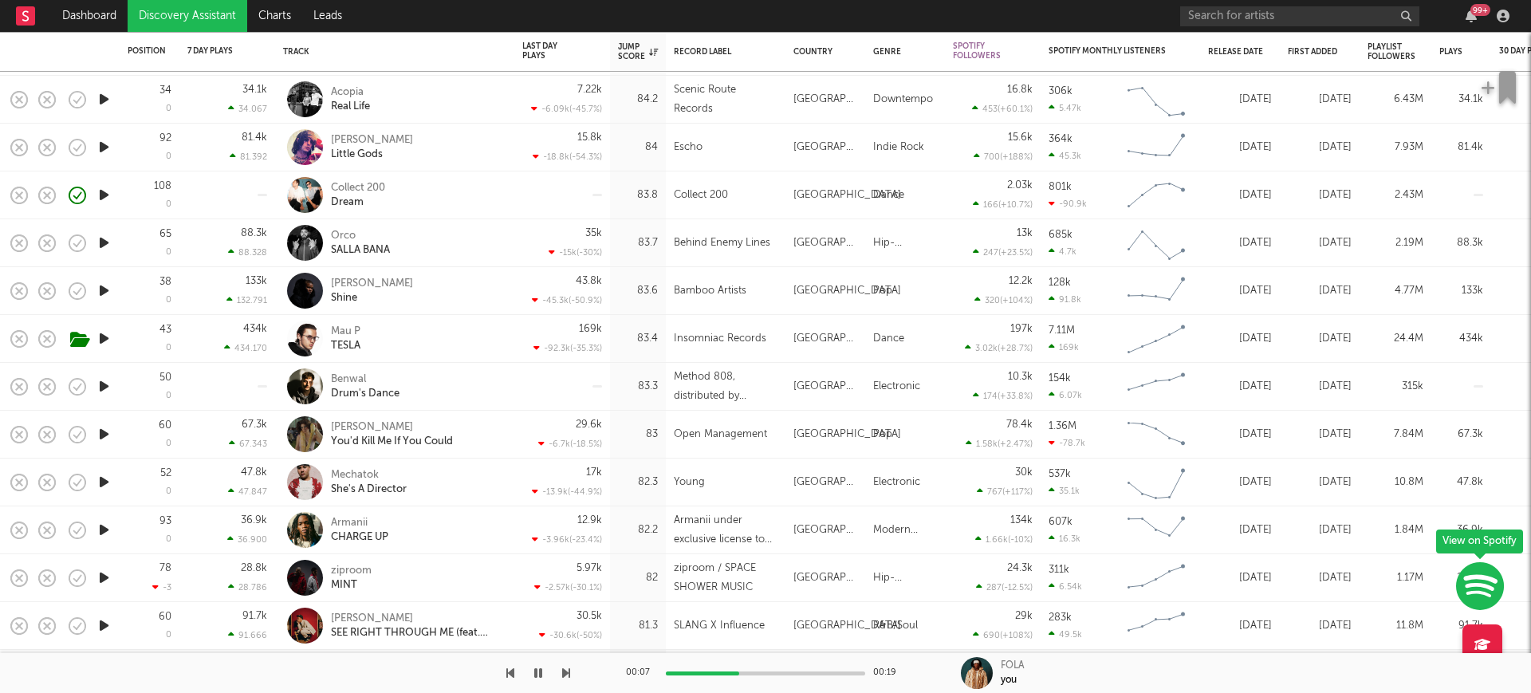
click at [97, 479] on icon "button" at bounding box center [104, 482] width 17 height 20
click at [104, 289] on icon "button" at bounding box center [104, 291] width 17 height 20
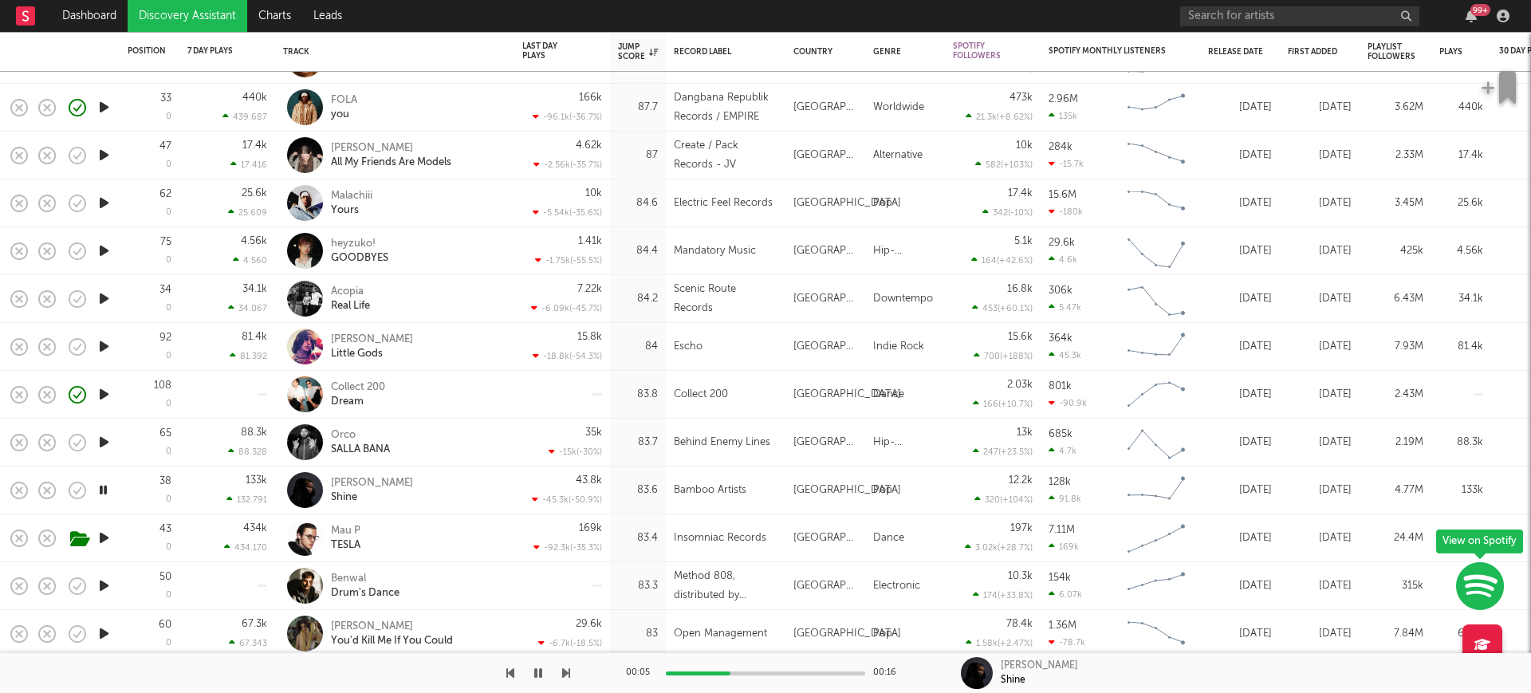
click at [101, 442] on icon "button" at bounding box center [104, 442] width 17 height 20
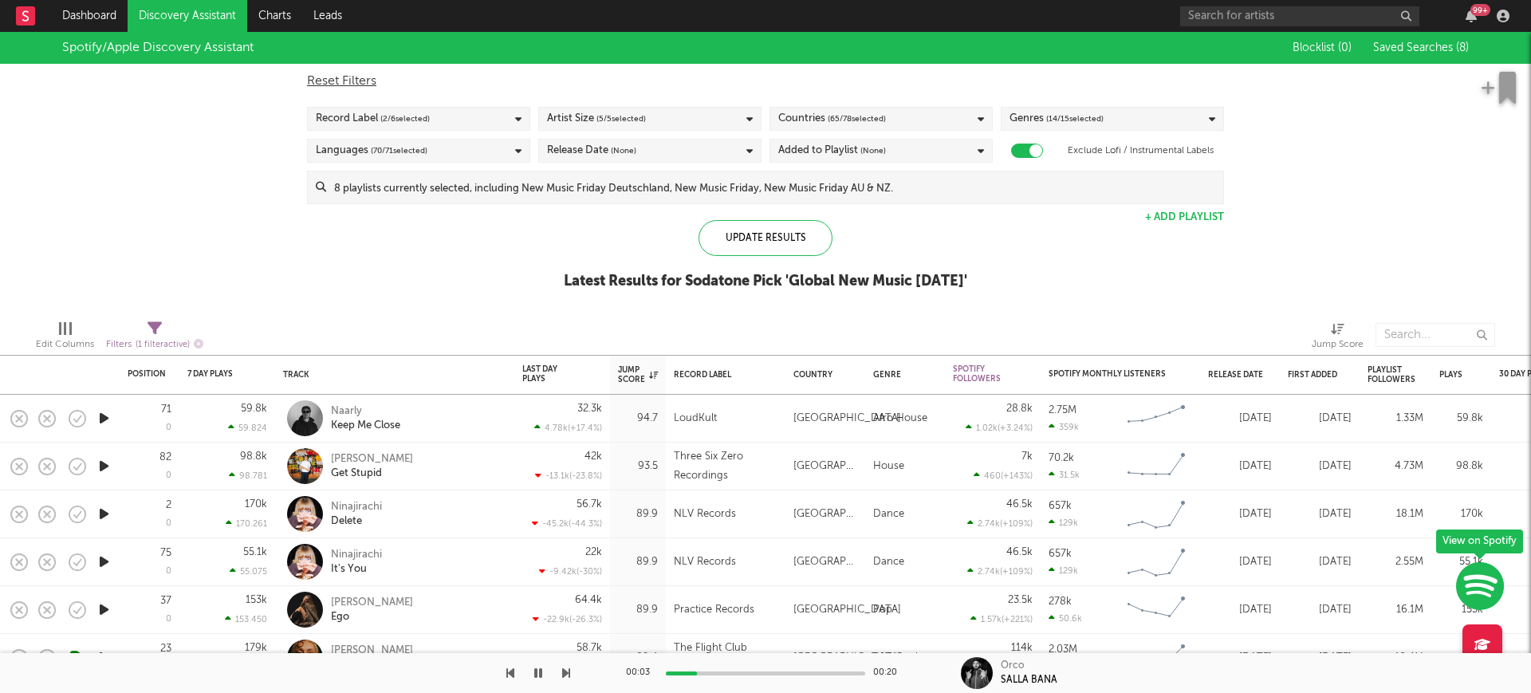
click at [1415, 42] on span "Saved Searches ( 8 )" at bounding box center [1421, 47] width 96 height 11
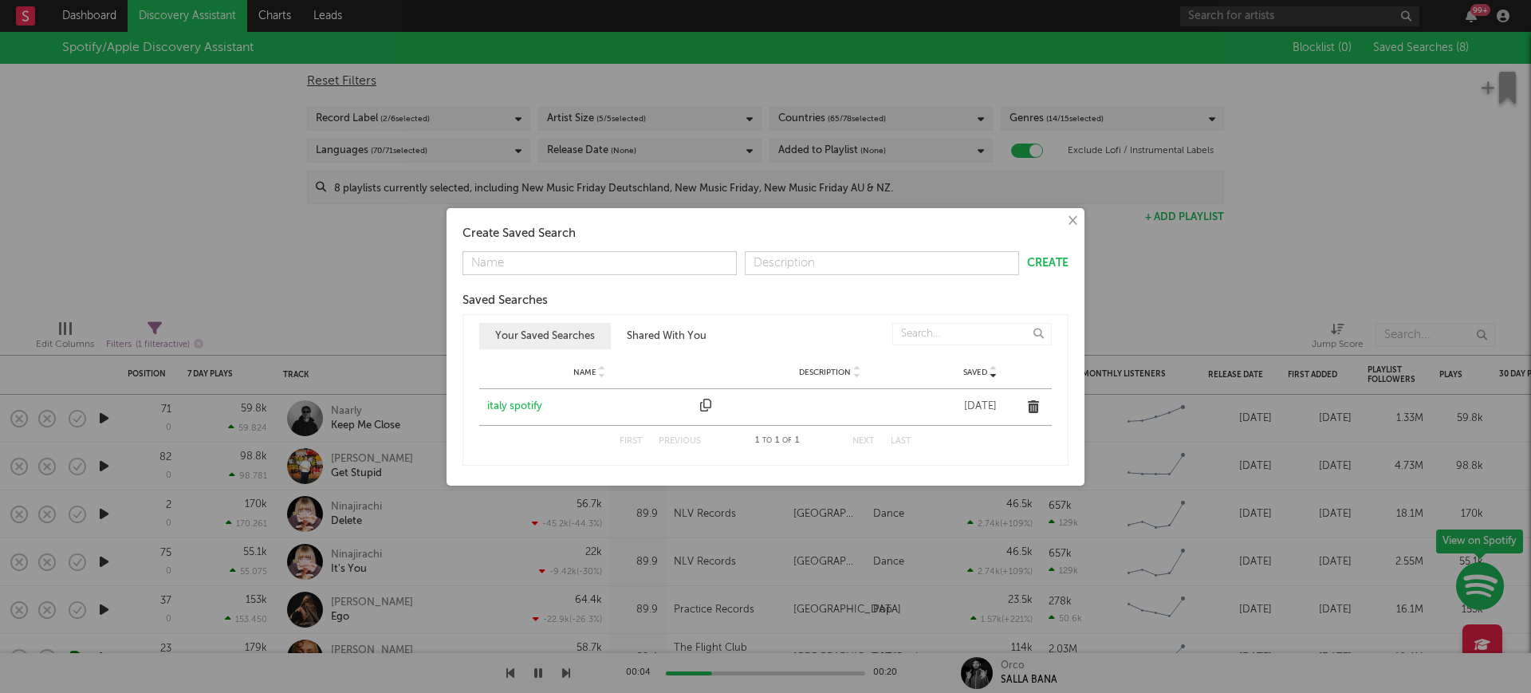
click at [707, 344] on button "Shared With You" at bounding box center [667, 336] width 112 height 26
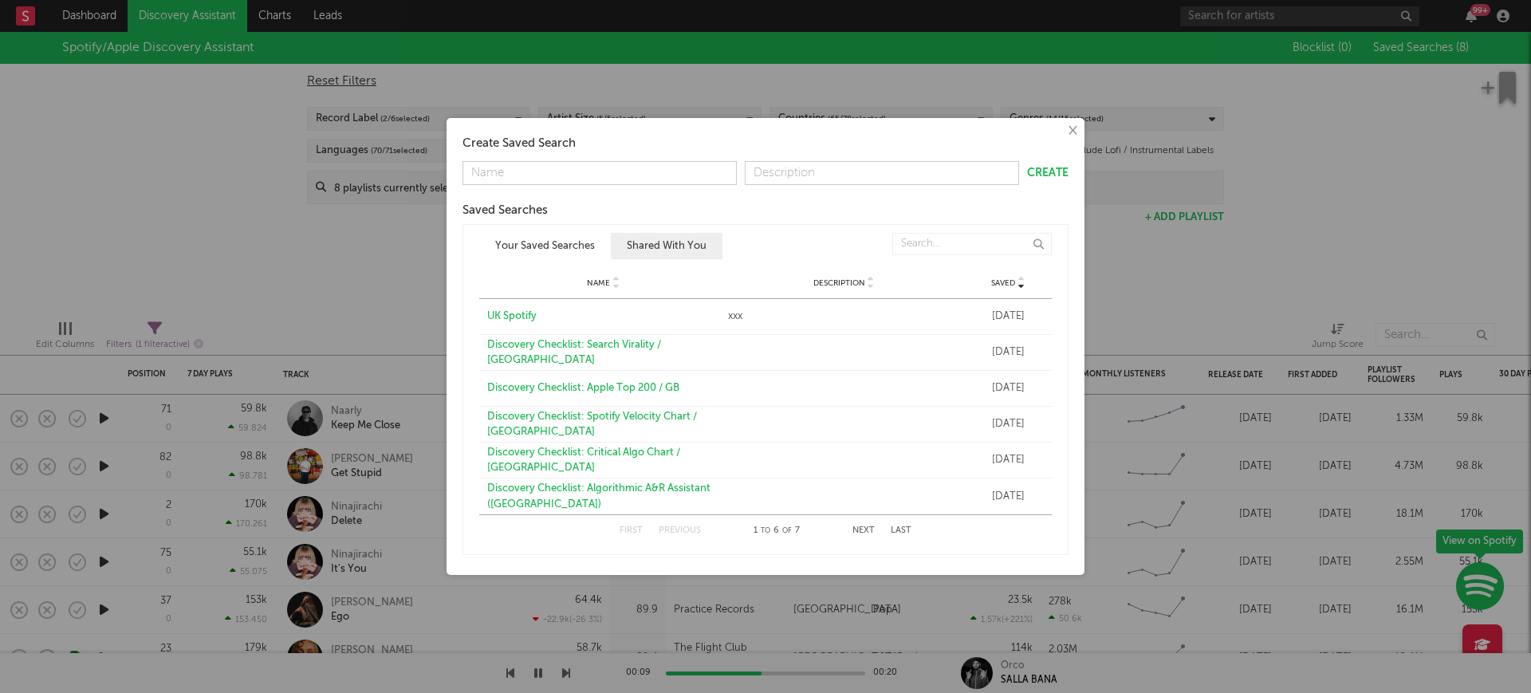
click at [663, 491] on div "Discovery Checklist: Algorithmic A&R Assistant (UK)" at bounding box center [603, 496] width 233 height 31
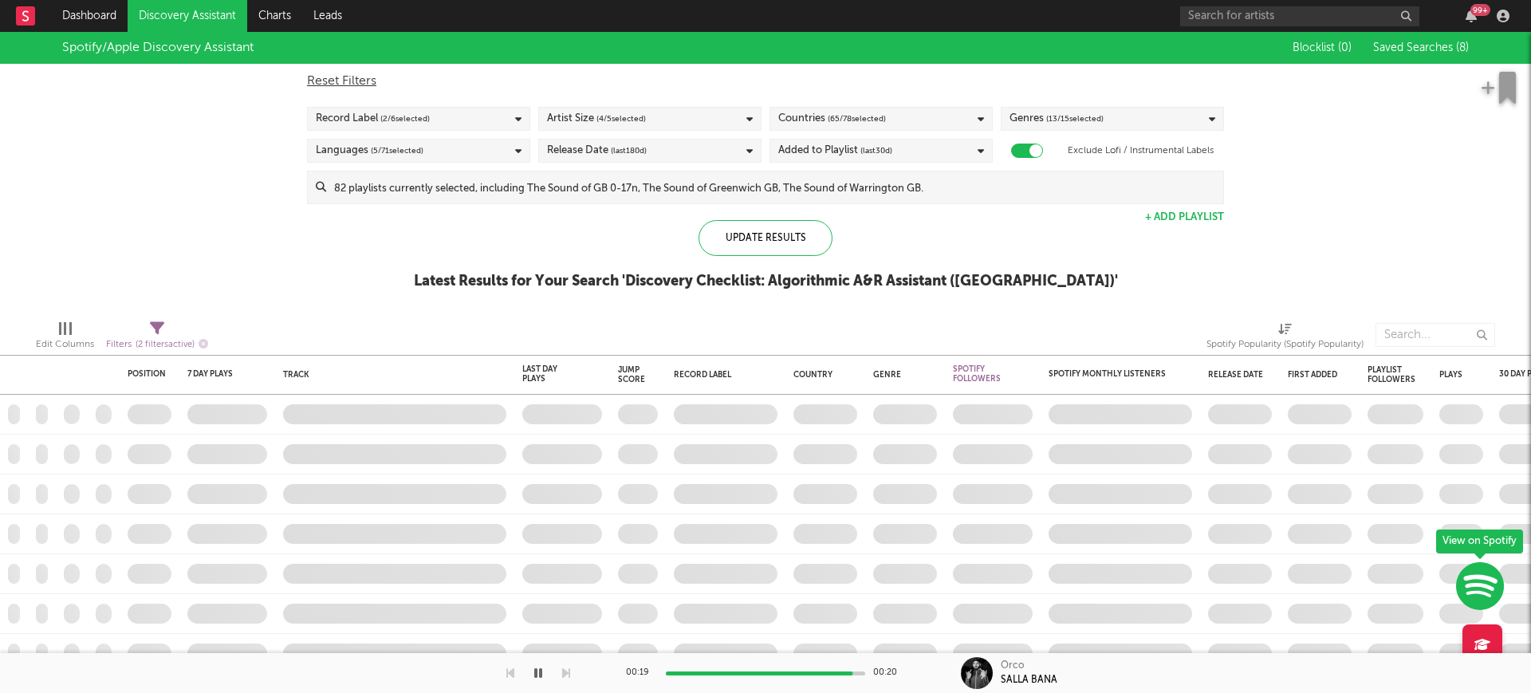
click at [68, 332] on div at bounding box center [65, 328] width 13 height 13
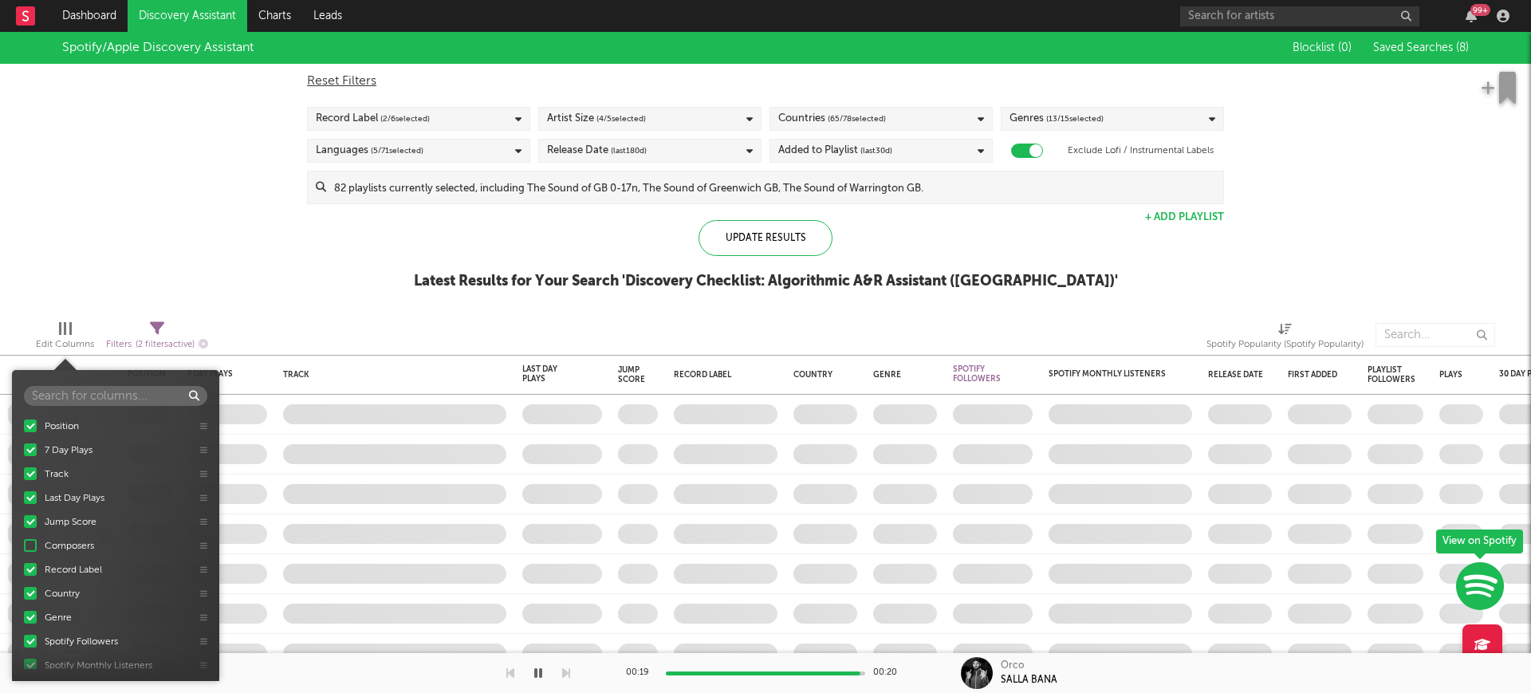
click at [88, 263] on div "Spotify/Apple Discovery Assistant Blocklist ( 0 ) Saved Searches ( 8 ) Reset Fi…" at bounding box center [765, 169] width 1531 height 275
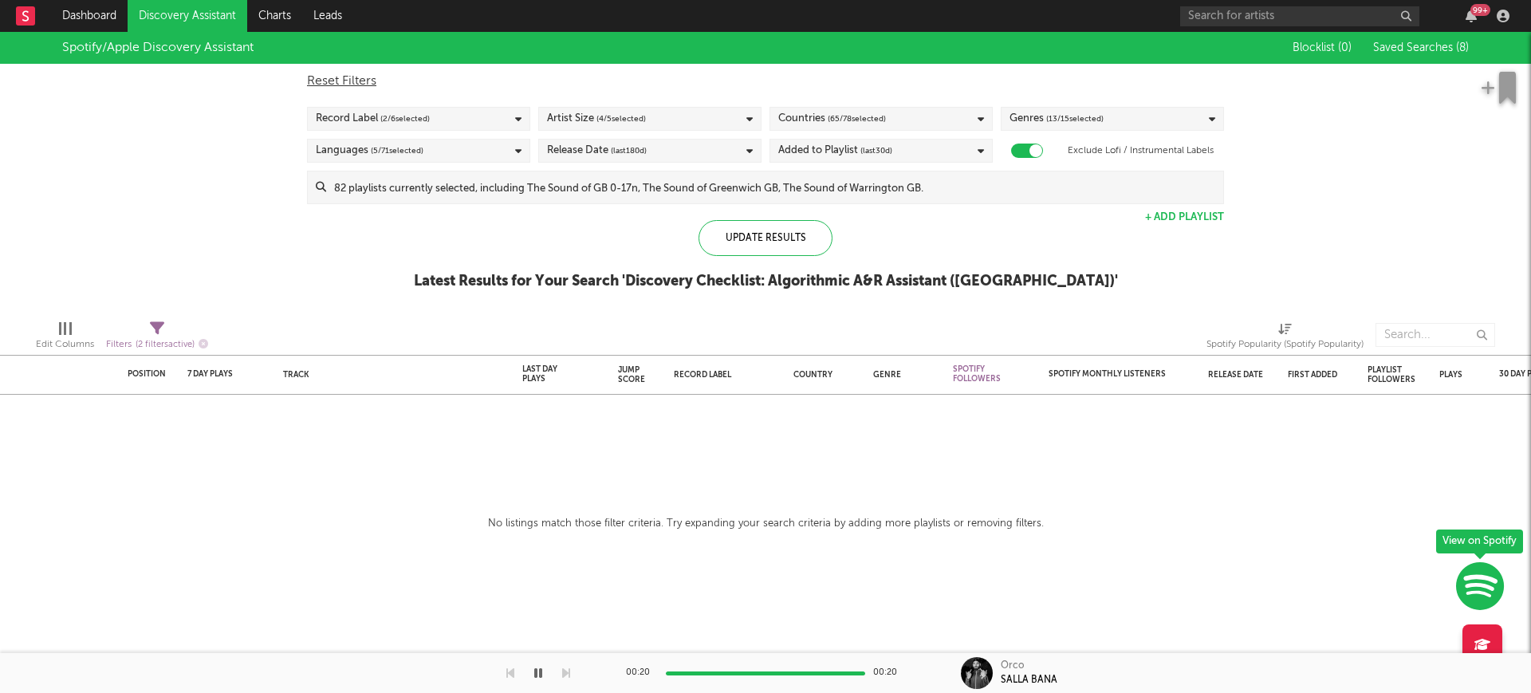
click at [145, 335] on div "Filters ( 2 filters active)" at bounding box center [157, 345] width 102 height 20
select select "between"
select select "max"
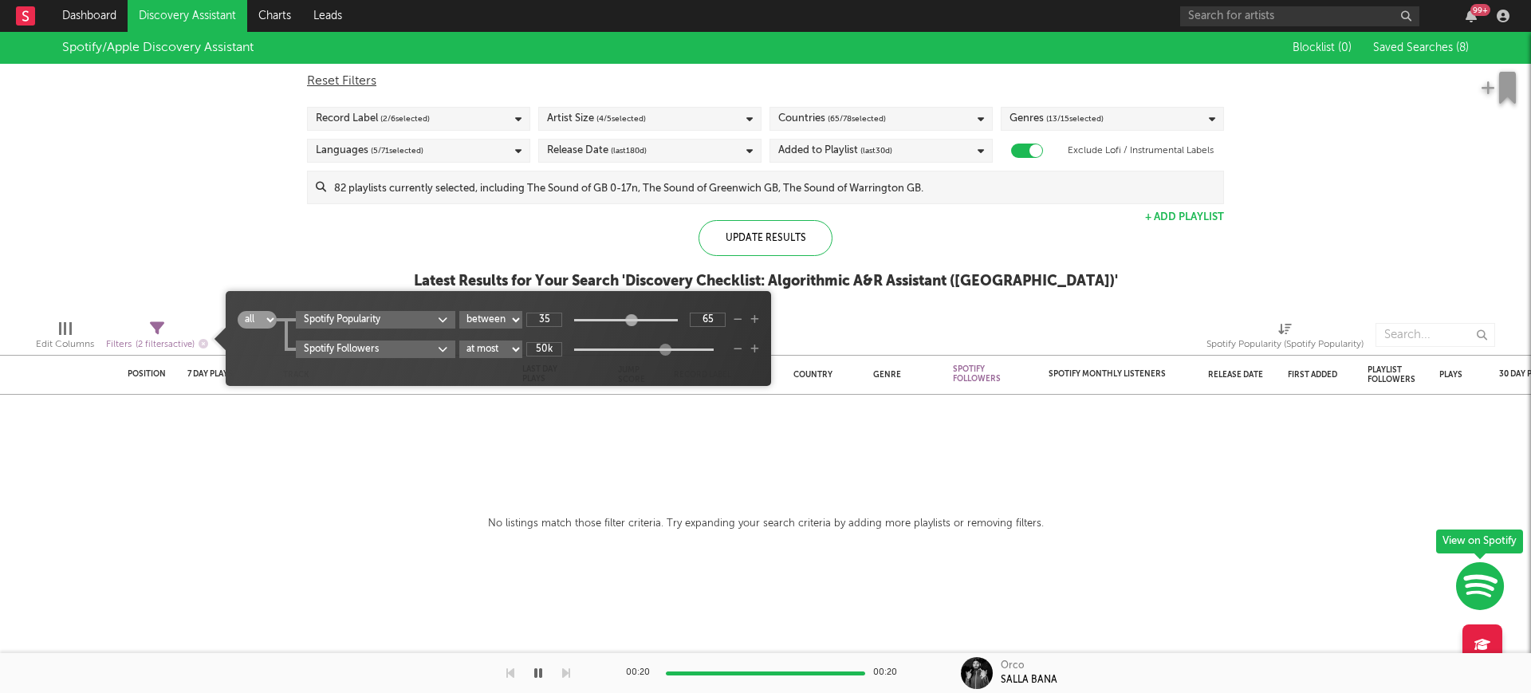
click at [230, 207] on div "Spotify/Apple Discovery Assistant Blocklist ( 0 ) Saved Searches ( 8 ) Reset Fi…" at bounding box center [765, 169] width 1531 height 275
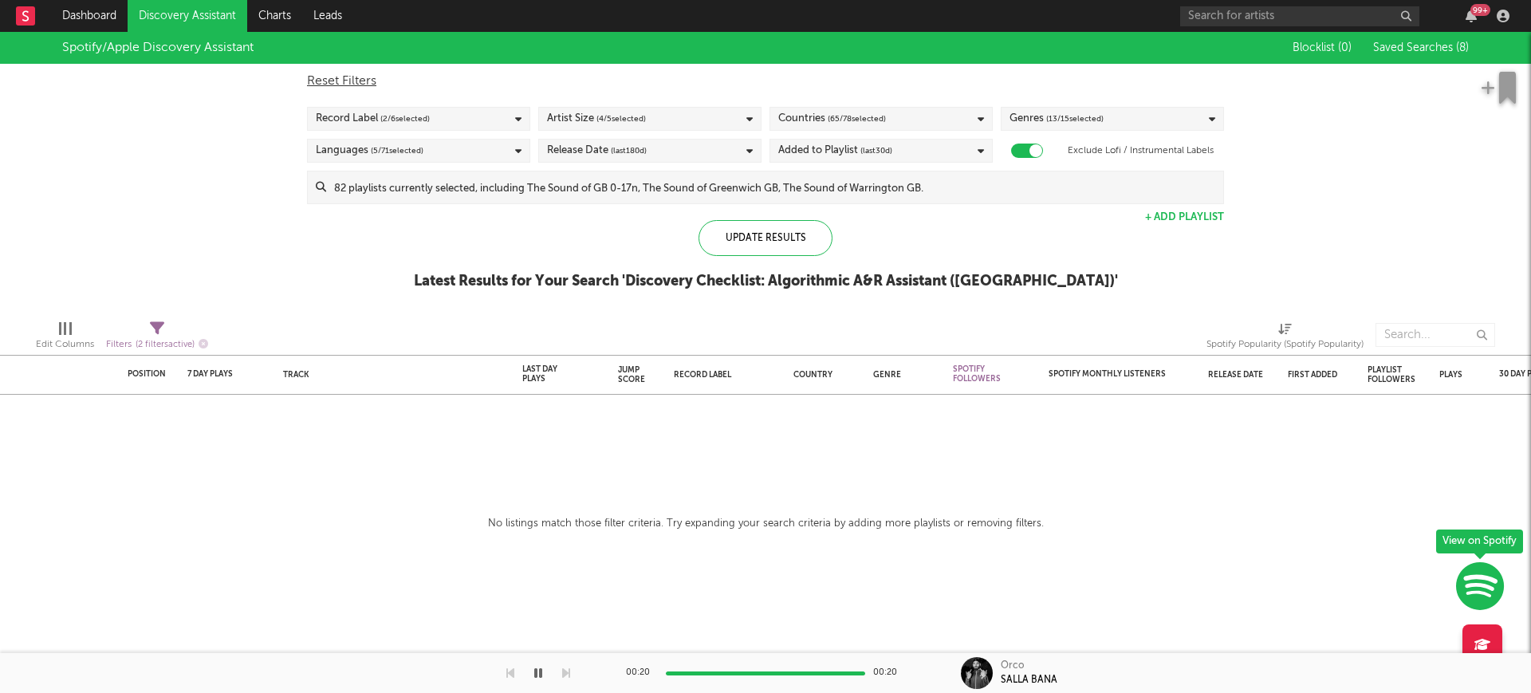
click at [1436, 39] on div "Blocklist ( 0 ) Saved Searches ( 8 )" at bounding box center [1368, 48] width 199 height 32
click at [1397, 45] on span "Saved Searches ( 8 )" at bounding box center [1421, 47] width 96 height 11
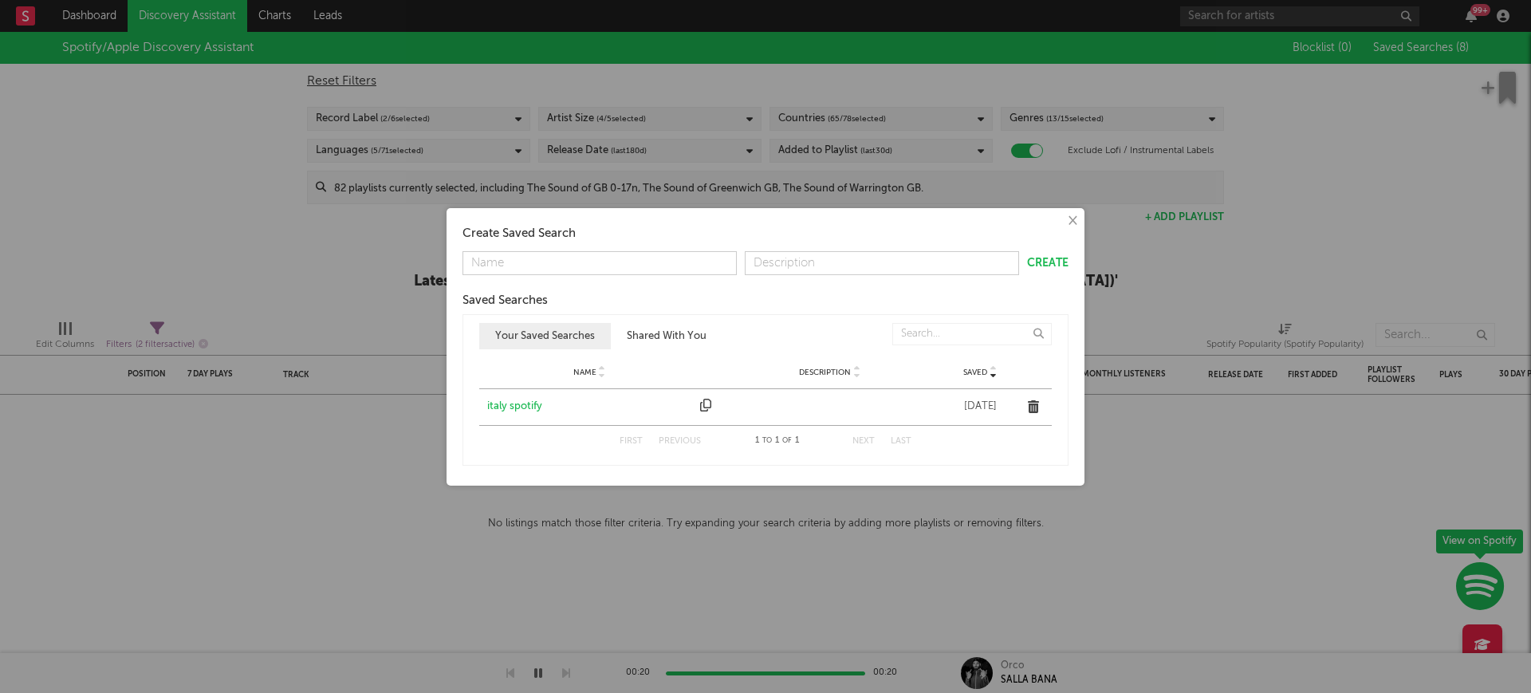
click at [632, 330] on button "Shared With You" at bounding box center [667, 336] width 112 height 26
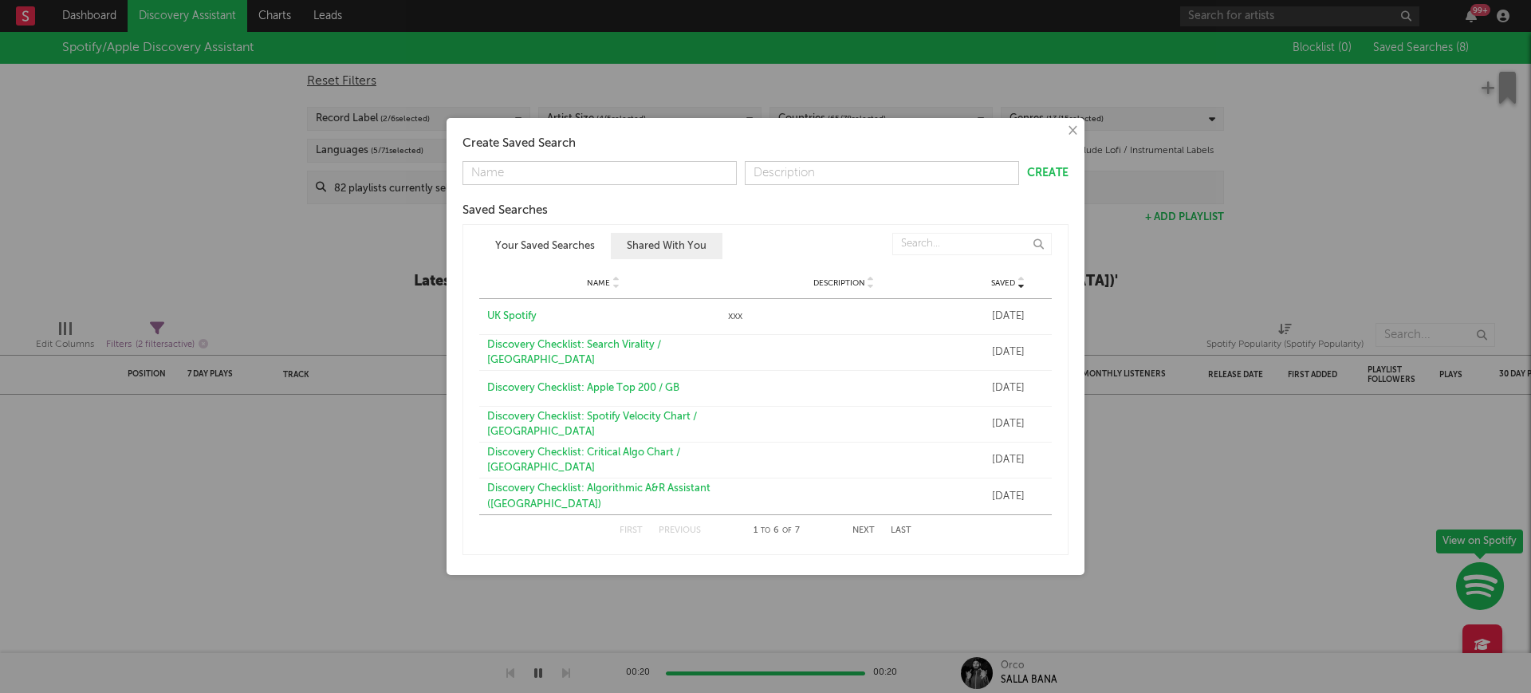
click at [252, 223] on div "× Create Saved Search Create Saved Searches Saved Name Description Saved Your S…" at bounding box center [765, 346] width 1531 height 693
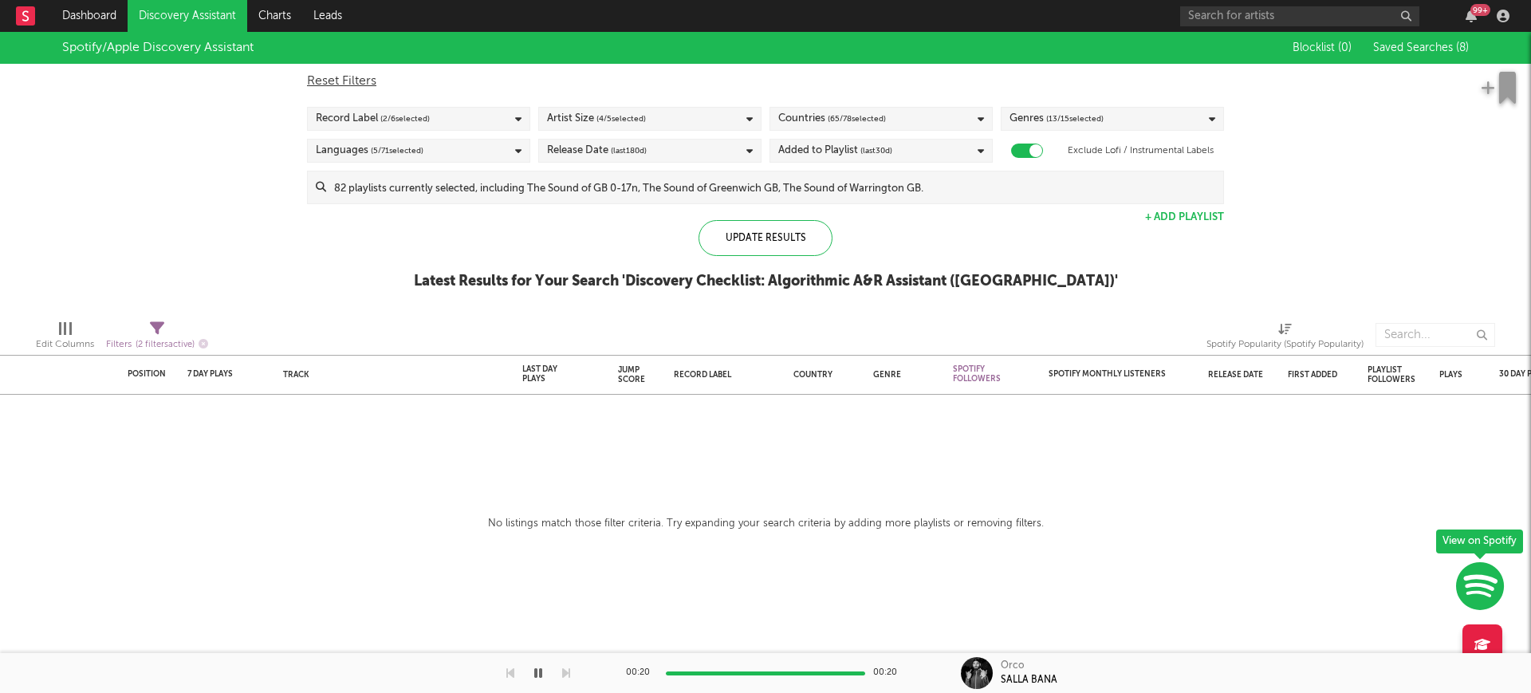
click at [1380, 42] on span "Saved Searches ( 8 )" at bounding box center [1421, 47] width 96 height 11
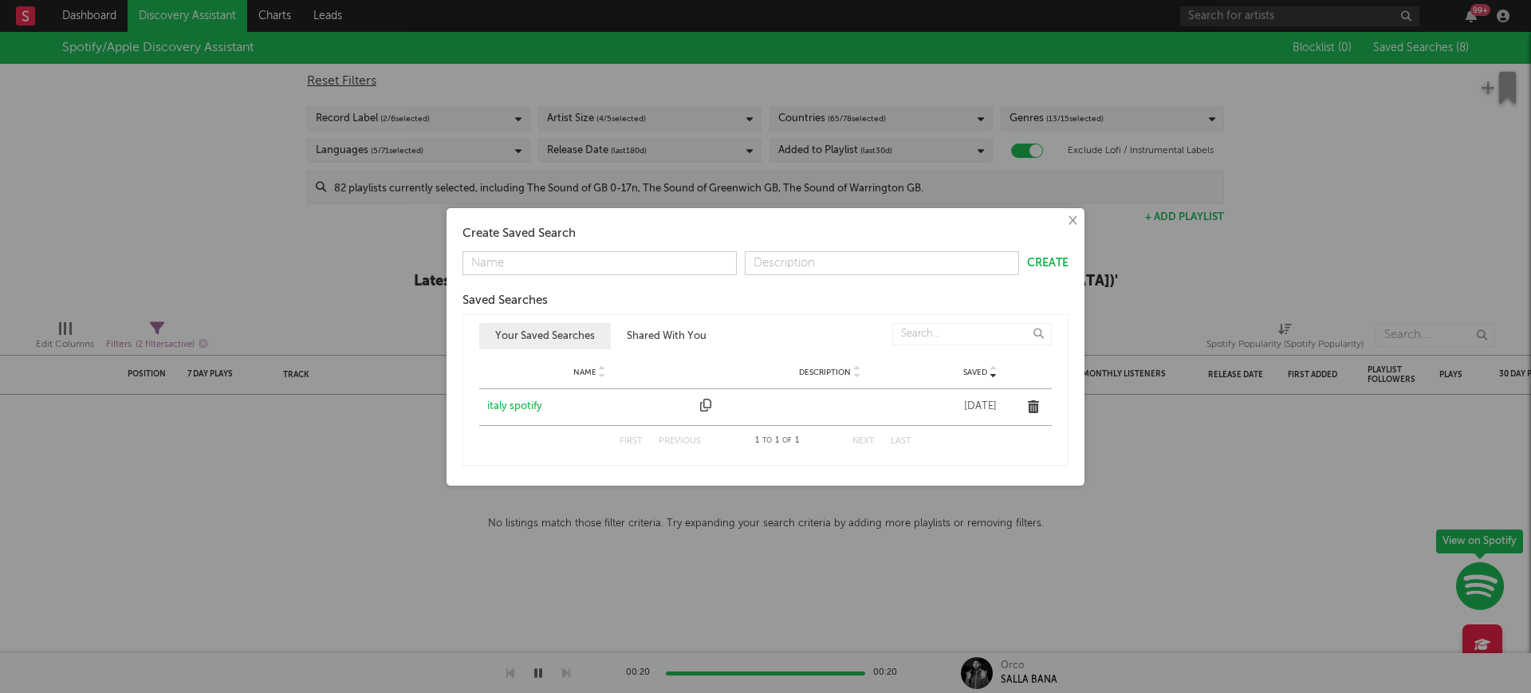
click at [519, 399] on div "italy spotify" at bounding box center [589, 407] width 205 height 16
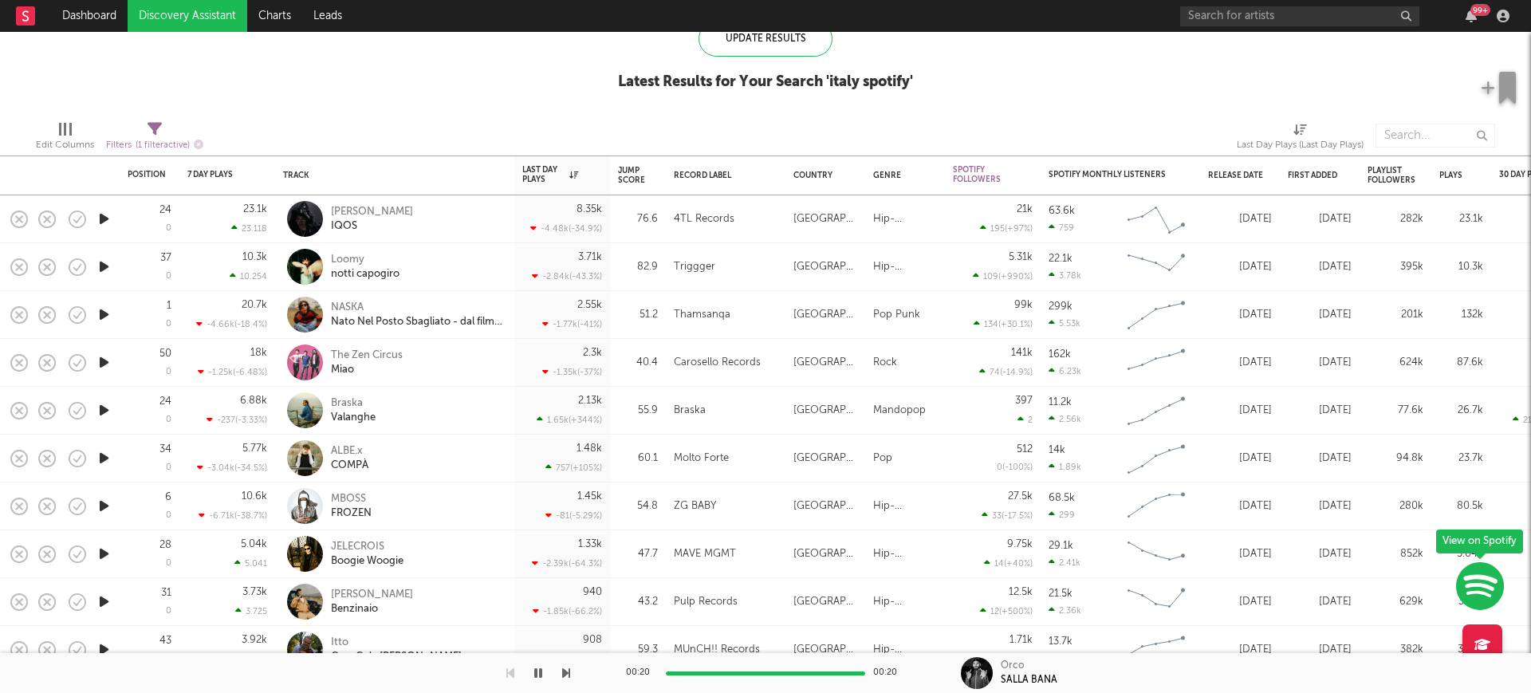
click at [104, 265] on icon "button" at bounding box center [104, 267] width 17 height 20
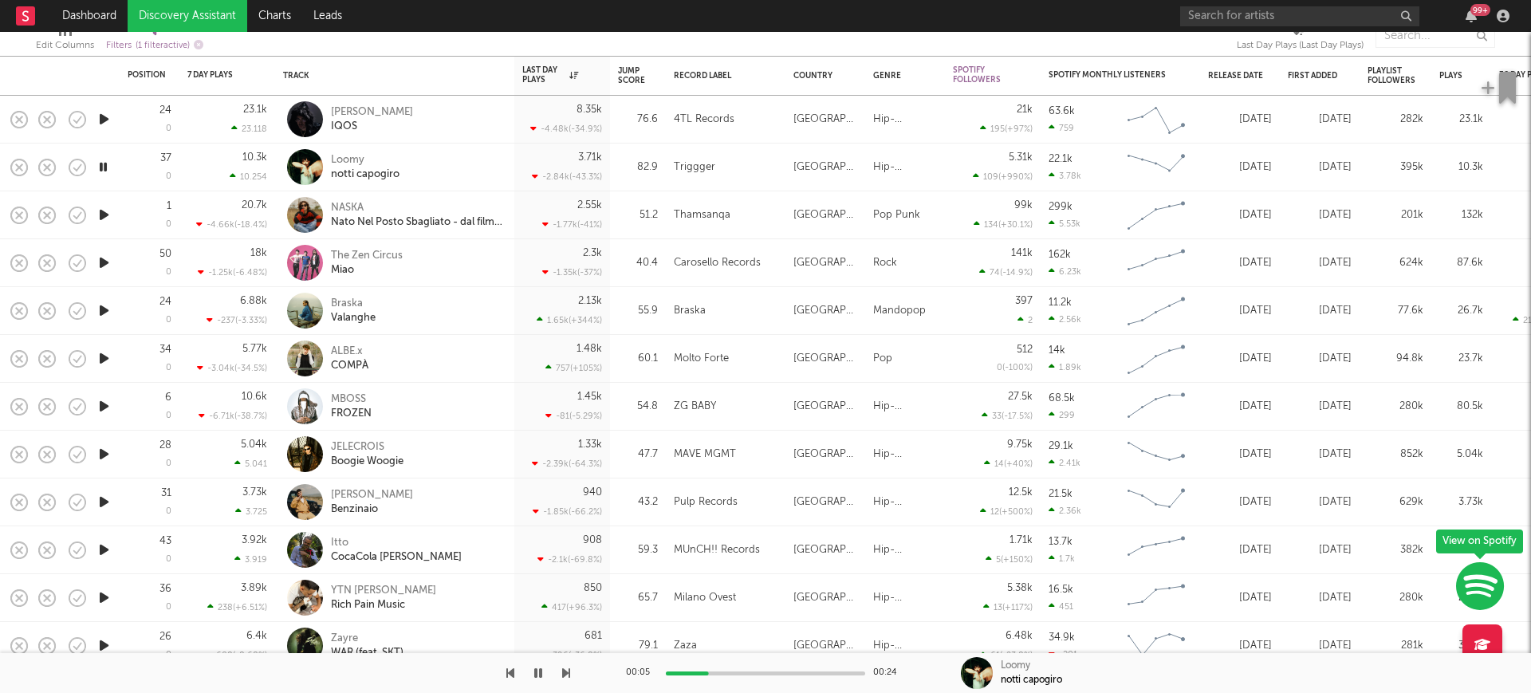
click at [102, 501] on icon "button" at bounding box center [104, 502] width 17 height 20
click at [347, 350] on div "ALBE.x" at bounding box center [349, 351] width 37 height 14
click at [106, 357] on icon "button" at bounding box center [104, 358] width 17 height 20
click at [100, 306] on icon "button" at bounding box center [104, 311] width 17 height 20
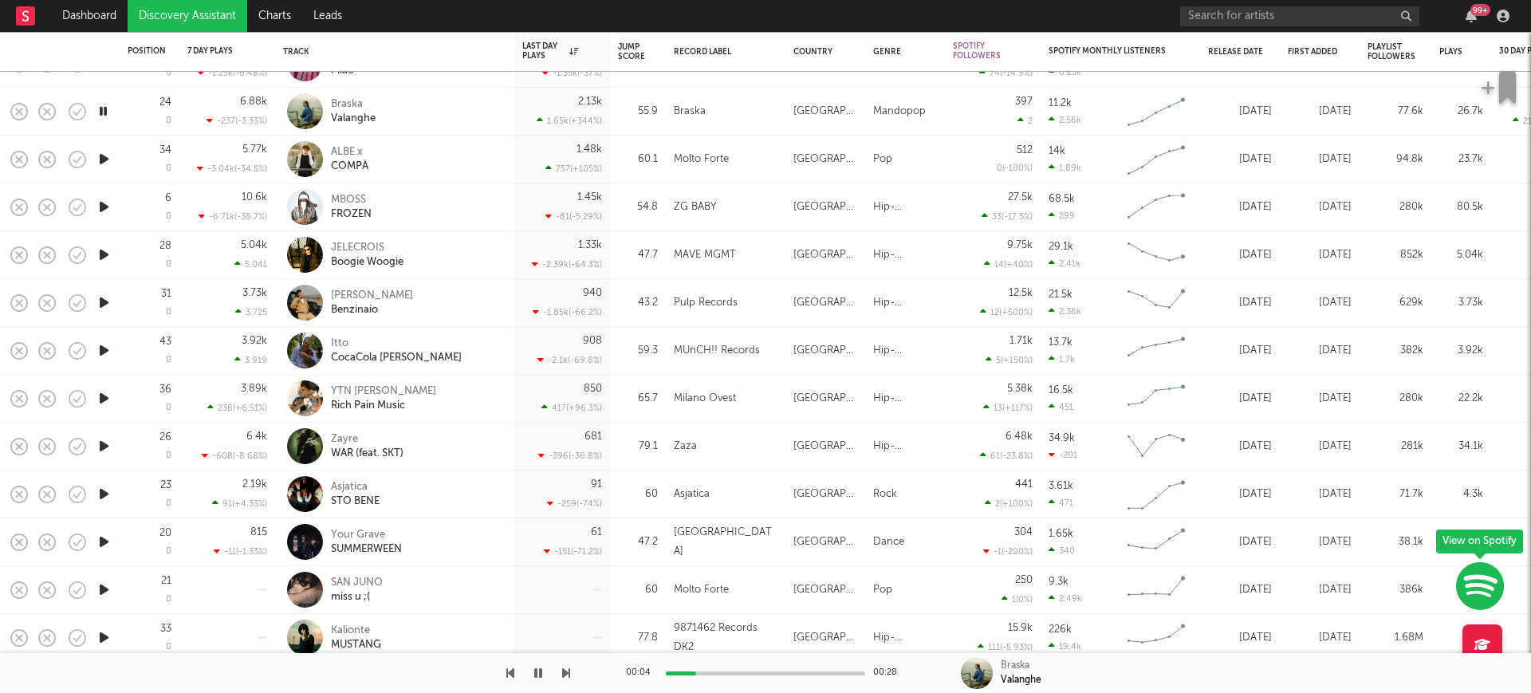
click at [107, 443] on icon "button" at bounding box center [104, 446] width 17 height 20
click at [104, 540] on icon "button" at bounding box center [104, 542] width 17 height 20
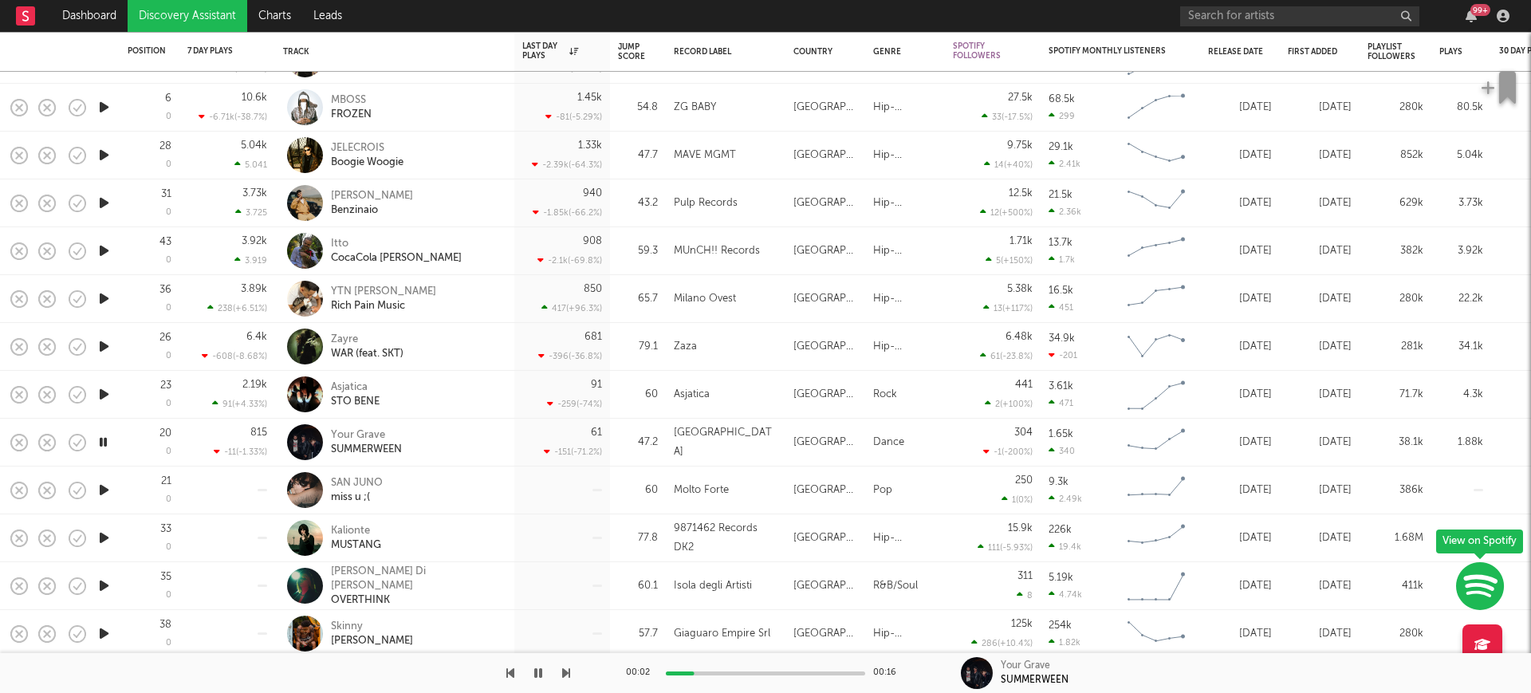
click at [104, 538] on icon "button" at bounding box center [104, 538] width 17 height 20
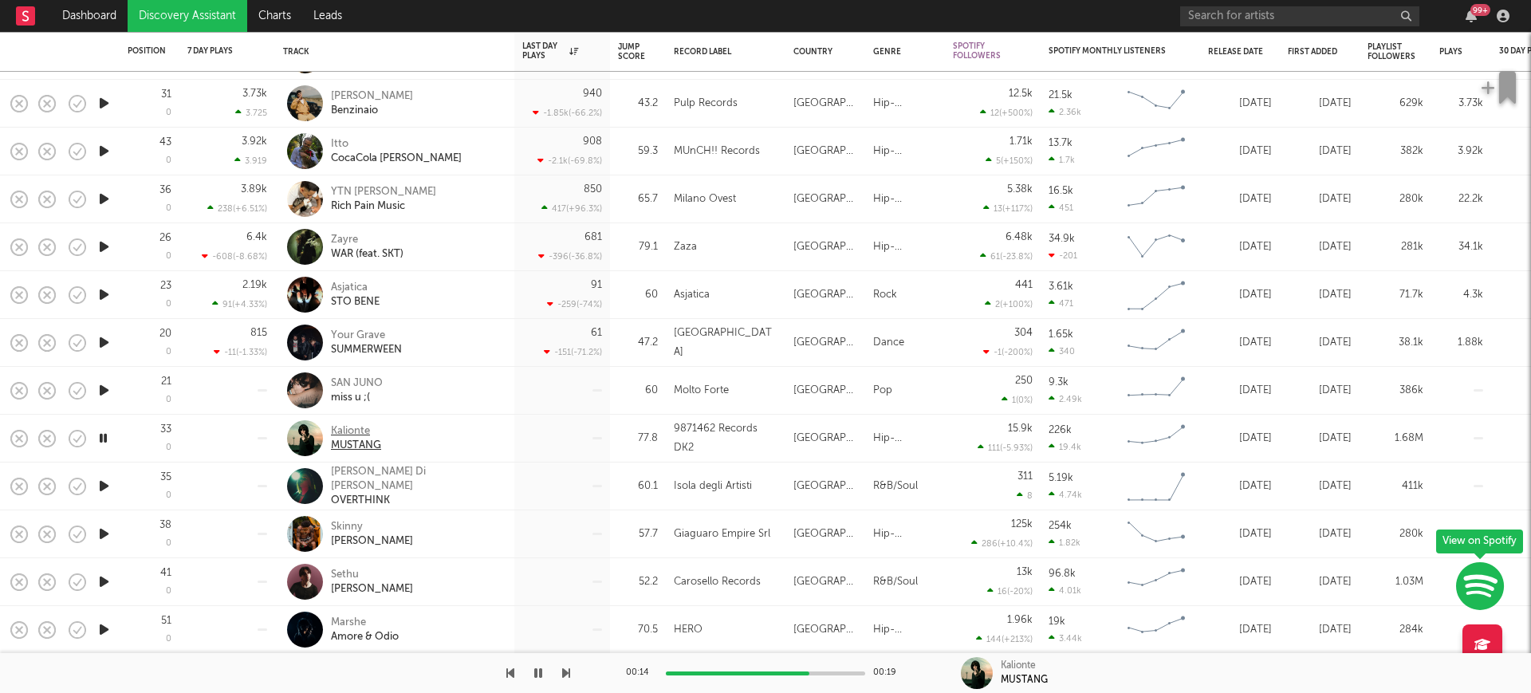
click at [345, 434] on div "Kalionte" at bounding box center [356, 431] width 50 height 14
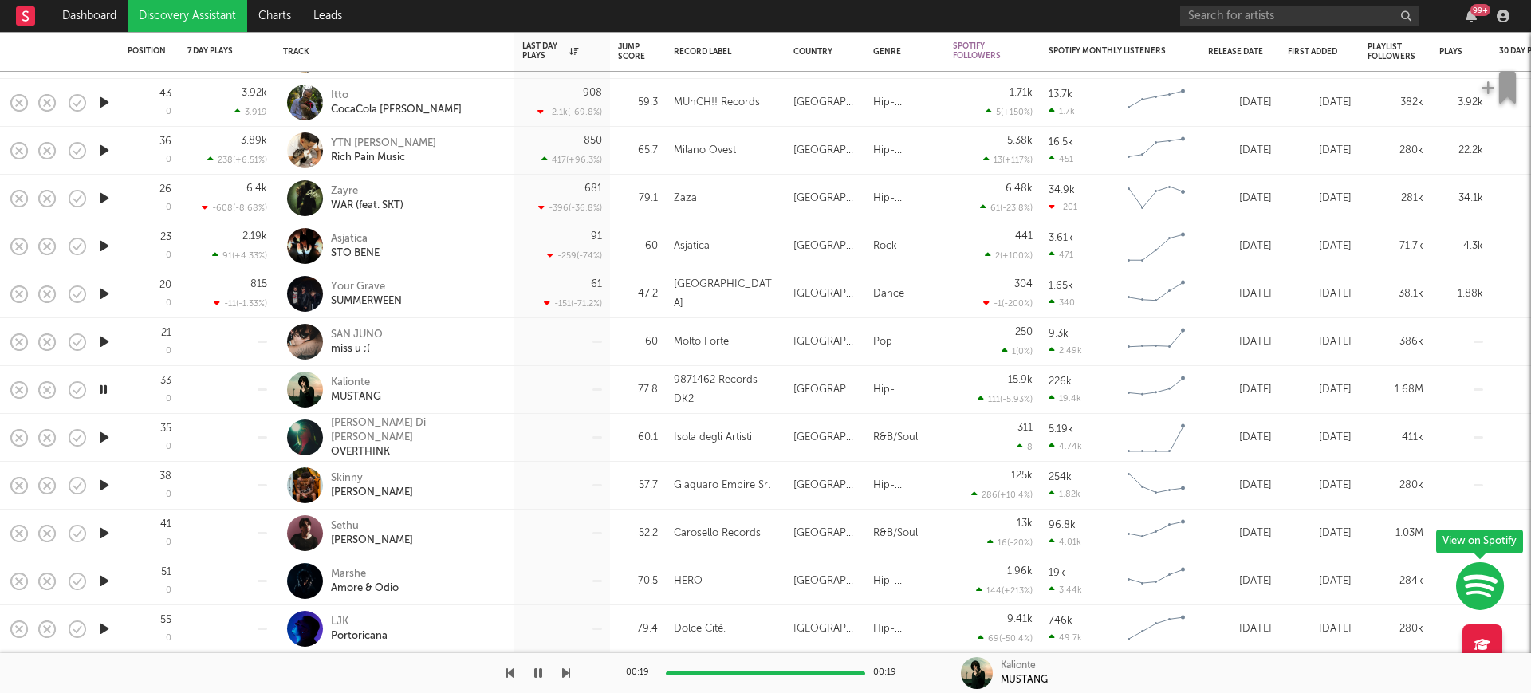
click at [88, 576] on button "button" at bounding box center [77, 581] width 27 height 27
click at [85, 579] on icon "button" at bounding box center [77, 580] width 17 height 17
click at [108, 578] on icon "button" at bounding box center [104, 581] width 17 height 20
click at [353, 575] on div "Marshe" at bounding box center [365, 574] width 68 height 14
click at [110, 294] on icon "button" at bounding box center [104, 294] width 17 height 20
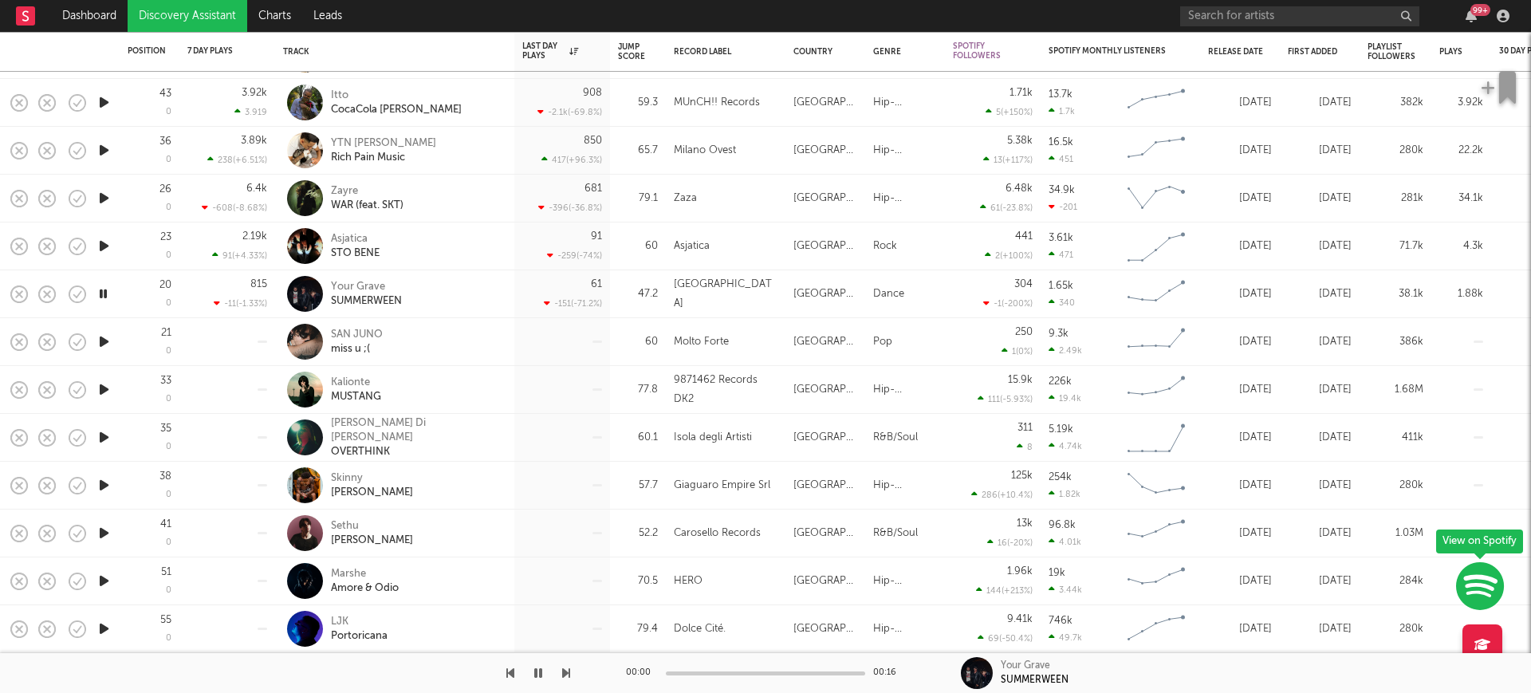
click at [105, 293] on icon "button" at bounding box center [103, 294] width 15 height 20
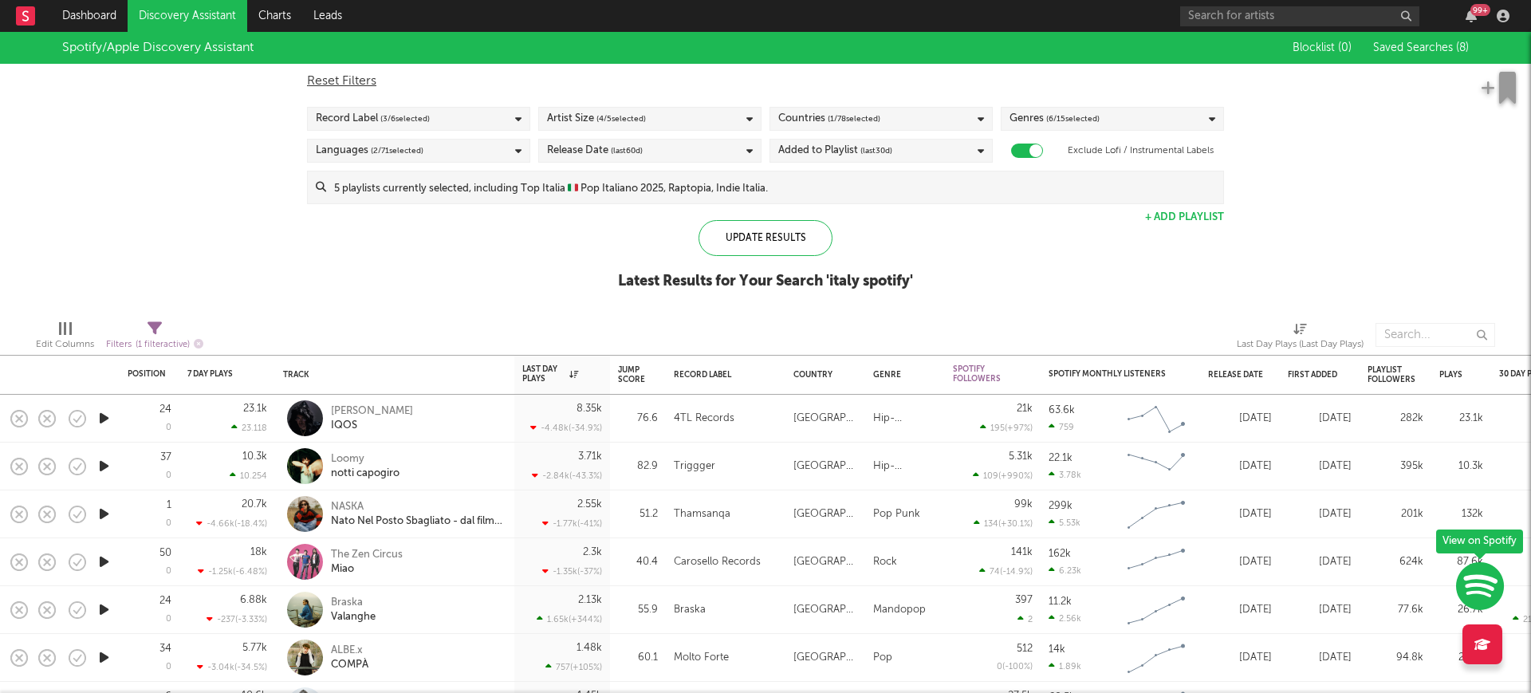
click at [186, 10] on link "Discovery Assistant" at bounding box center [188, 16] width 120 height 32
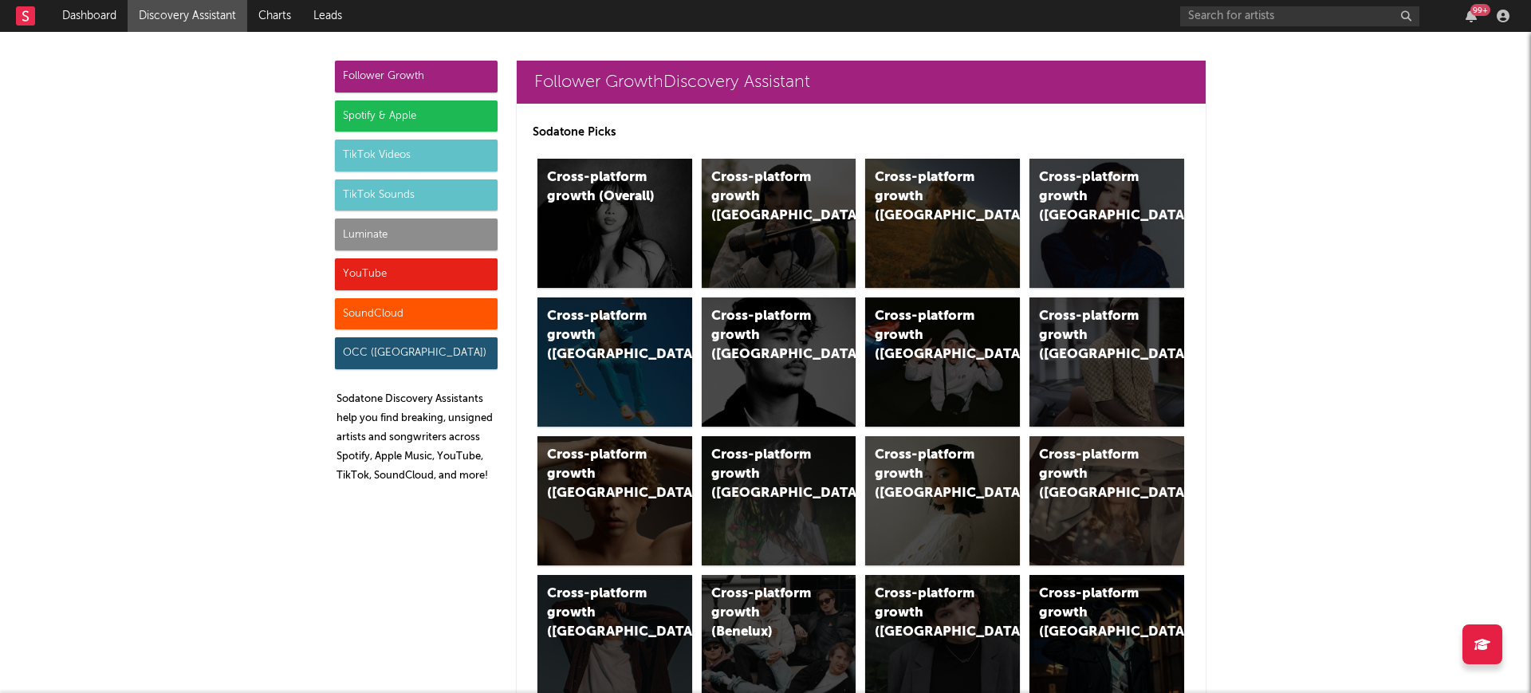
click at [409, 162] on div "TikTok Videos" at bounding box center [416, 156] width 163 height 32
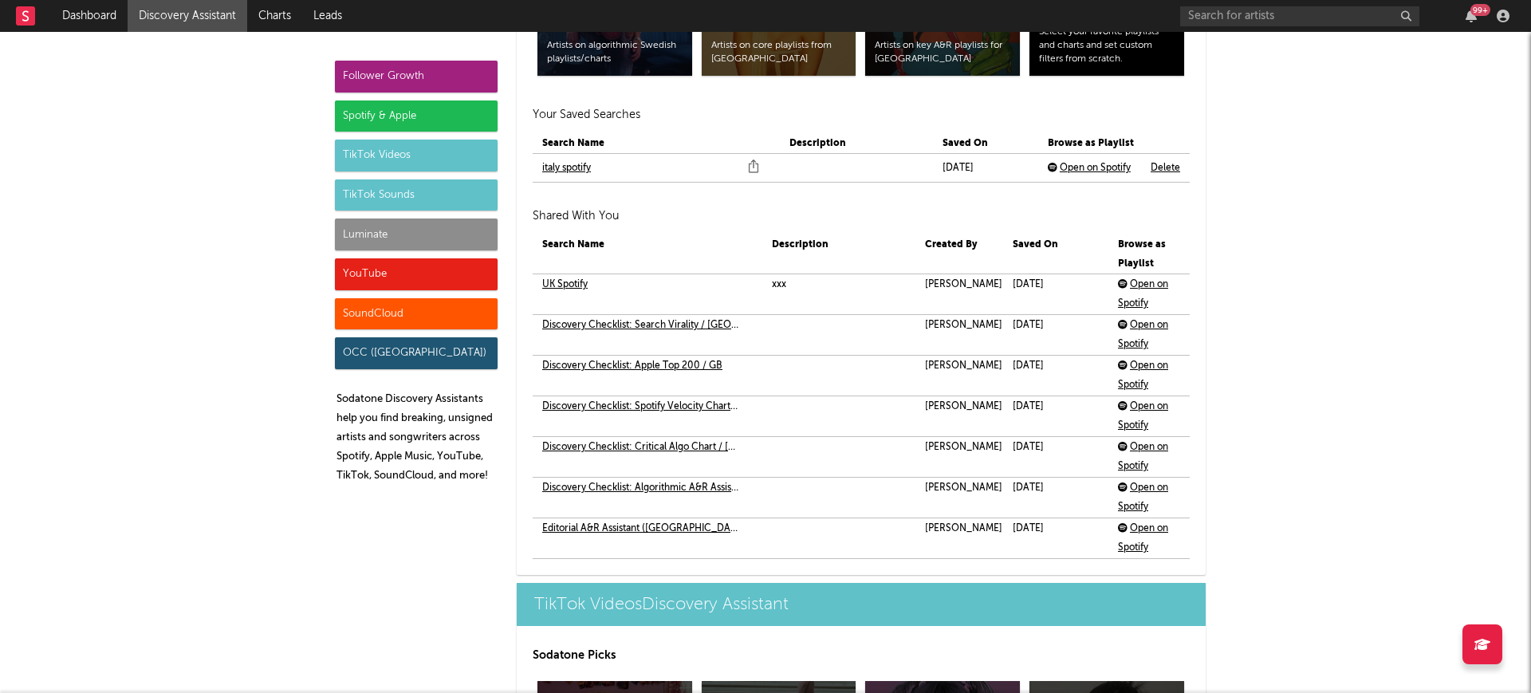
scroll to position [4116, 0]
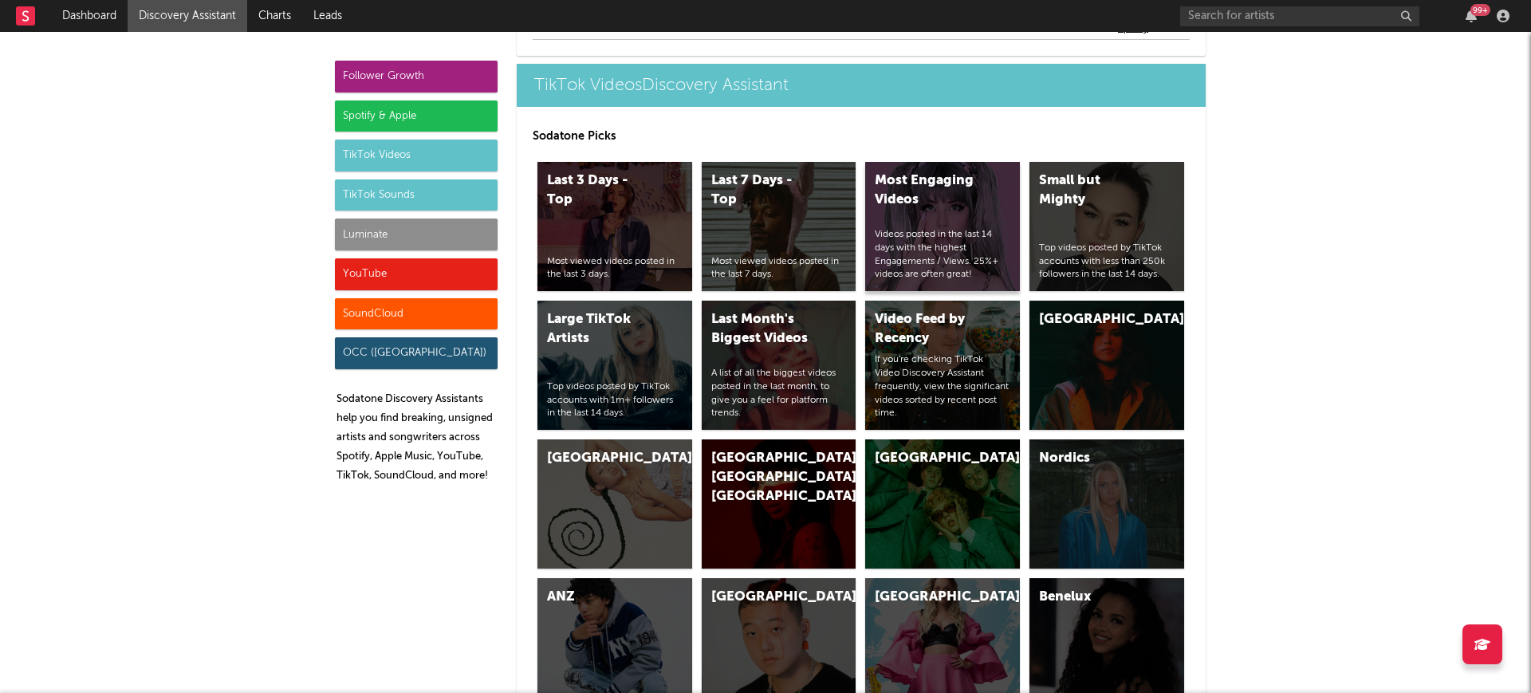
click at [969, 229] on div "Videos posted in the last 14 days with the highest Engagements / Views. 25%+ vi…" at bounding box center [943, 254] width 136 height 53
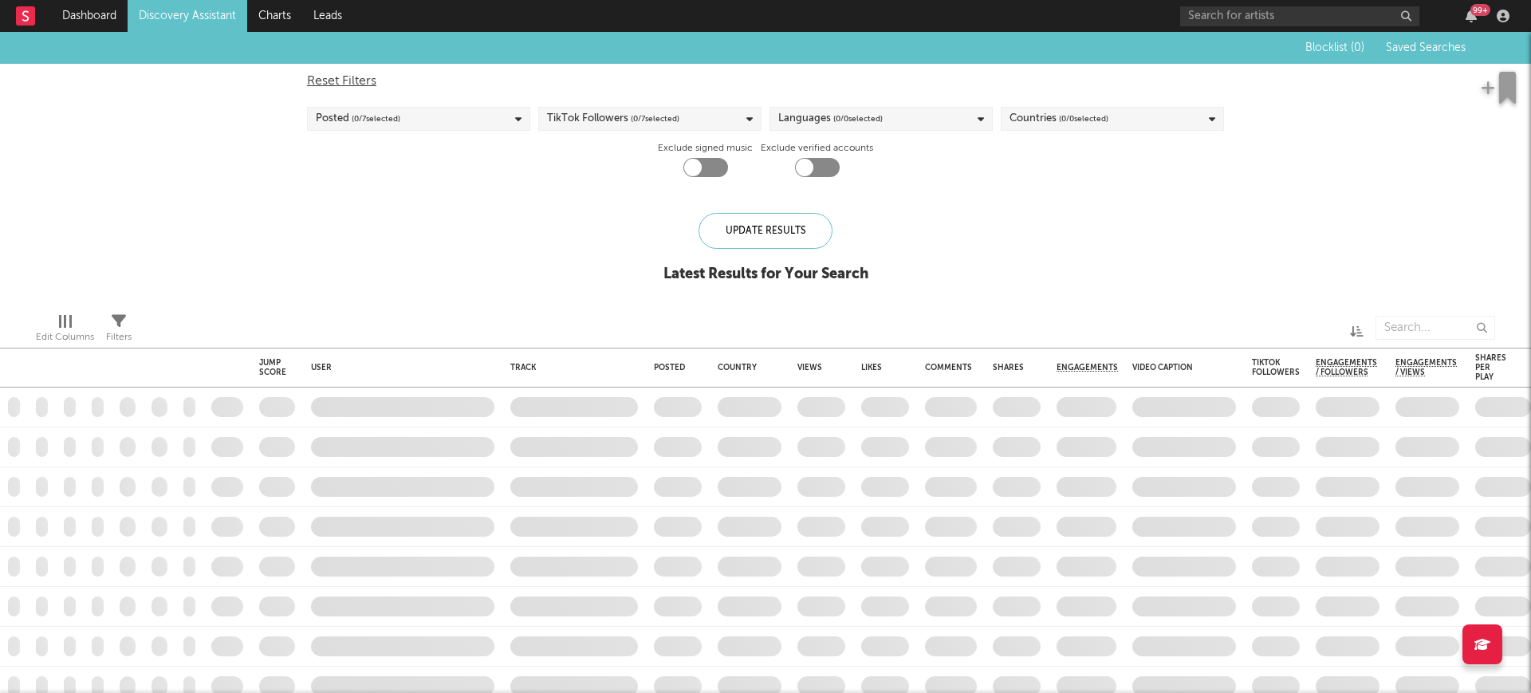
checkbox input "true"
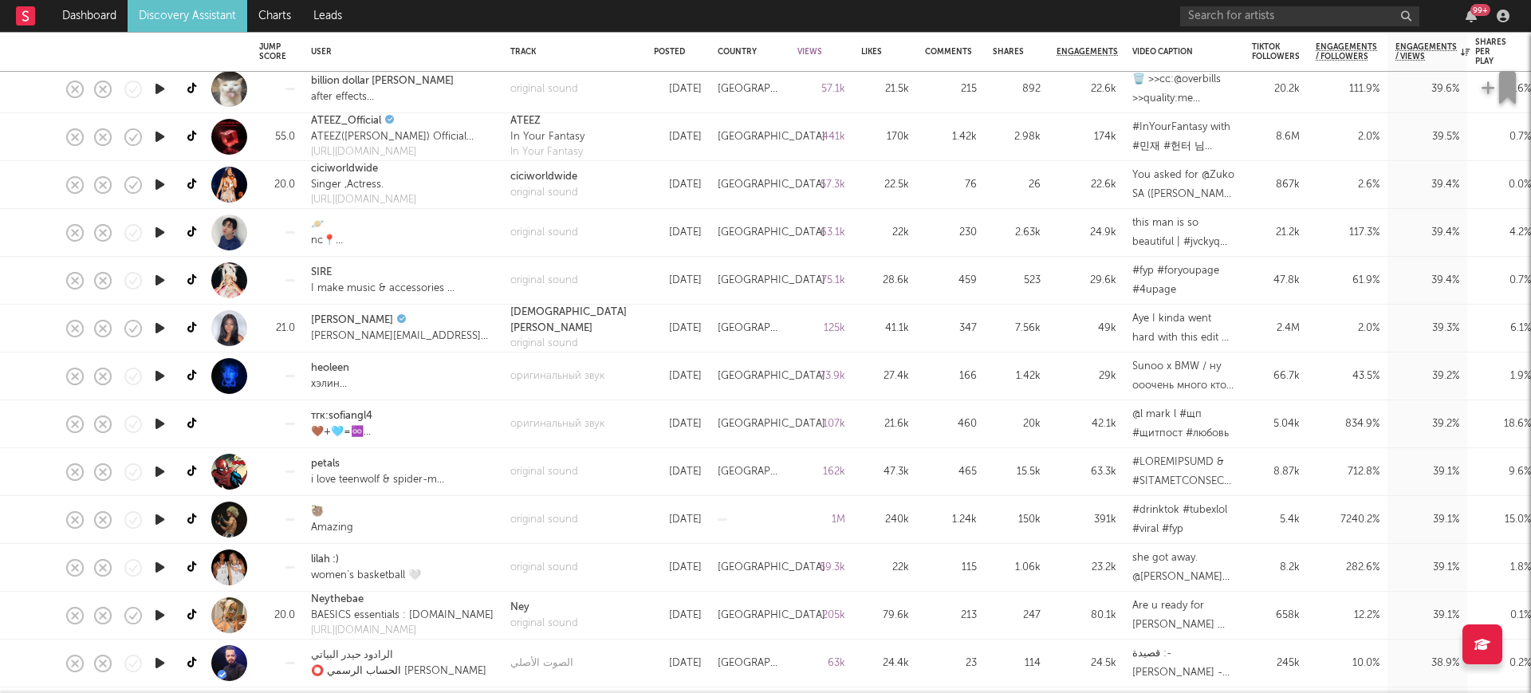
click at [154, 373] on icon "button" at bounding box center [159, 376] width 17 height 20
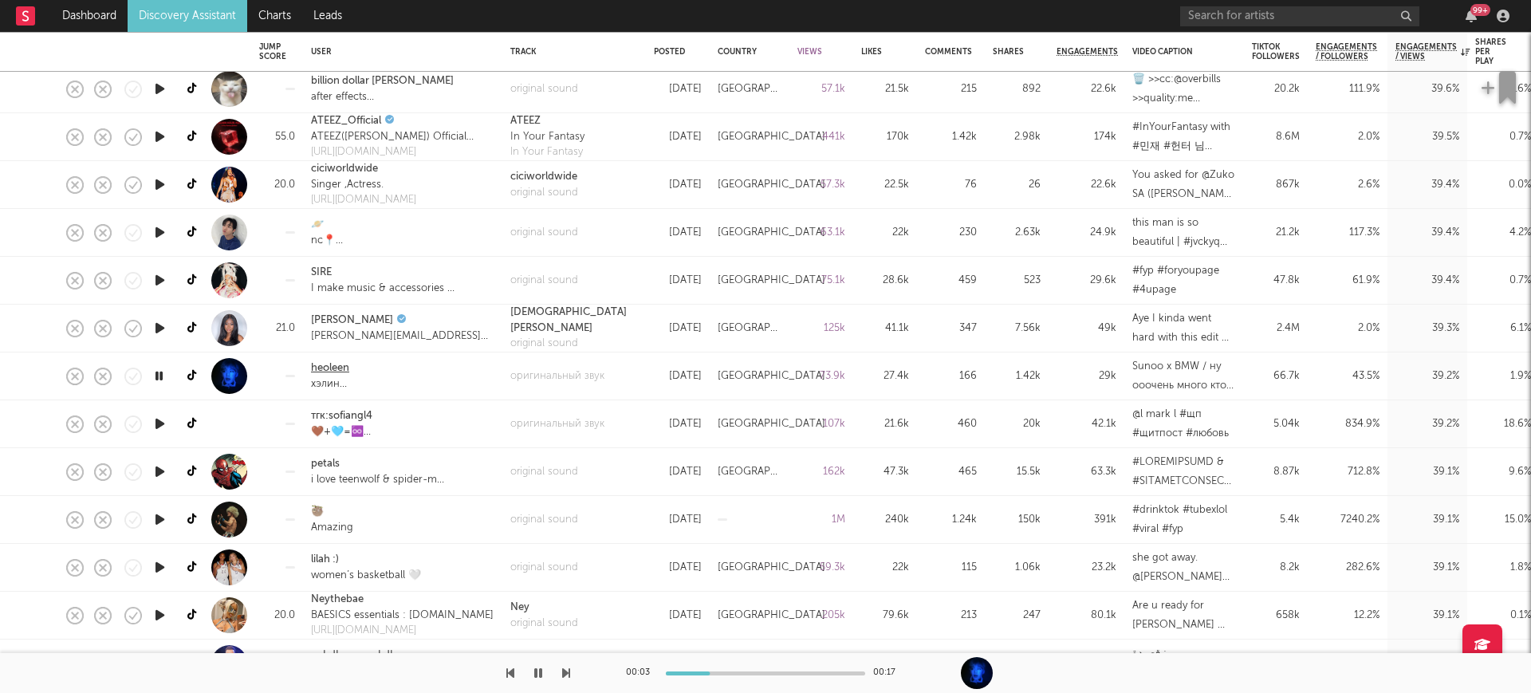
click at [336, 361] on link "heoleen" at bounding box center [330, 368] width 38 height 16
click at [545, 678] on button "button" at bounding box center [538, 673] width 16 height 40
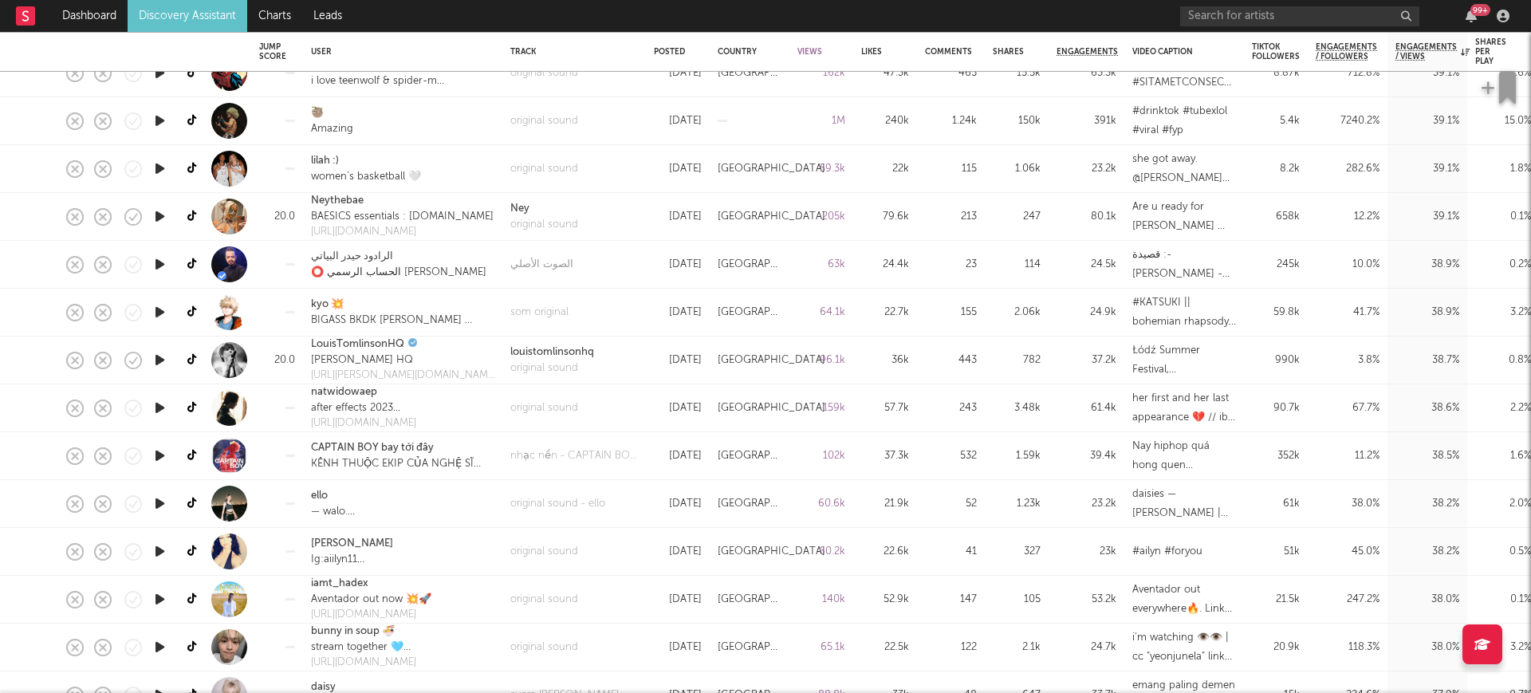
click at [163, 407] on icon "button" at bounding box center [159, 408] width 17 height 20
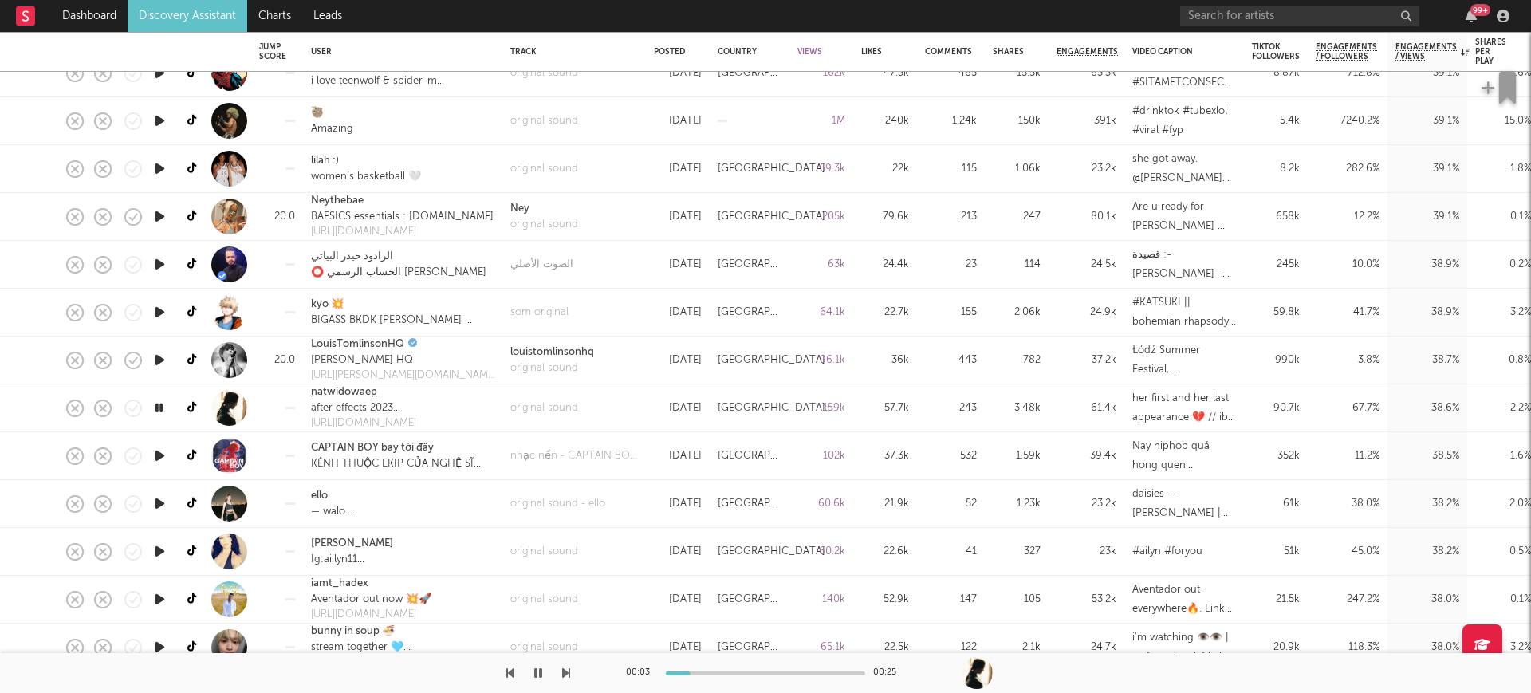
click at [366, 389] on link "natwidowaep" at bounding box center [344, 392] width 66 height 16
click at [203, 405] on div at bounding box center [227, 408] width 48 height 48
click at [198, 407] on icon at bounding box center [193, 408] width 12 height 12
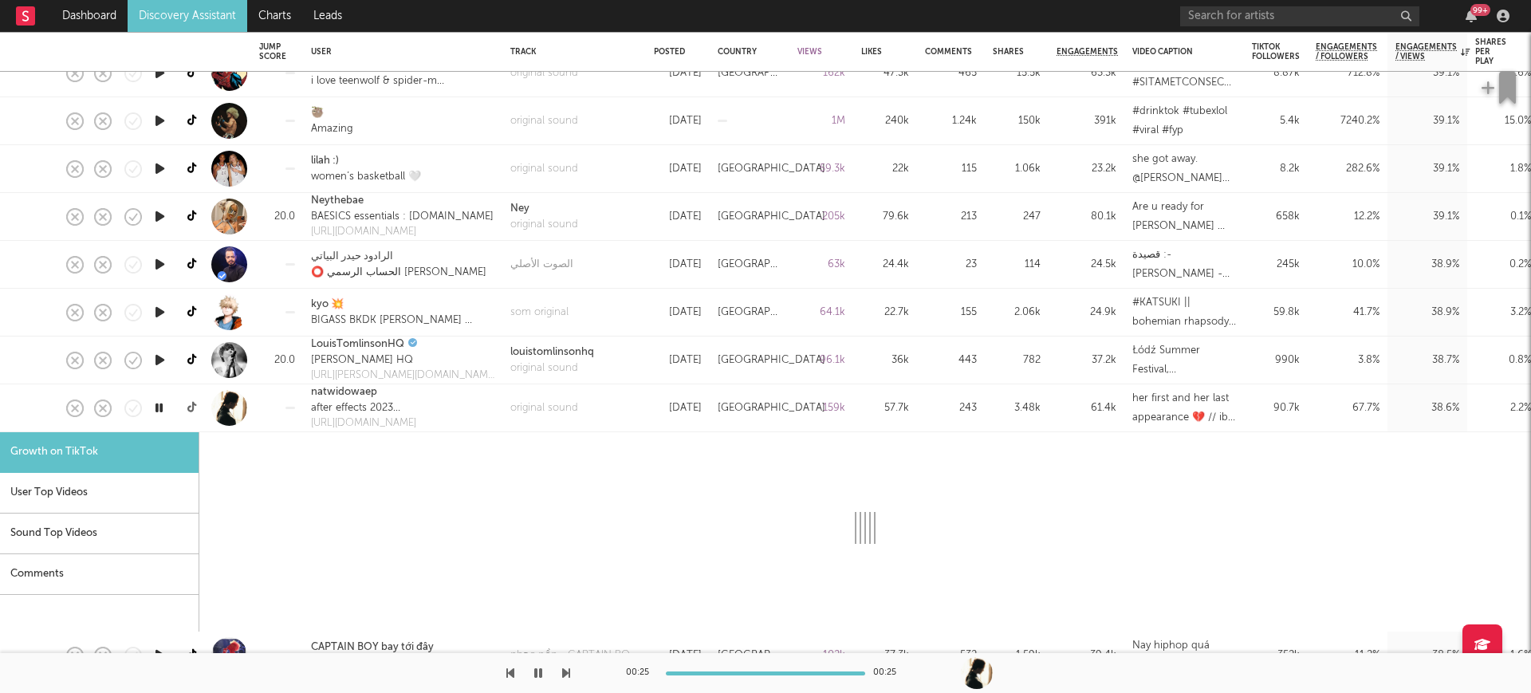
select select "1m"
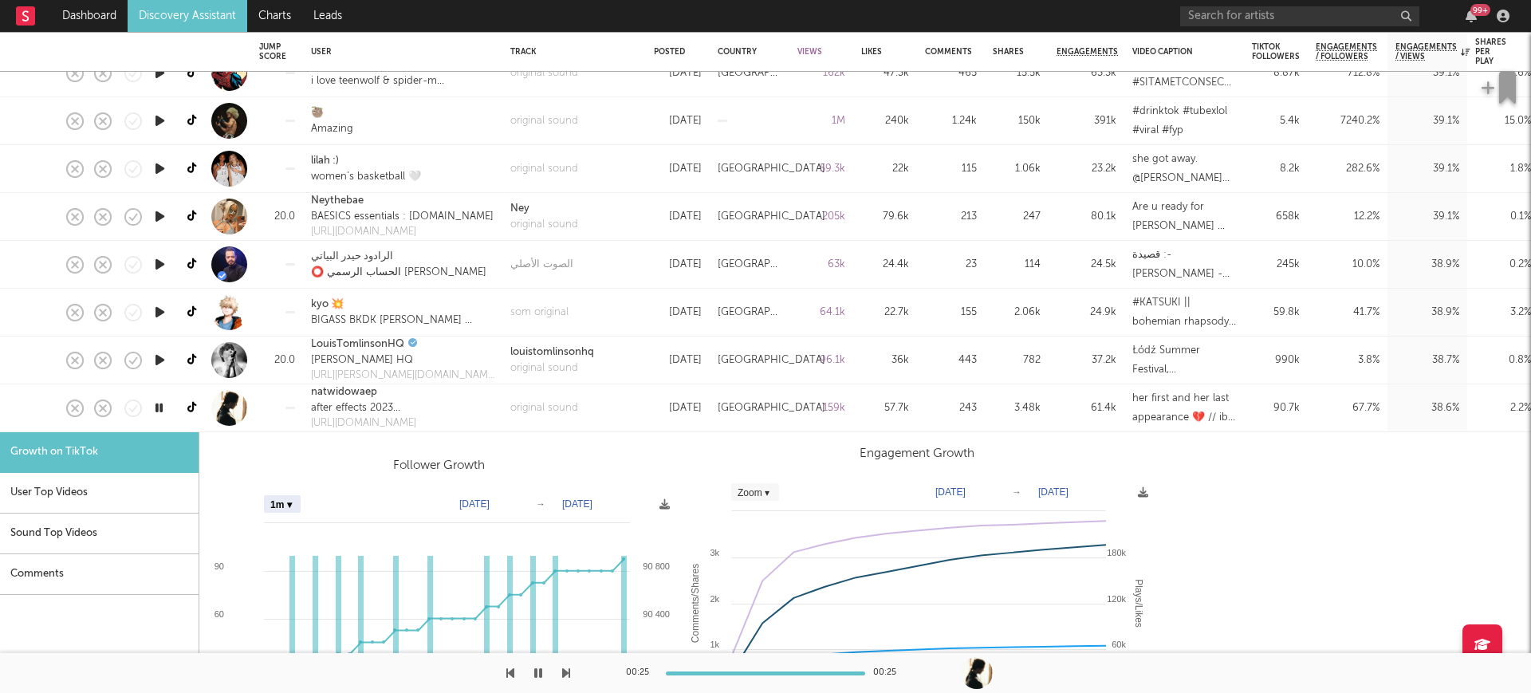
click at [435, 397] on div "natwidowaep" at bounding box center [373, 392] width 124 height 16
click at [25, 394] on div at bounding box center [14, 408] width 28 height 48
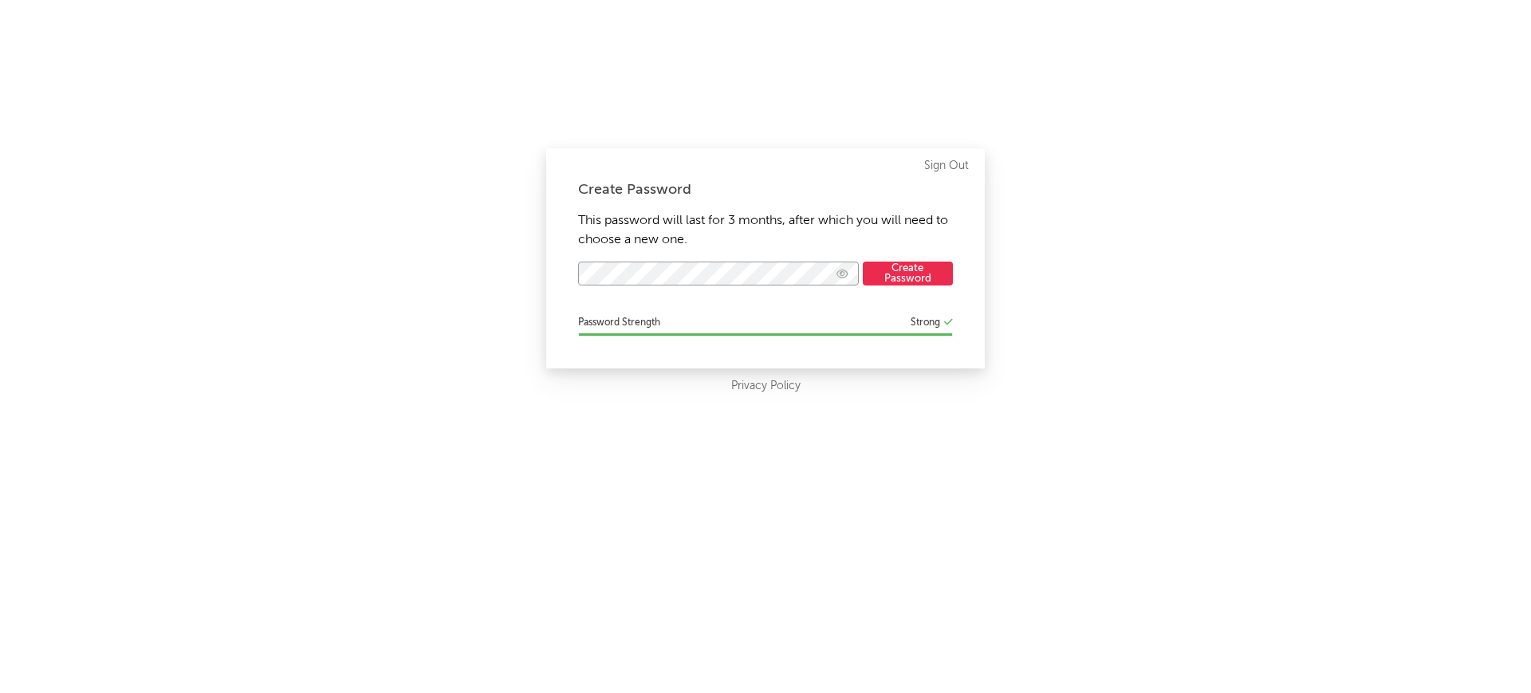
click at [848, 272] on button "button" at bounding box center [842, 273] width 17 height 15
click at [928, 268] on button "Create Password" at bounding box center [908, 273] width 90 height 24
click at [926, 268] on button "Create Password" at bounding box center [908, 273] width 90 height 24
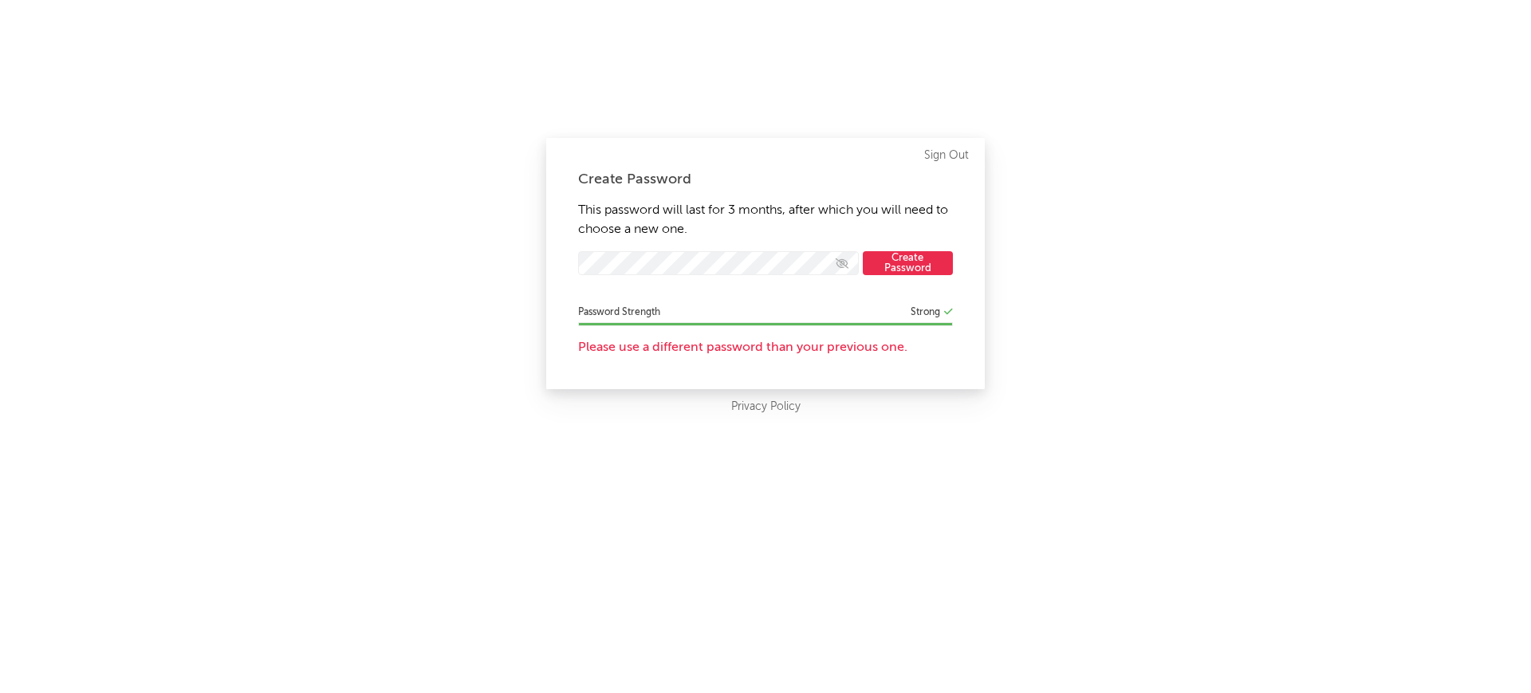
click at [923, 263] on button "Create Password" at bounding box center [908, 263] width 90 height 24
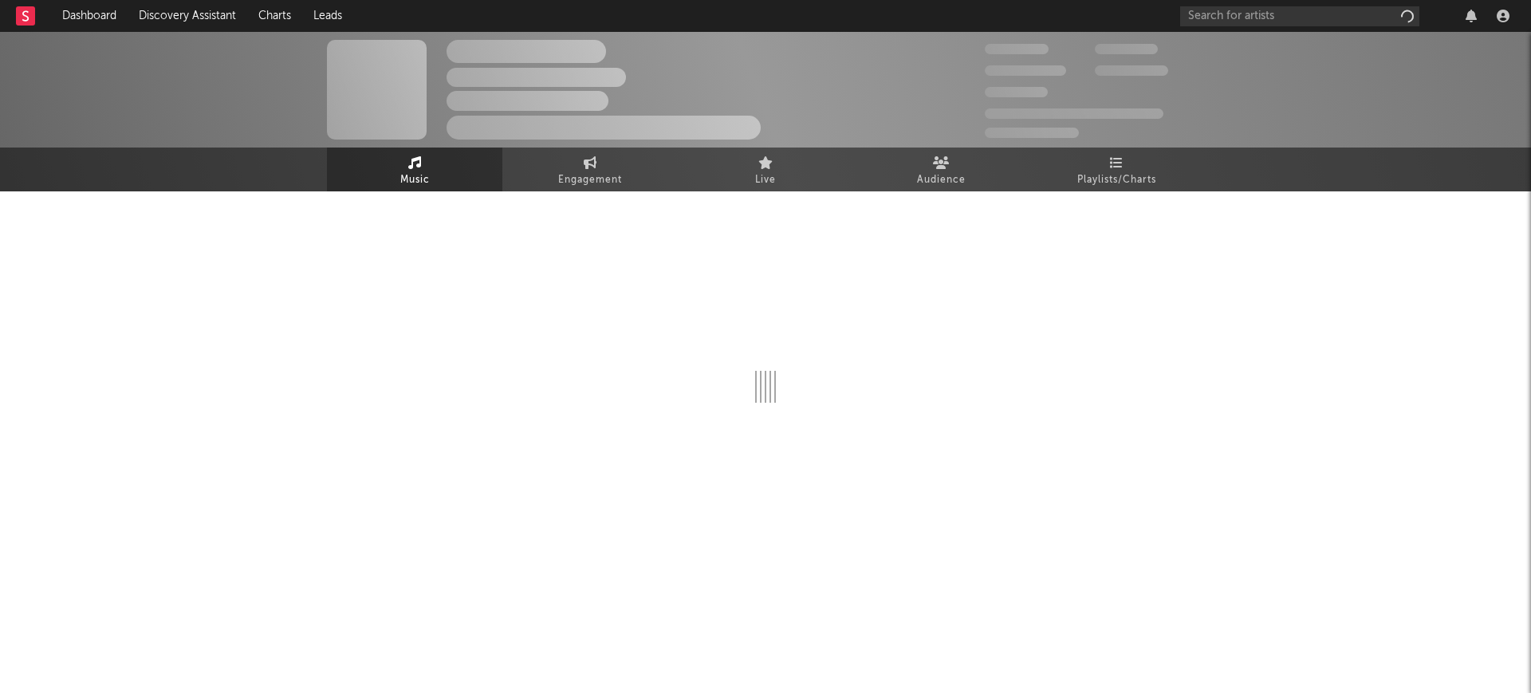
click at [894, 268] on div at bounding box center [765, 308] width 877 height 187
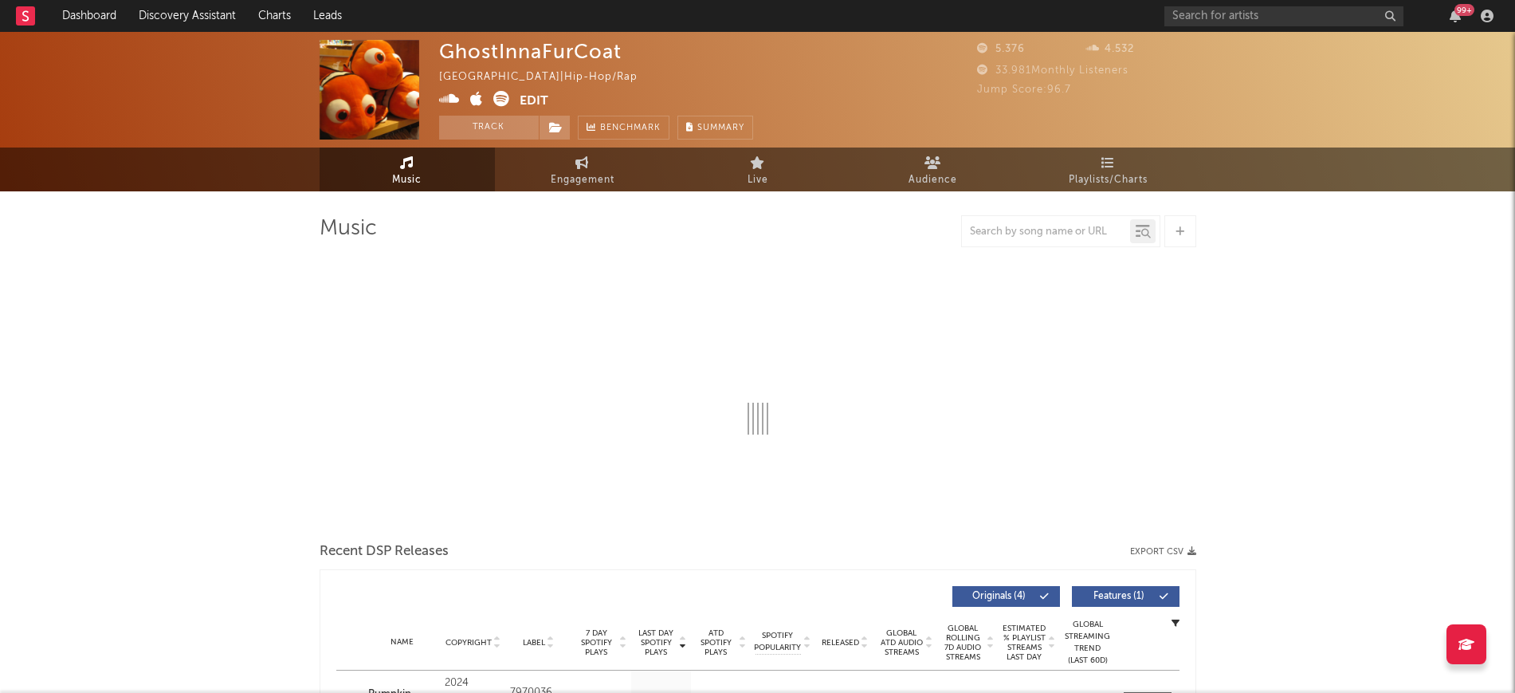
select select "1w"
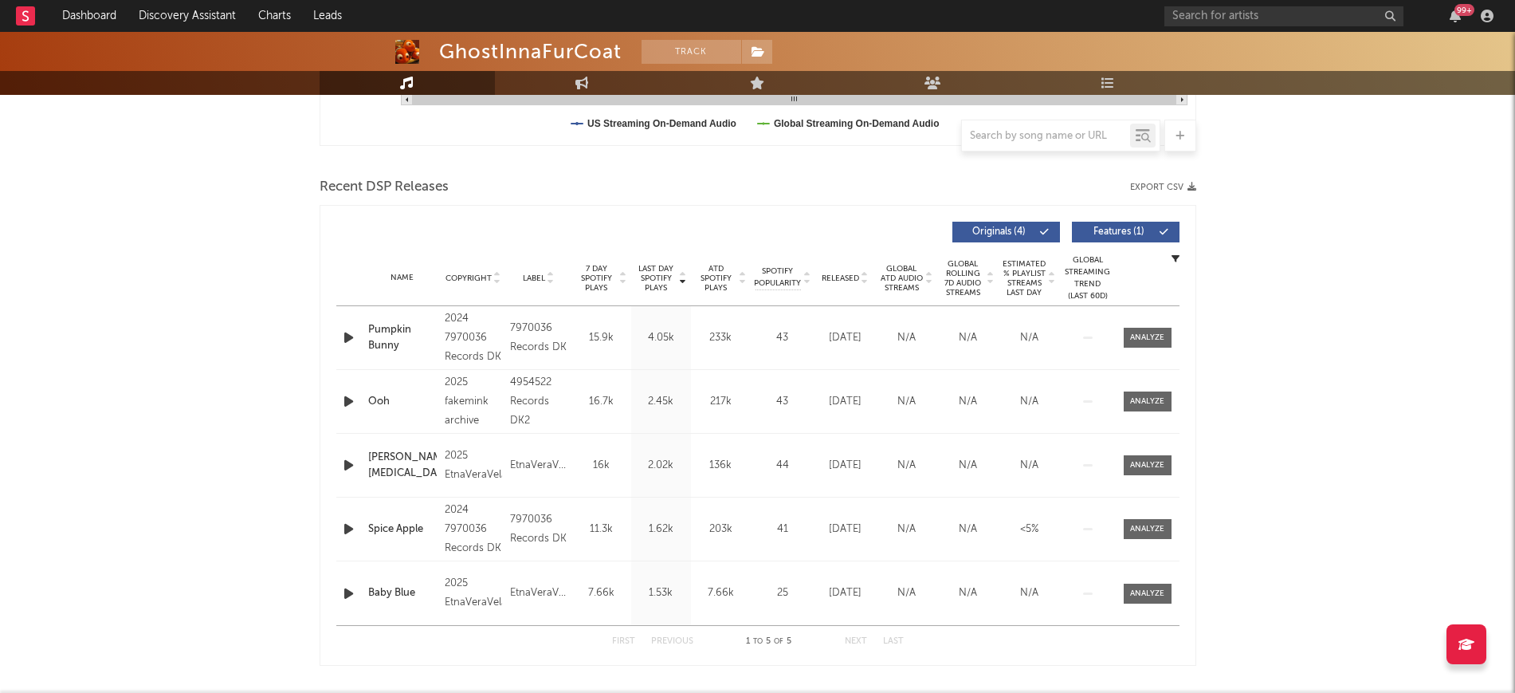
scroll to position [498, 0]
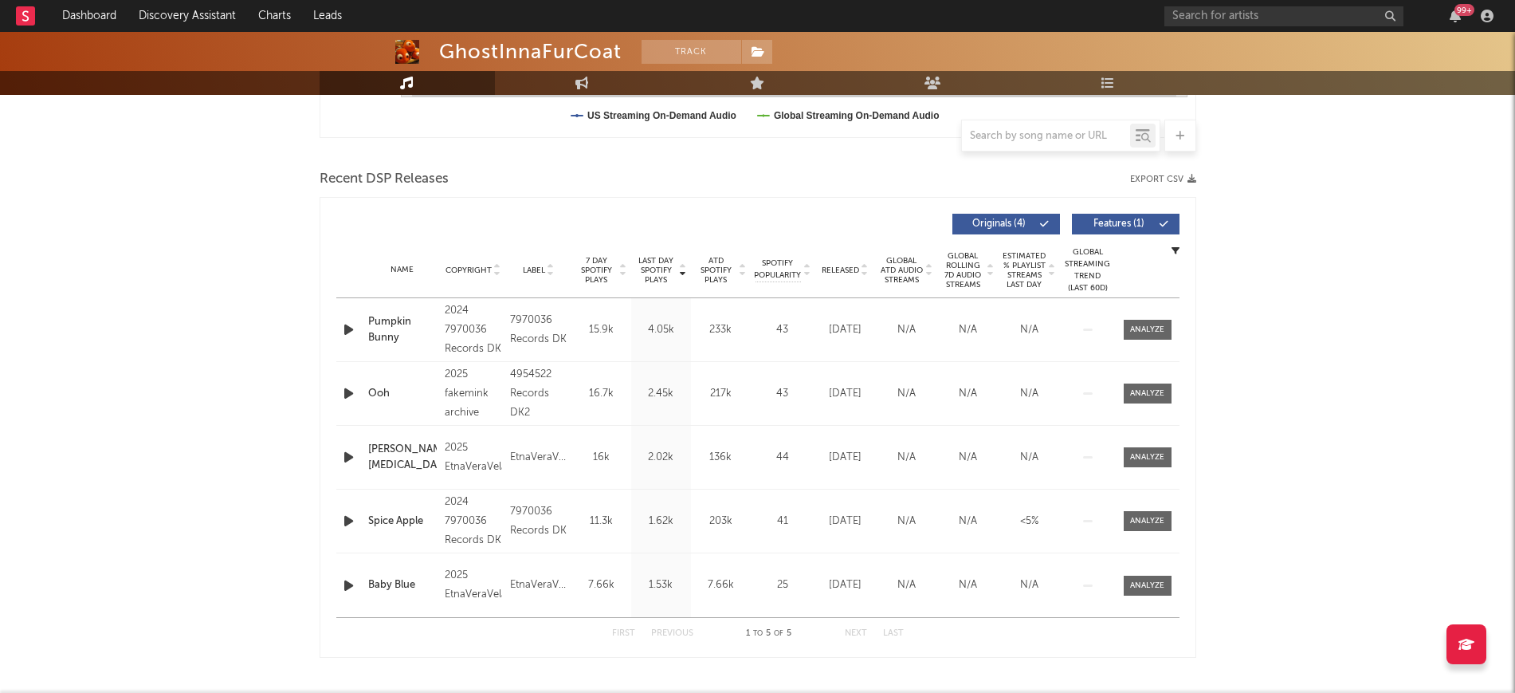
click at [340, 392] on icon "button" at bounding box center [348, 393] width 17 height 20
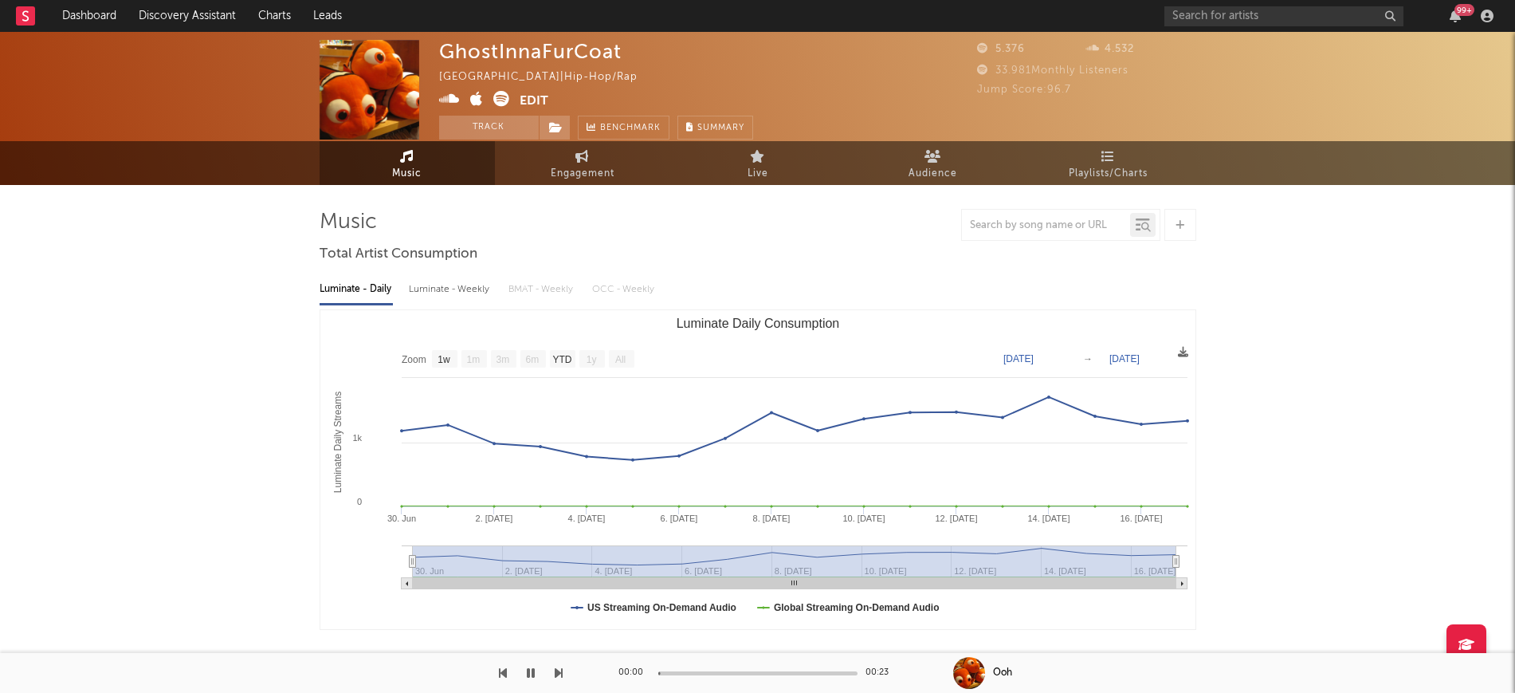
scroll to position [0, 0]
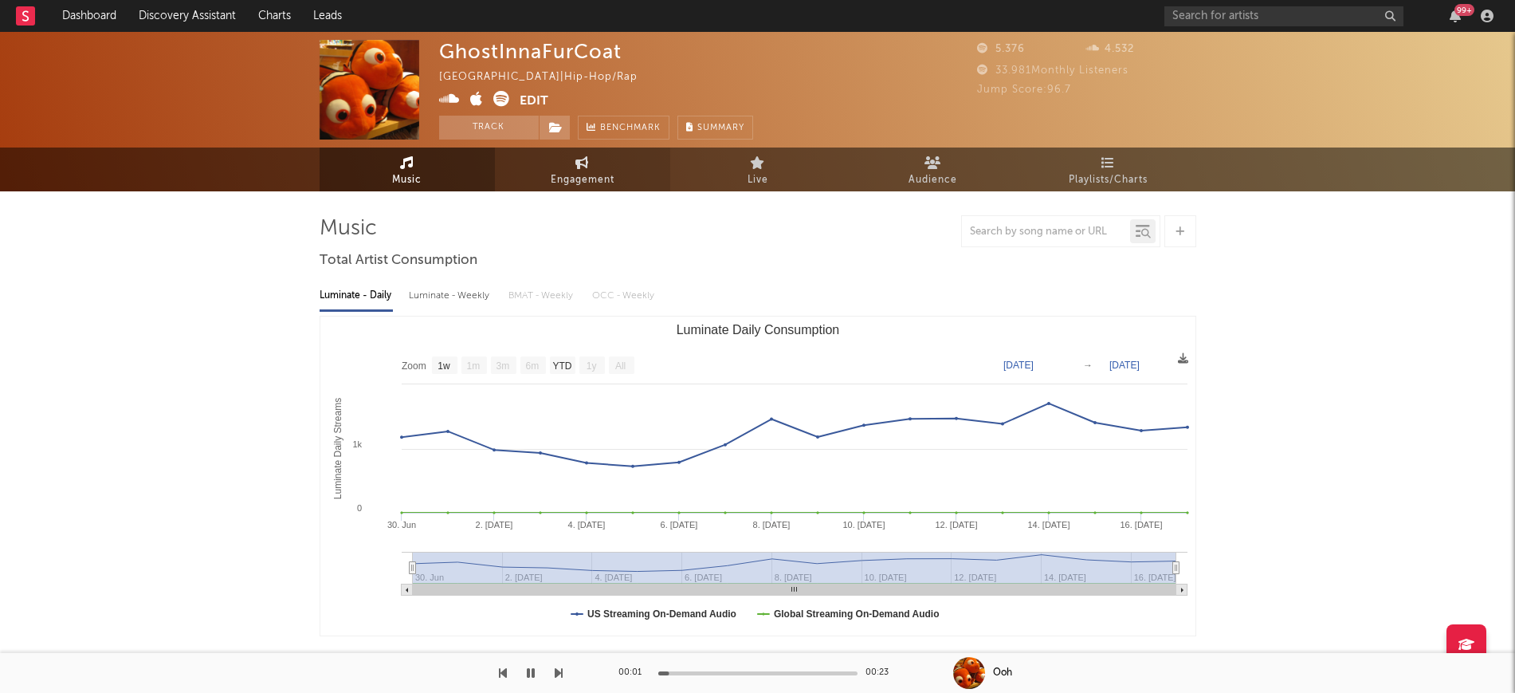
click at [553, 159] on link "Engagement" at bounding box center [582, 169] width 175 height 44
select select "1w"
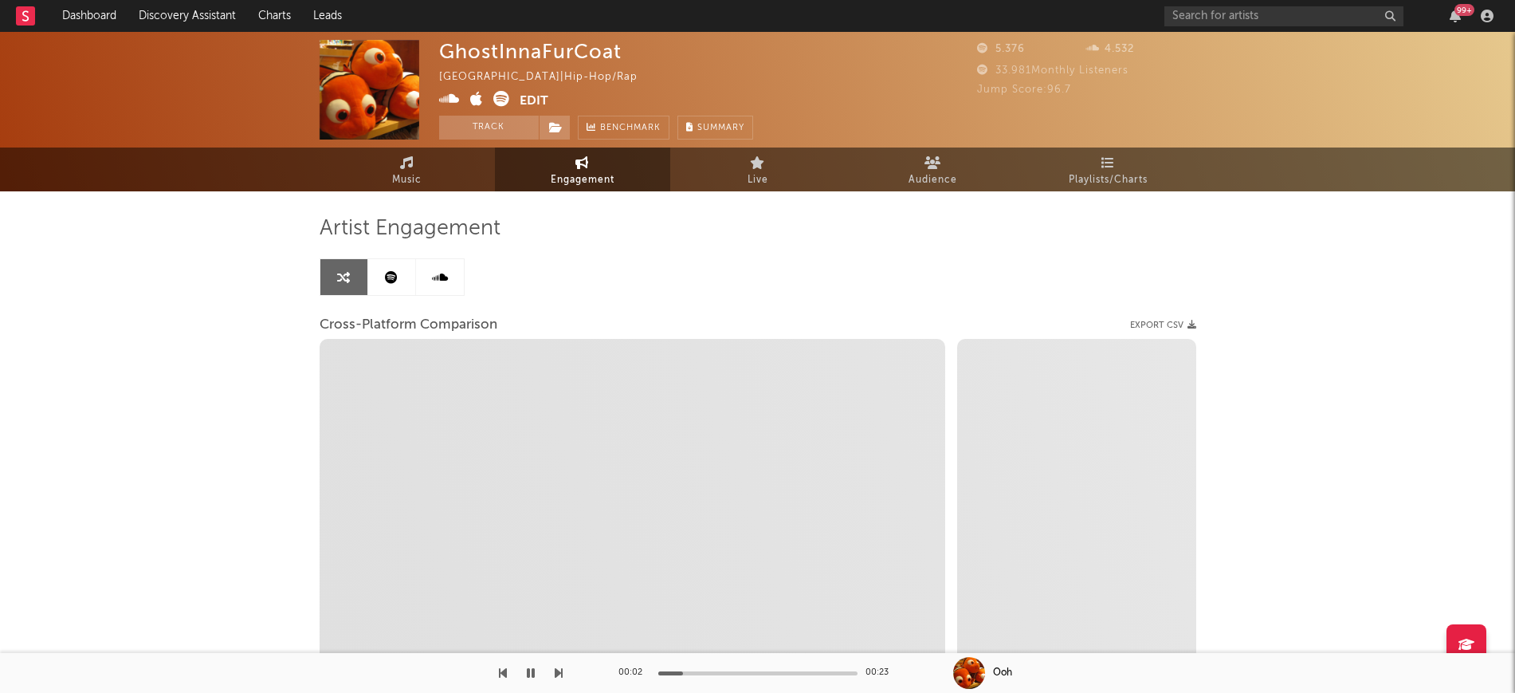
select select "1m"
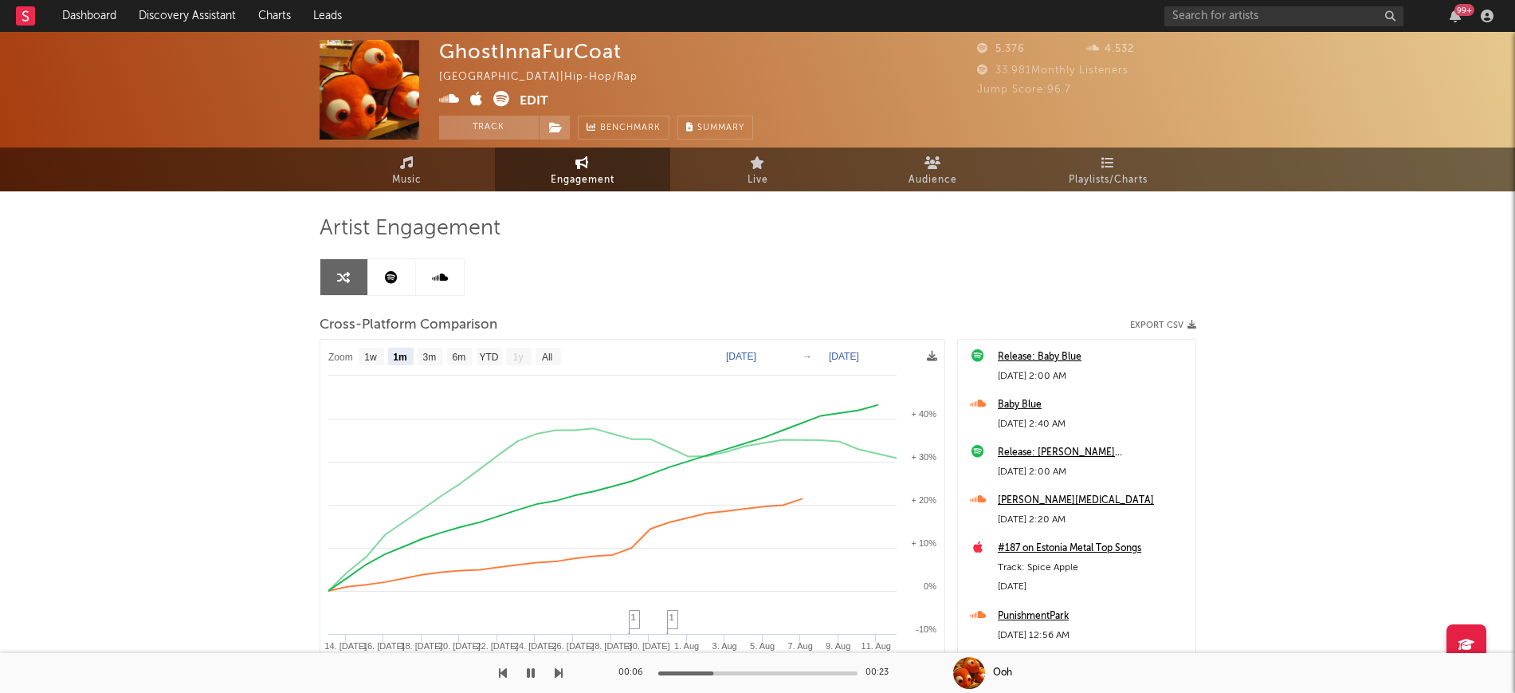
drag, startPoint x: 444, startPoint y: 284, endPoint x: 435, endPoint y: 284, distance: 8.8
click at [443, 283] on link at bounding box center [440, 277] width 48 height 36
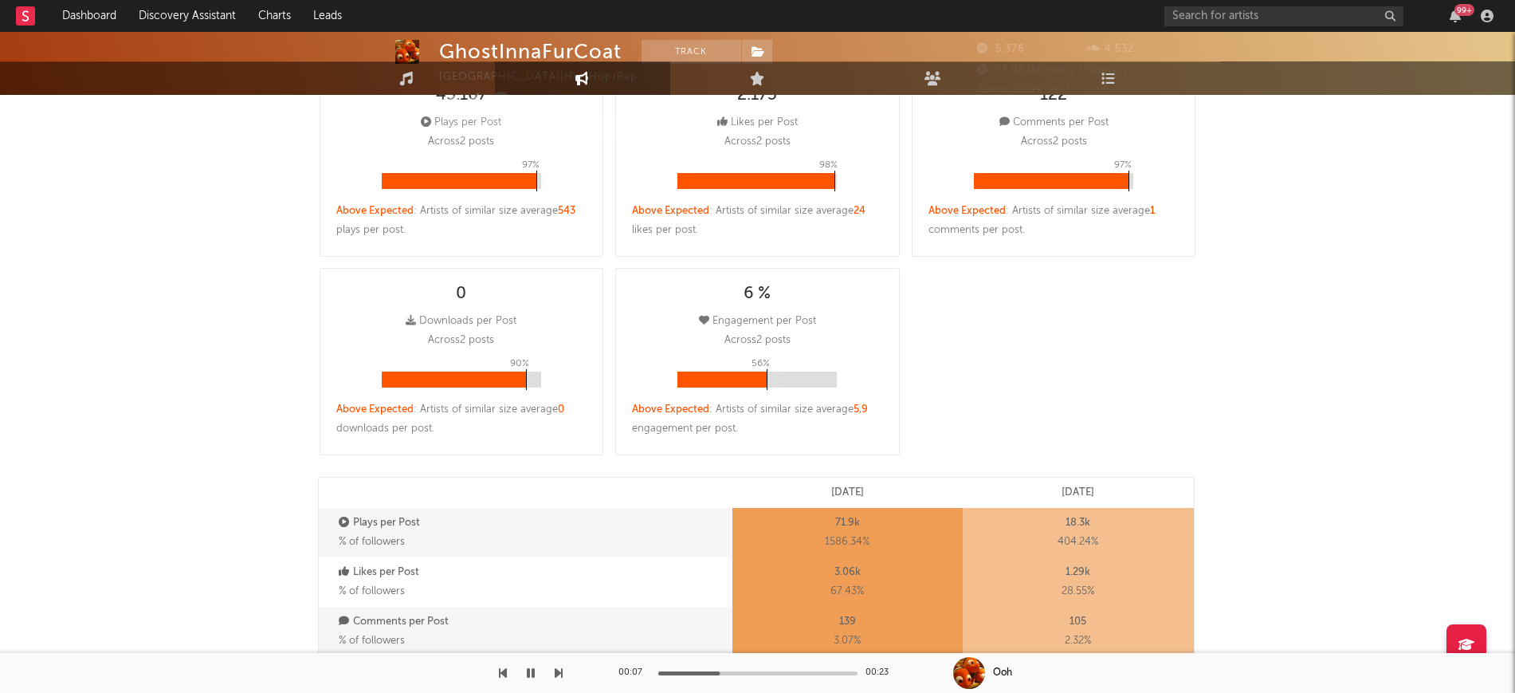
select select "6m"
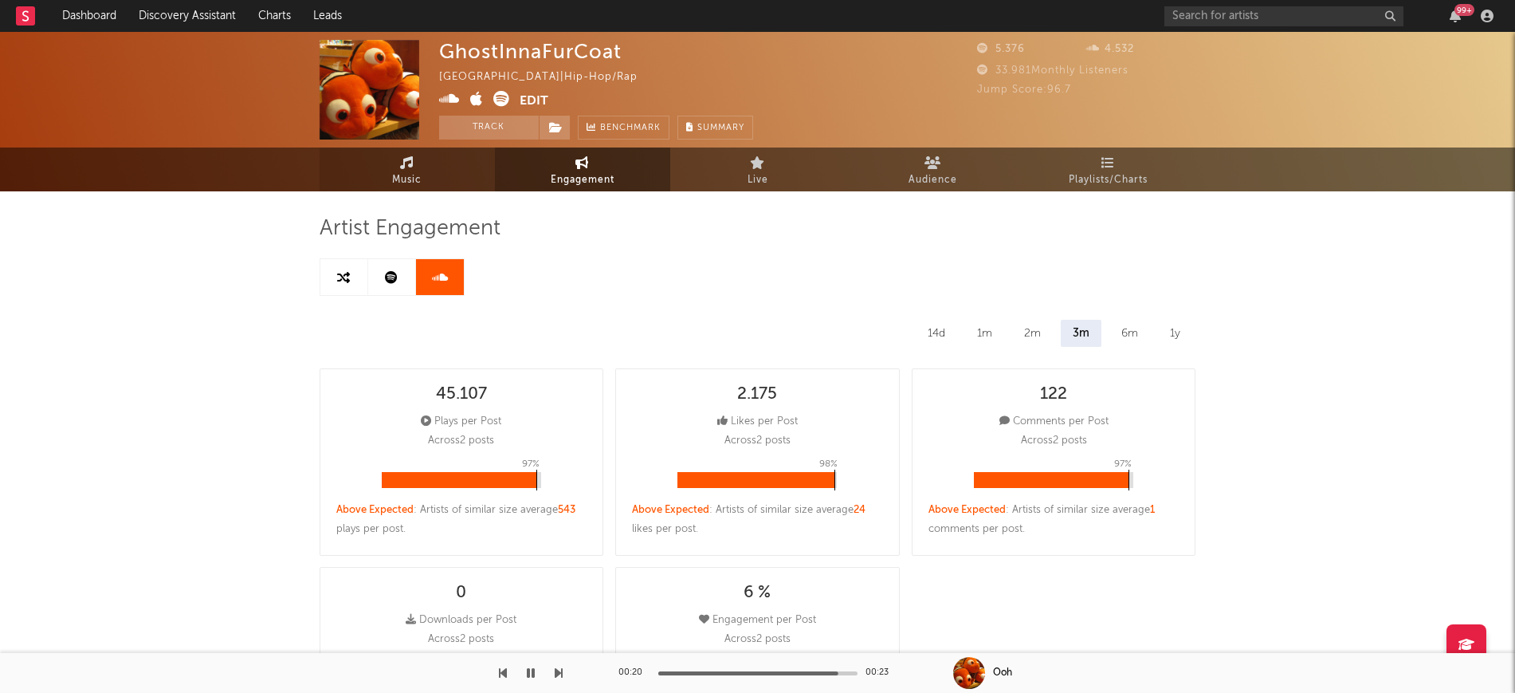
click at [450, 154] on link "Music" at bounding box center [407, 169] width 175 height 44
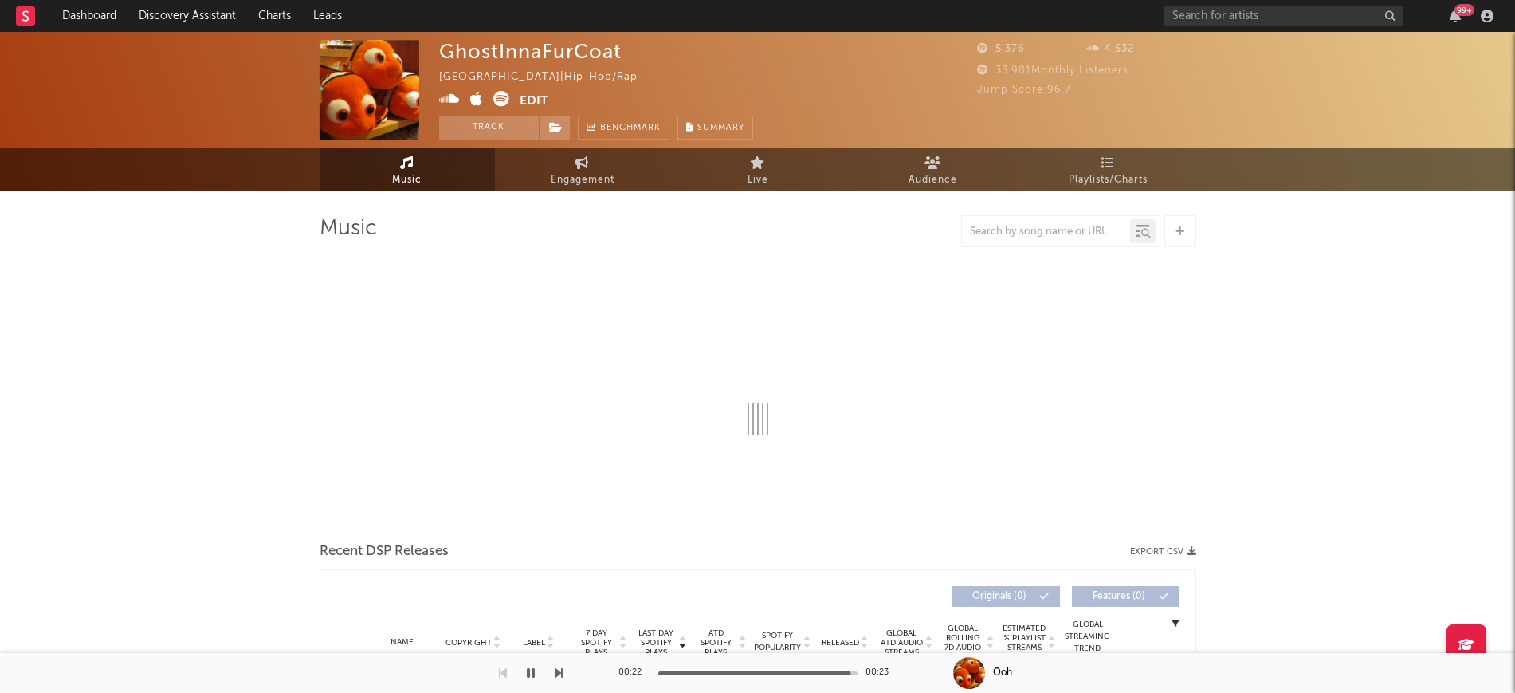
select select "1w"
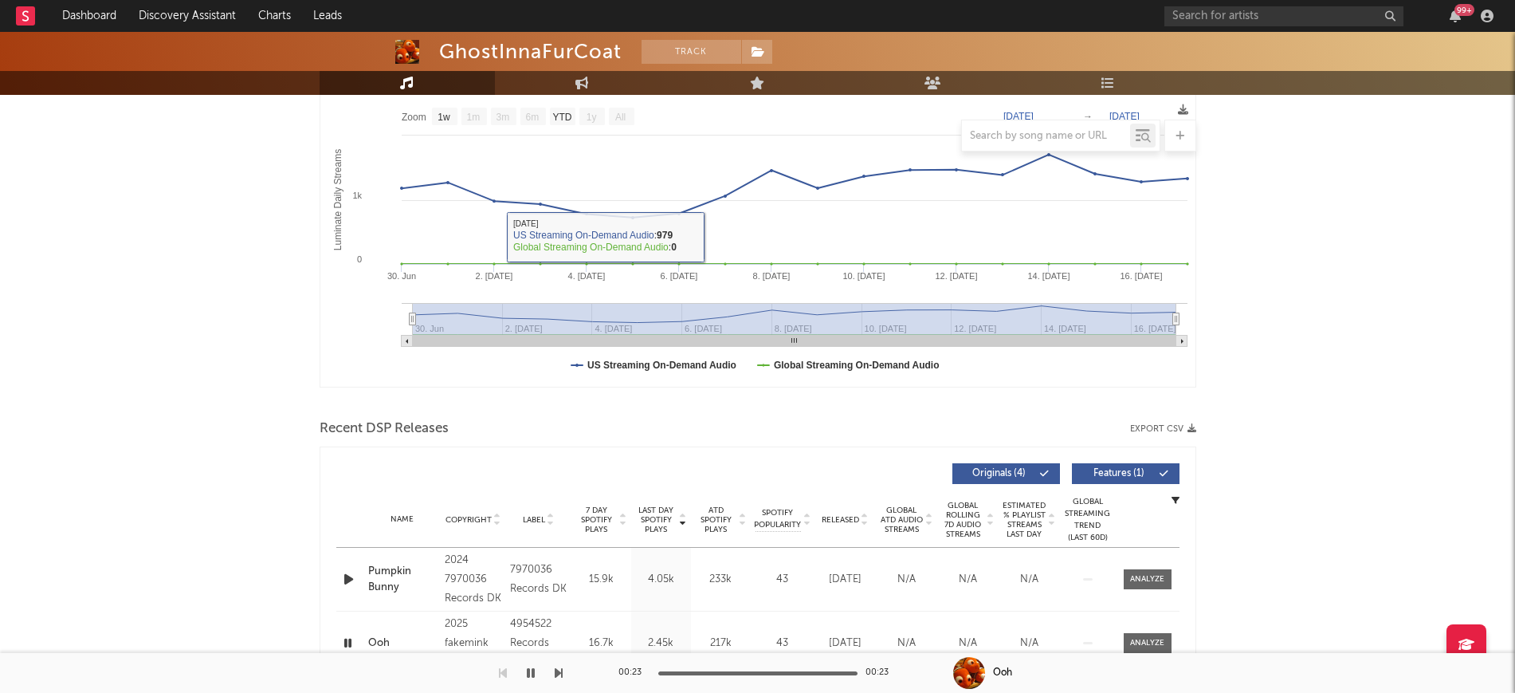
scroll to position [299, 0]
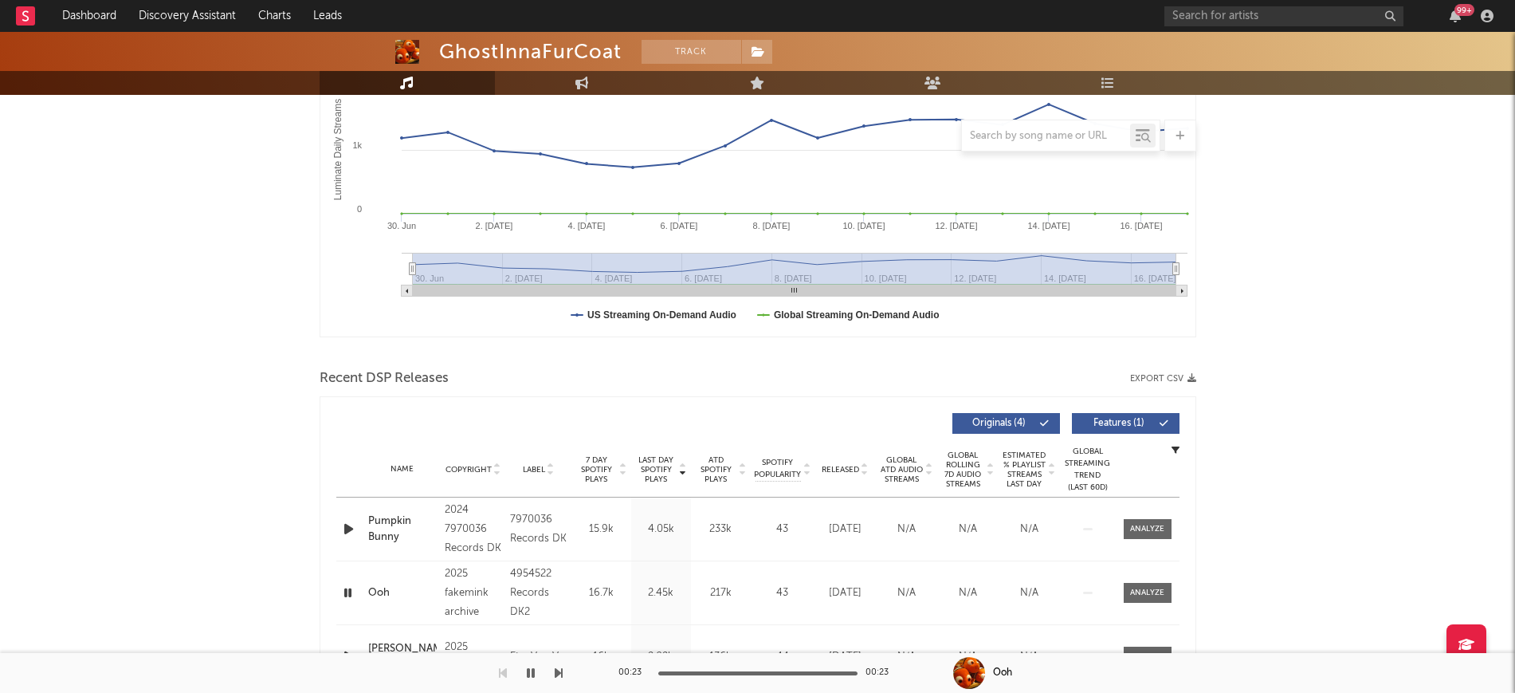
click at [352, 533] on icon "button" at bounding box center [348, 529] width 17 height 20
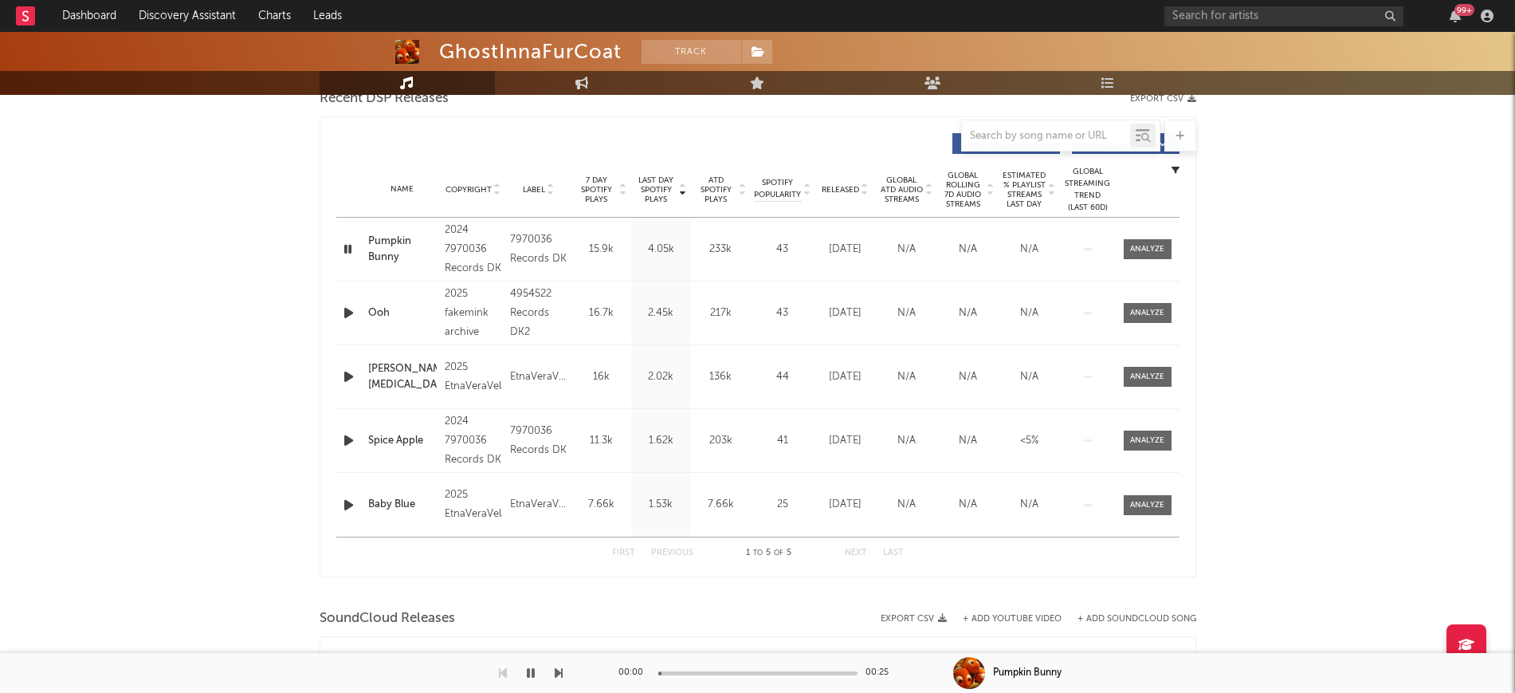
scroll to position [598, 0]
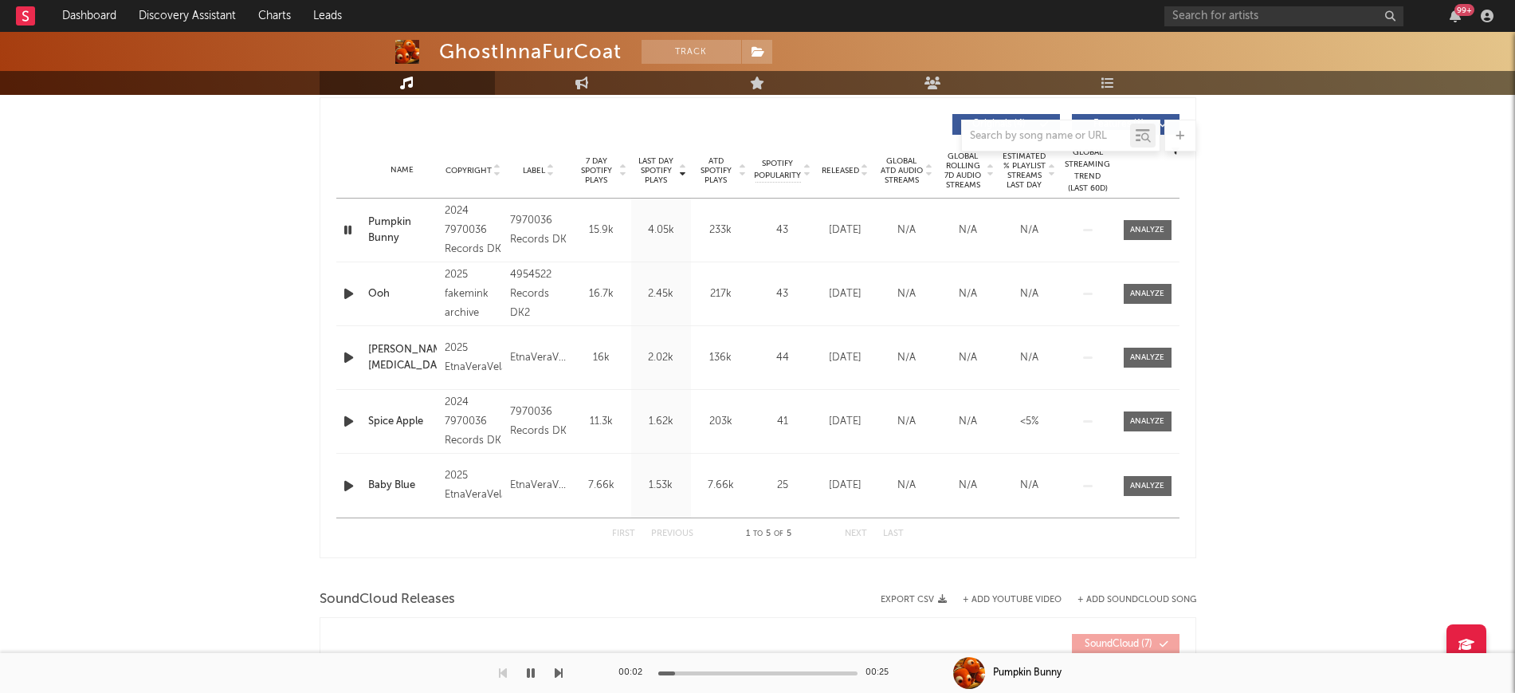
click at [340, 418] on icon "button" at bounding box center [348, 421] width 17 height 20
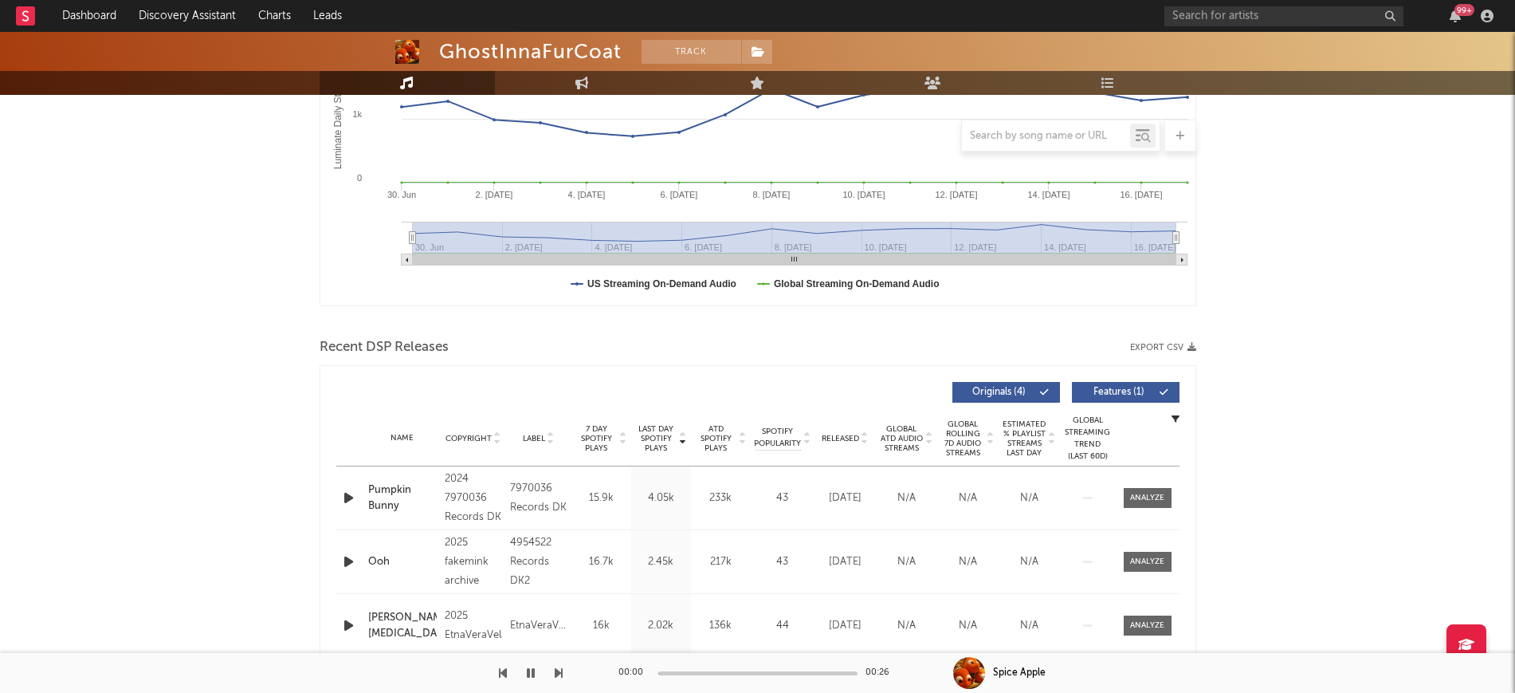
scroll to position [0, 0]
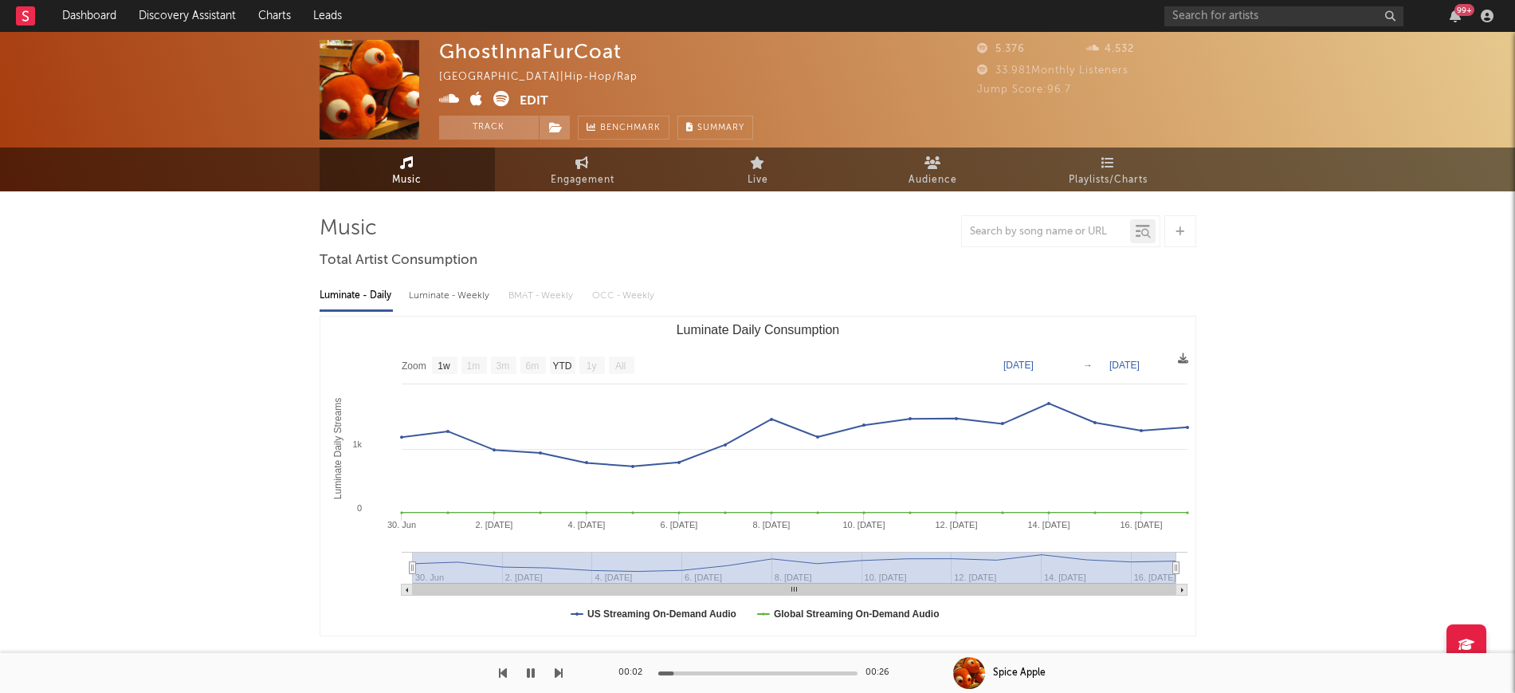
click at [529, 669] on icon "button" at bounding box center [531, 672] width 8 height 13
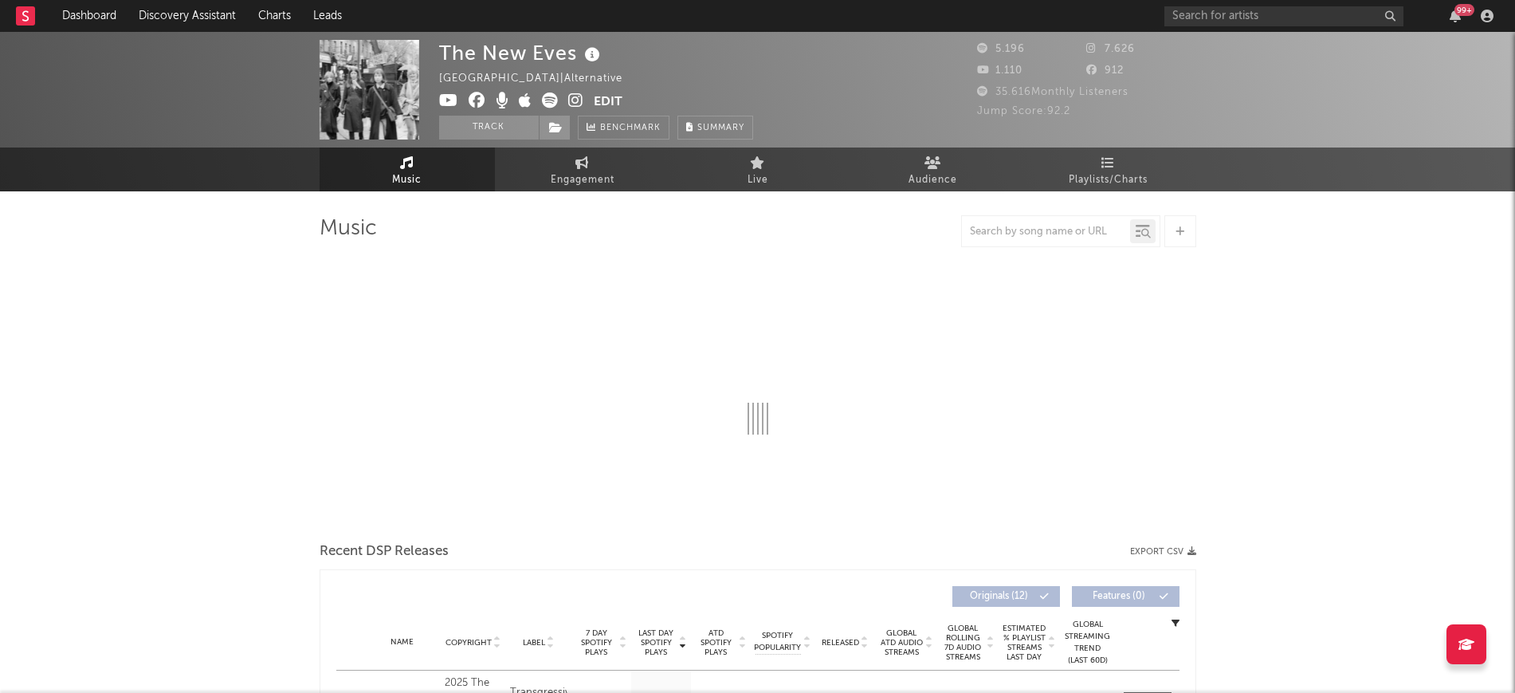
select select "1w"
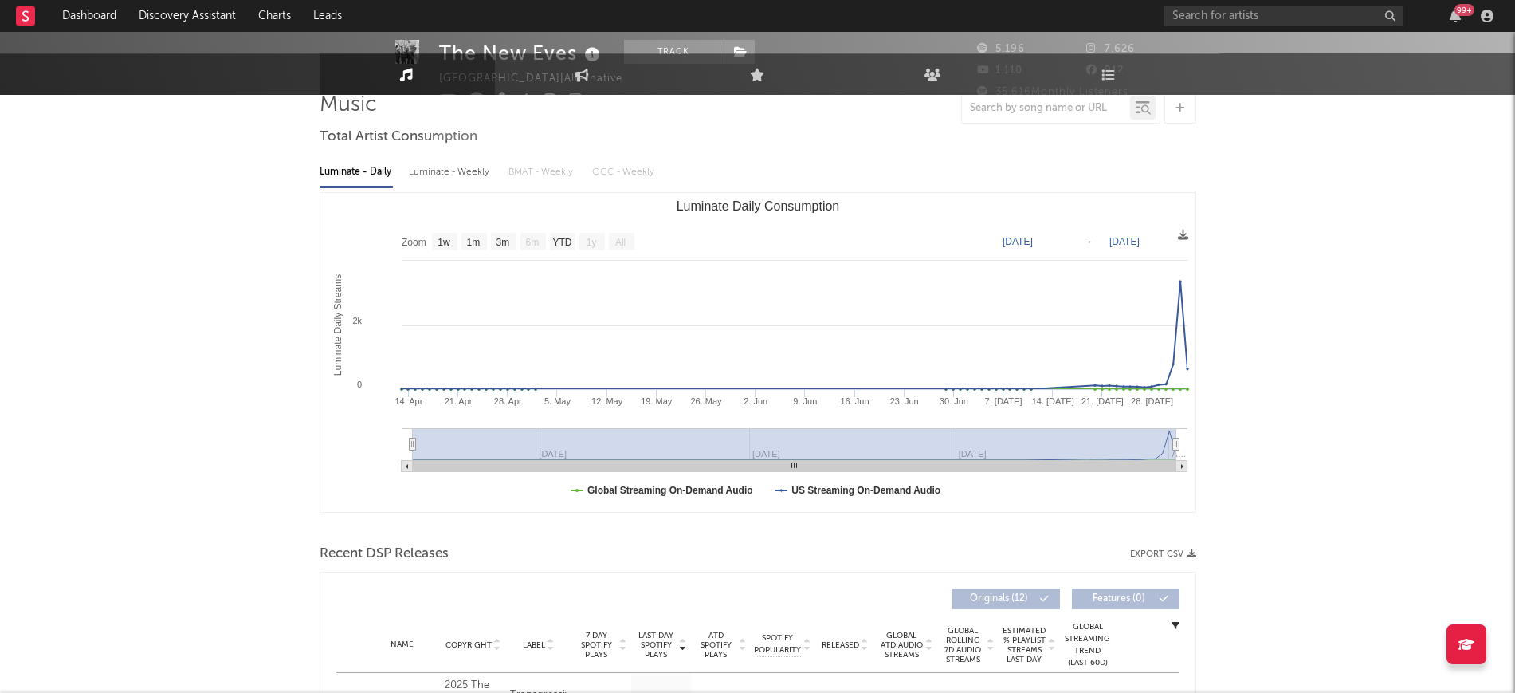
scroll to position [399, 0]
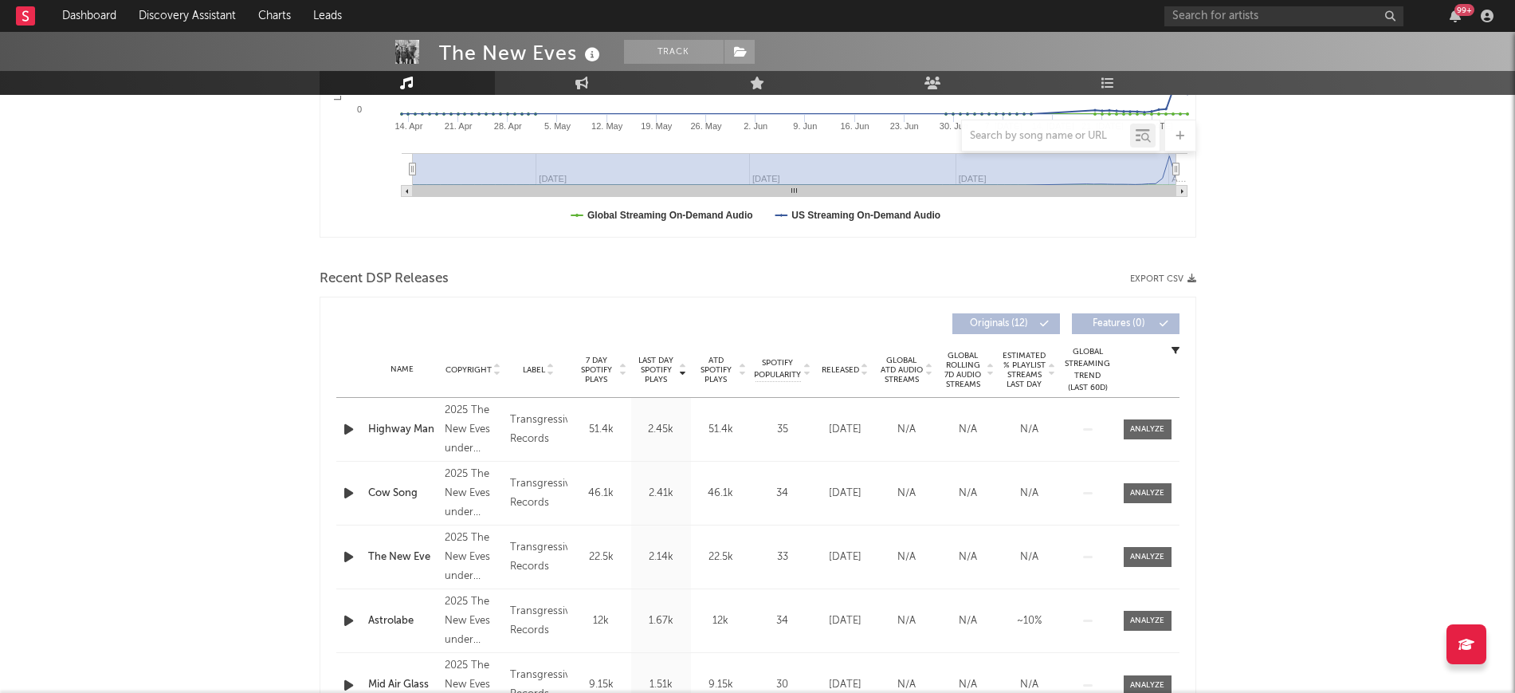
click at [352, 552] on icon "button" at bounding box center [348, 557] width 17 height 20
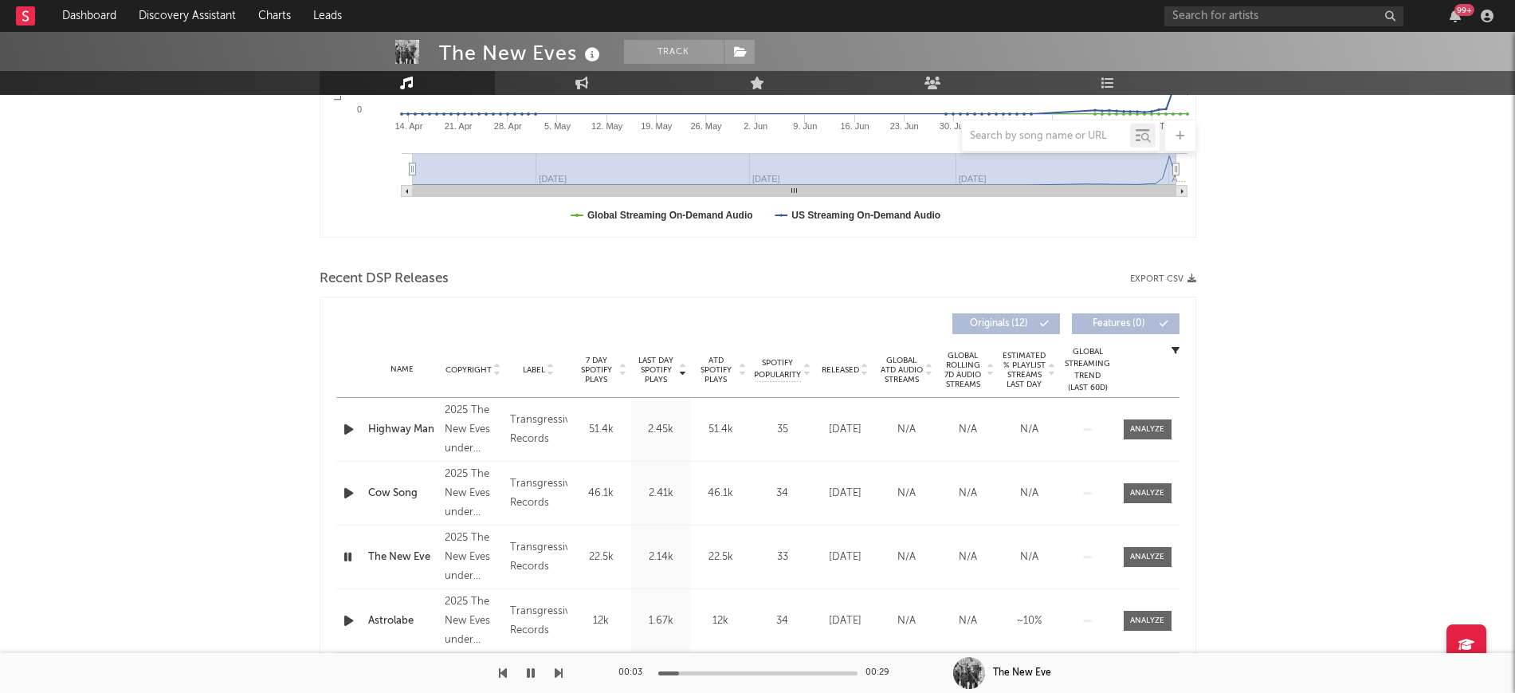
click at [525, 665] on button "button" at bounding box center [531, 673] width 16 height 40
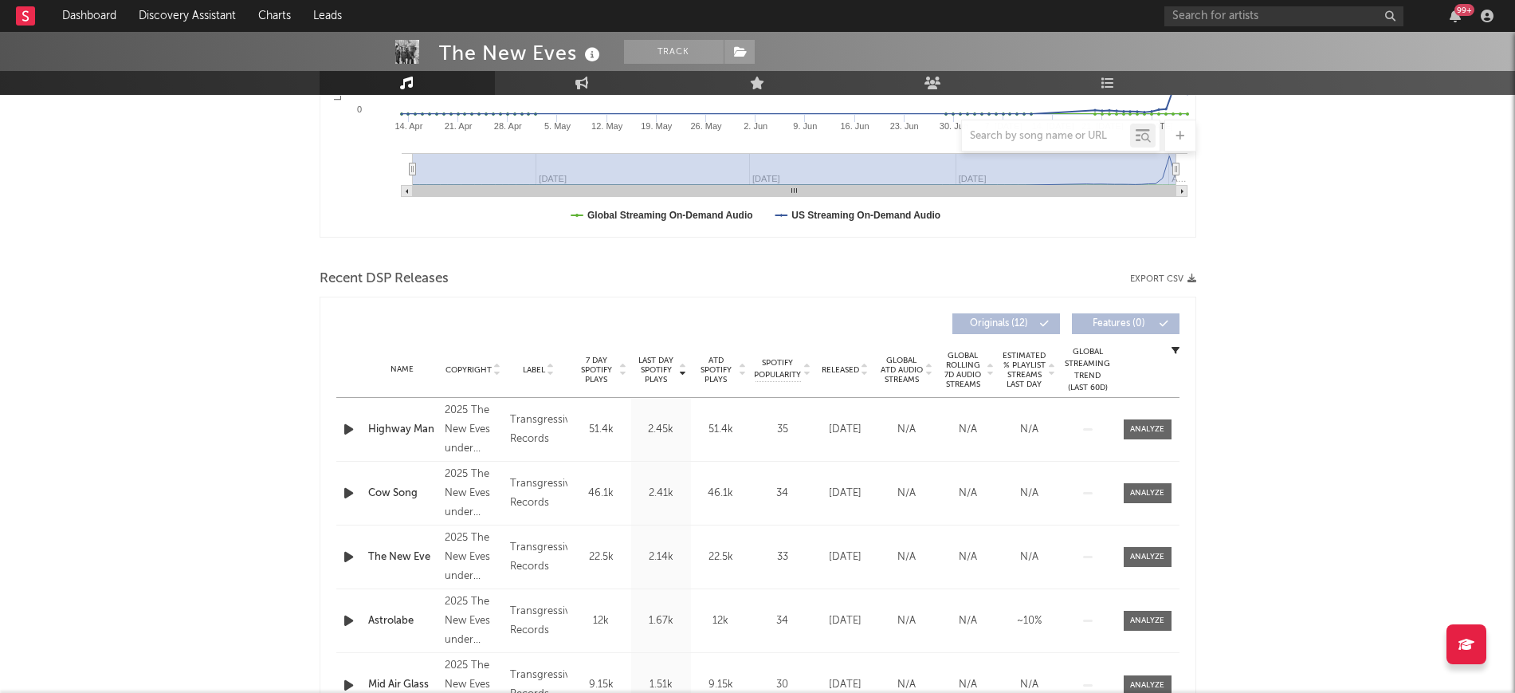
scroll to position [0, 0]
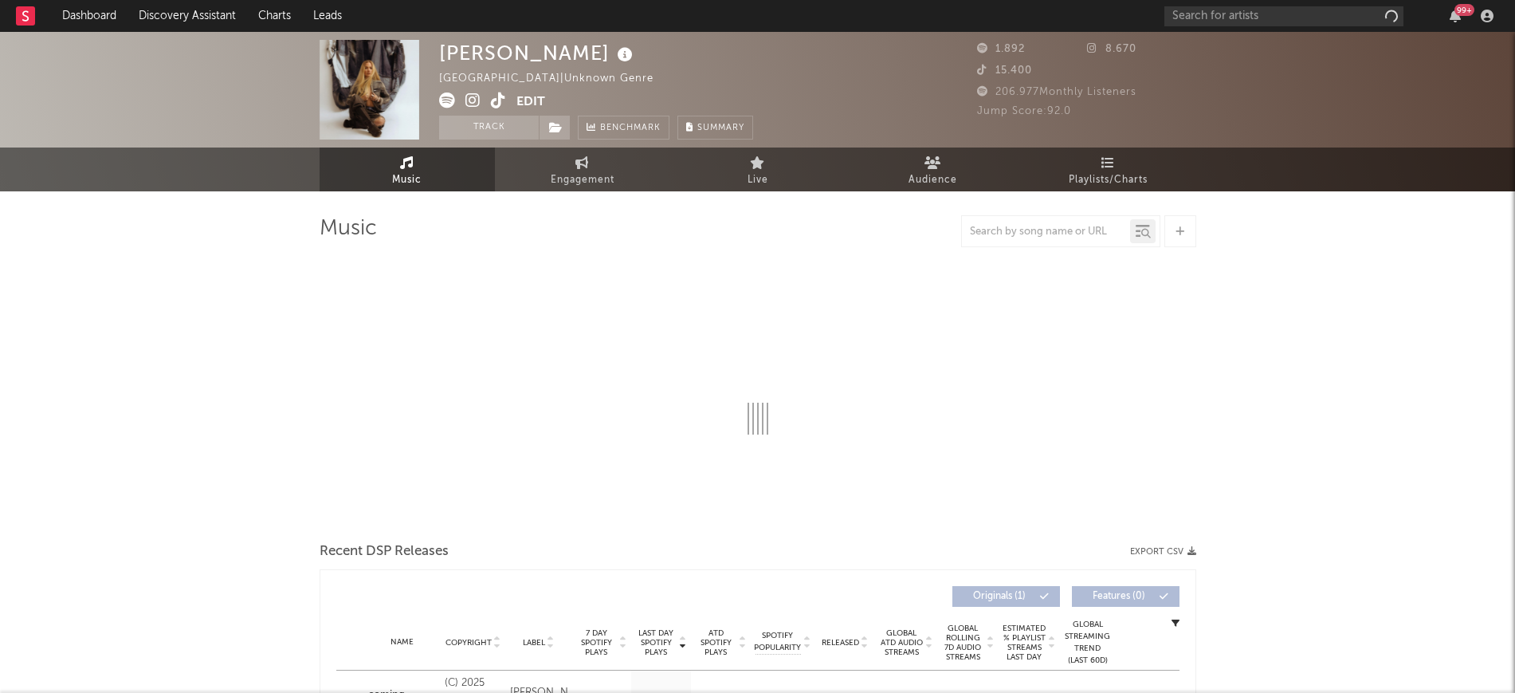
select select "1w"
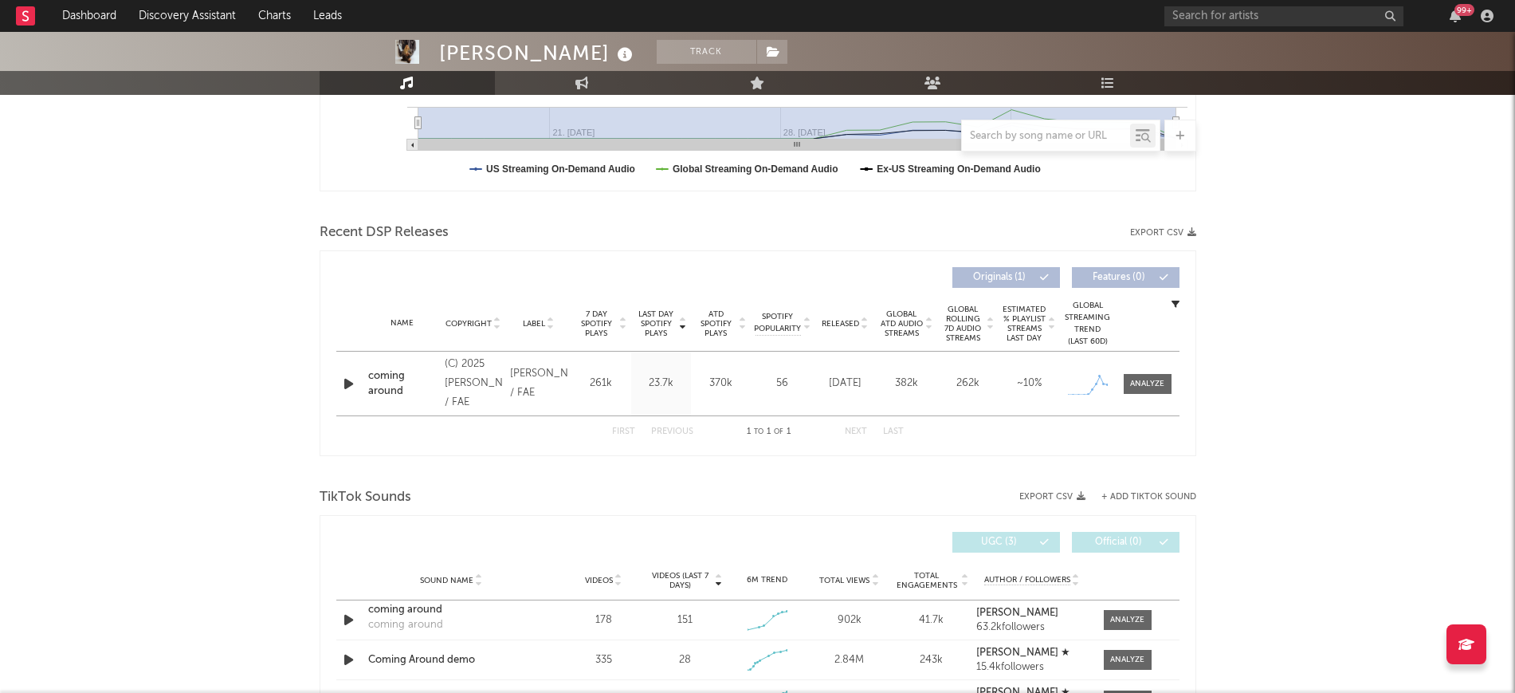
scroll to position [598, 0]
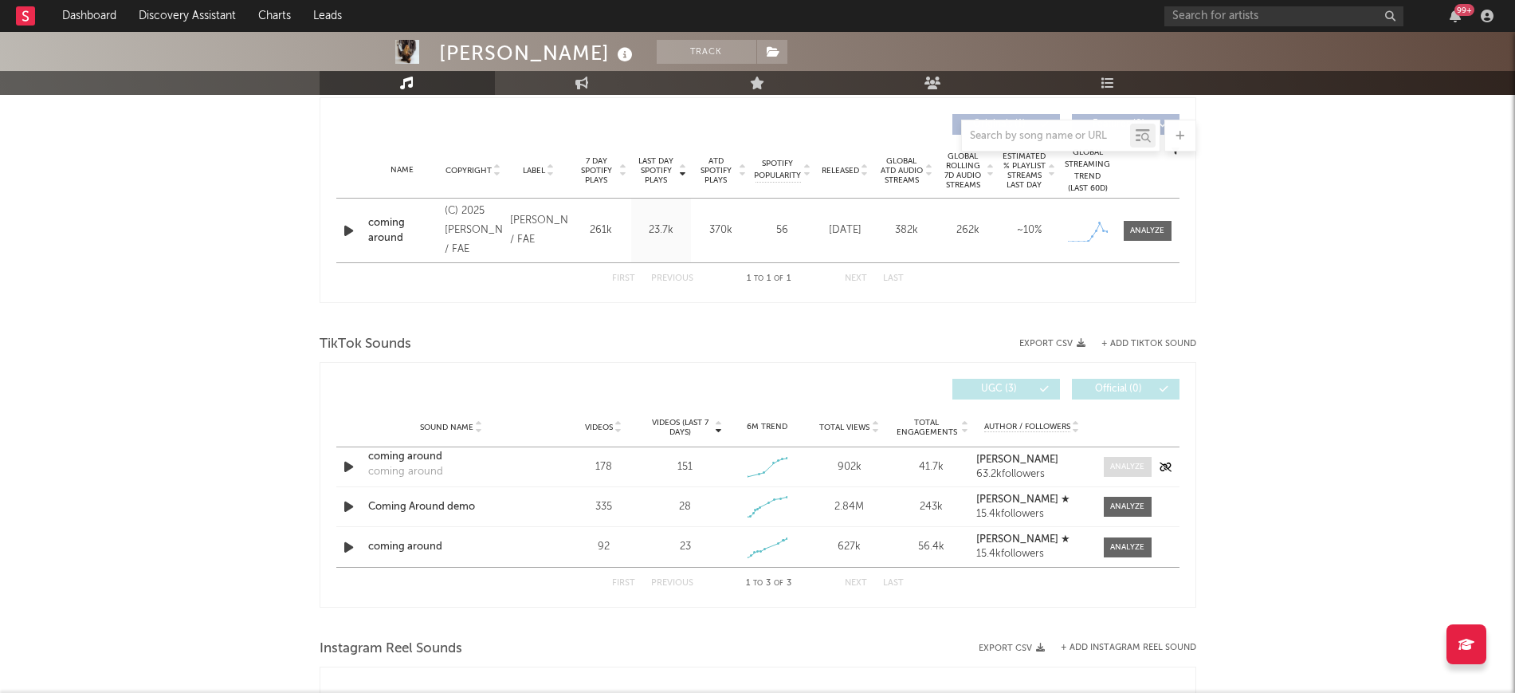
click at [1132, 473] on span at bounding box center [1128, 467] width 48 height 20
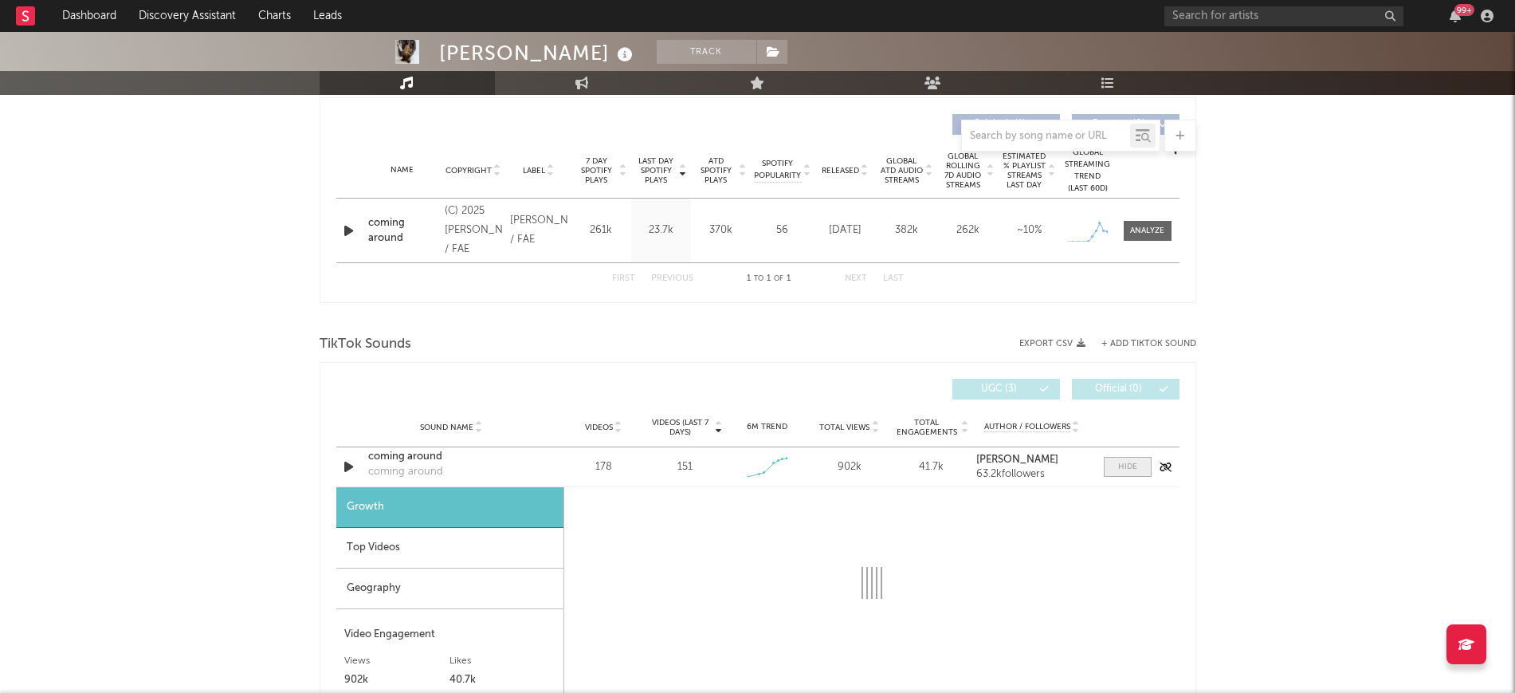
select select "1w"
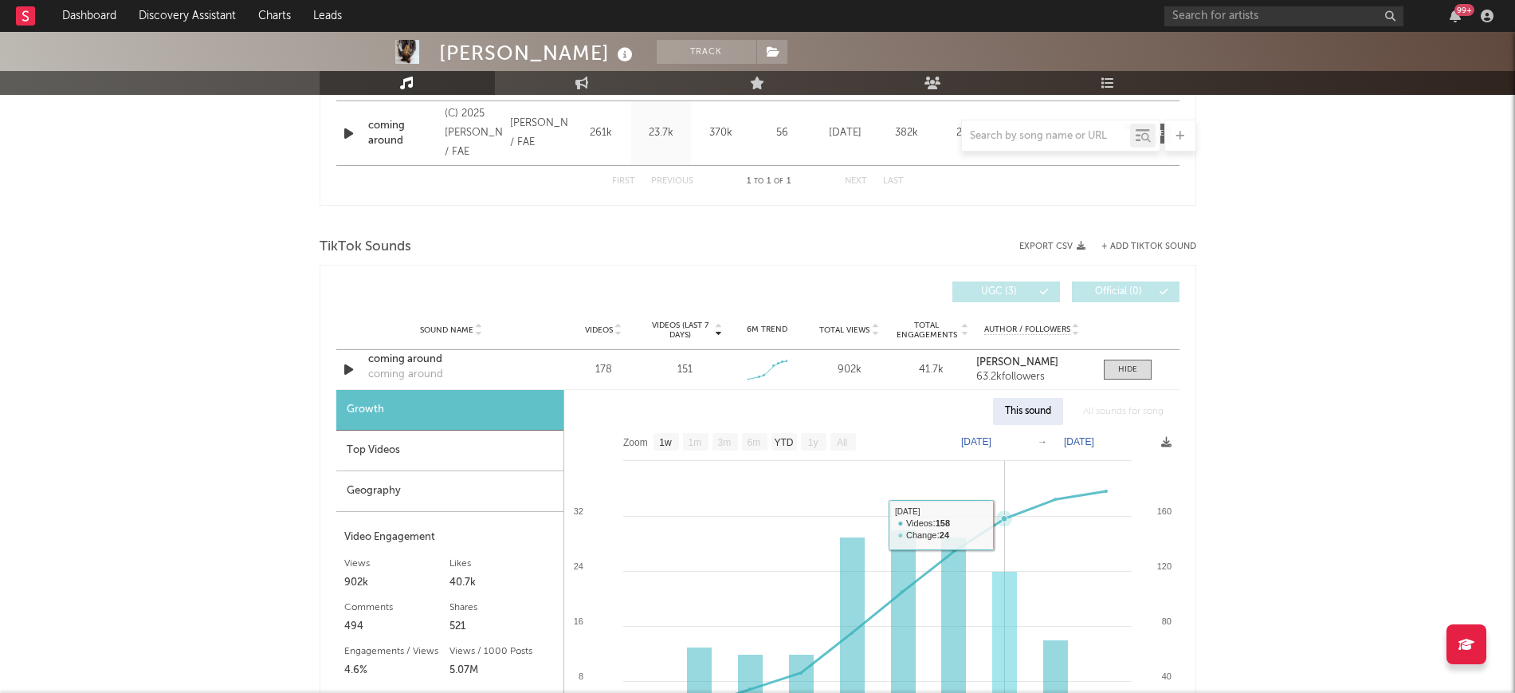
scroll to position [698, 0]
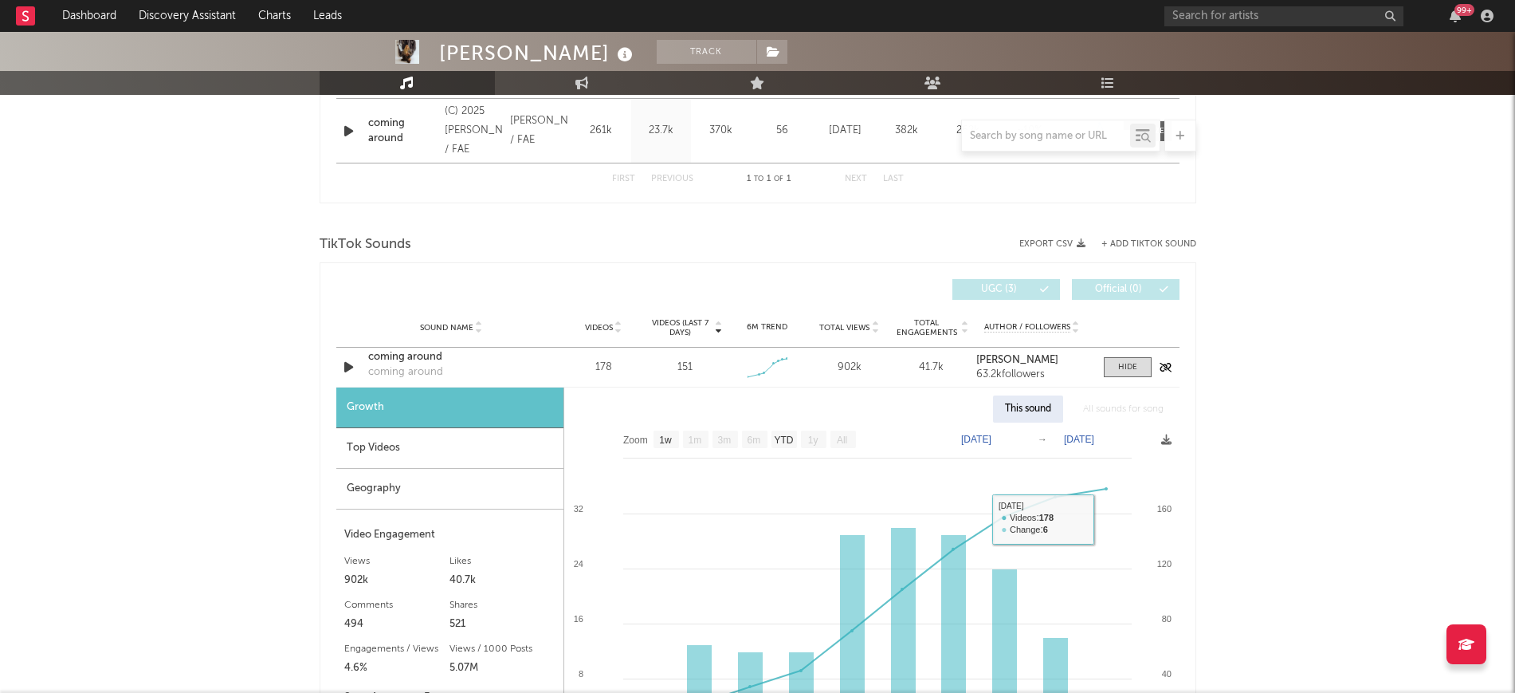
click at [1144, 356] on div "Sound Name coming around coming around Videos 178 Videos (last 7 days) 151 Week…" at bounding box center [757, 367] width 843 height 39
click at [1136, 377] on div "Sound Name coming around coming around Videos 178 Videos (last 7 days) 151 Week…" at bounding box center [757, 367] width 843 height 39
click at [1124, 370] on div at bounding box center [1127, 367] width 19 height 12
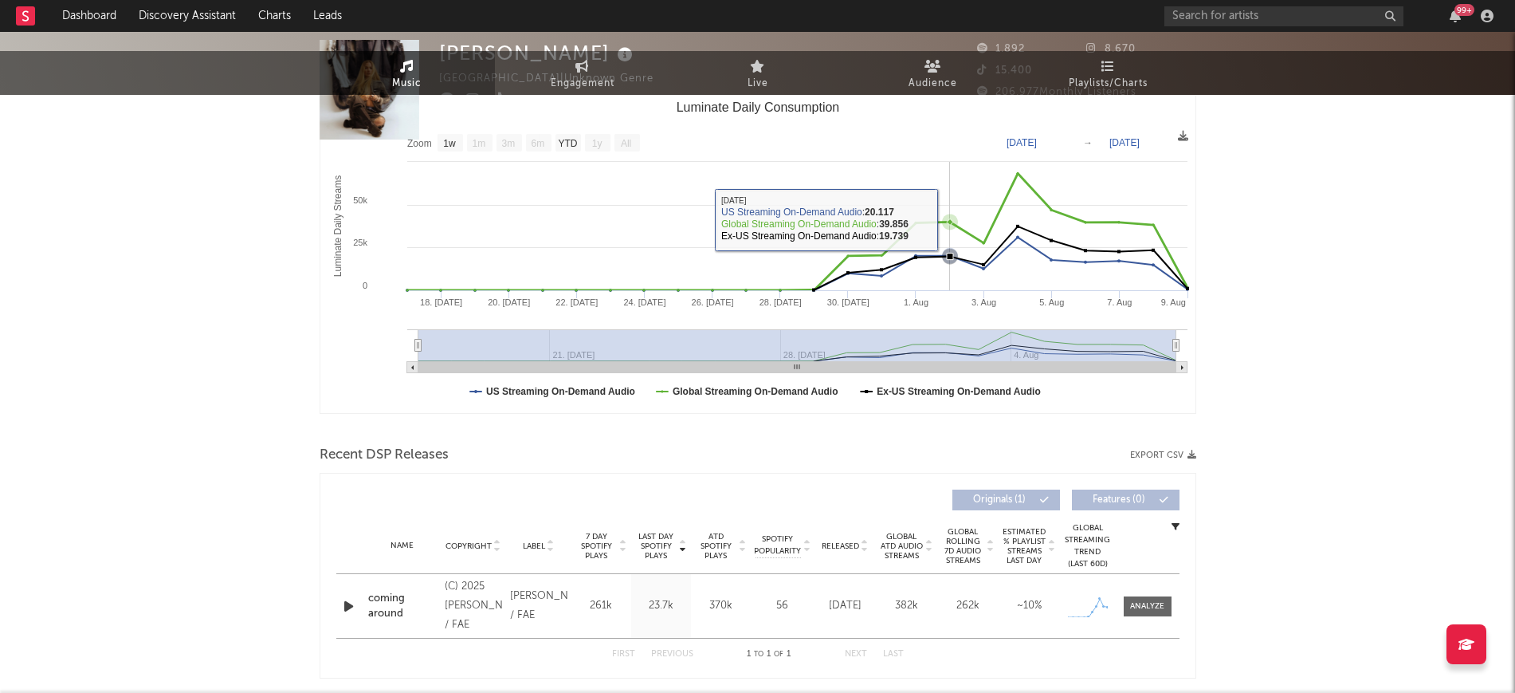
scroll to position [0, 0]
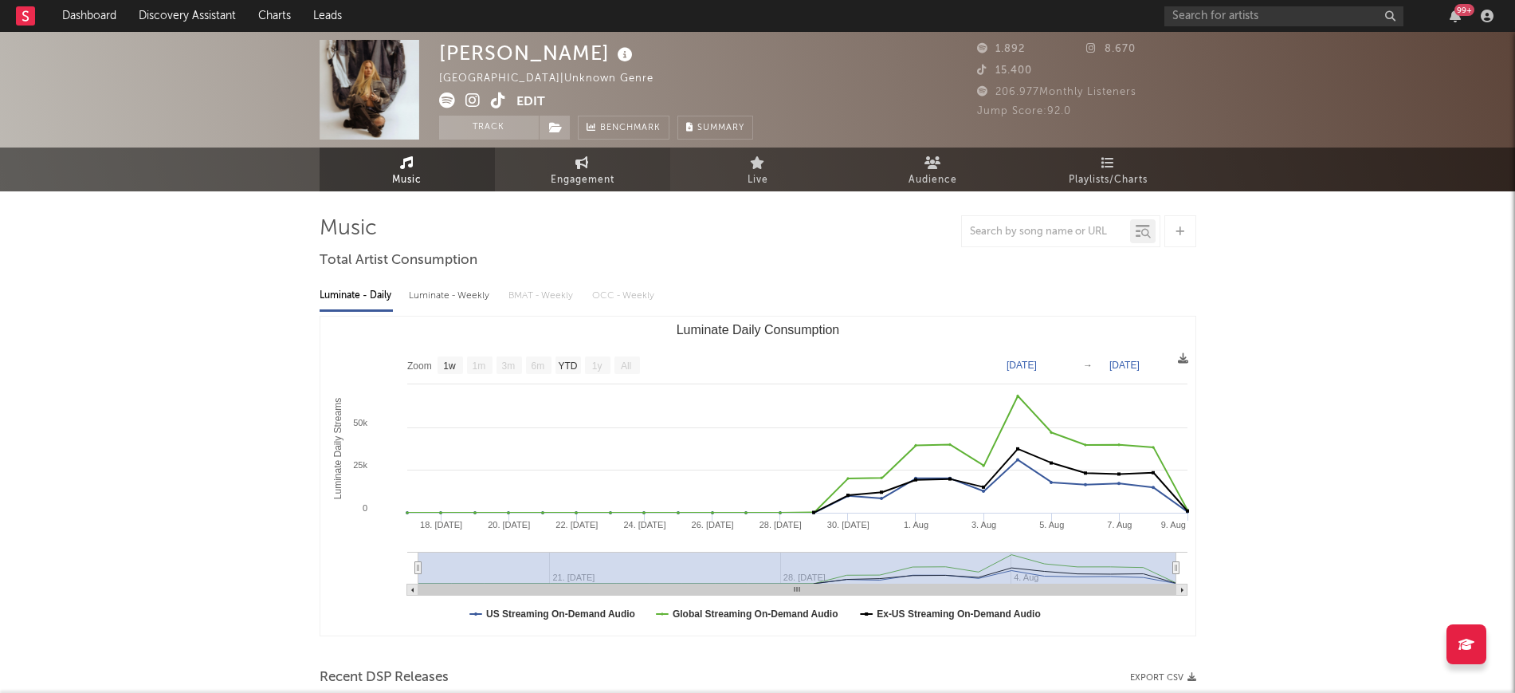
click at [563, 189] on link "Engagement" at bounding box center [582, 169] width 175 height 44
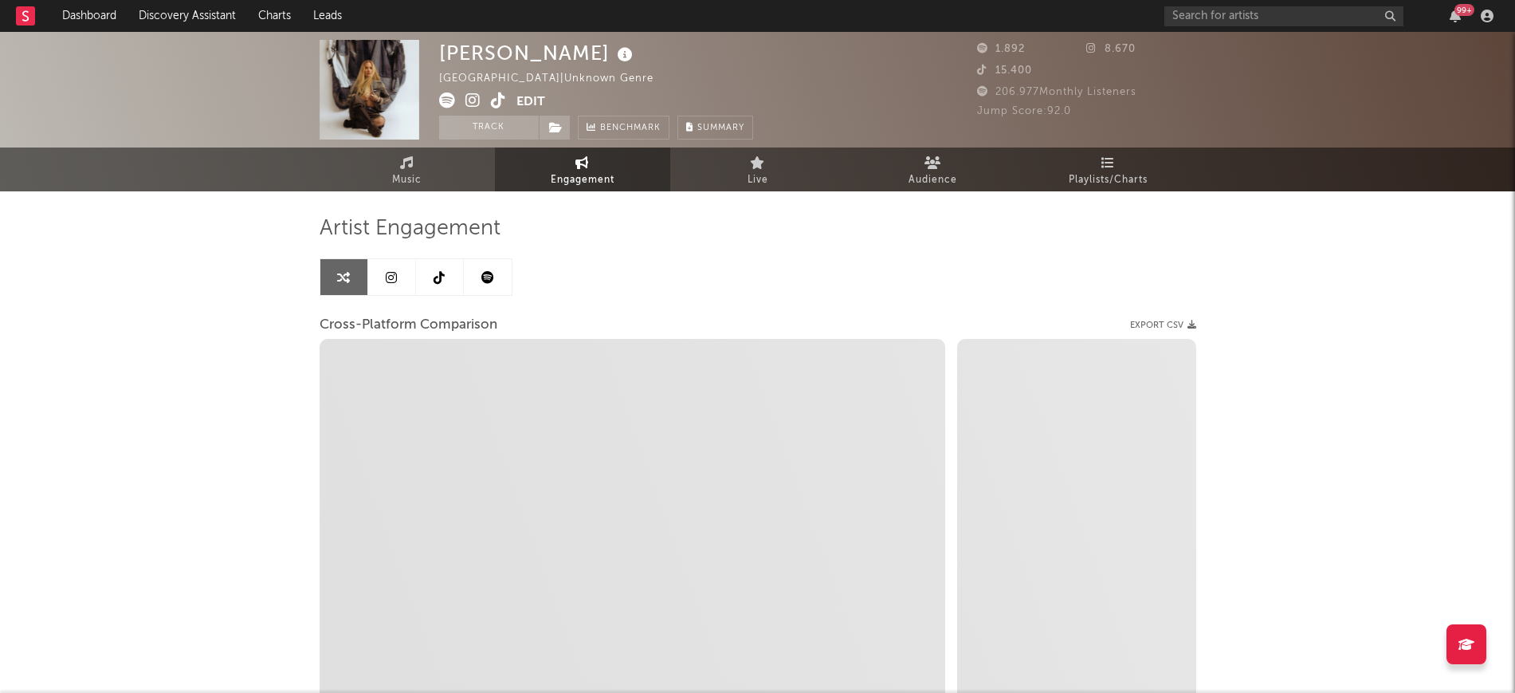
select select "1w"
select select "1m"
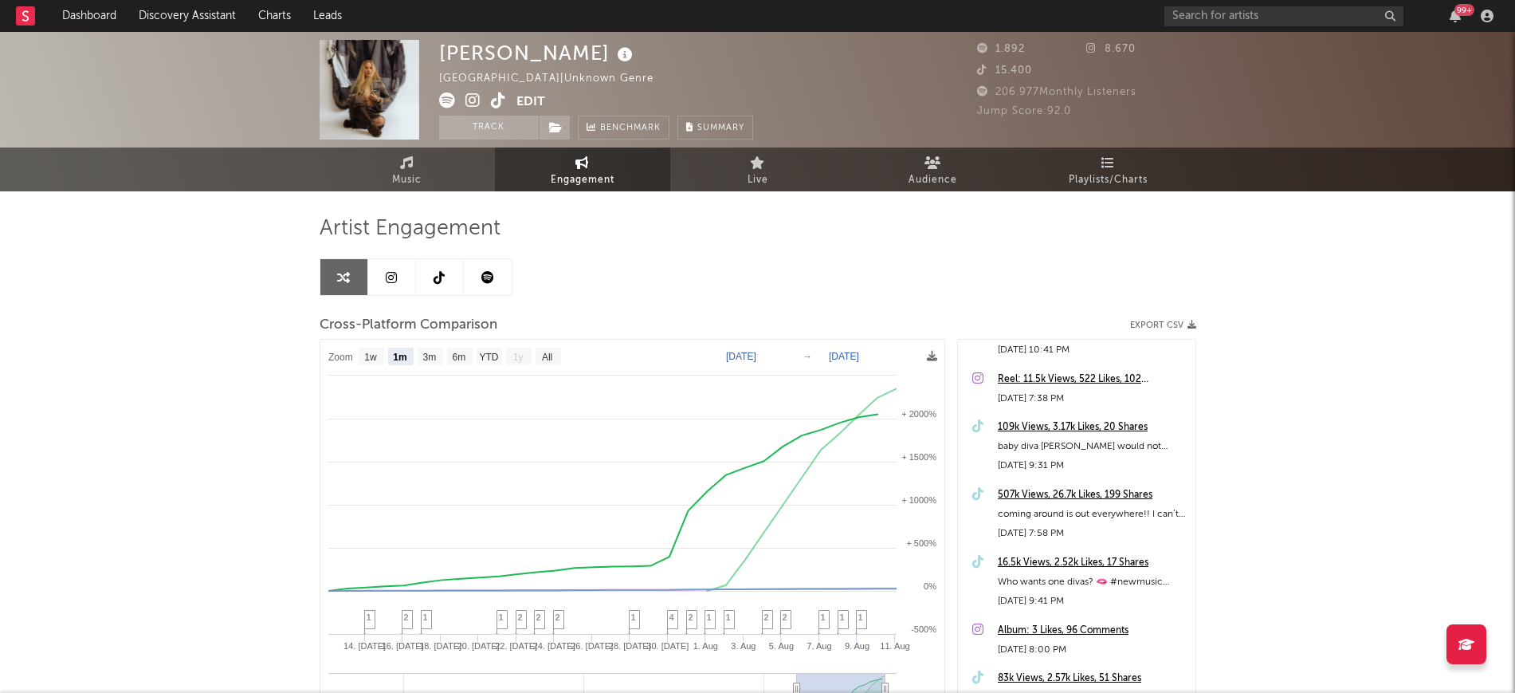
scroll to position [299, 0]
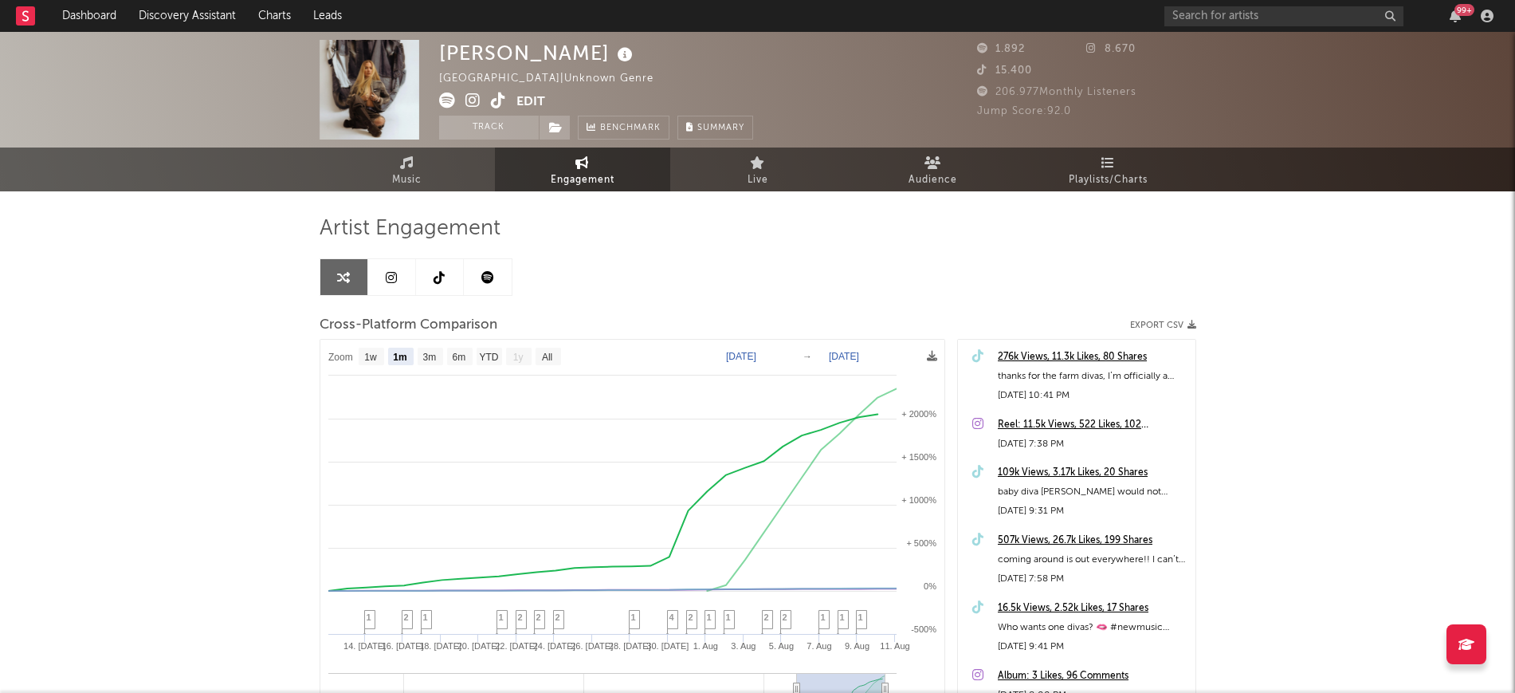
click at [429, 280] on link at bounding box center [440, 277] width 48 height 36
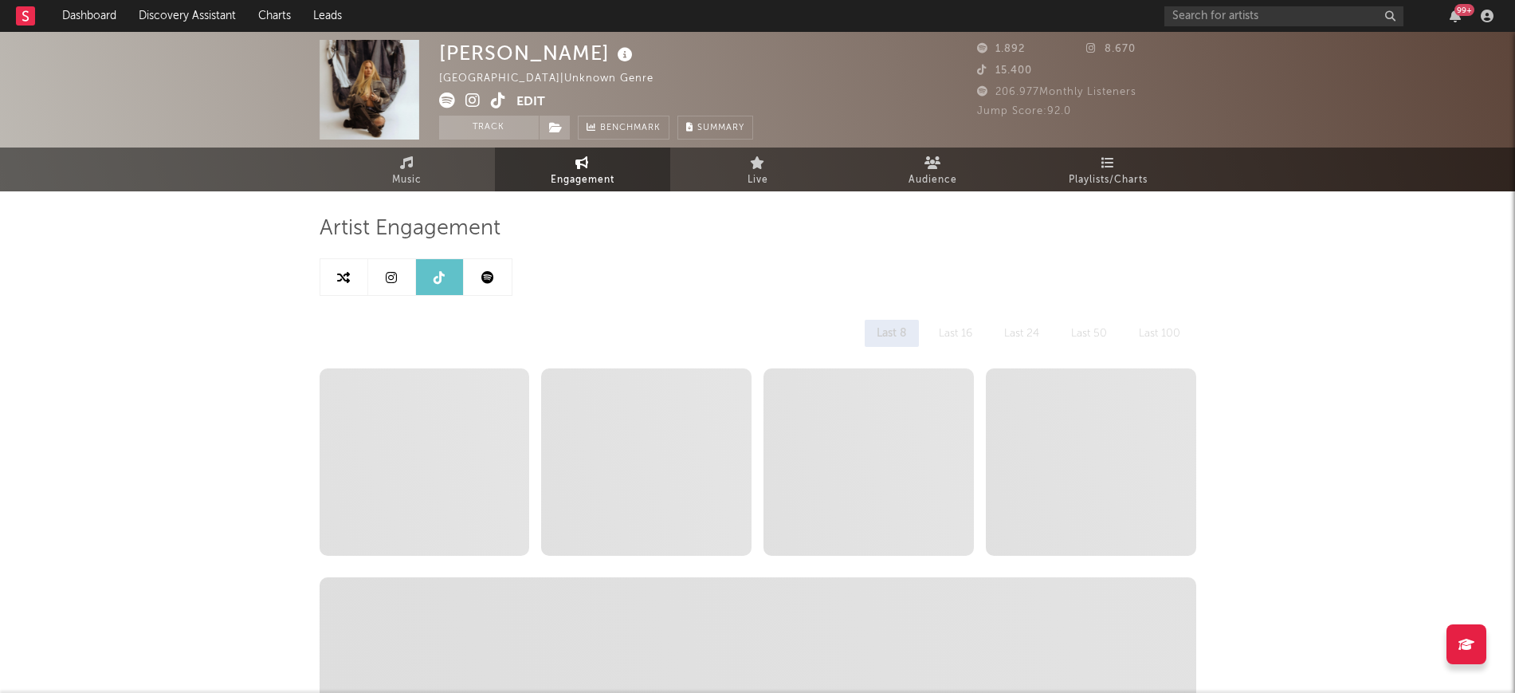
select select "6m"
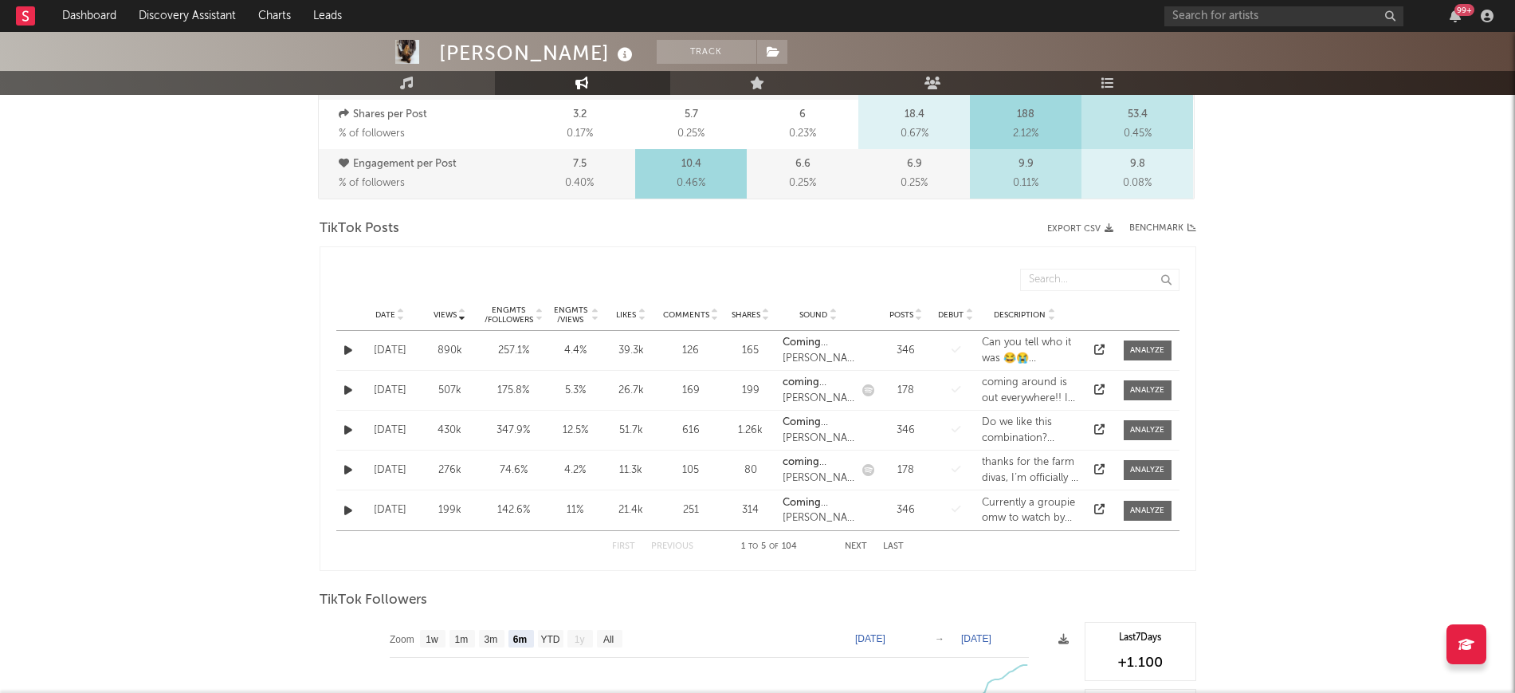
scroll to position [698, 0]
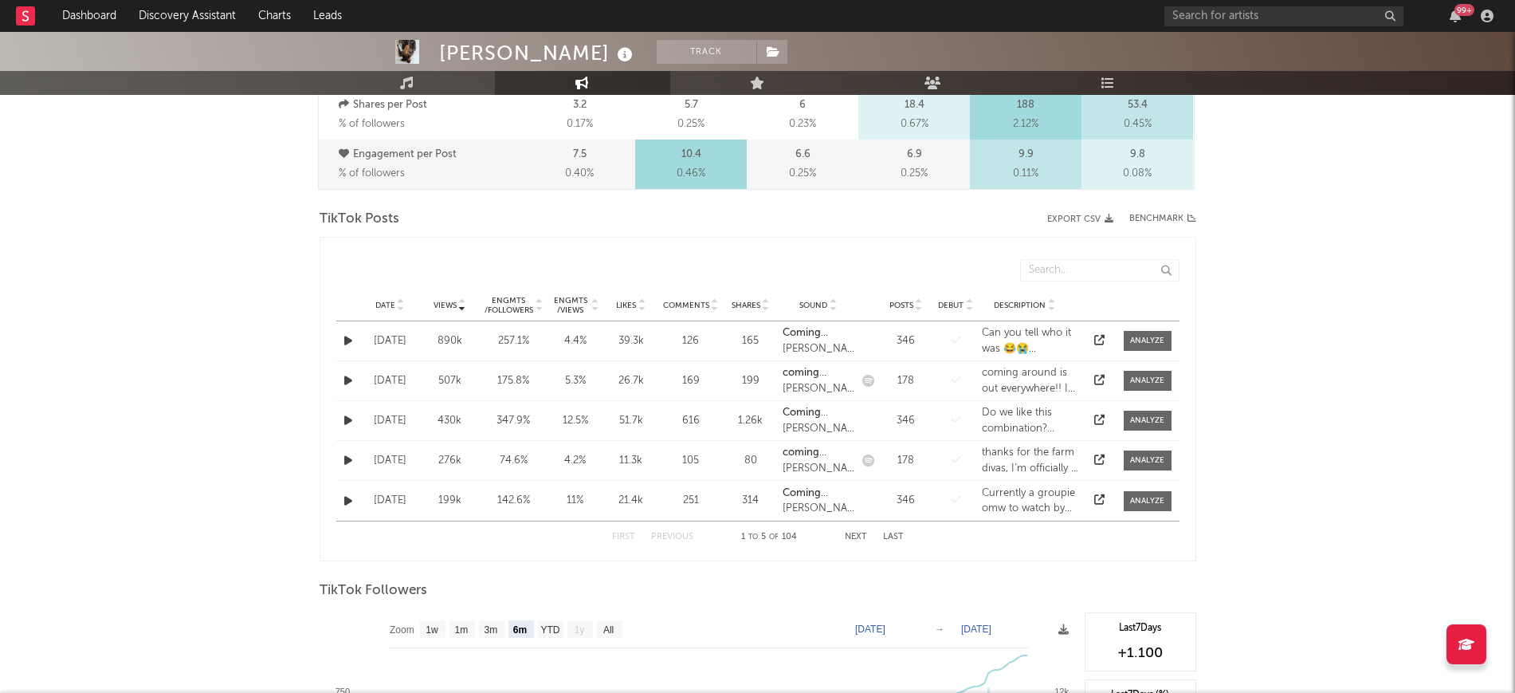
click at [403, 305] on icon at bounding box center [401, 308] width 8 height 6
click at [344, 502] on icon "button" at bounding box center [348, 501] width 8 height 10
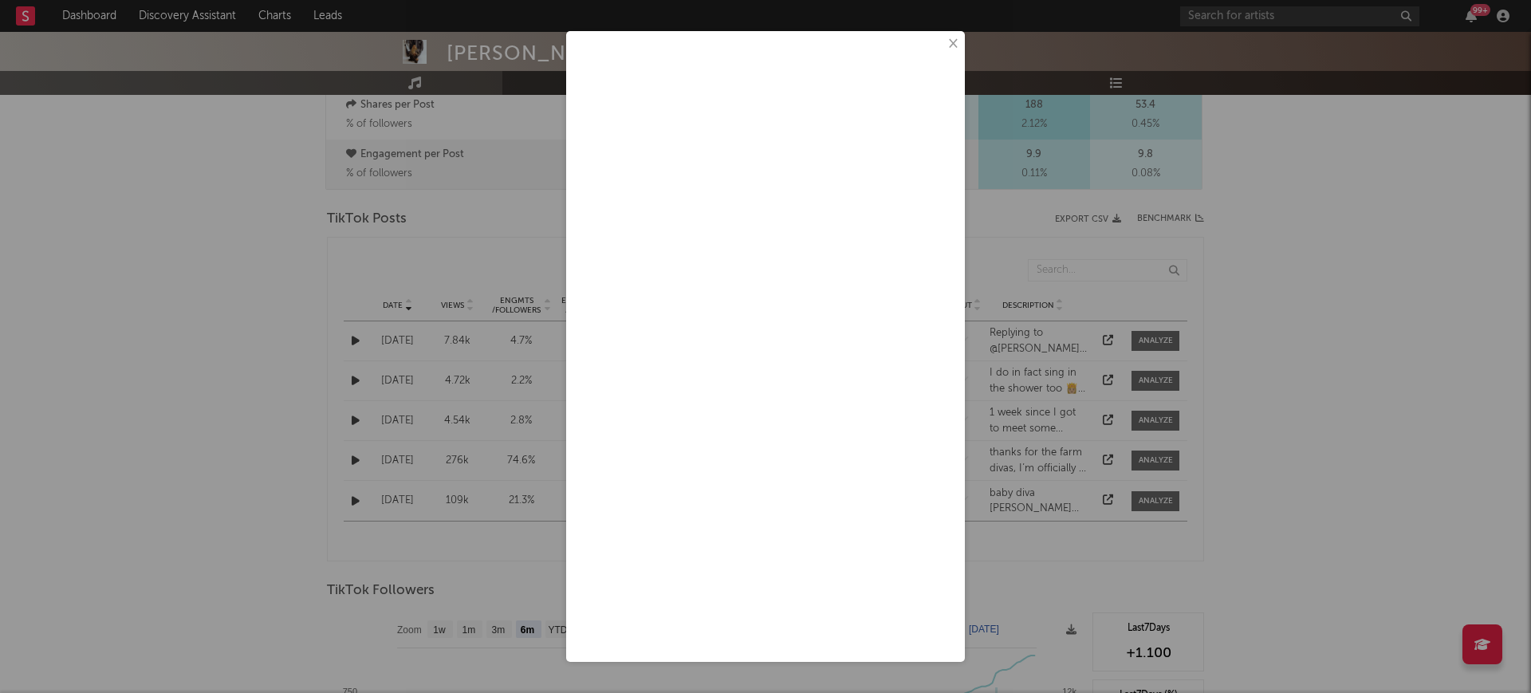
drag, startPoint x: 957, startPoint y: 43, endPoint x: 767, endPoint y: 110, distance: 202.0
click at [953, 44] on button "×" at bounding box center [952, 44] width 18 height 18
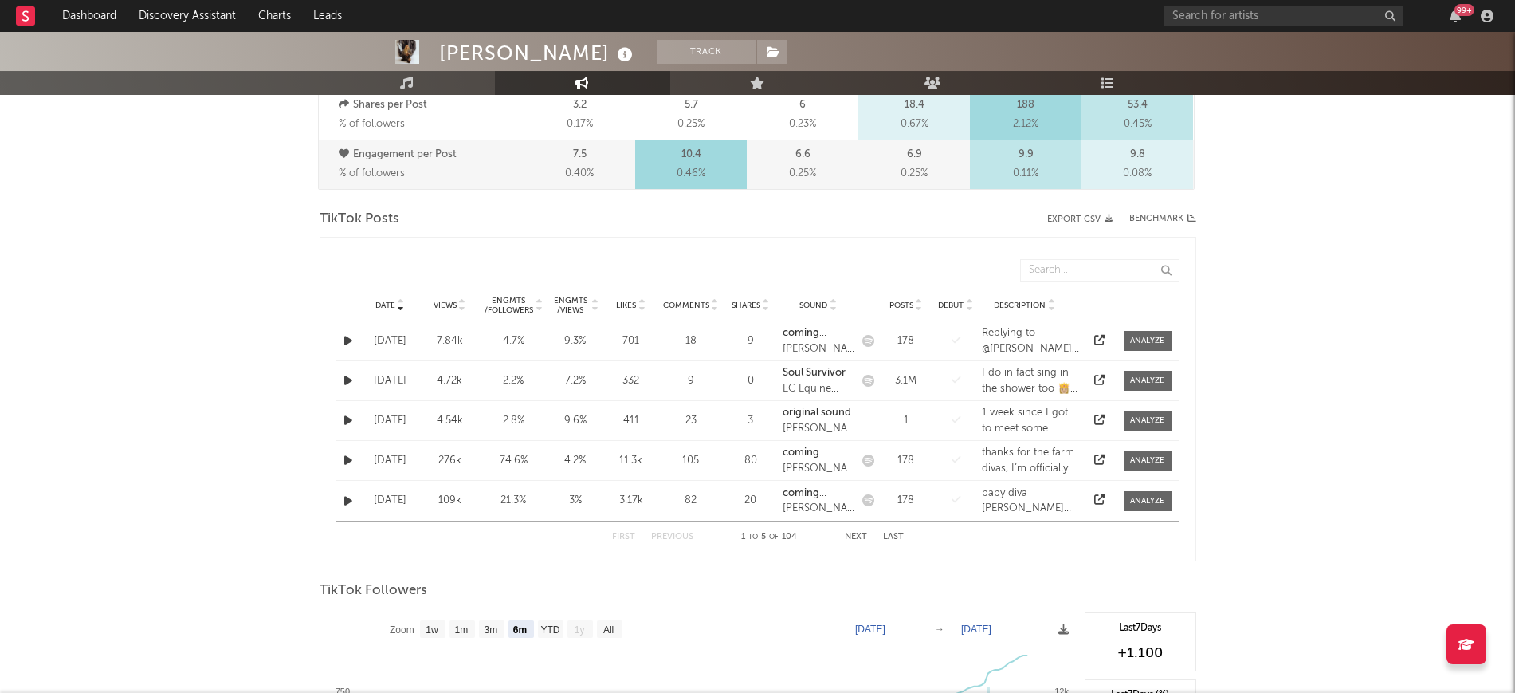
click at [356, 458] on div at bounding box center [348, 460] width 24 height 18
click at [350, 456] on icon "button" at bounding box center [348, 460] width 8 height 10
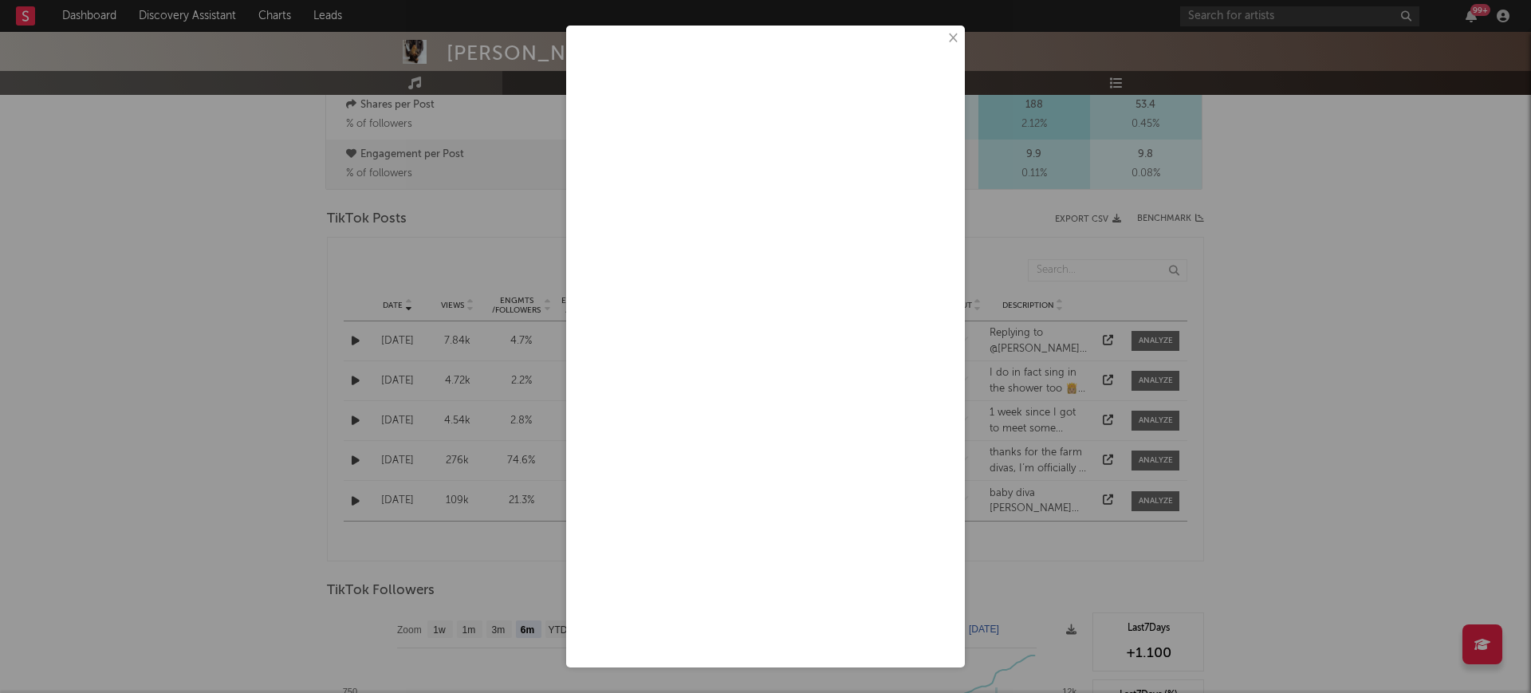
click at [957, 39] on button "×" at bounding box center [952, 38] width 18 height 18
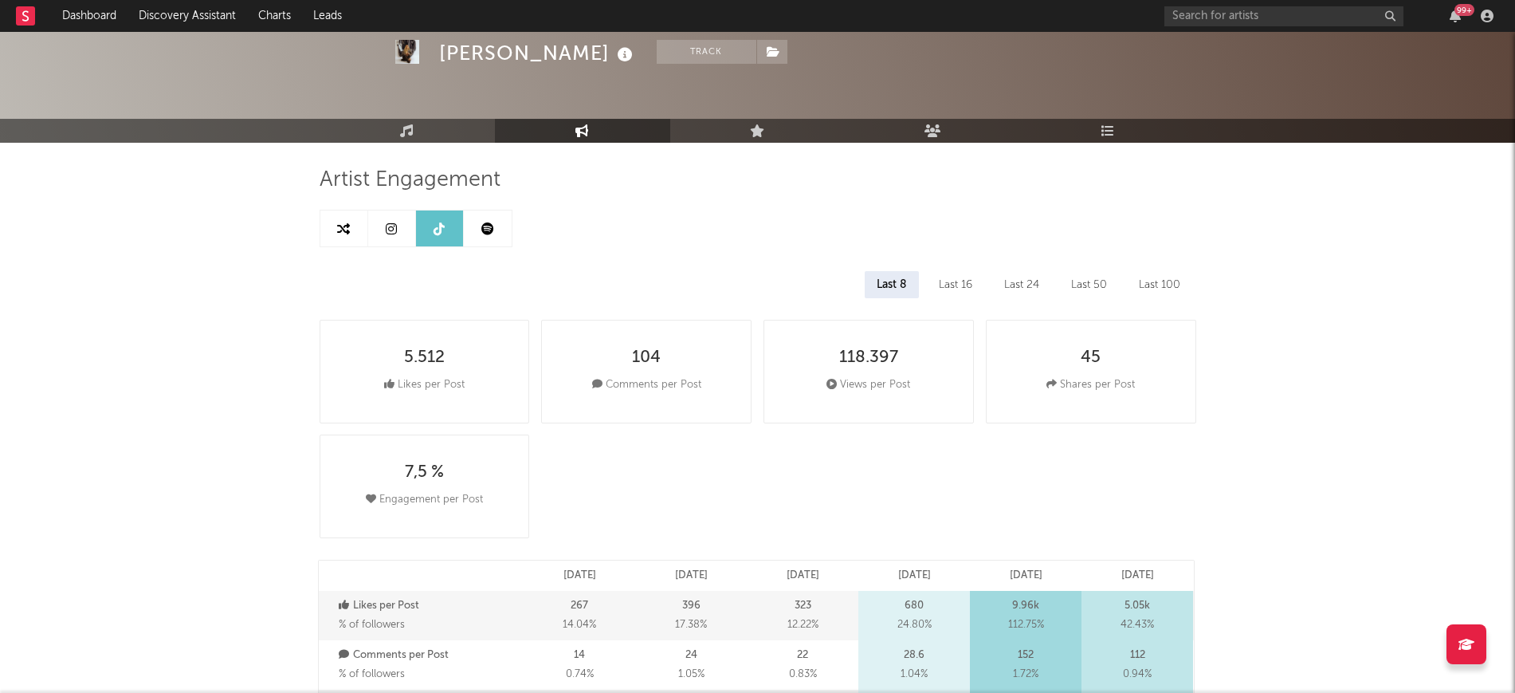
scroll to position [0, 0]
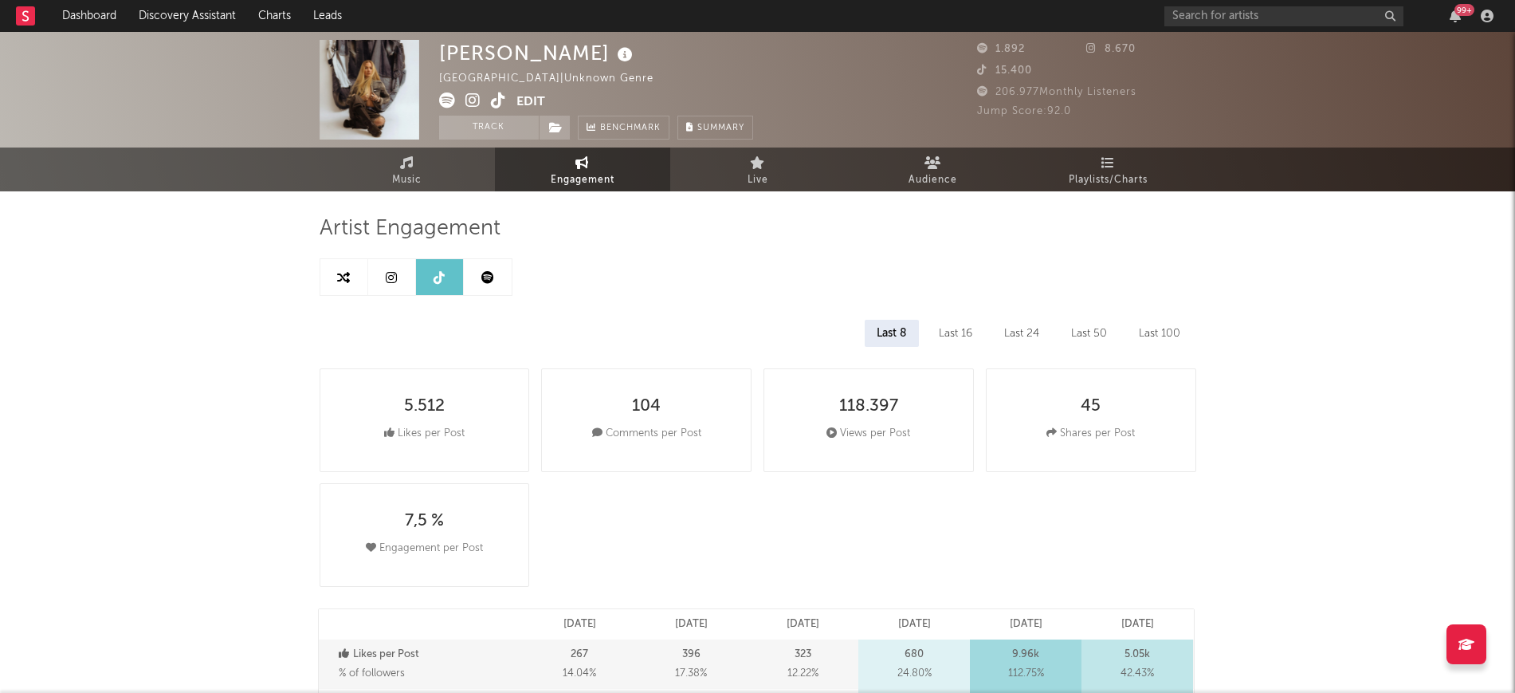
click at [477, 113] on div "fliss United Kingdom | Unknown Genre Edit Track Benchmark Summary" at bounding box center [596, 90] width 314 height 100
click at [491, 124] on button "Track" at bounding box center [489, 128] width 100 height 24
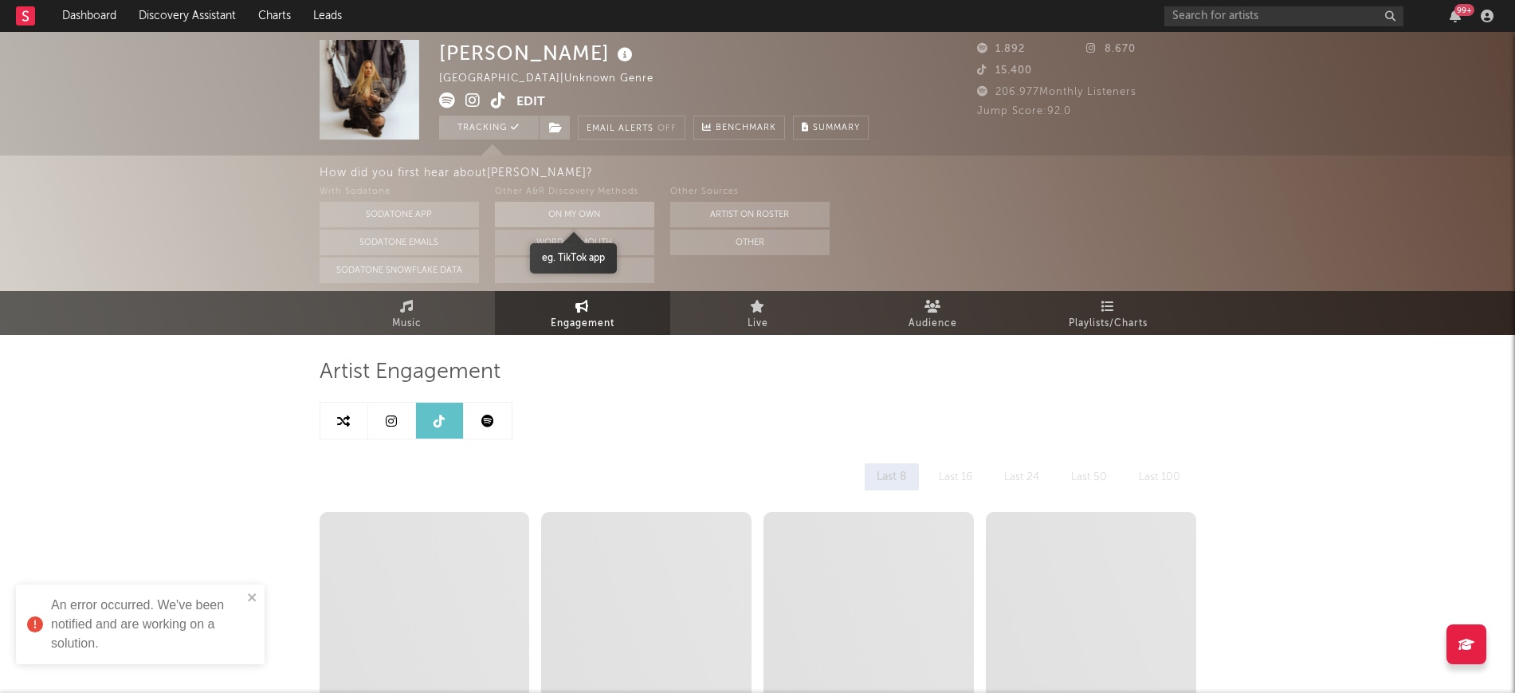
click at [582, 206] on button "On My Own" at bounding box center [574, 215] width 159 height 26
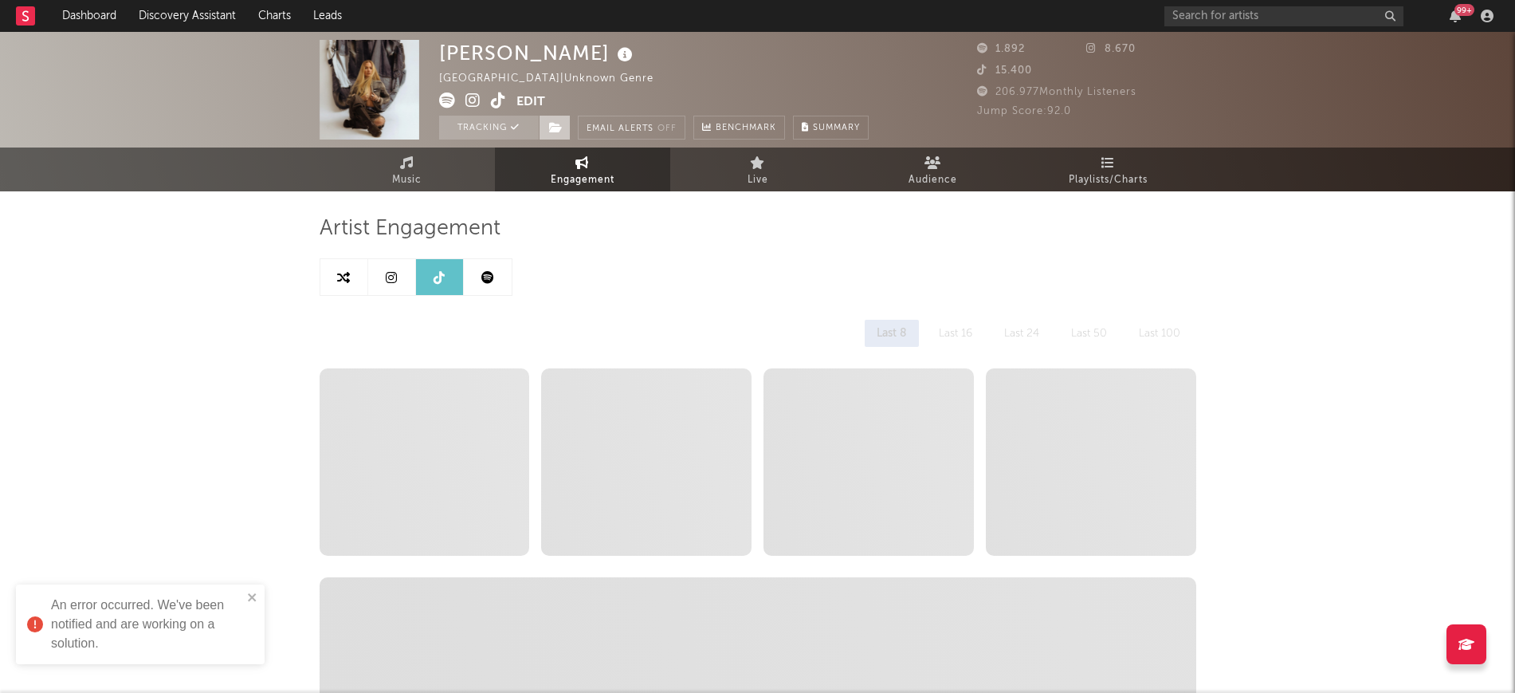
click at [544, 128] on span at bounding box center [555, 128] width 32 height 24
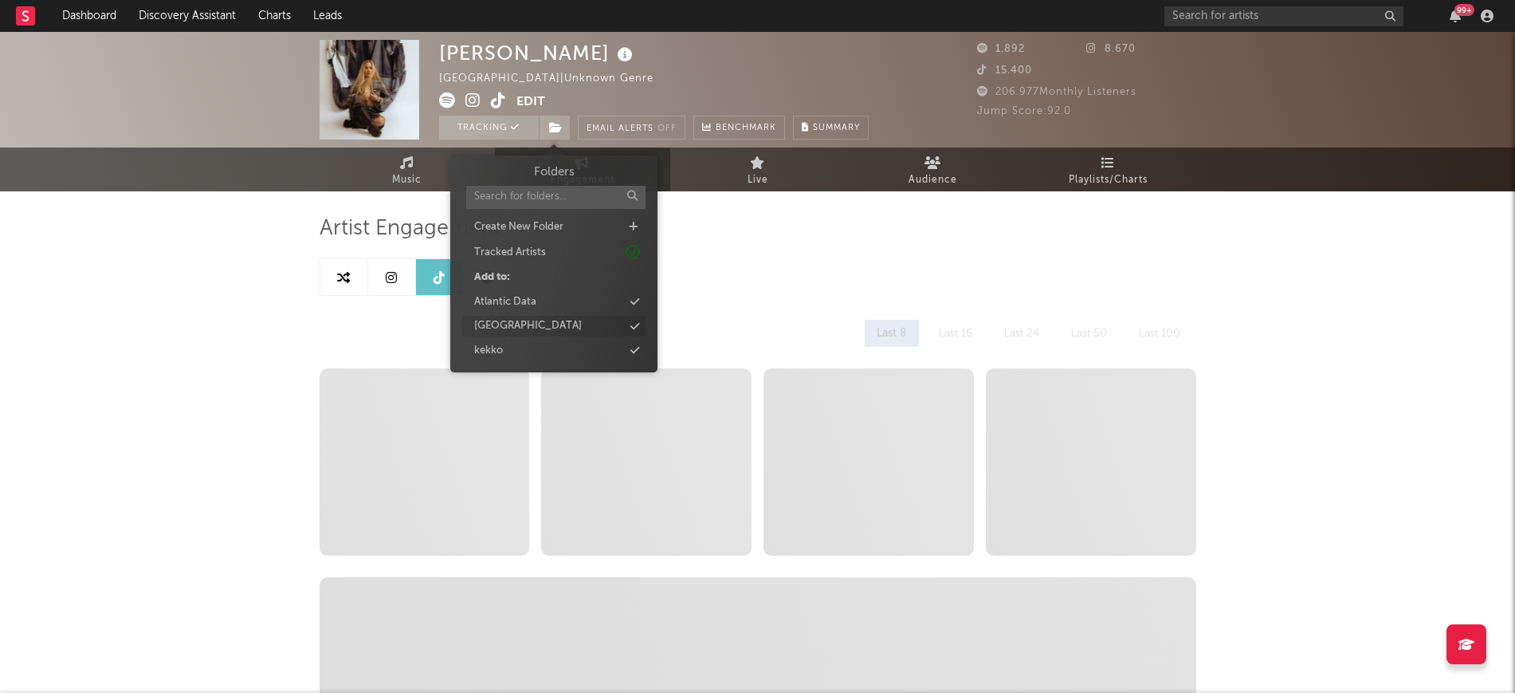
click at [581, 328] on div "france" at bounding box center [553, 326] width 183 height 21
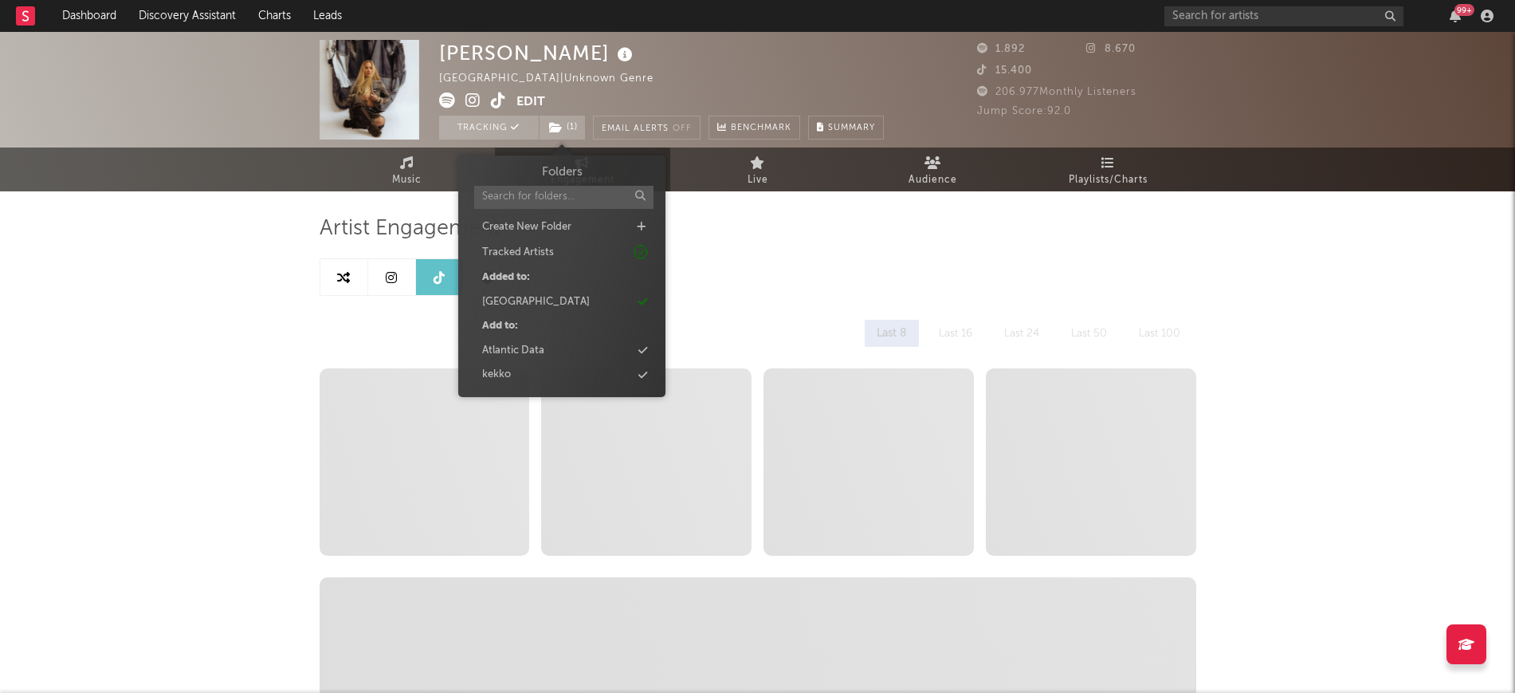
drag, startPoint x: 61, startPoint y: 365, endPoint x: 89, endPoint y: 362, distance: 28.9
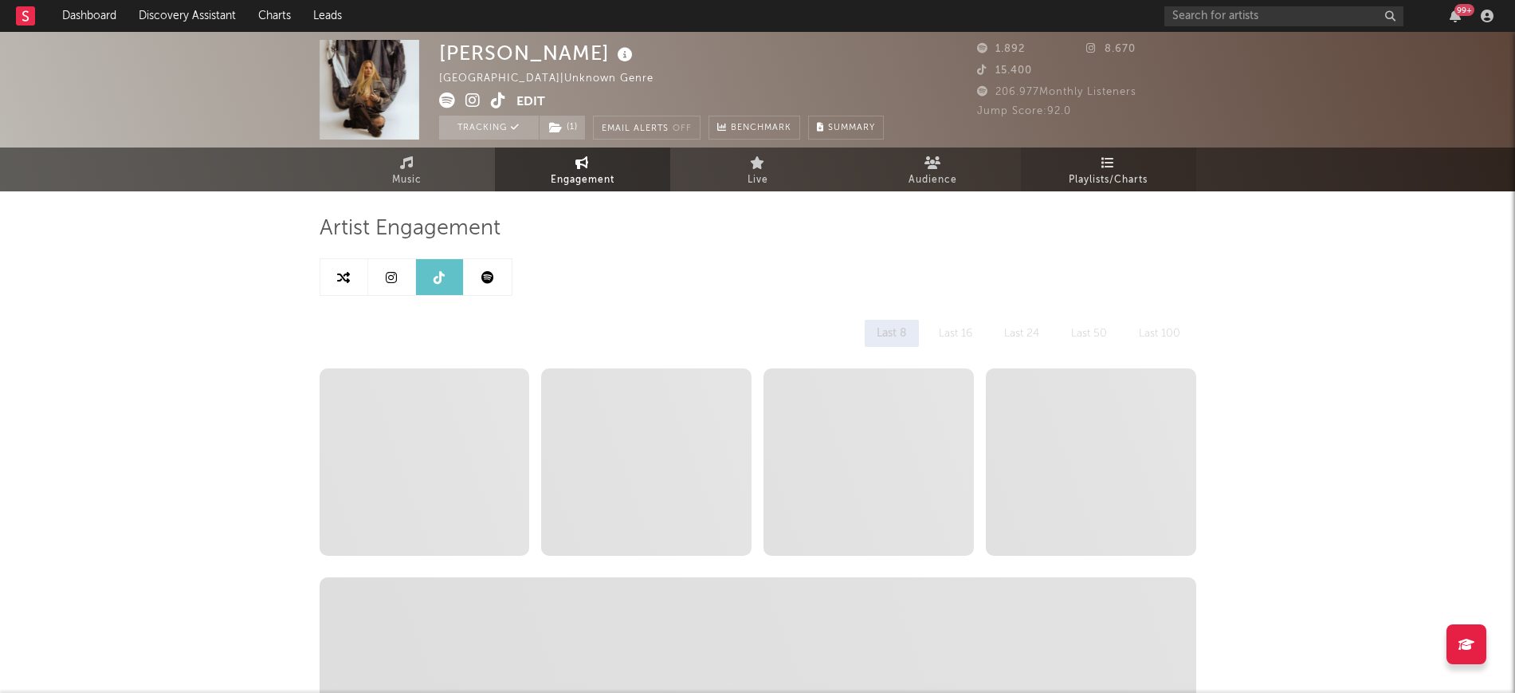
click at [1092, 166] on link "Playlists/Charts" at bounding box center [1108, 169] width 175 height 44
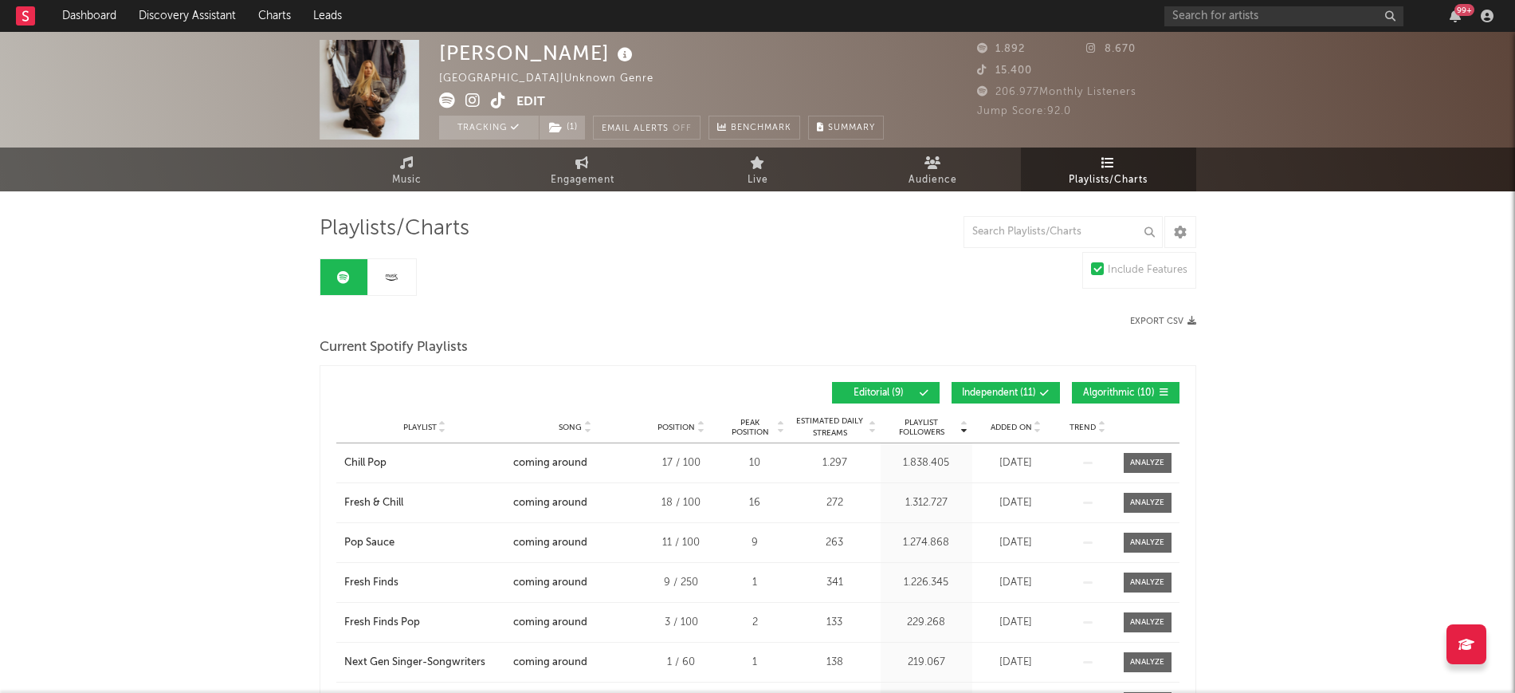
click at [862, 389] on span "Editorial ( 9 )" at bounding box center [879, 393] width 73 height 10
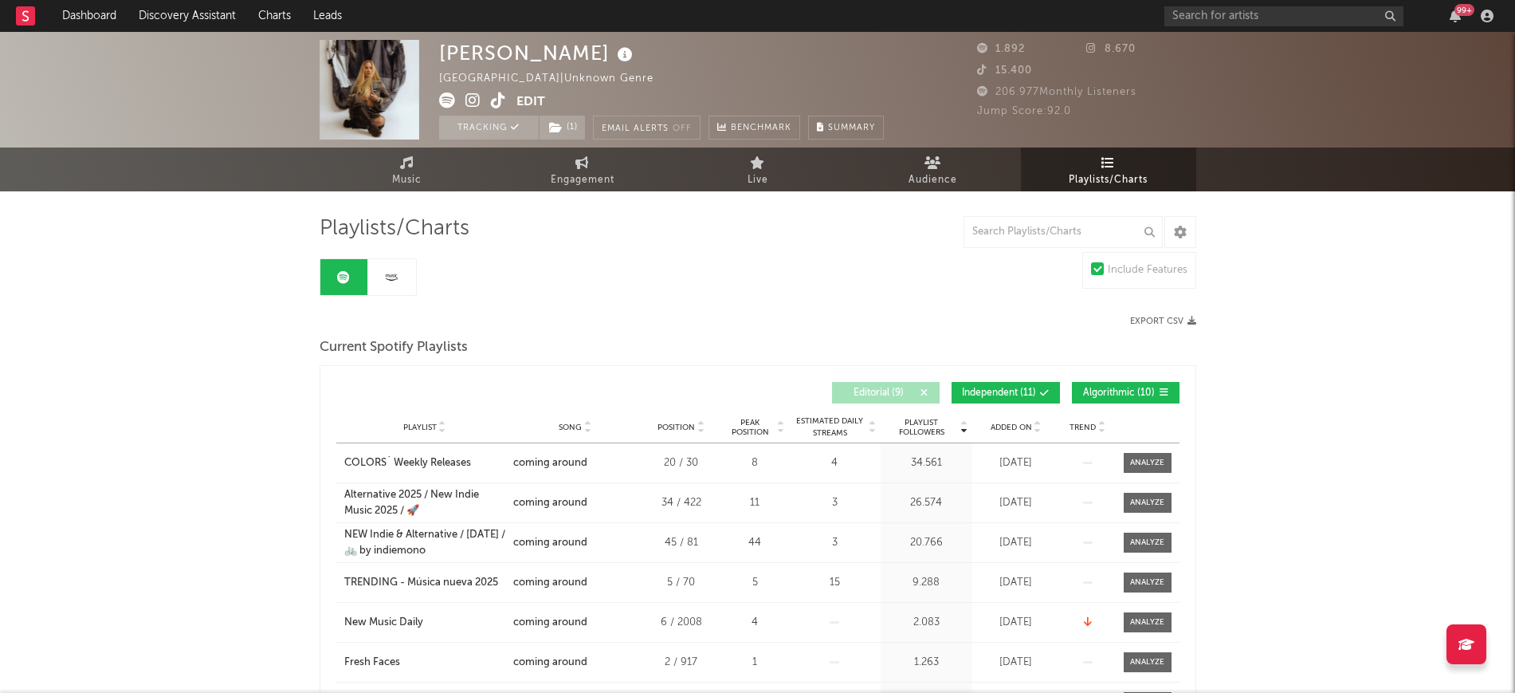
click at [968, 383] on button "Independent ( 11 )" at bounding box center [1006, 393] width 108 height 22
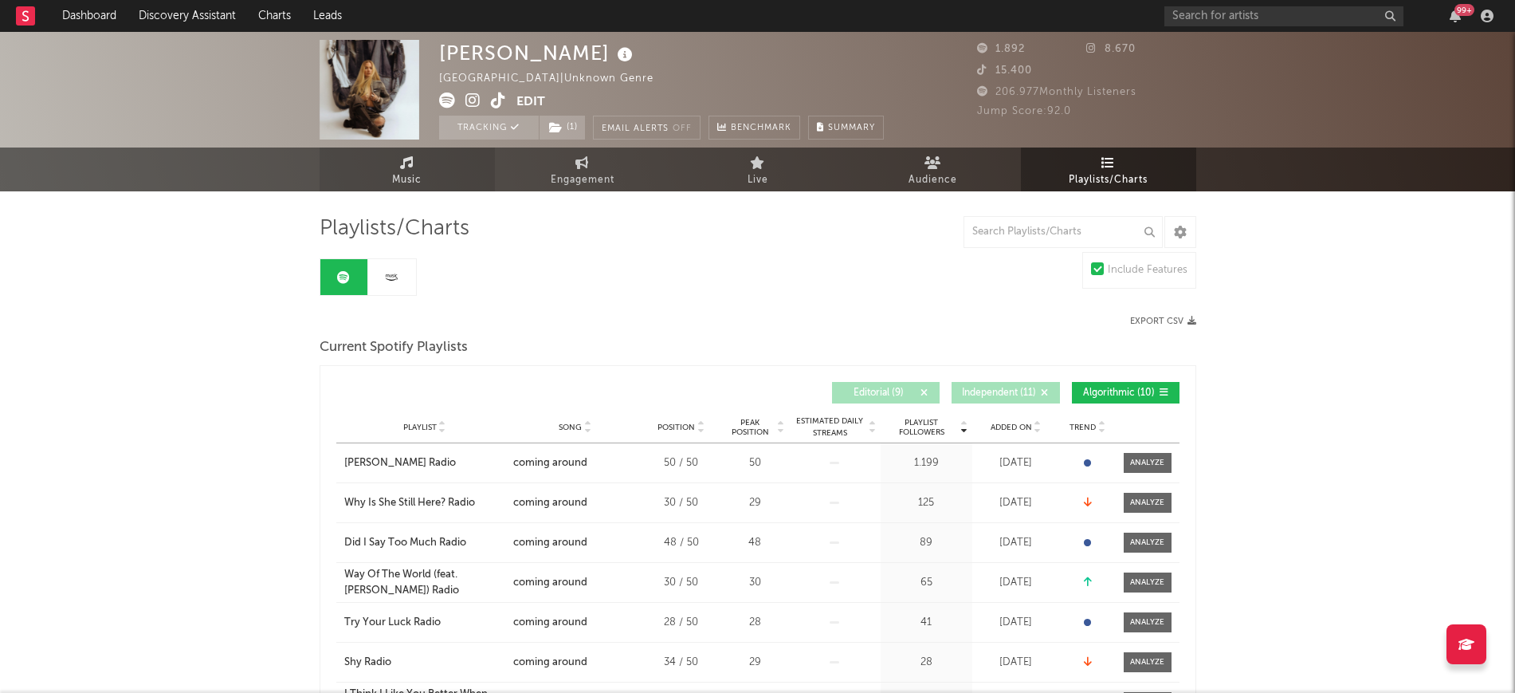
drag, startPoint x: 399, startPoint y: 200, endPoint x: 392, endPoint y: 183, distance: 18.2
click at [389, 168] on link "Music" at bounding box center [407, 169] width 175 height 44
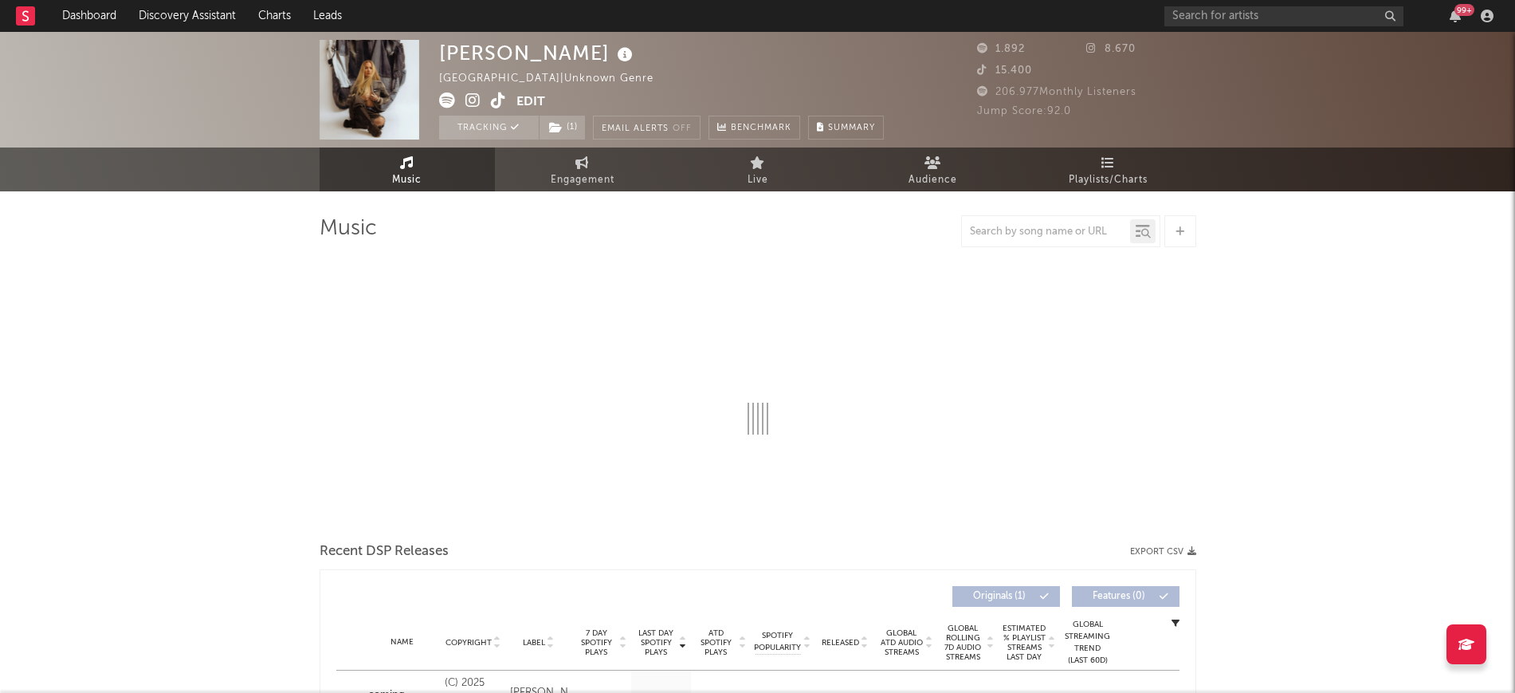
select select "1w"
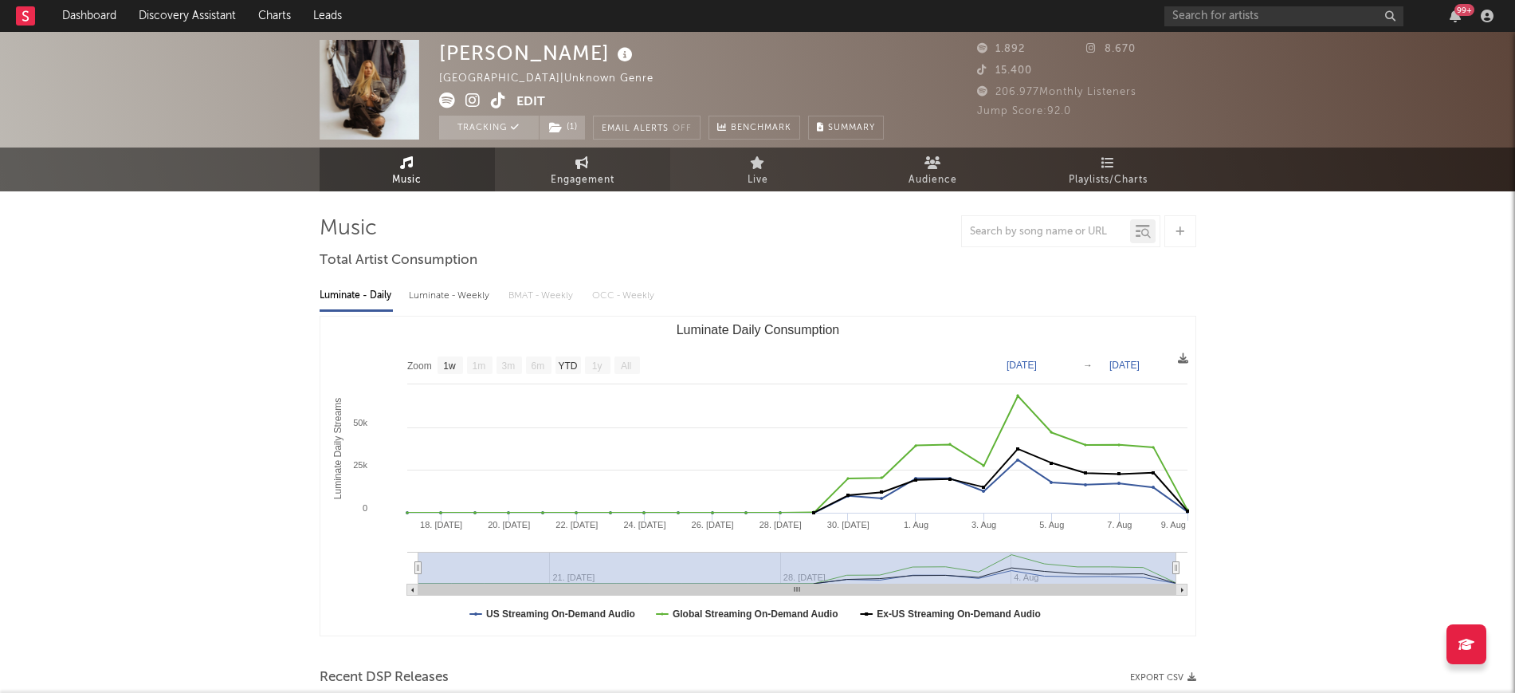
click at [548, 165] on link "Engagement" at bounding box center [582, 169] width 175 height 44
select select "1w"
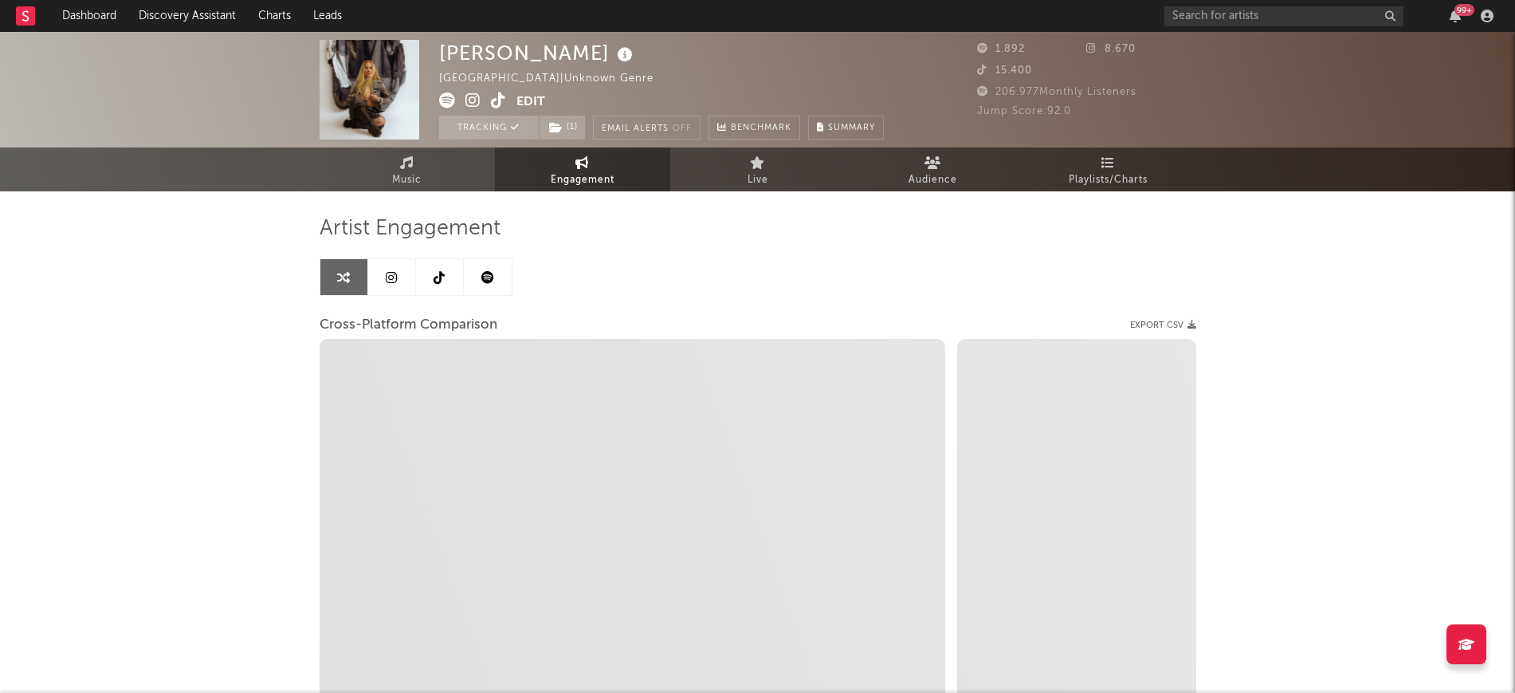
select select "1m"
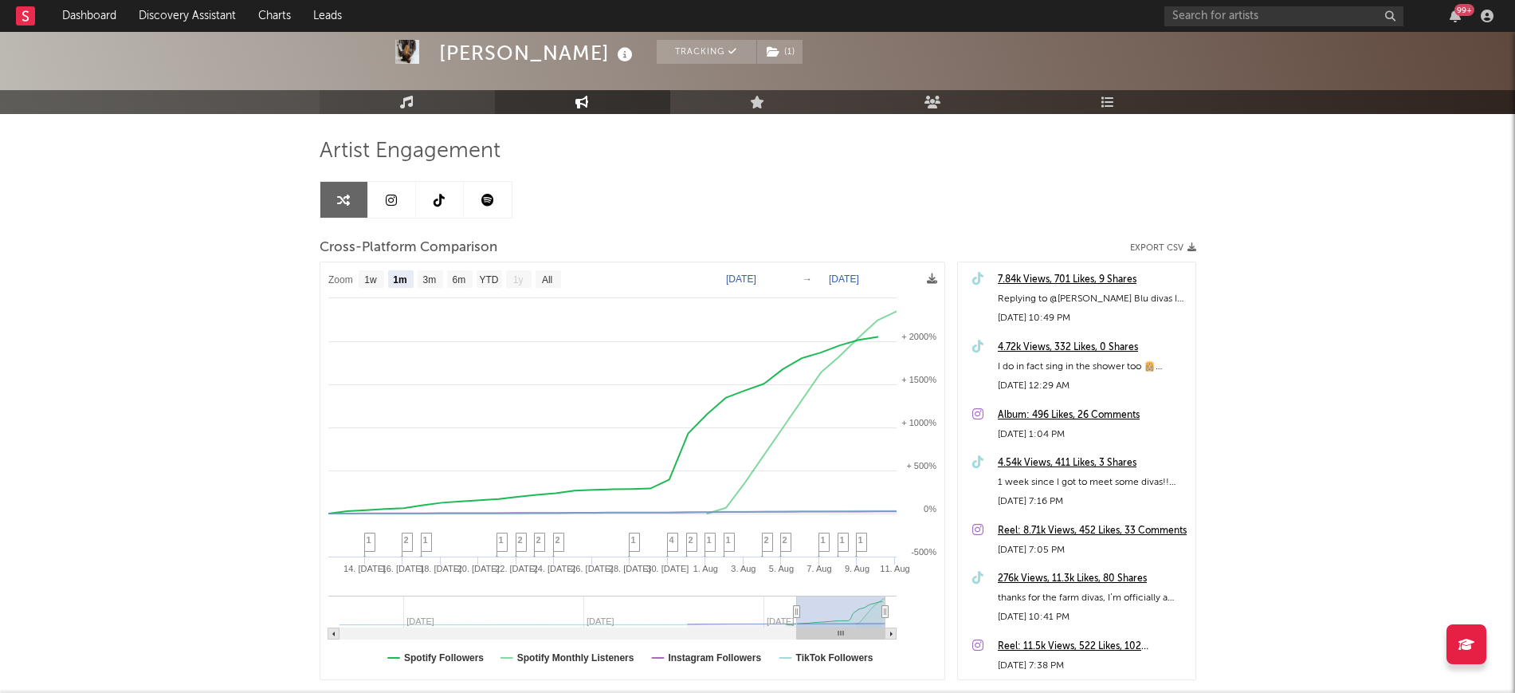
scroll to position [77, 0]
click at [415, 88] on div at bounding box center [757, 34] width 1515 height 159
click at [414, 95] on link "Music" at bounding box center [407, 103] width 175 height 24
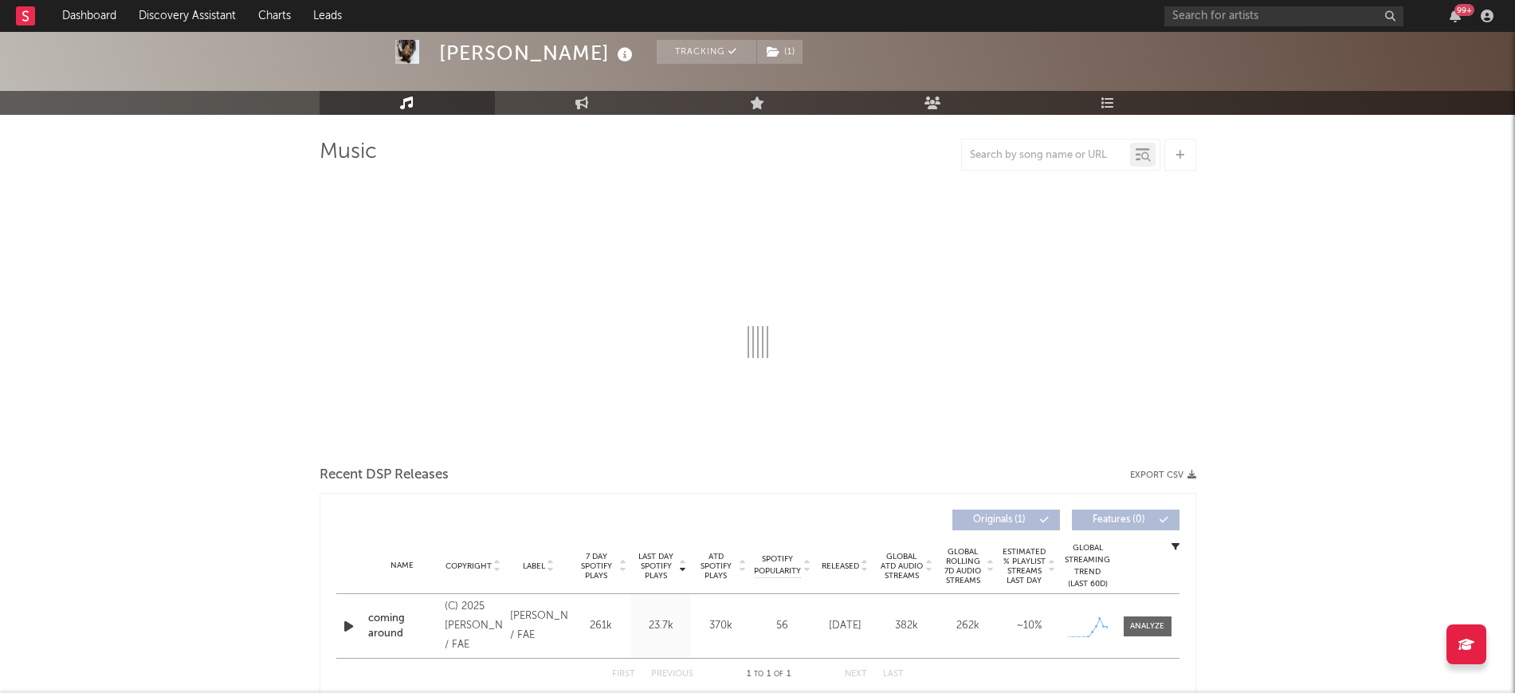
select select "1w"
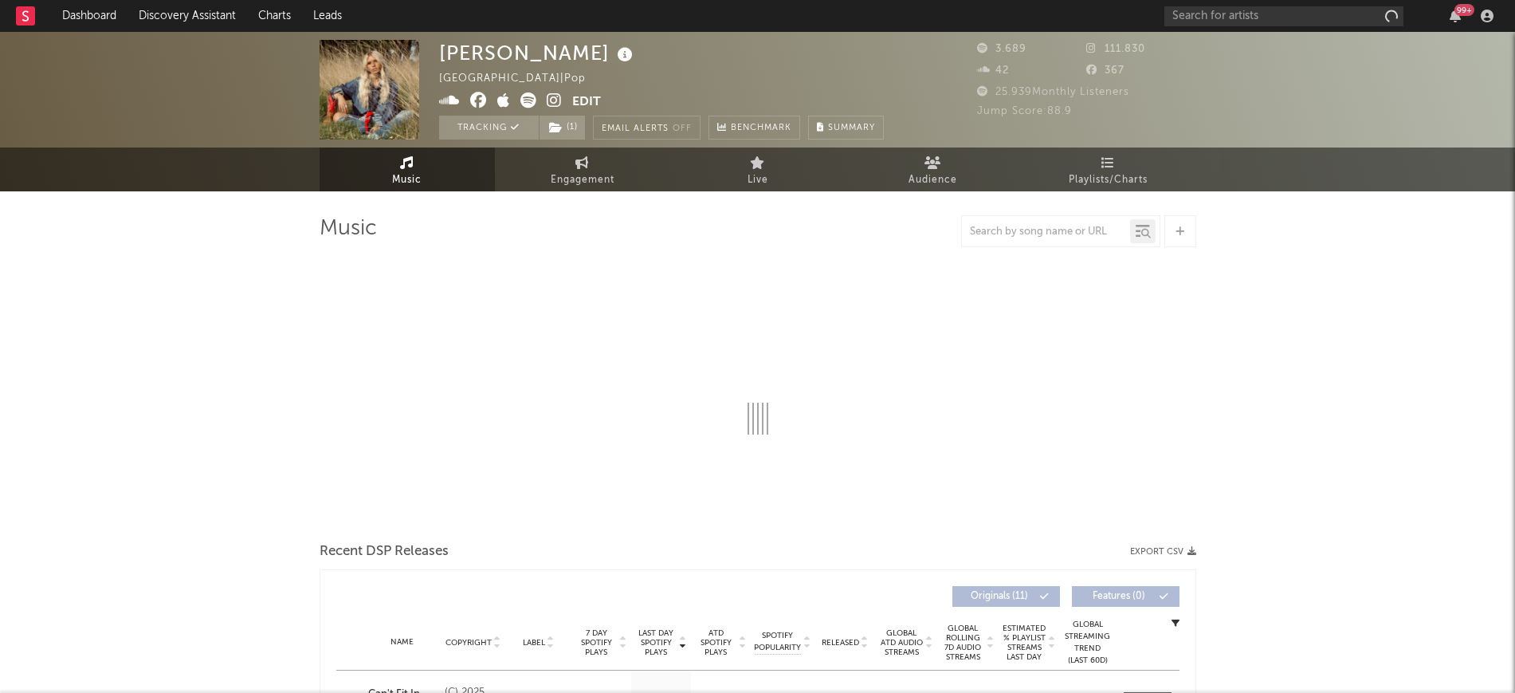
select select "1w"
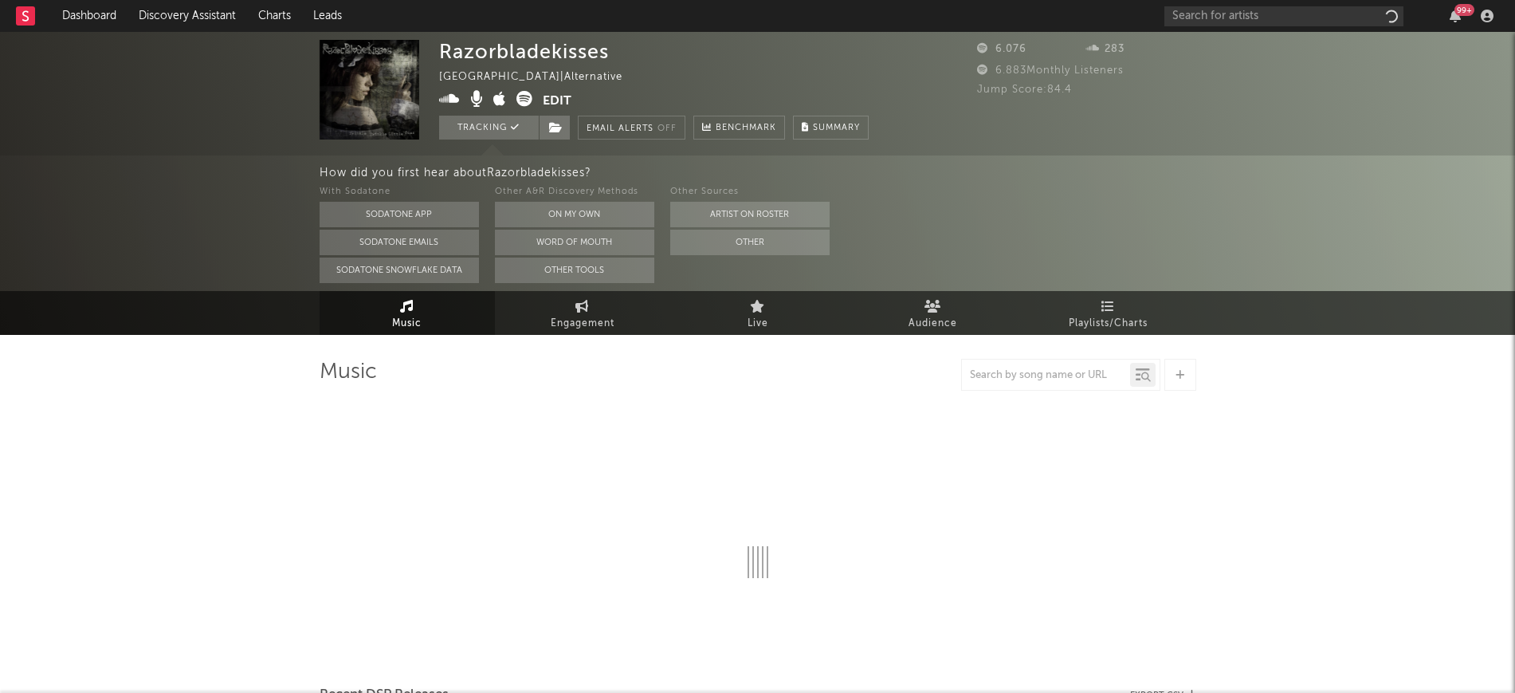
select select "1w"
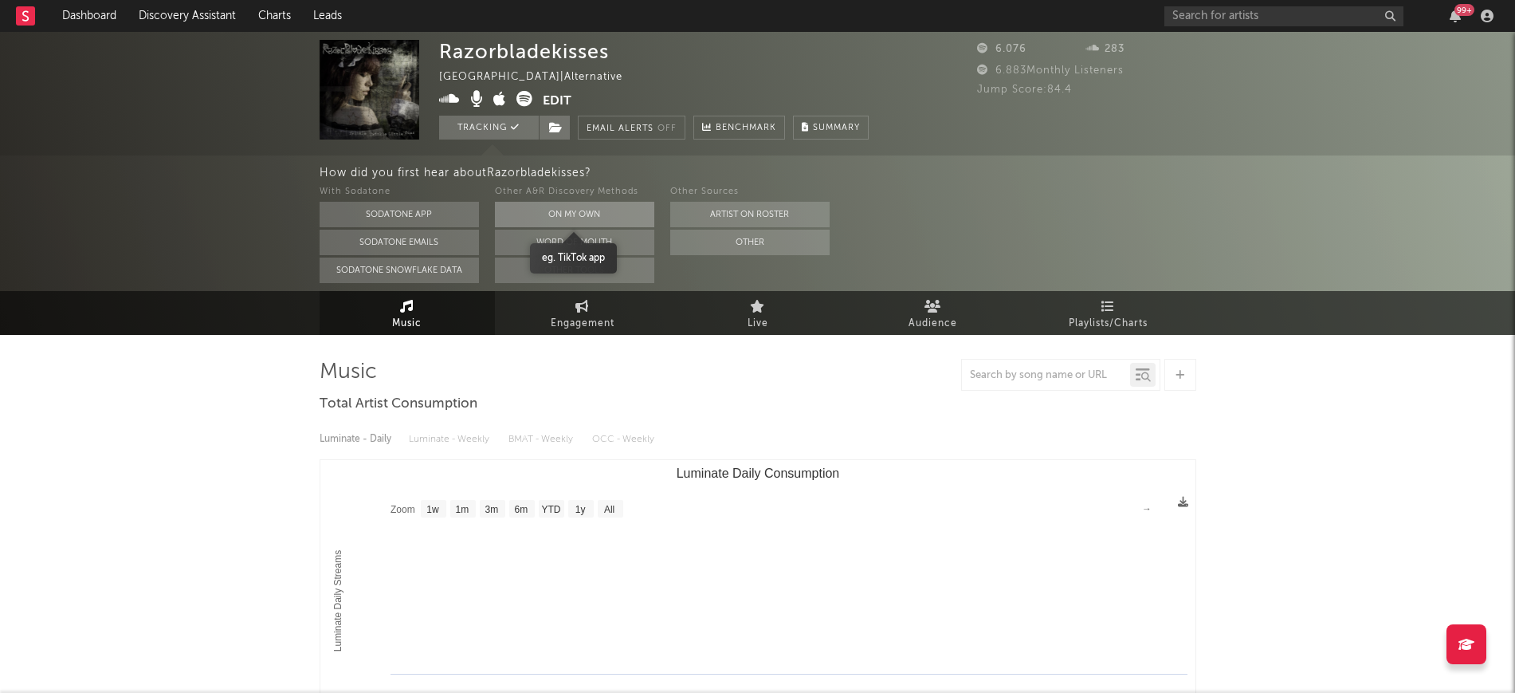
click at [536, 217] on button "On My Own" at bounding box center [574, 215] width 159 height 26
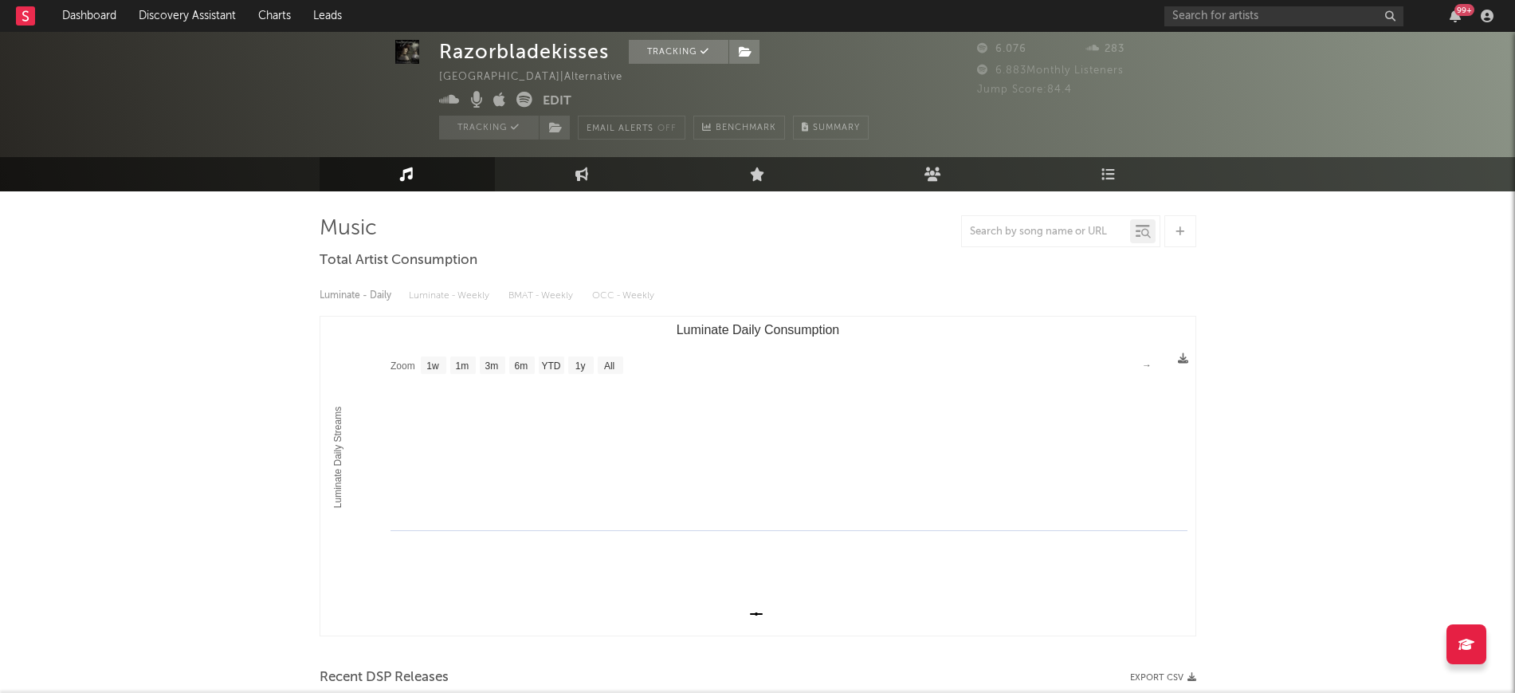
scroll to position [299, 0]
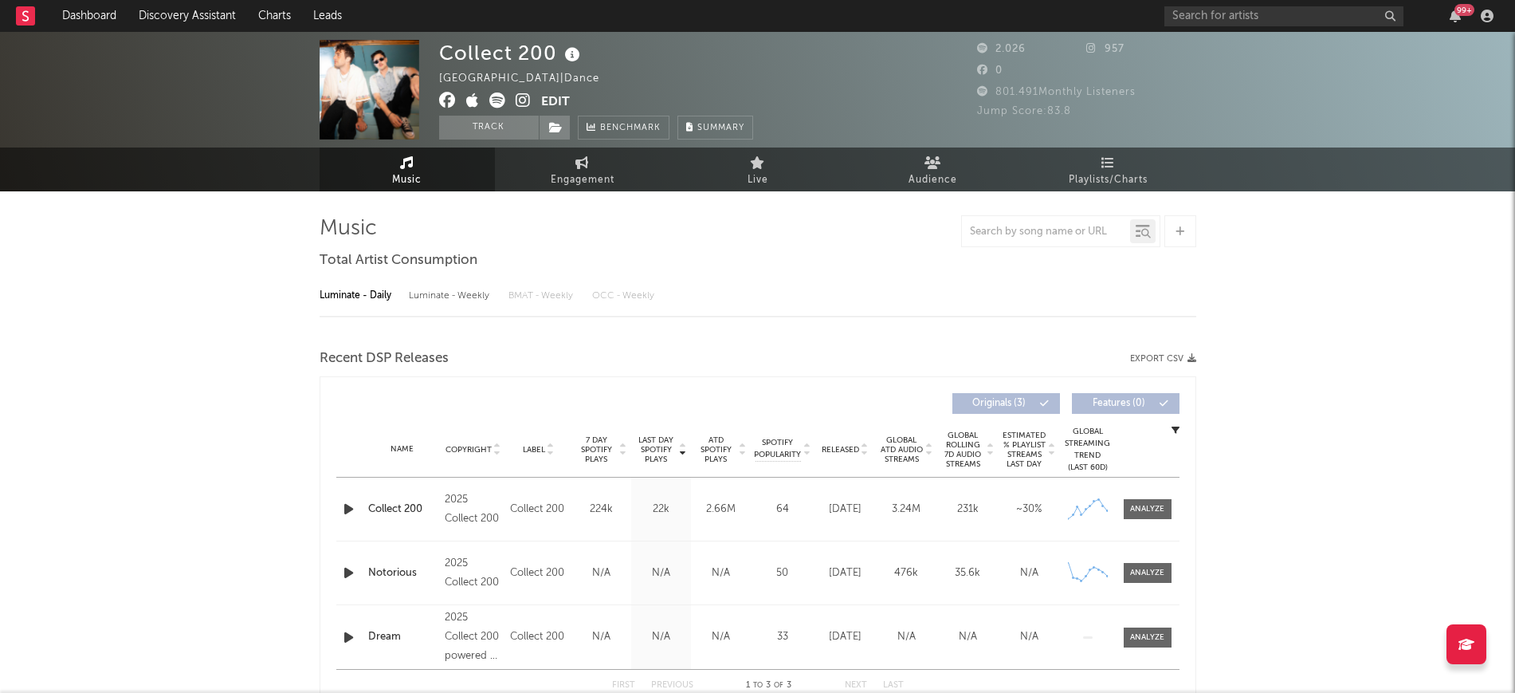
select select "1w"
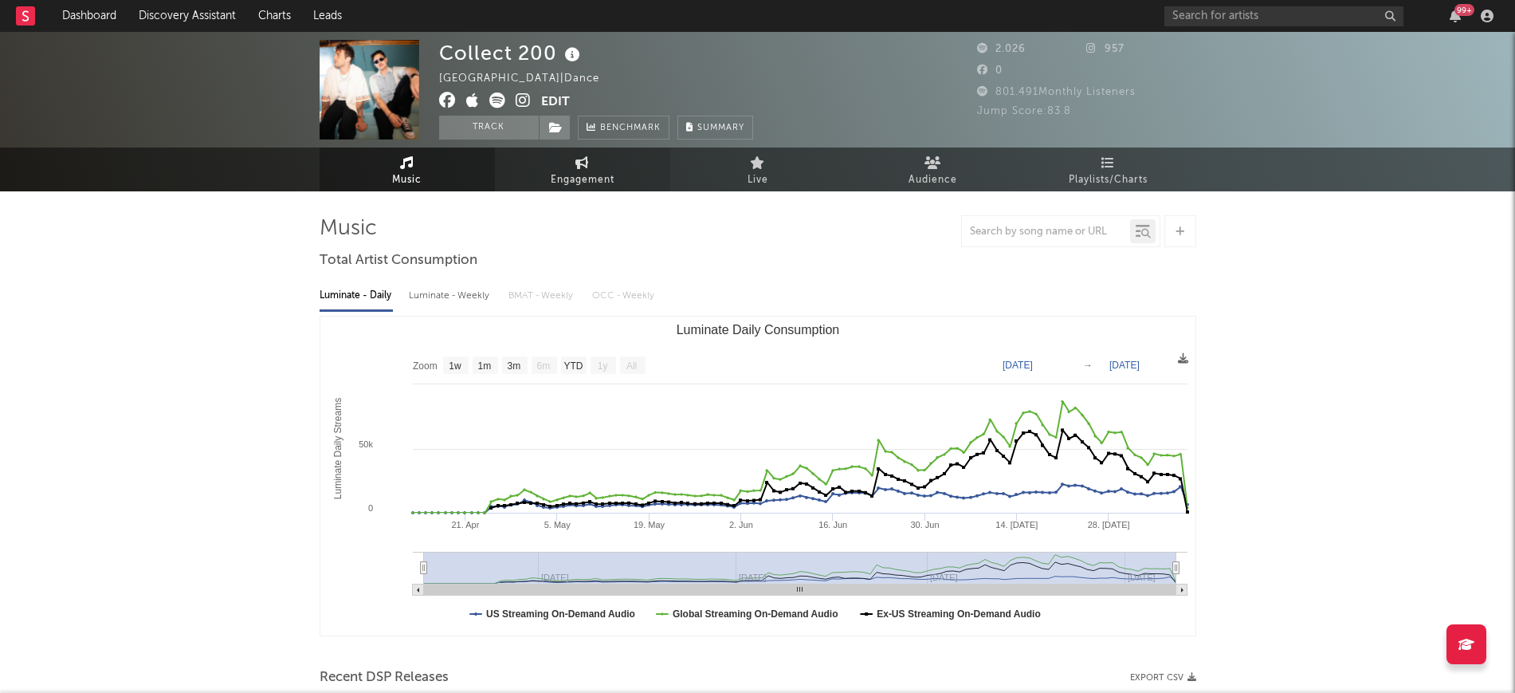
click at [574, 167] on link "Engagement" at bounding box center [582, 169] width 175 height 44
select select "1w"
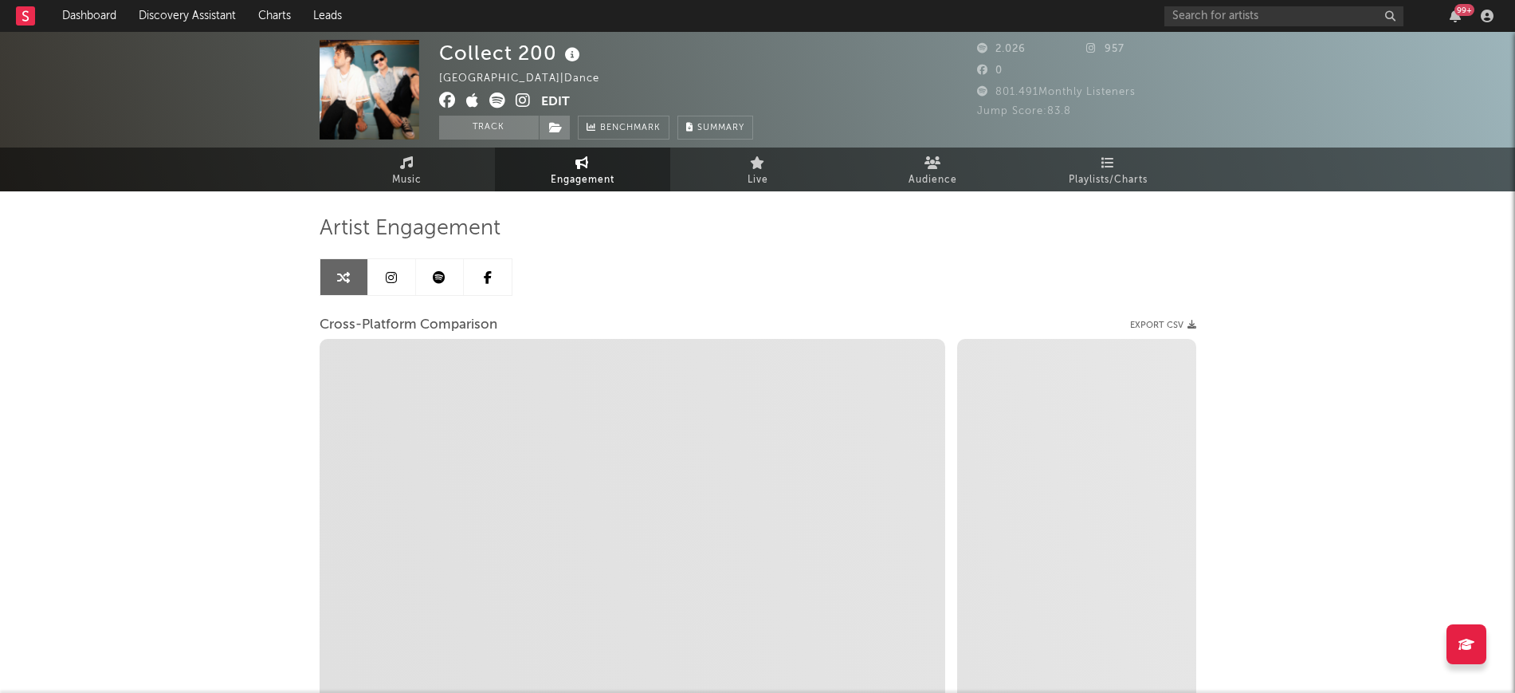
select select "1m"
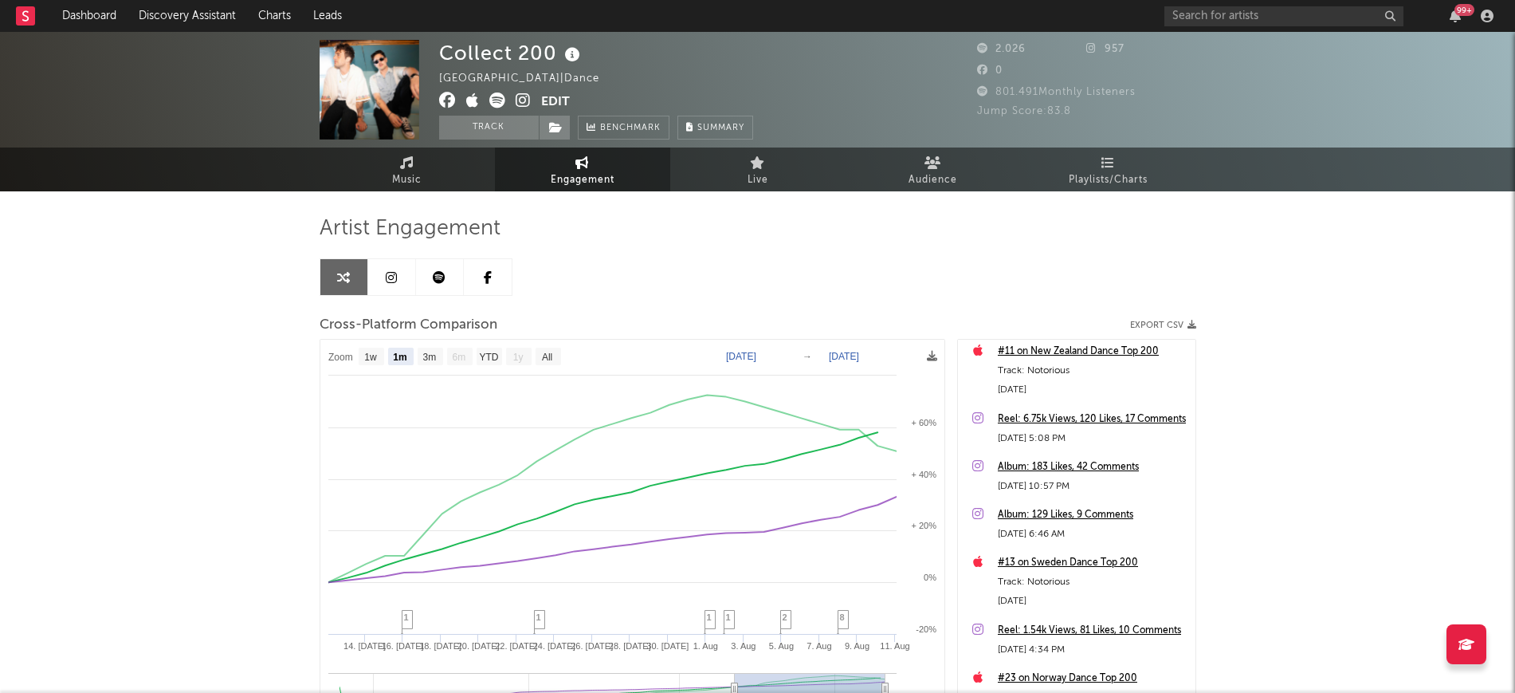
scroll to position [698, 0]
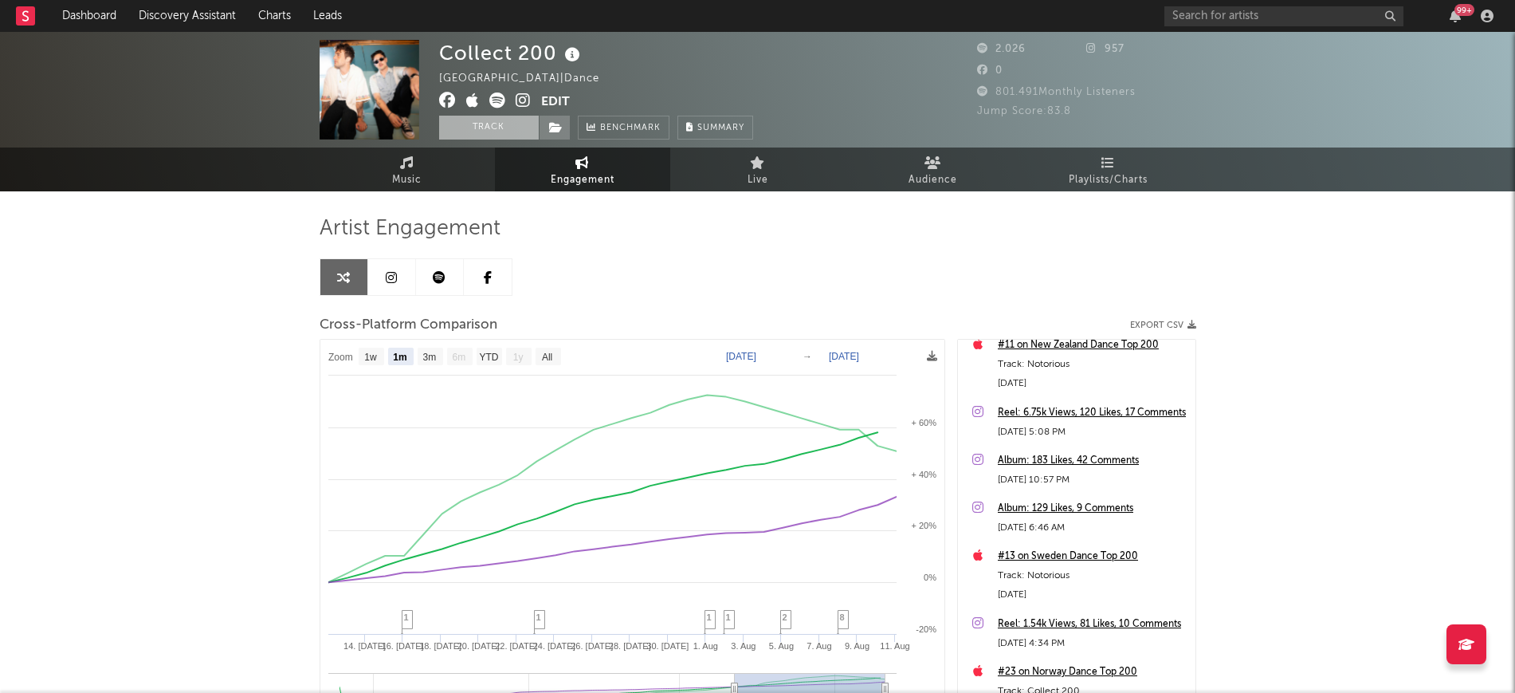
click at [458, 126] on button "Track" at bounding box center [489, 128] width 100 height 24
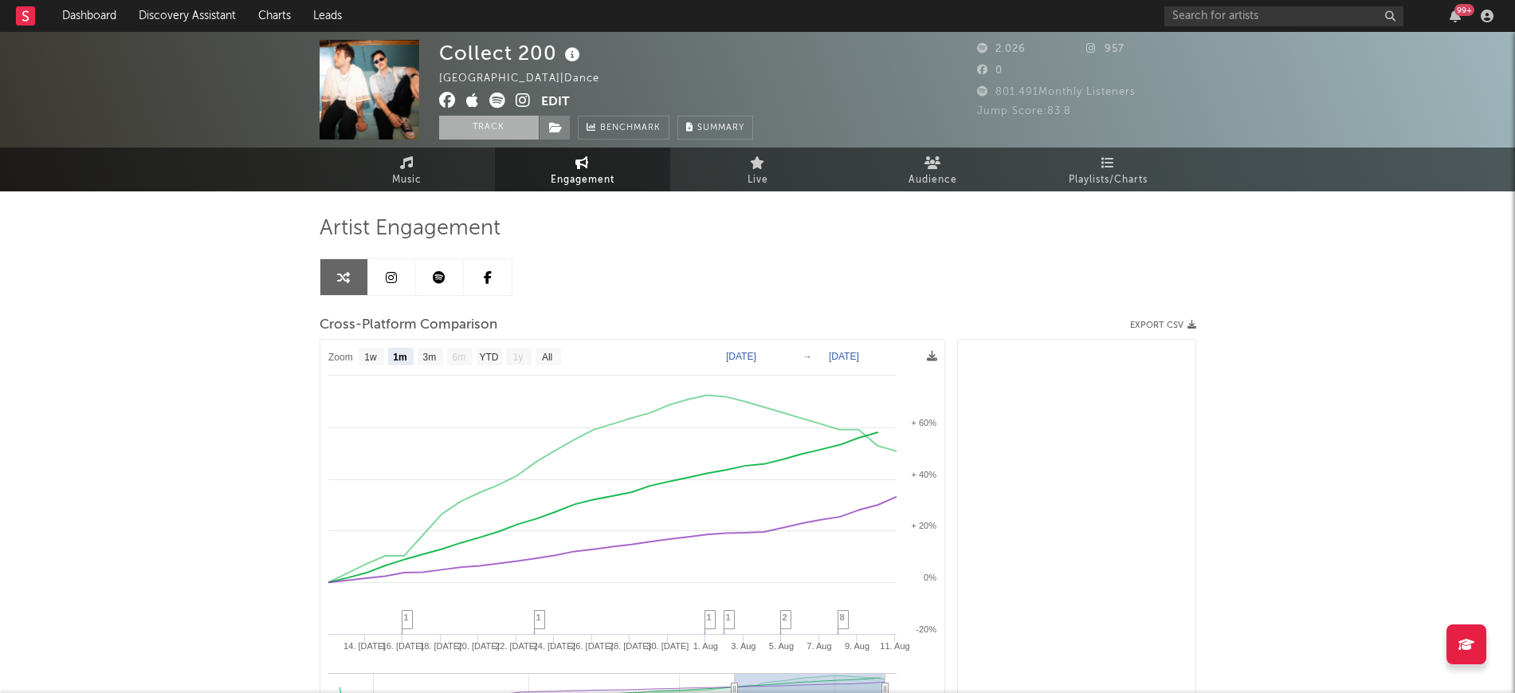
select select "1w"
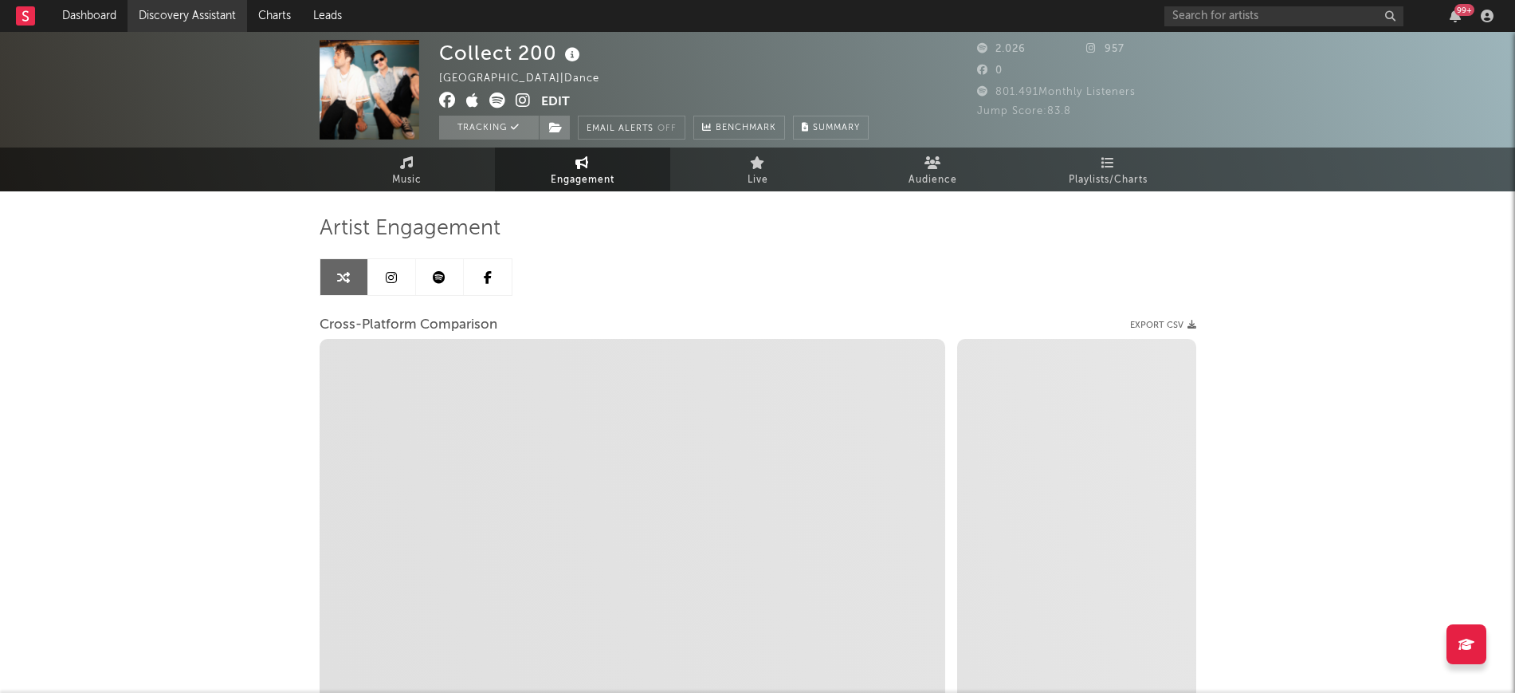
select select "1m"
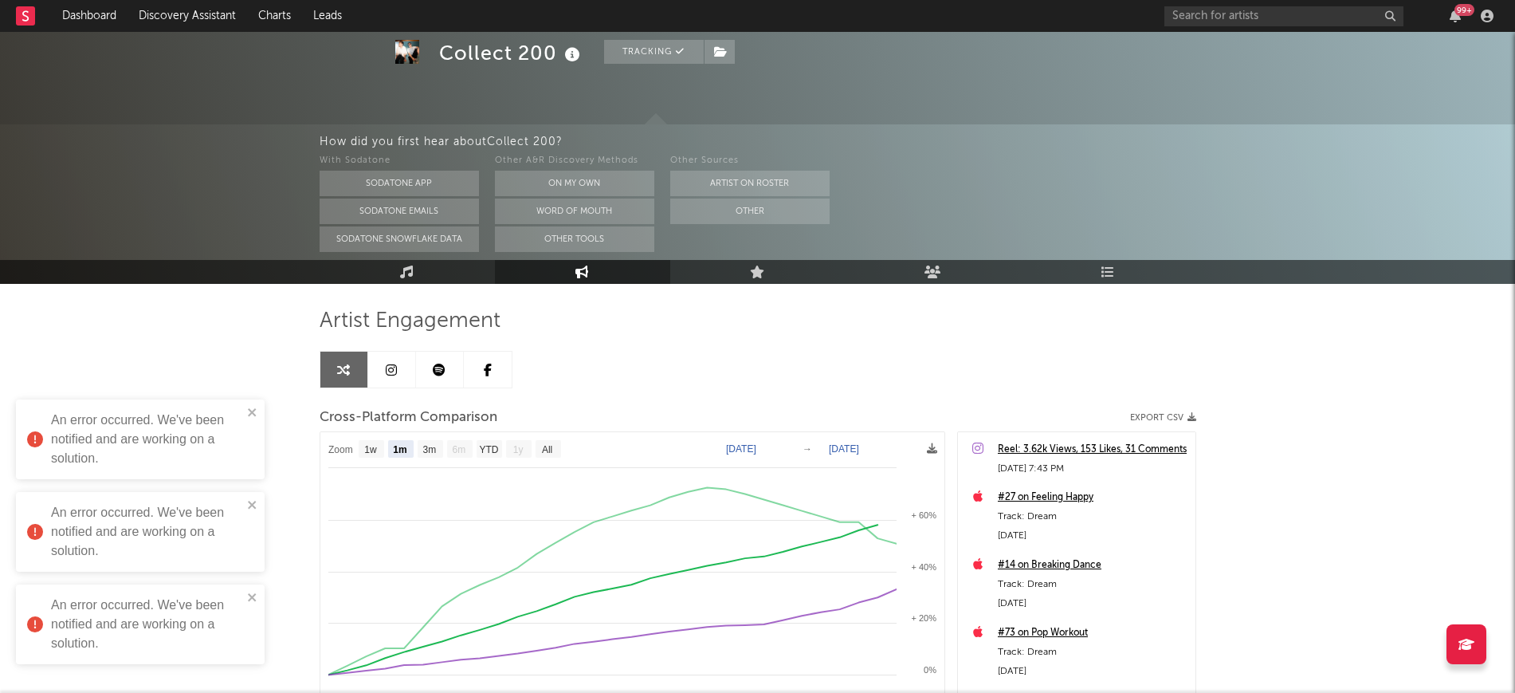
scroll to position [100, 0]
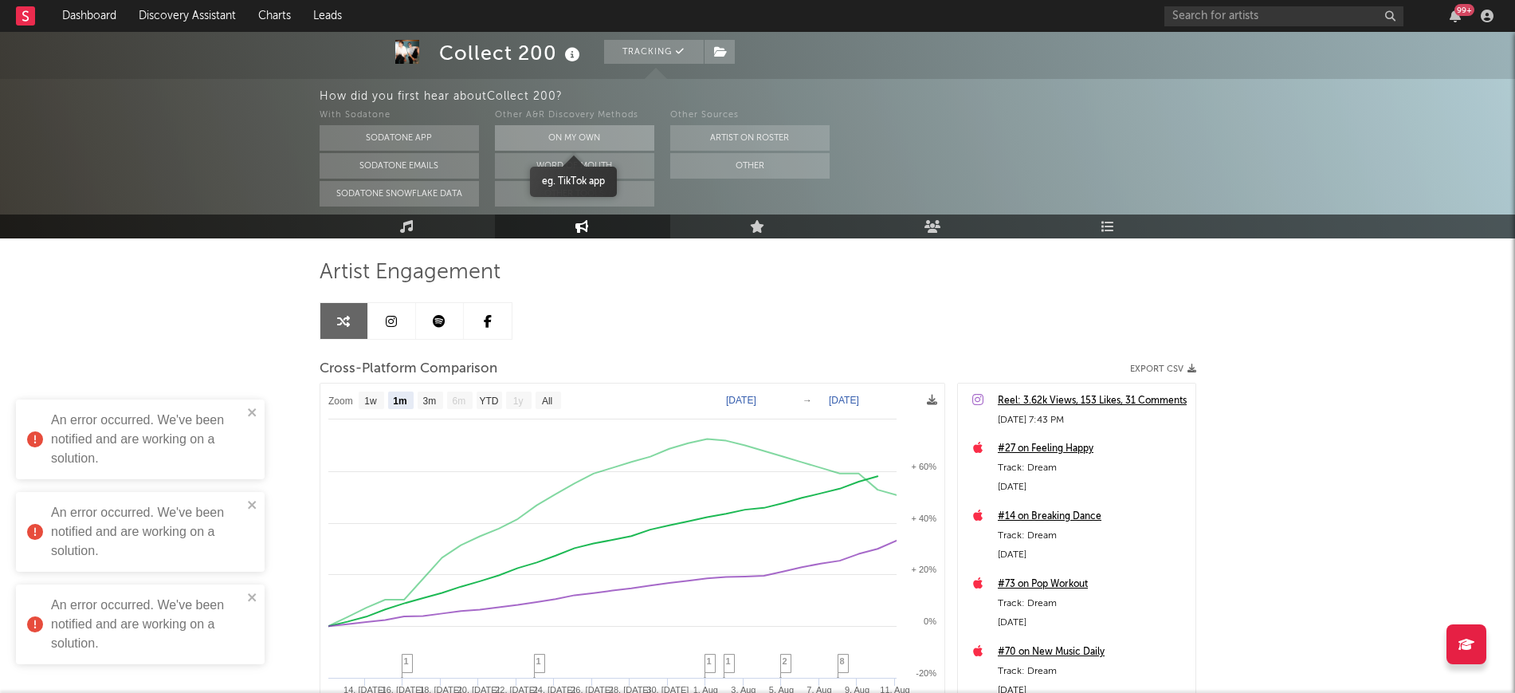
click at [624, 142] on button "On My Own" at bounding box center [574, 138] width 159 height 26
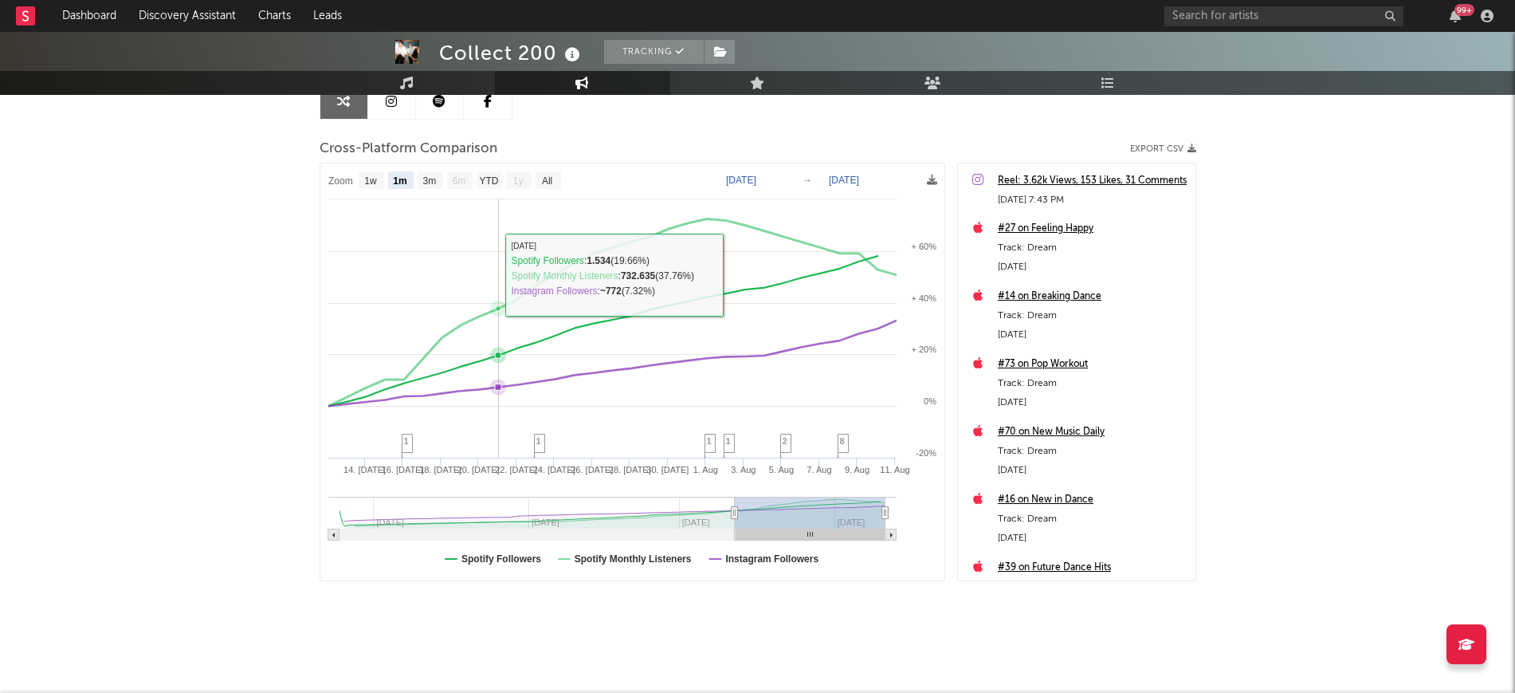
scroll to position [0, 0]
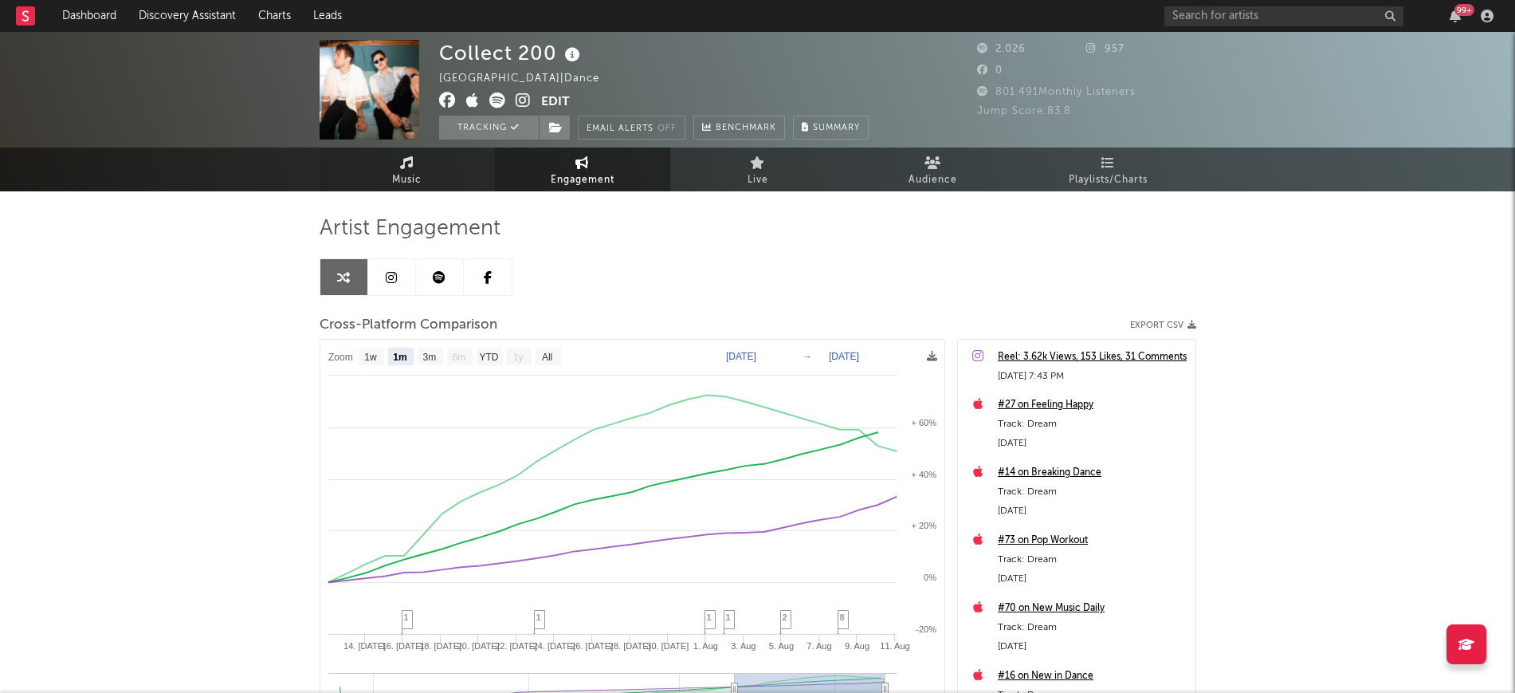
drag, startPoint x: 349, startPoint y: 153, endPoint x: 342, endPoint y: 160, distance: 10.1
click at [348, 153] on link "Music" at bounding box center [407, 169] width 175 height 44
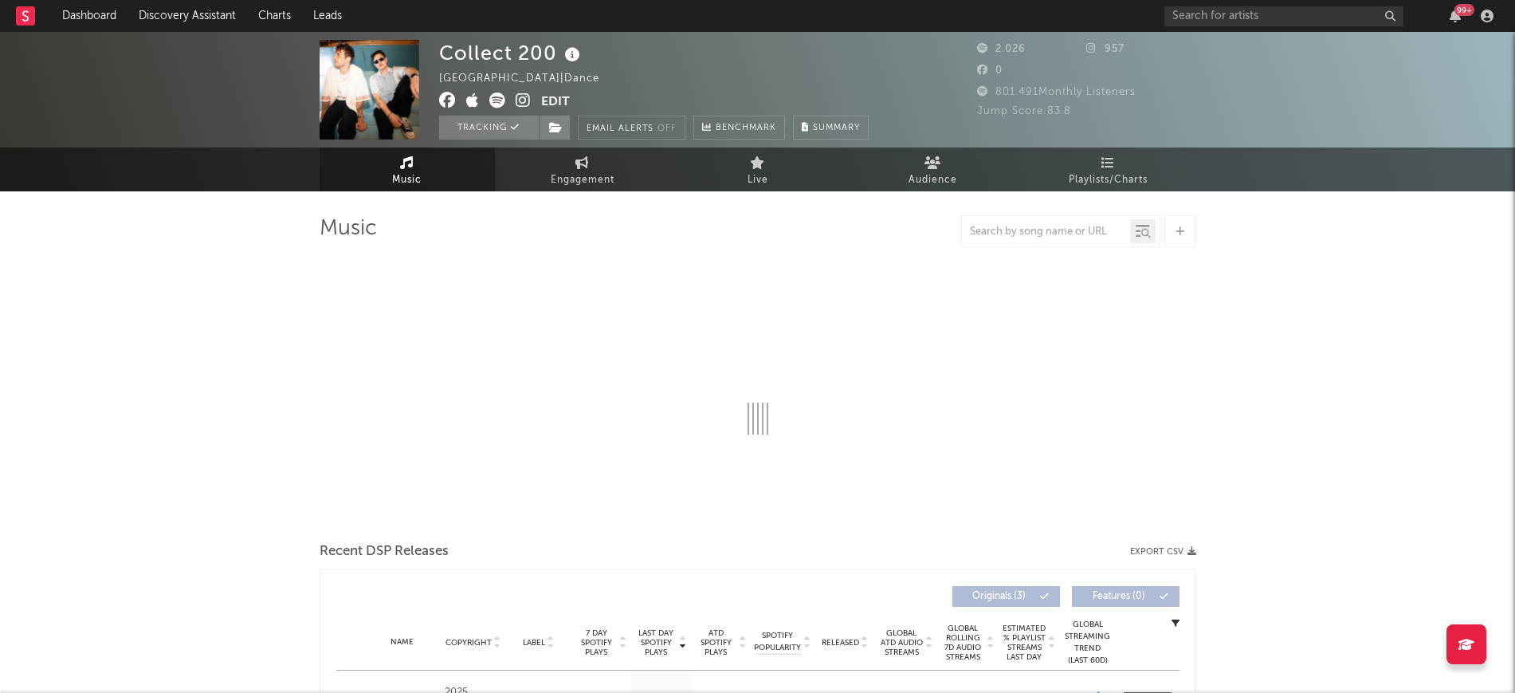
select select "1w"
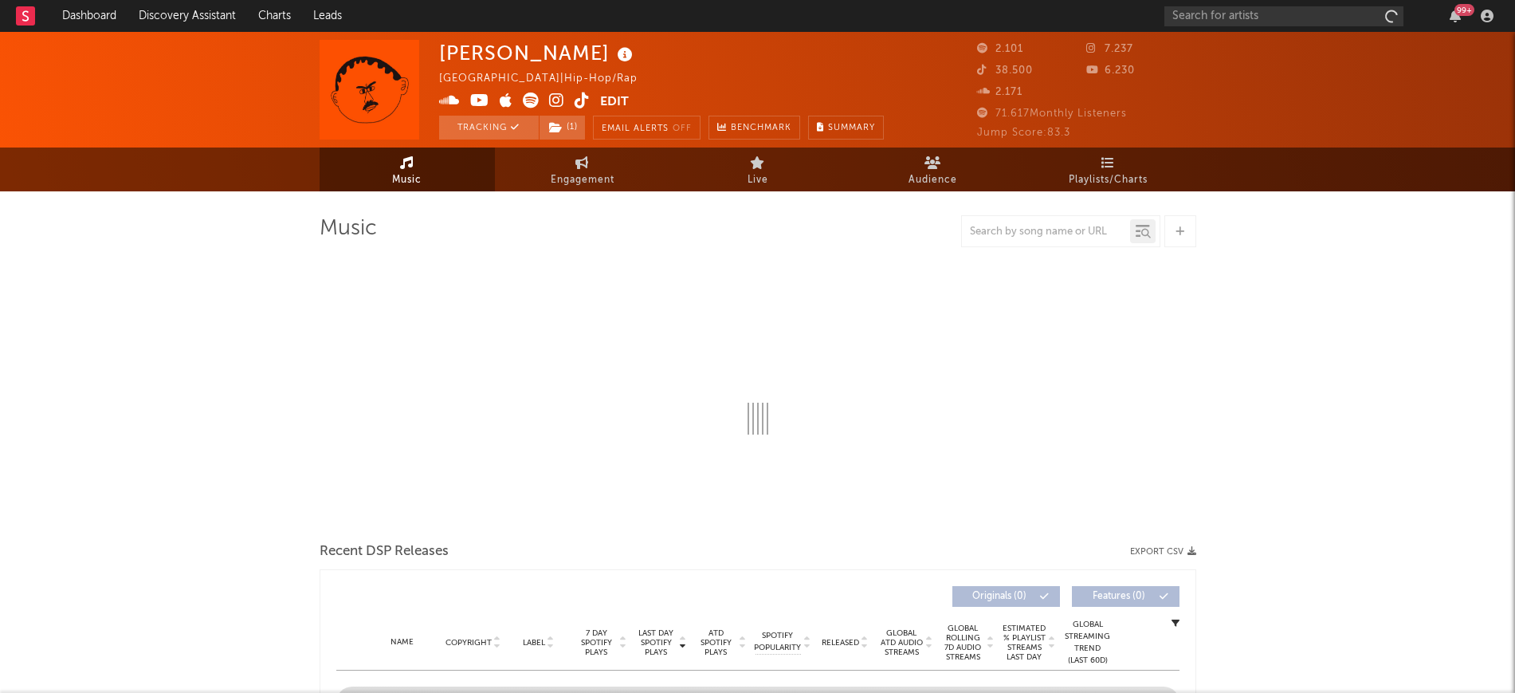
select select "6m"
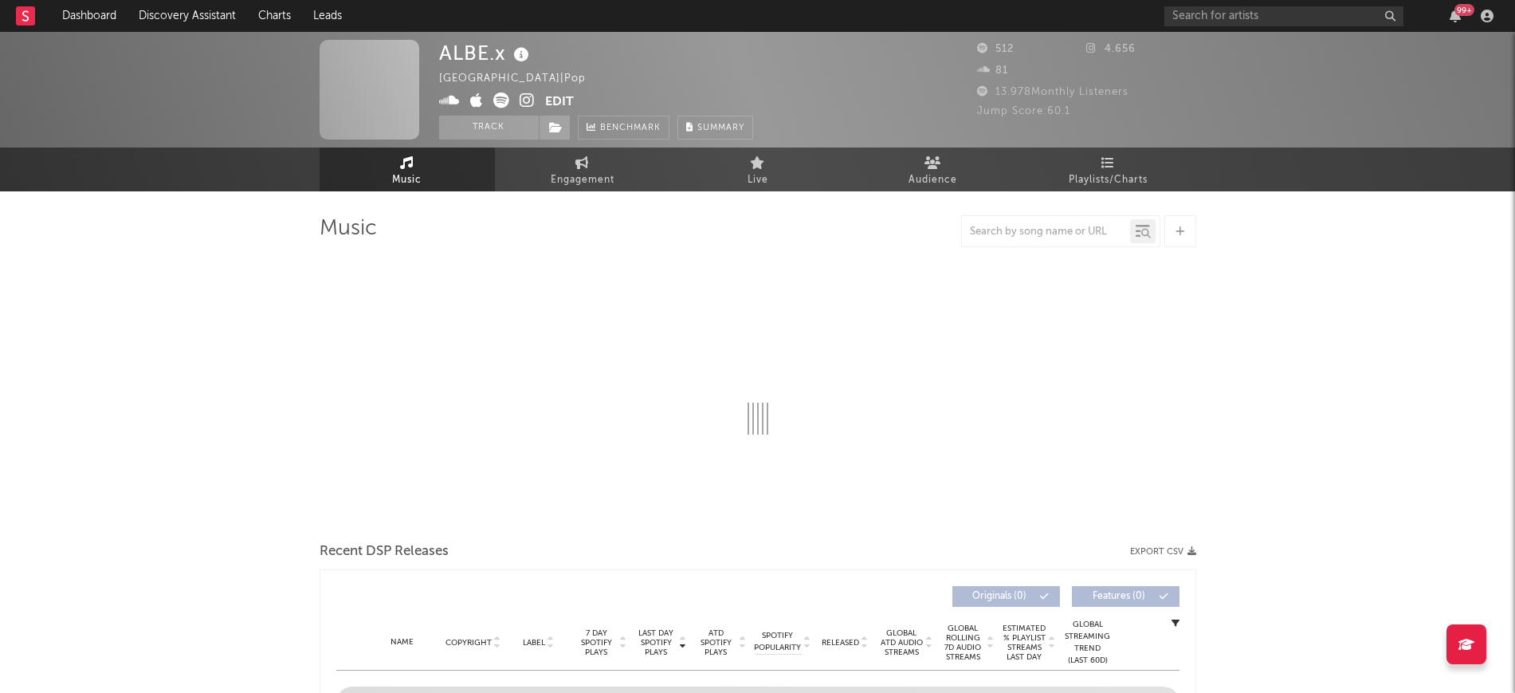
select select "1w"
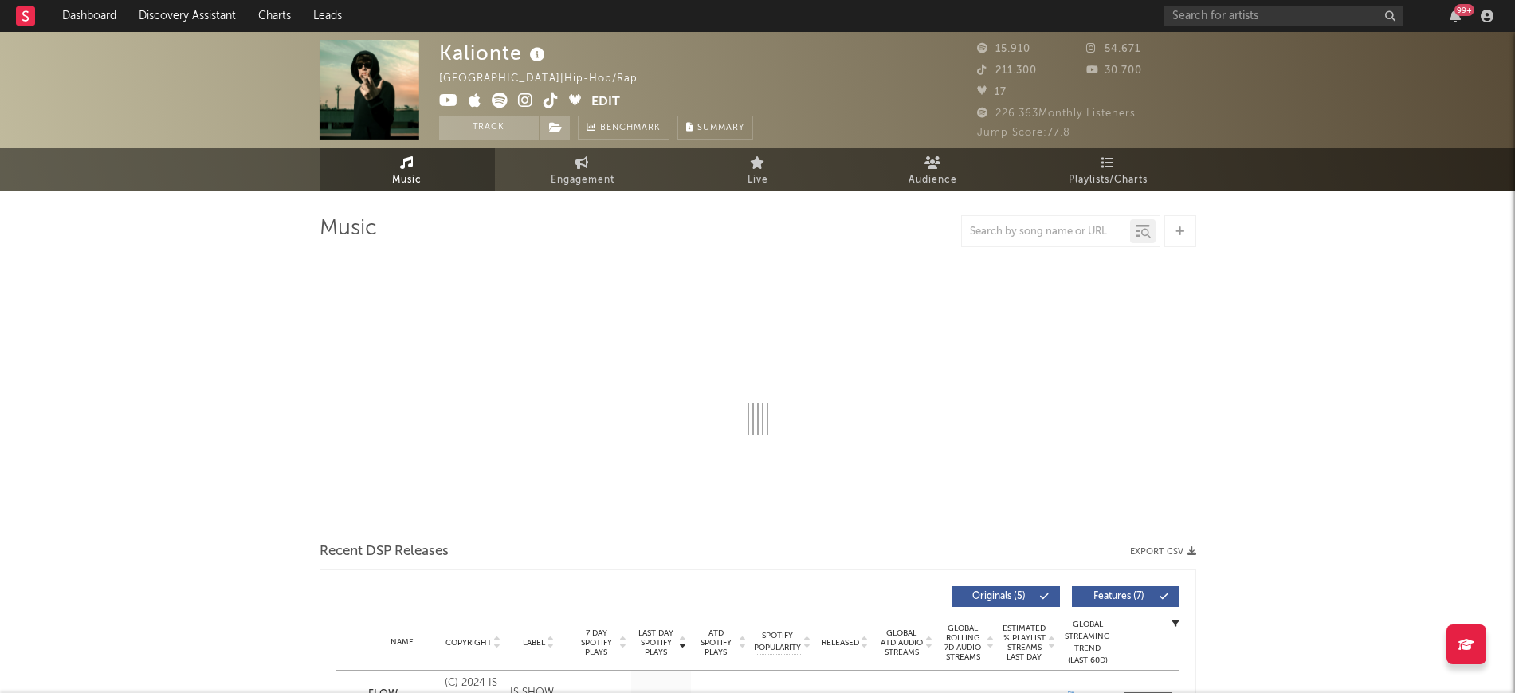
select select "6m"
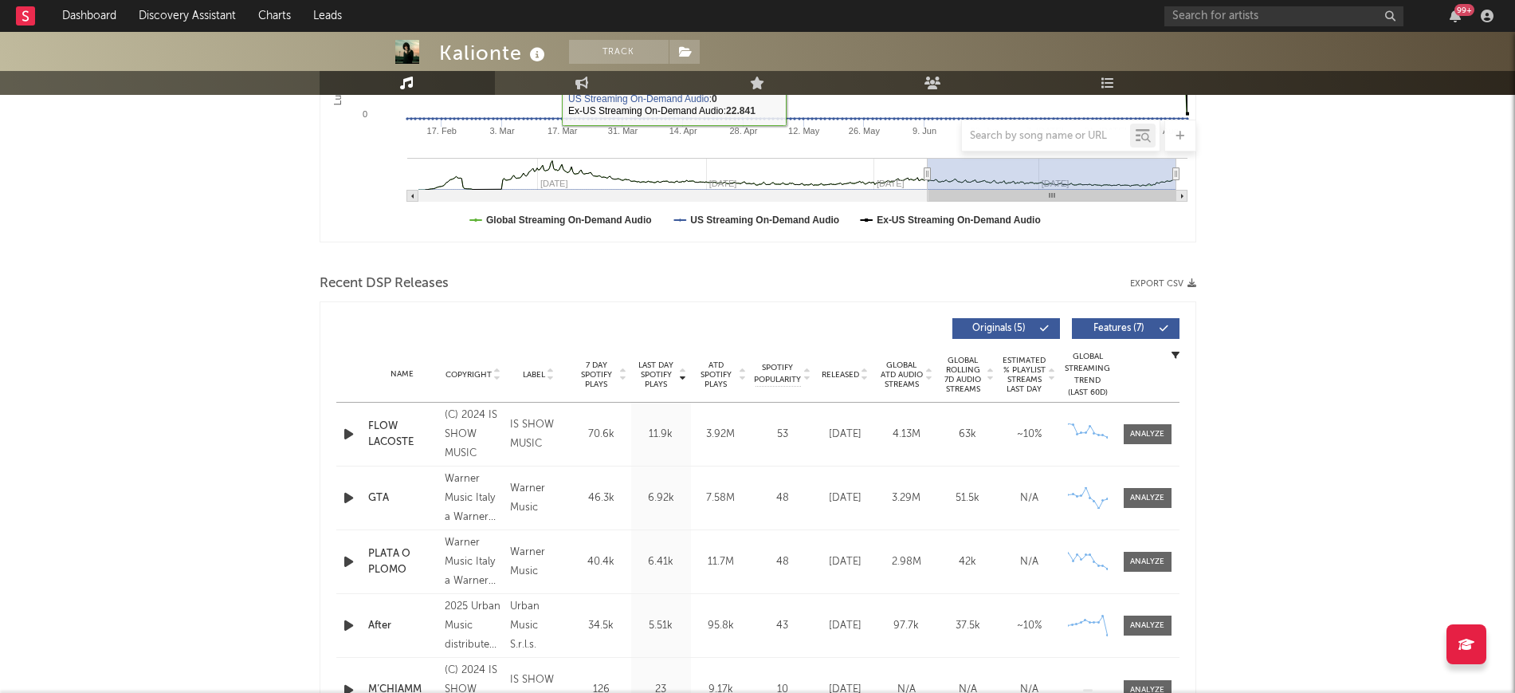
scroll to position [399, 0]
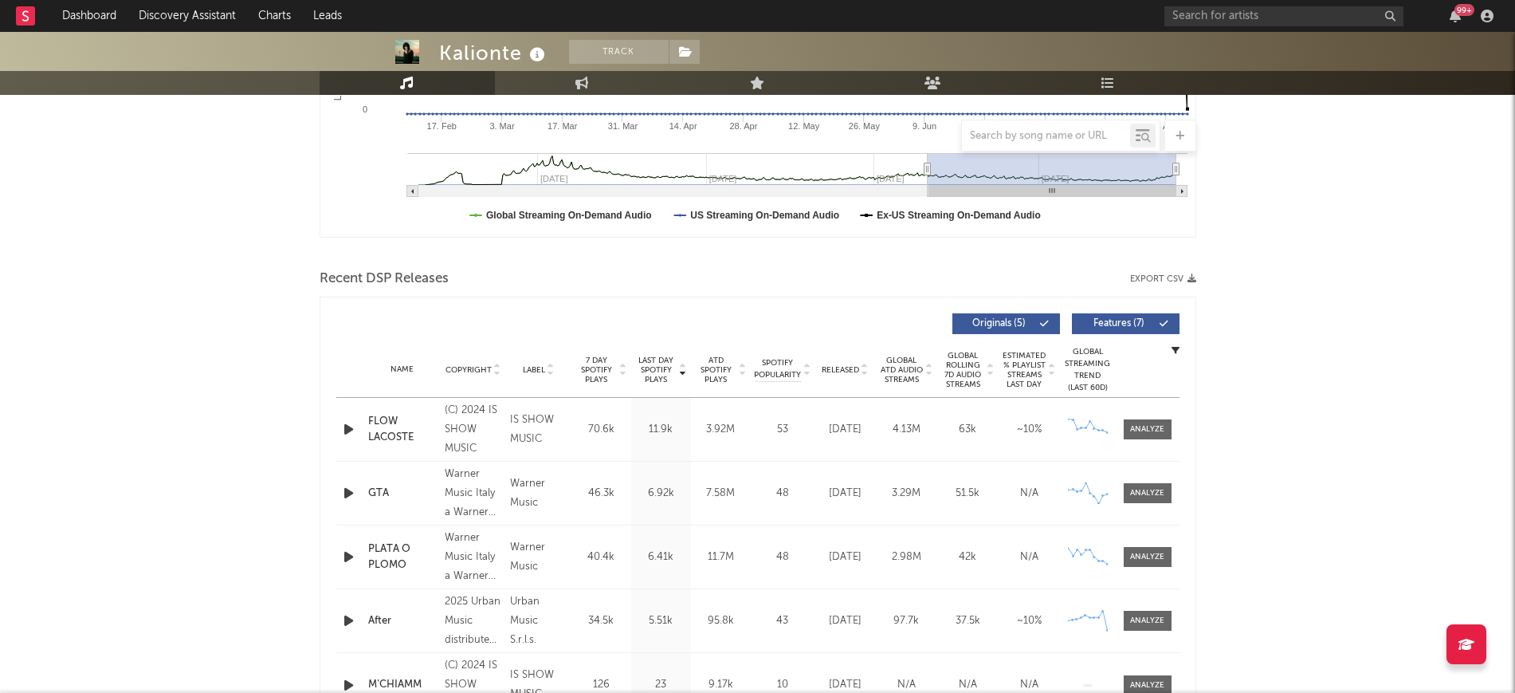
click at [344, 484] on icon "button" at bounding box center [348, 493] width 17 height 20
click at [344, 484] on icon "button" at bounding box center [347, 493] width 15 height 20
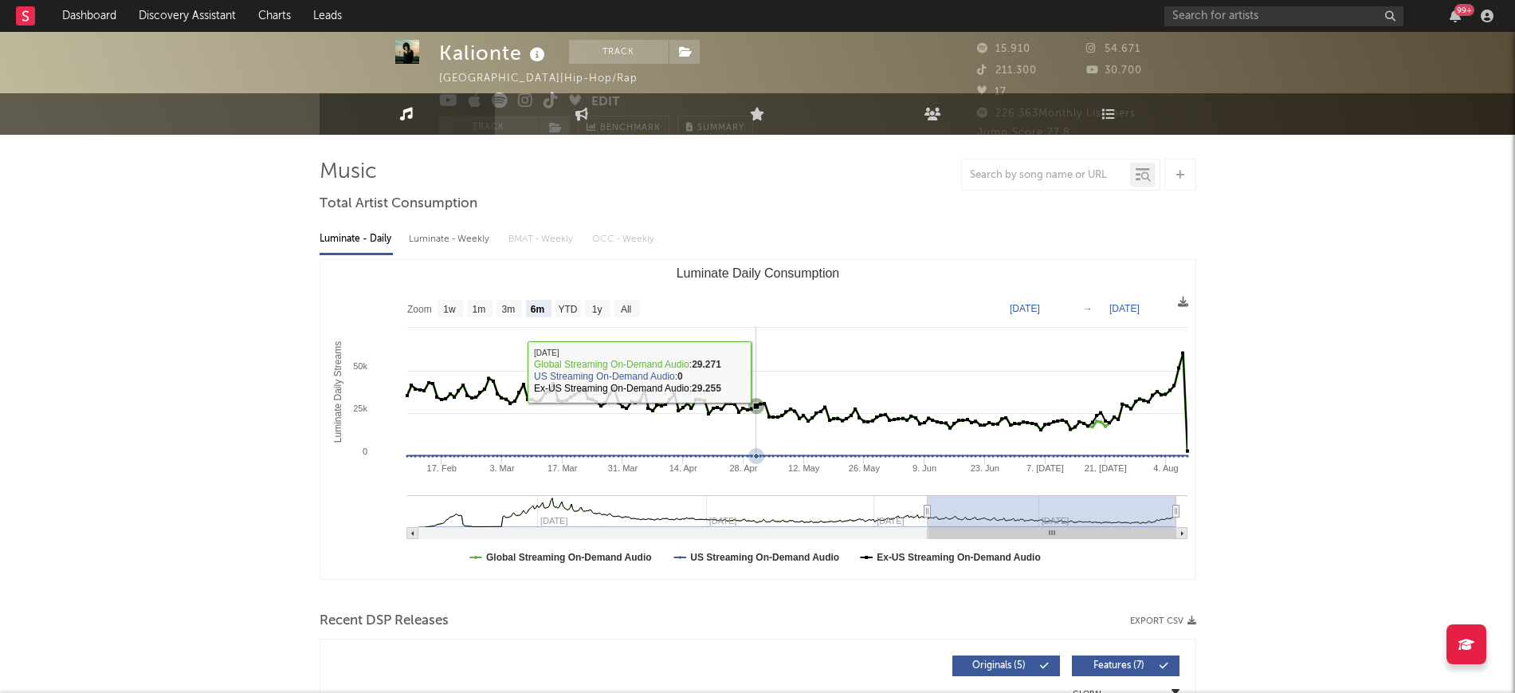
scroll to position [0, 0]
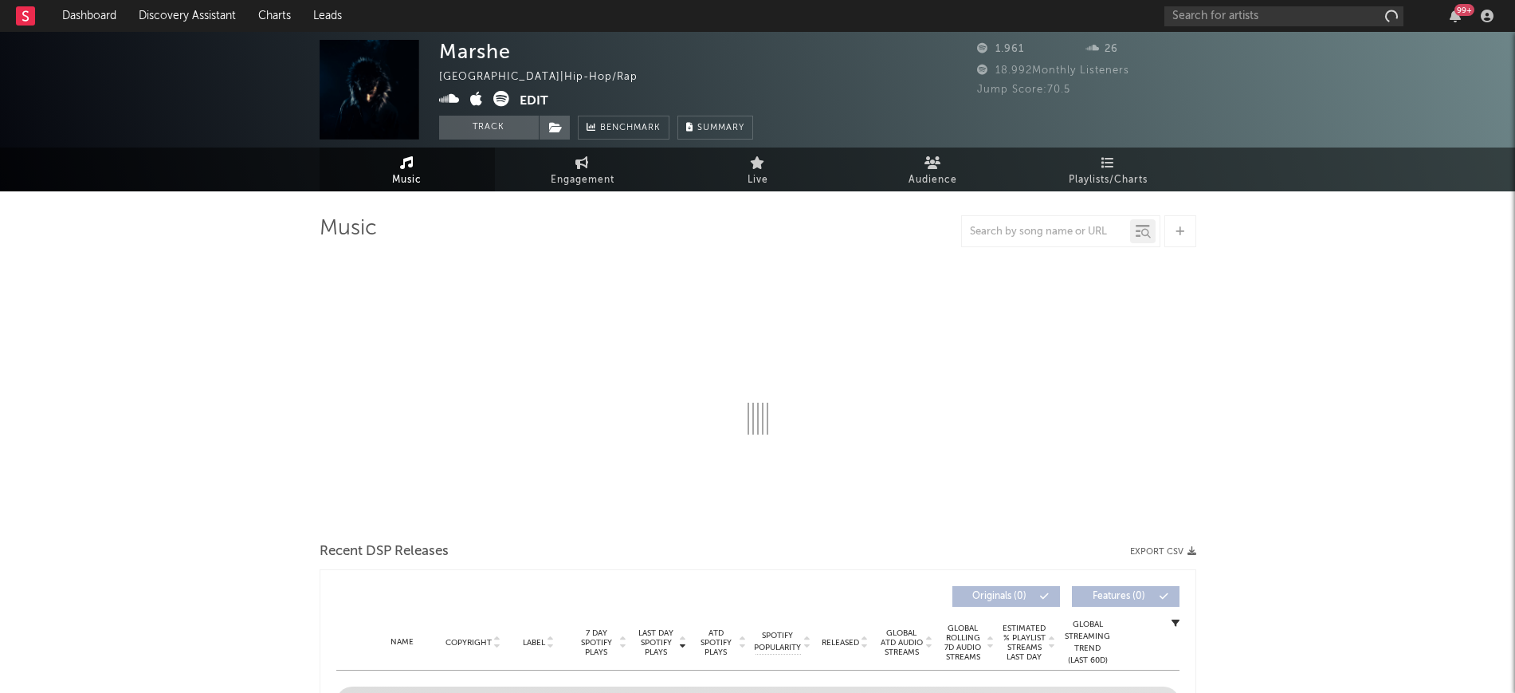
select select "1w"
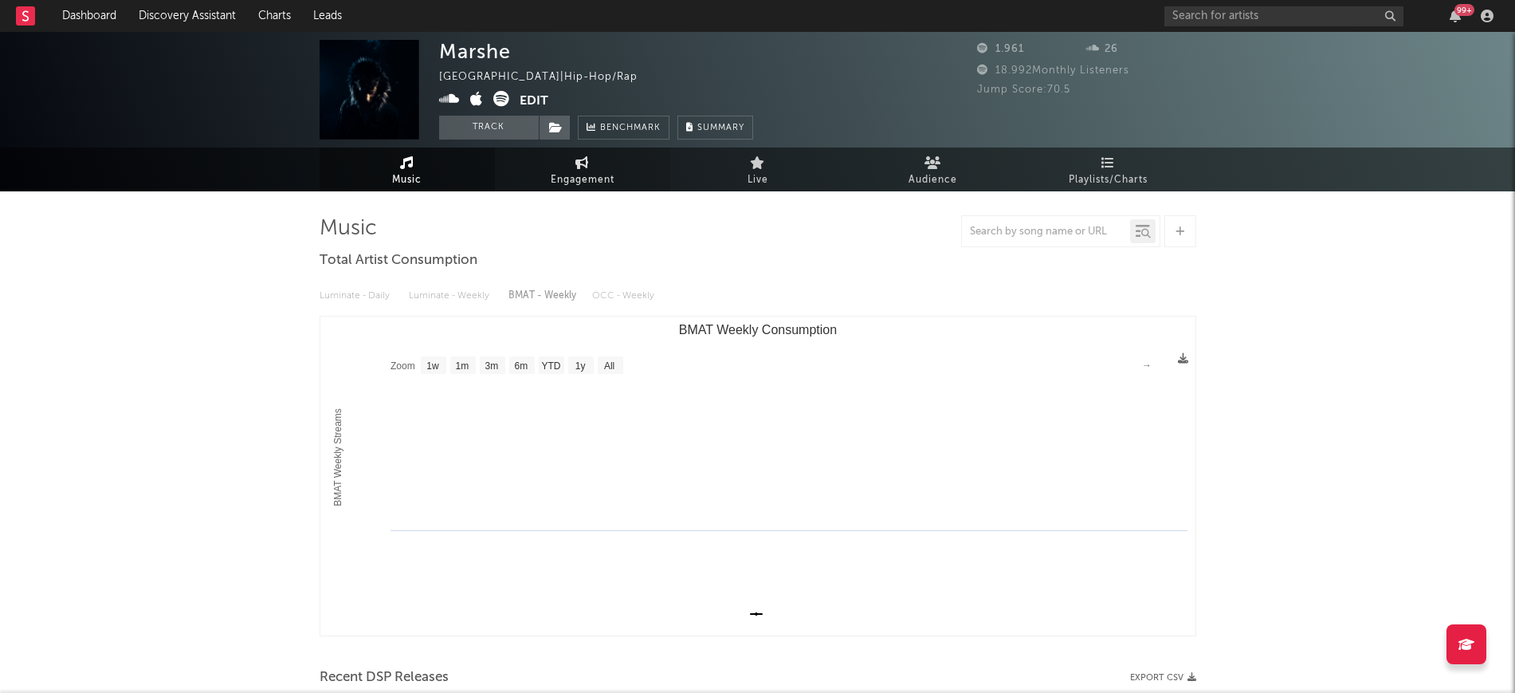
click at [583, 174] on span "Engagement" at bounding box center [583, 180] width 64 height 19
select select "1w"
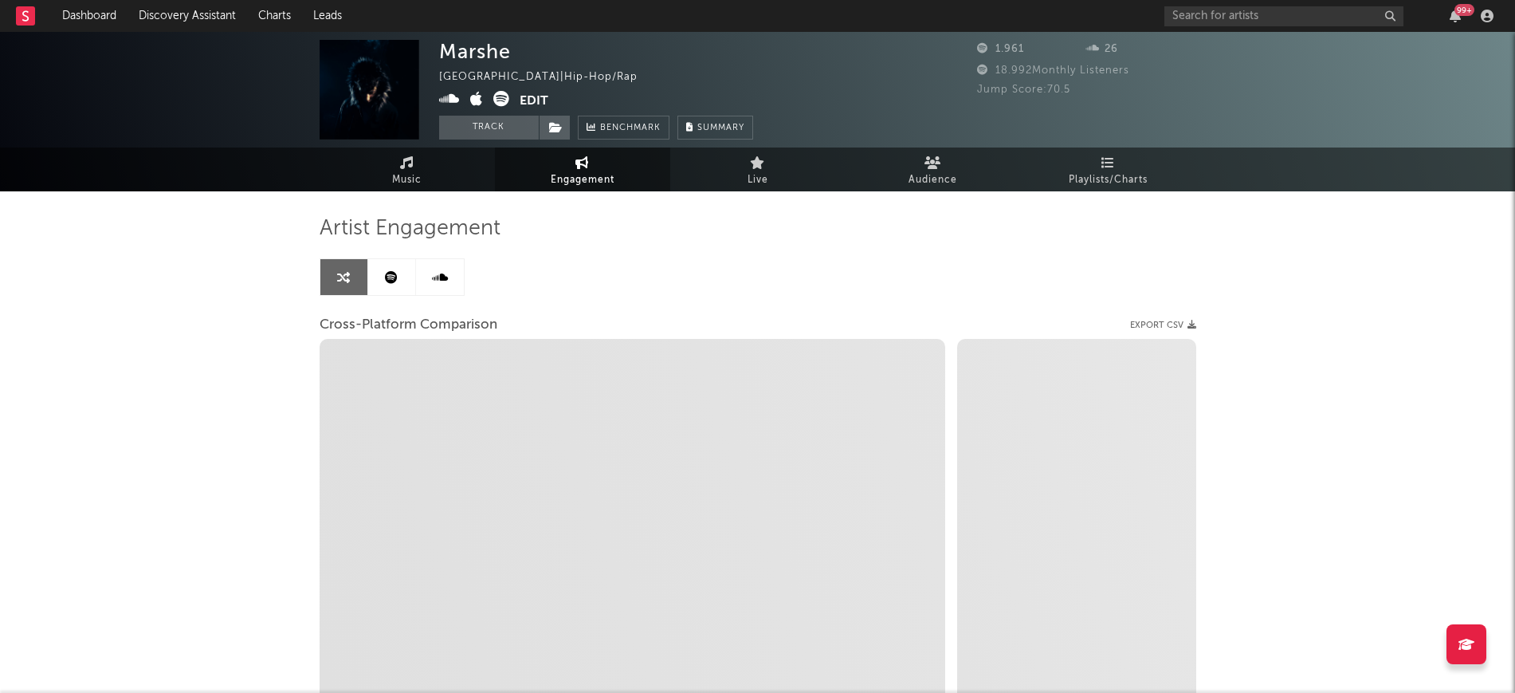
select select "1m"
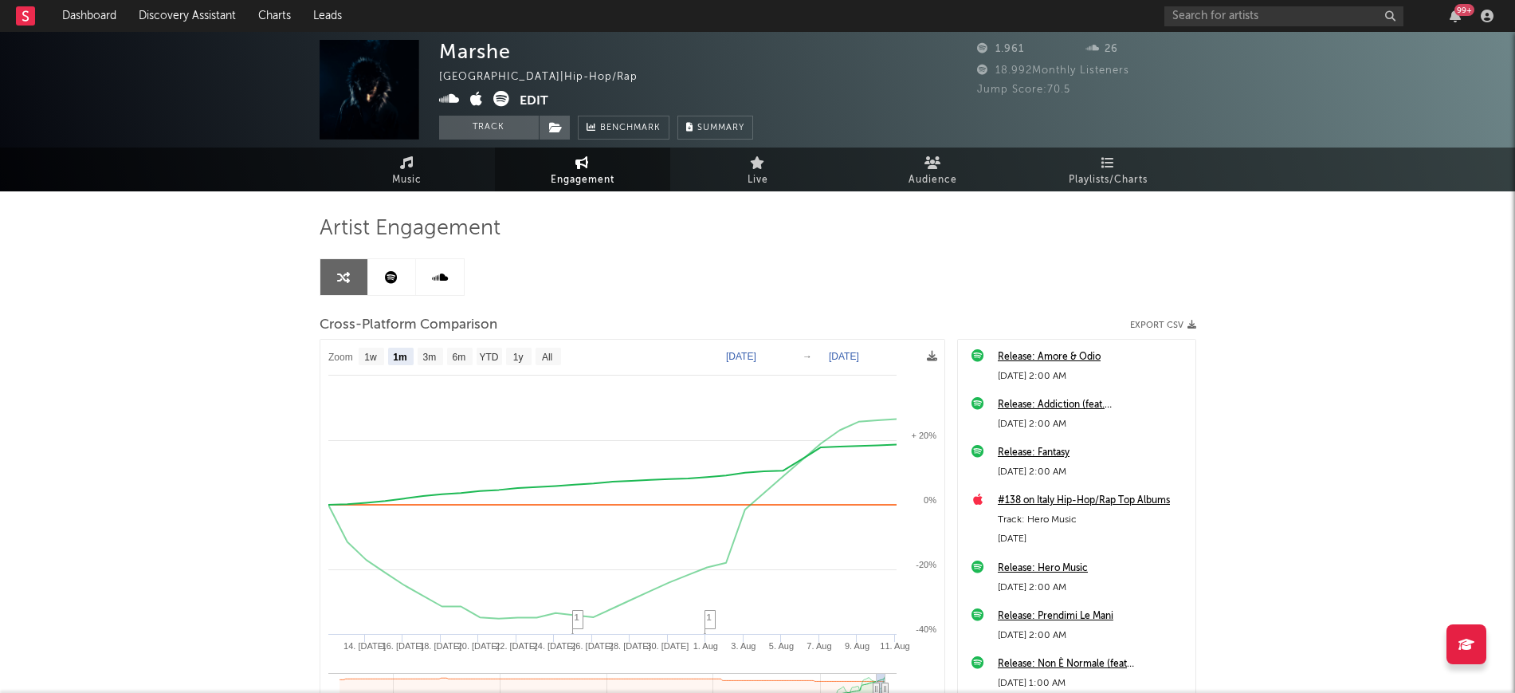
click at [984, 70] on icon at bounding box center [985, 70] width 16 height 10
click at [1469, 372] on div "Marshe [GEOGRAPHIC_DATA] | Hip-Hop/Rap Edit Track Benchmark Summary 1.961 26 18…" at bounding box center [757, 450] width 1515 height 837
click at [980, 69] on icon at bounding box center [985, 70] width 16 height 10
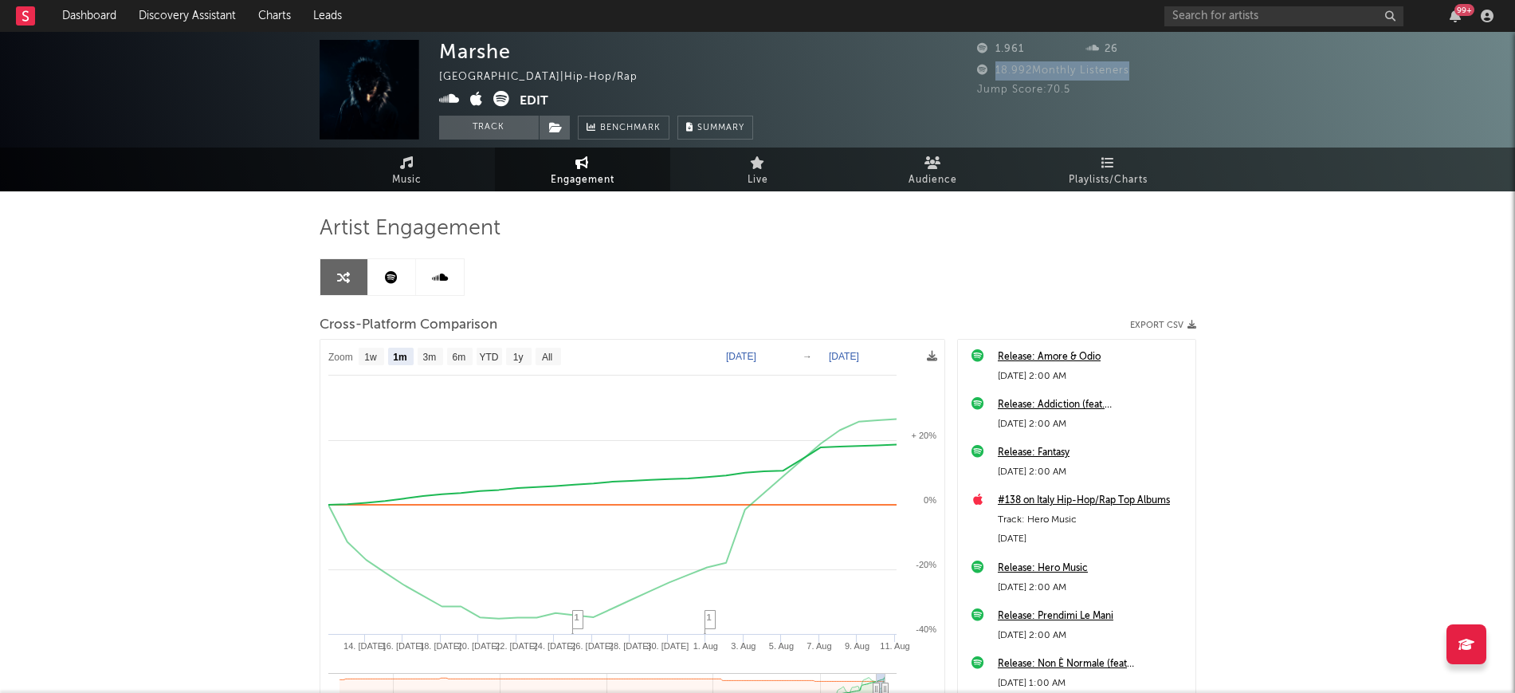
drag, startPoint x: 980, startPoint y: 69, endPoint x: 890, endPoint y: 85, distance: 91.6
click at [970, 70] on div "Marshe [GEOGRAPHIC_DATA] | Hip-Hop/Rap Edit Track Benchmark Summary 1.961 26 18…" at bounding box center [757, 90] width 1515 height 116
click at [500, 99] on icon at bounding box center [501, 99] width 16 height 16
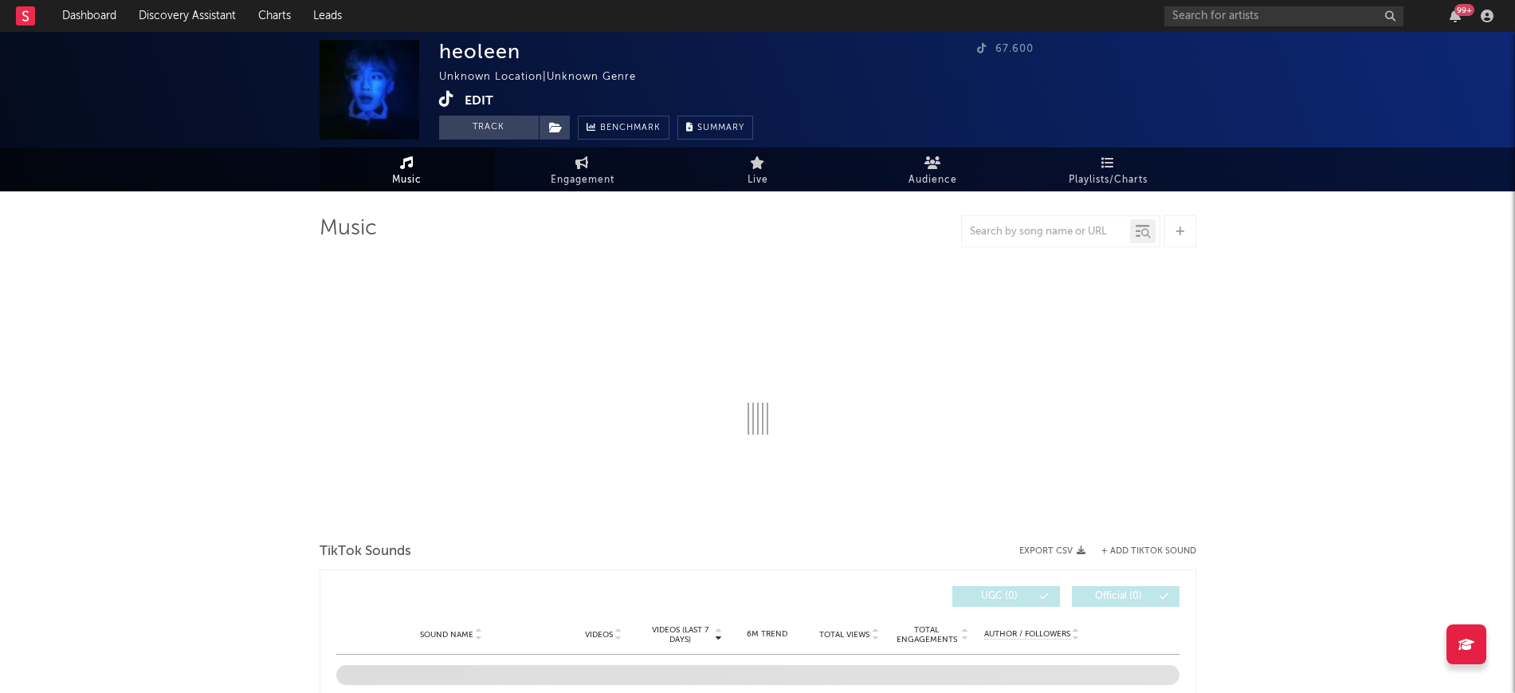
select select "1w"
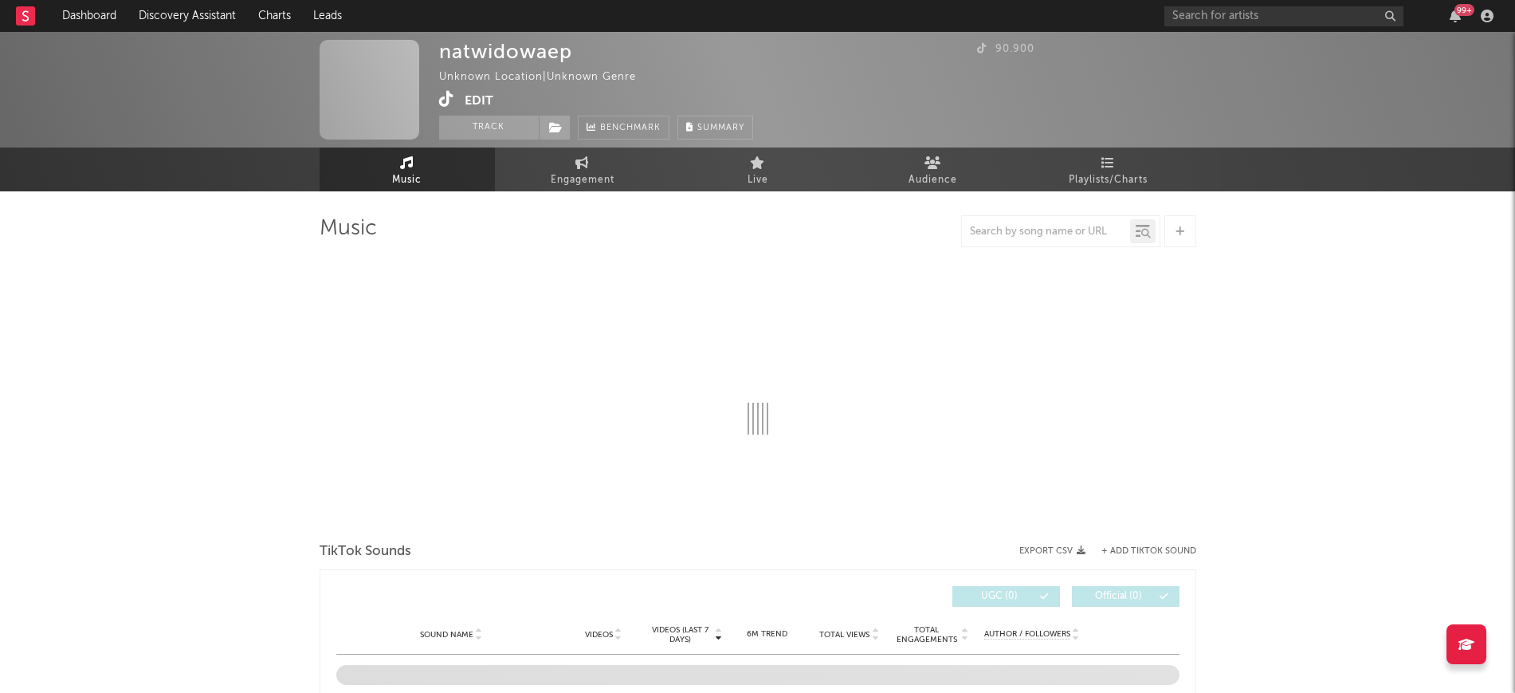
select select "1w"
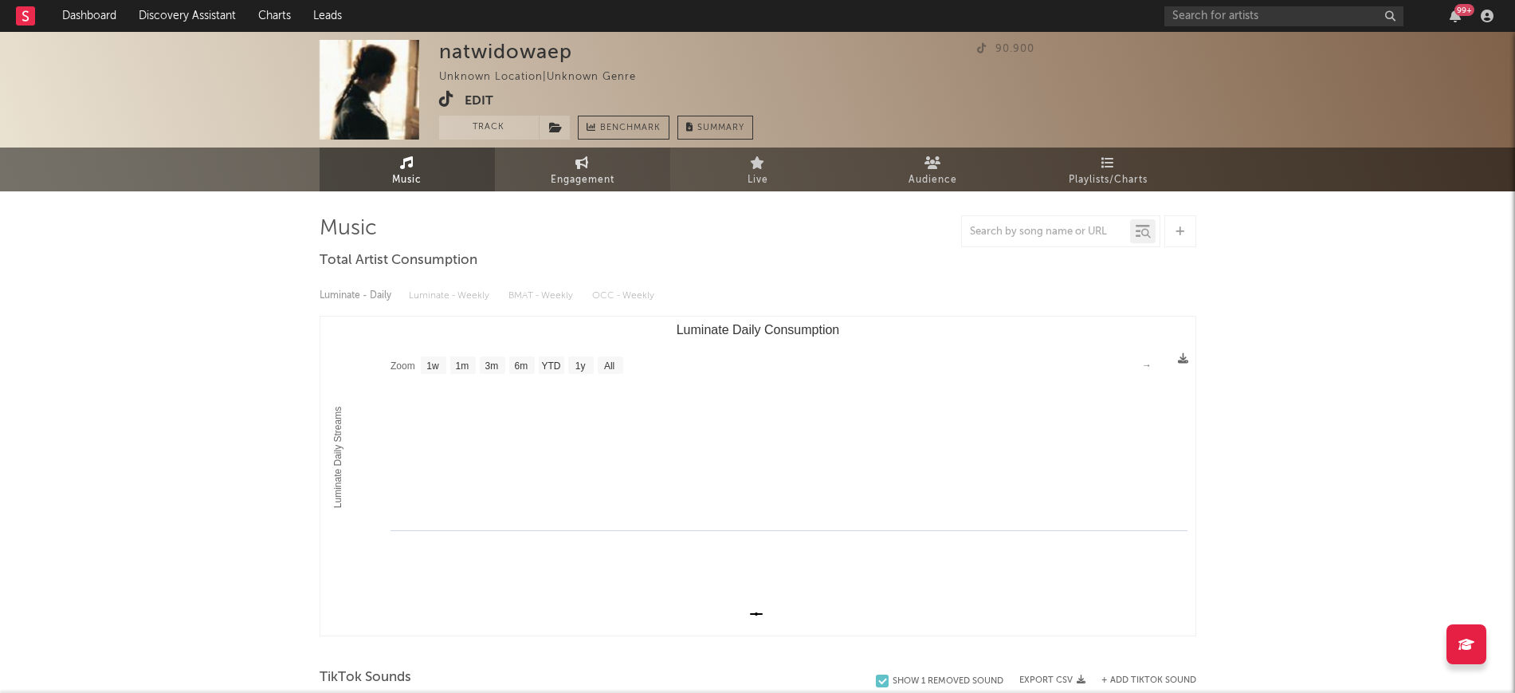
click at [611, 179] on span "Engagement" at bounding box center [583, 180] width 64 height 19
select select "1w"
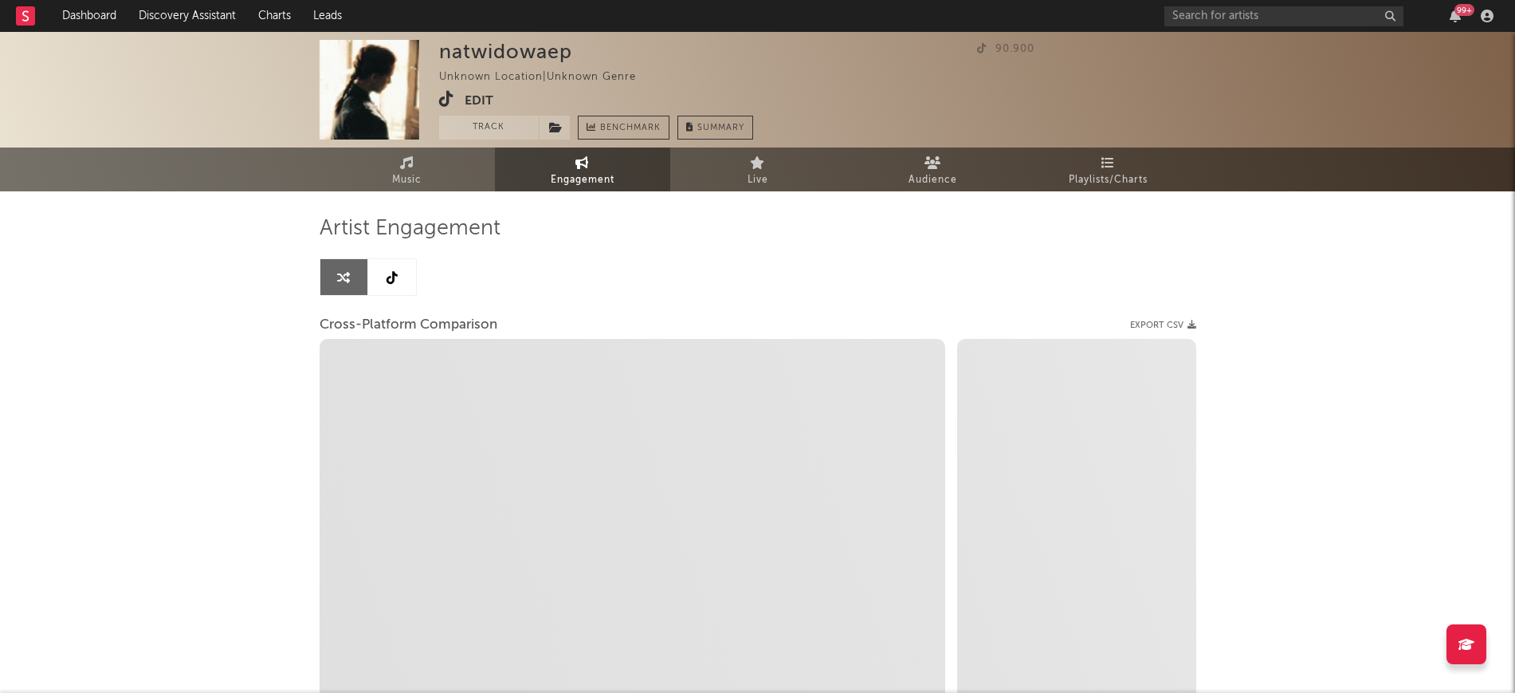
select select "1m"
